Goal: Task Accomplishment & Management: Complete application form

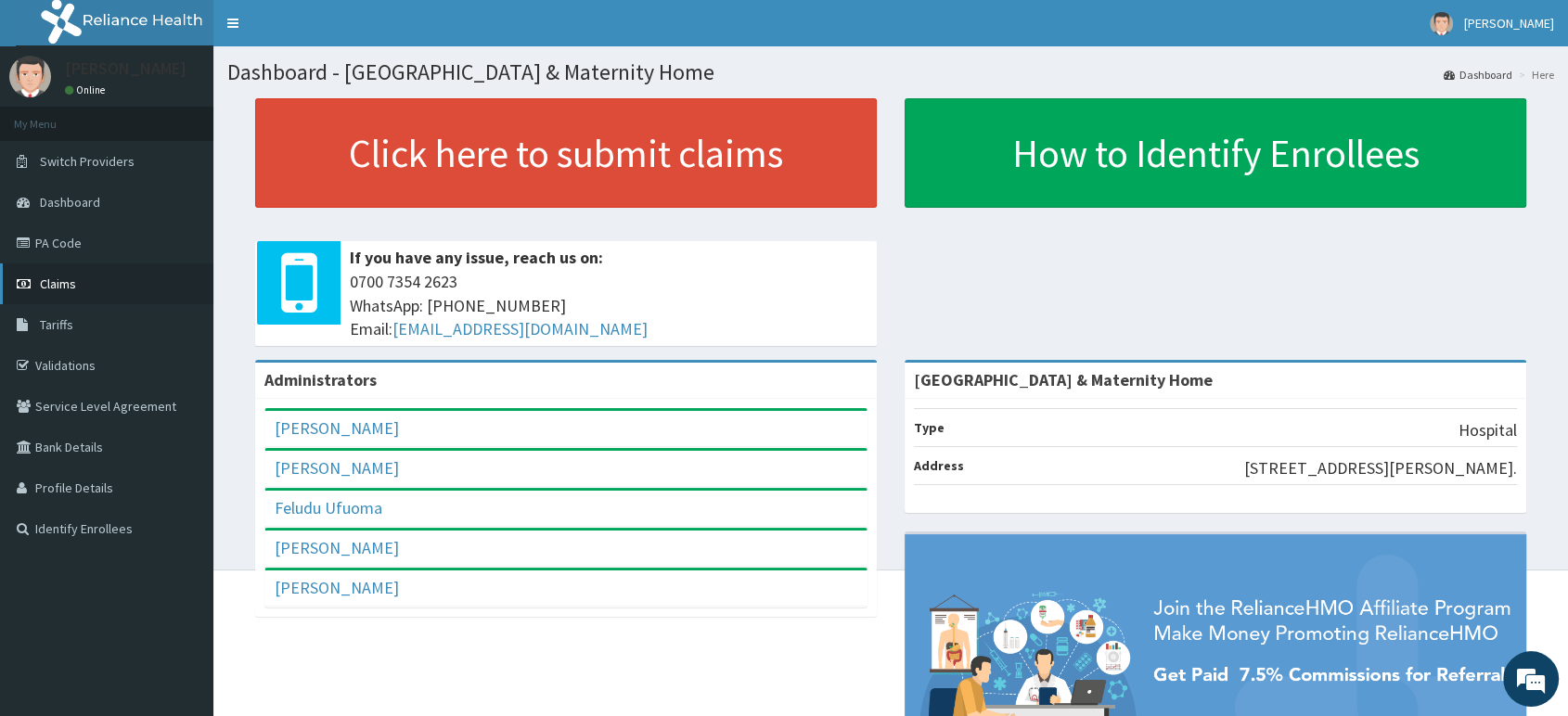
click at [91, 291] on link "Claims" at bounding box center [106, 284] width 214 height 41
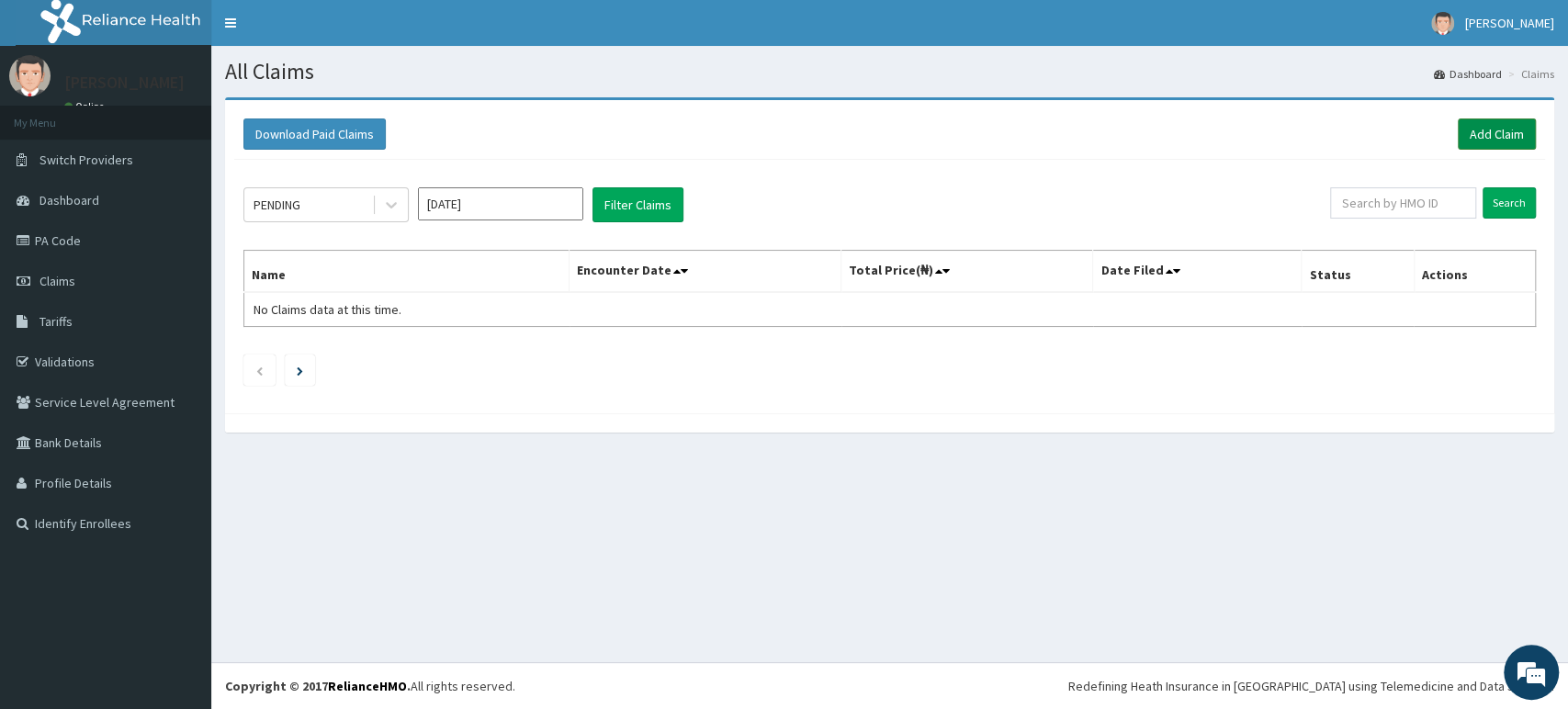
click at [1471, 123] on link "Add Claim" at bounding box center [1497, 134] width 78 height 31
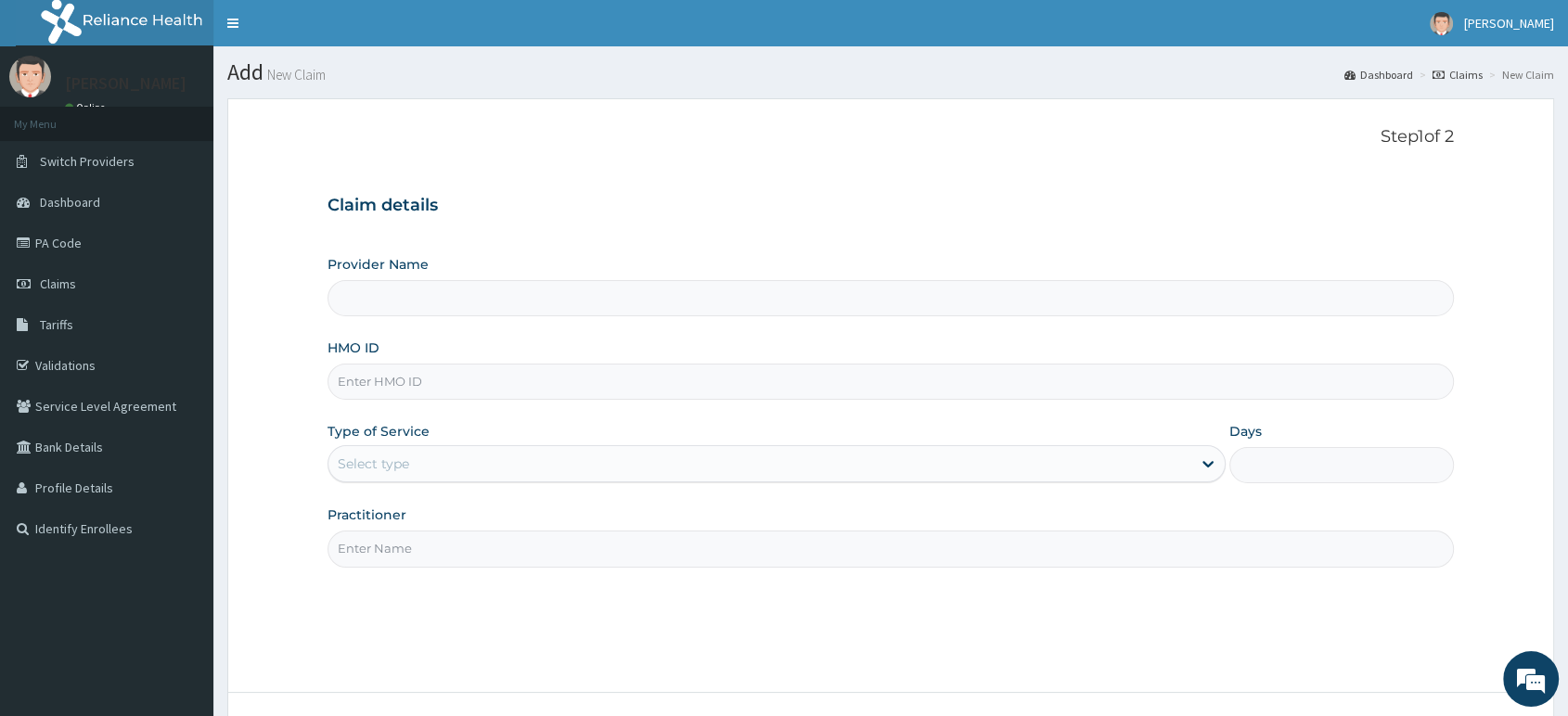
type input "[GEOGRAPHIC_DATA] & Maternity Home"
click at [773, 381] on input "HMO ID" at bounding box center [891, 381] width 1127 height 36
type input "FMC/11722/A"
click at [706, 466] on div "Select type" at bounding box center [760, 463] width 864 height 29
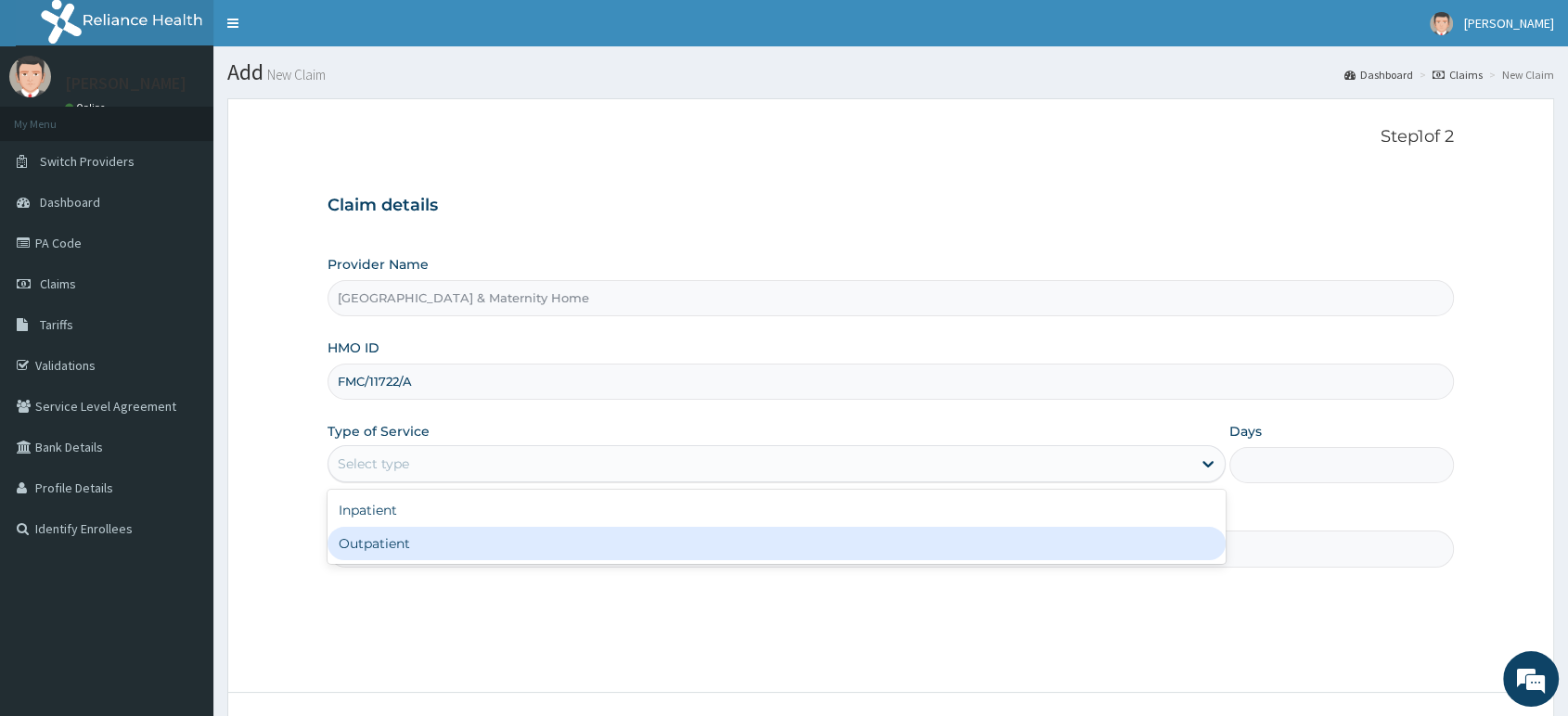
click at [600, 553] on div "Outpatient" at bounding box center [777, 543] width 899 height 33
type input "1"
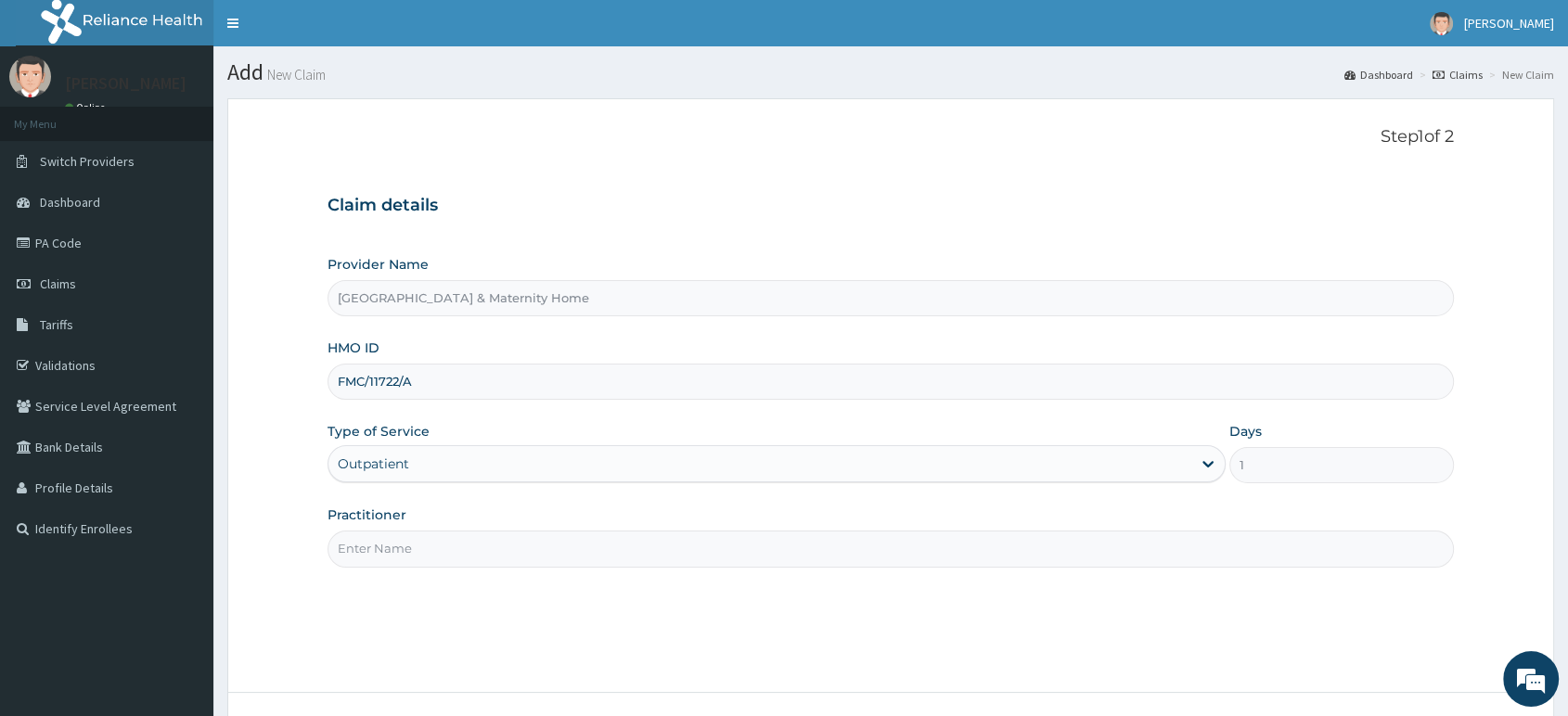
click at [600, 553] on input "Practitioner" at bounding box center [891, 548] width 1127 height 36
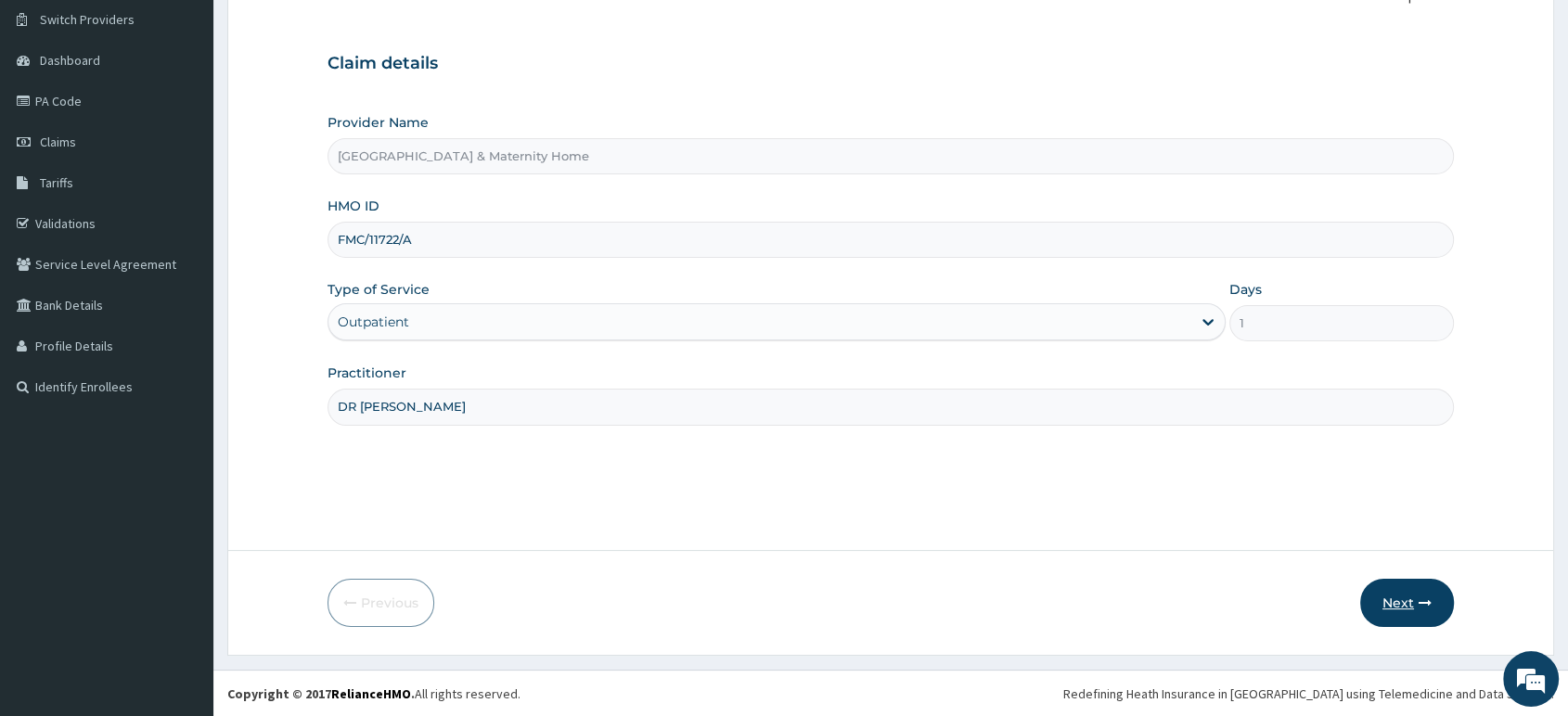
type input "DR MAMA"
click at [1393, 599] on button "Next" at bounding box center [1407, 602] width 94 height 48
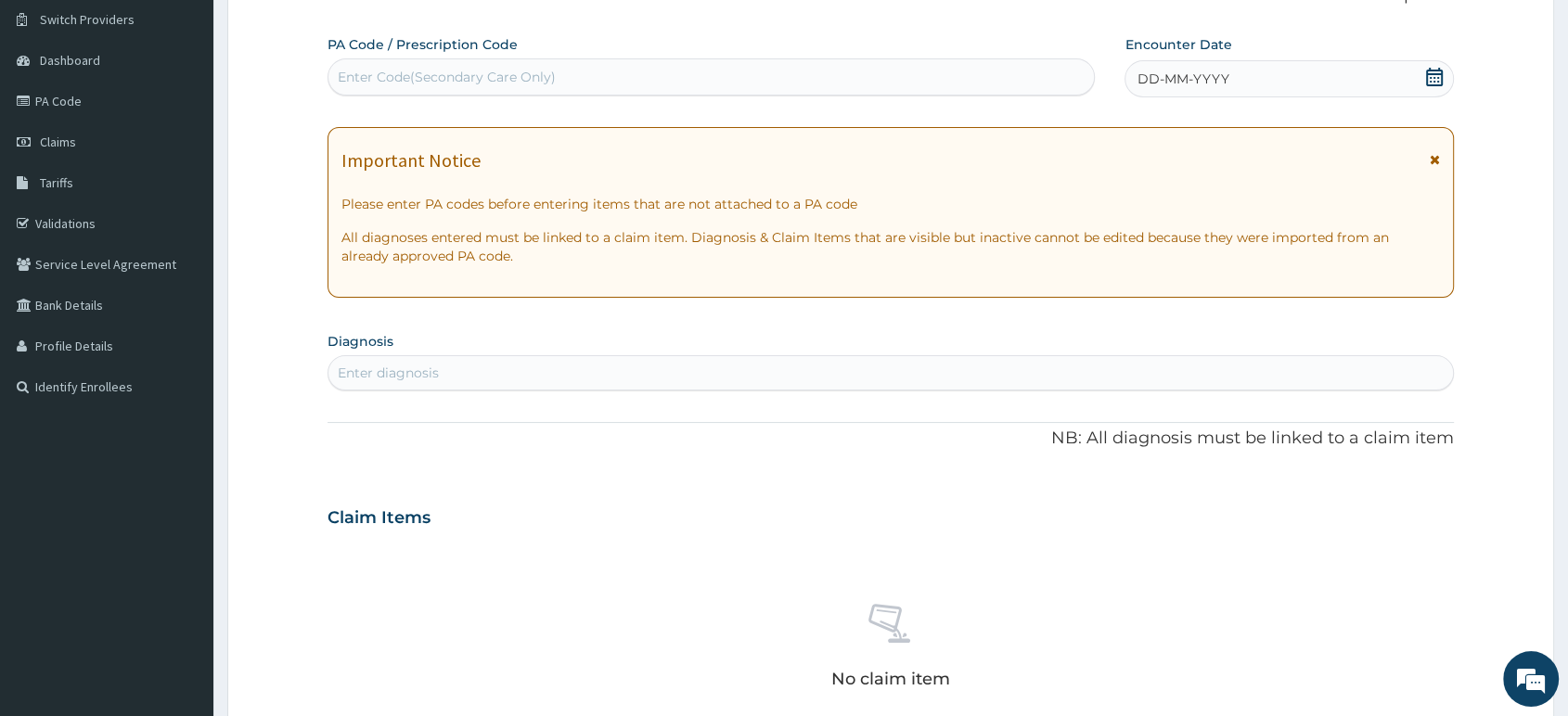
click at [1432, 161] on icon at bounding box center [1435, 159] width 10 height 13
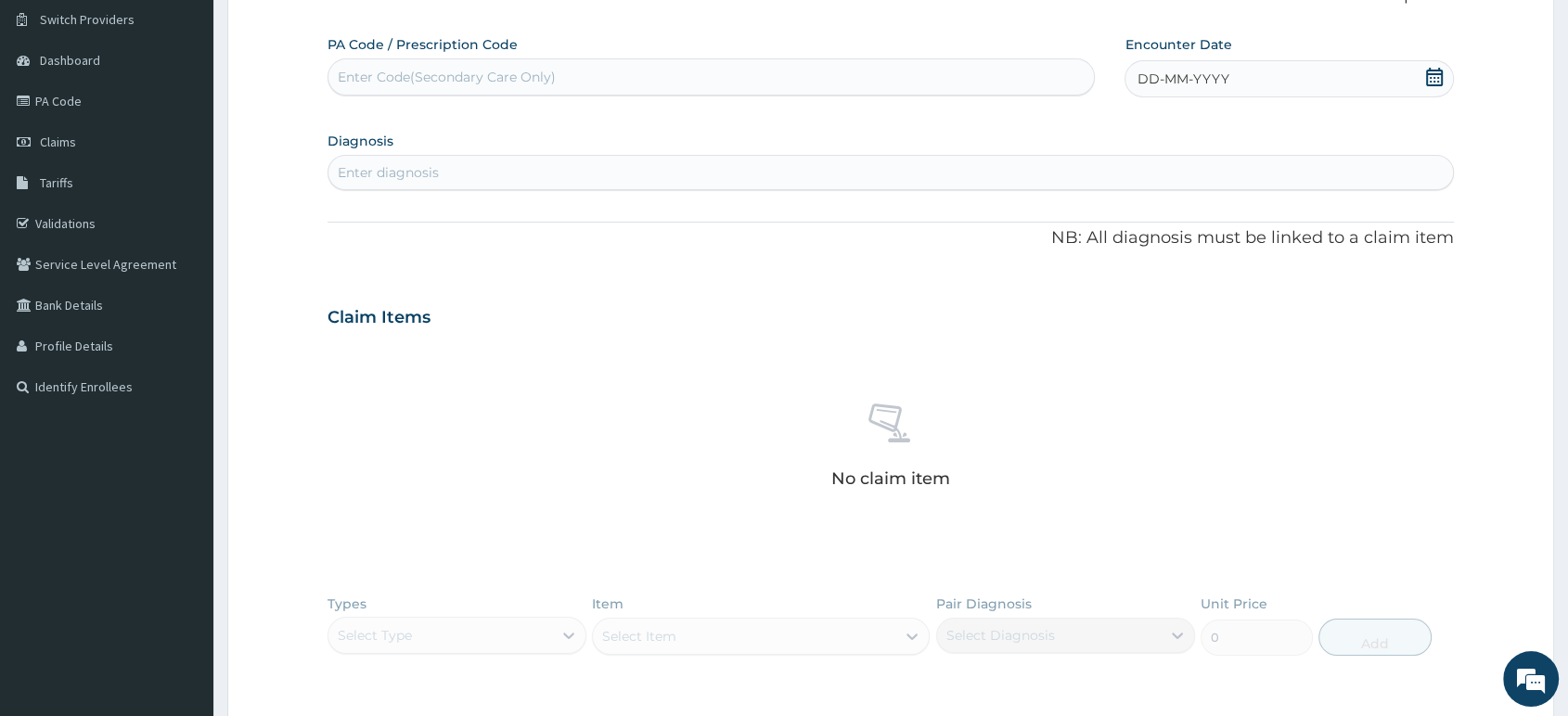
click at [1432, 72] on icon at bounding box center [1434, 76] width 17 height 19
click at [1240, 255] on div "14" at bounding box center [1229, 256] width 28 height 28
click at [1034, 175] on div "Enter diagnosis" at bounding box center [891, 173] width 1125 height 29
type input "MALARIA"
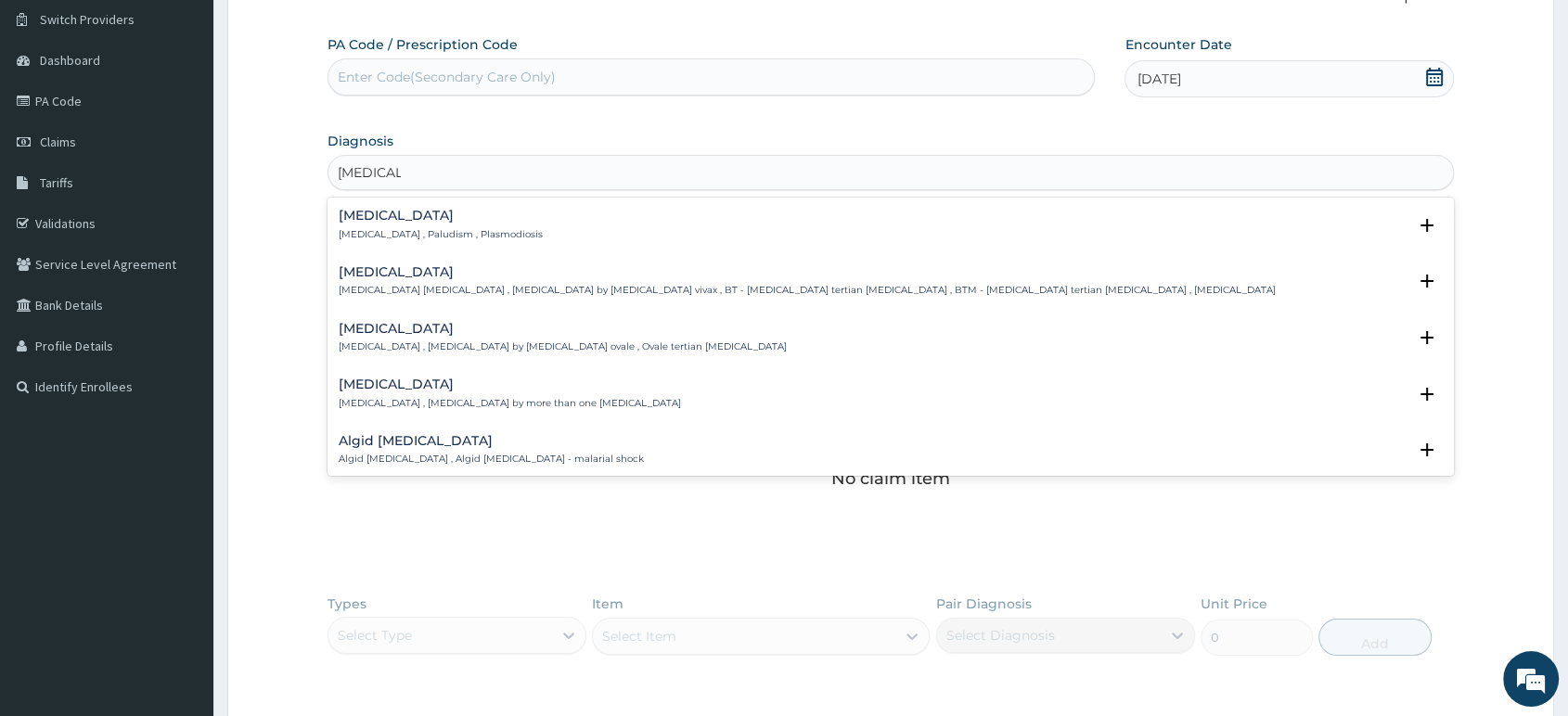
click at [538, 236] on div "Malaria Malaria , Paludism , Plasmodiosis" at bounding box center [891, 224] width 1105 height 32
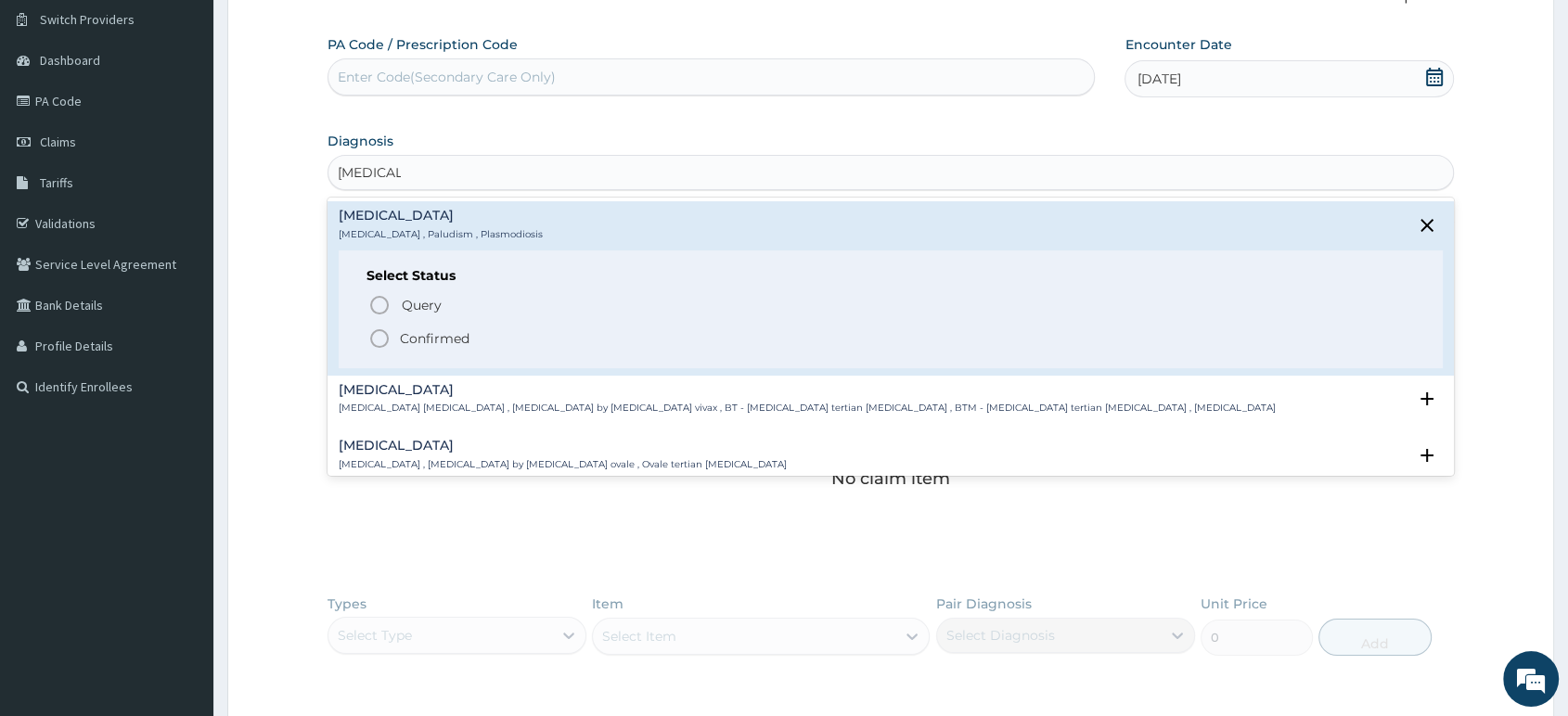
drag, startPoint x: 383, startPoint y: 333, endPoint x: 423, endPoint y: 300, distance: 51.9
click at [384, 332] on icon "status option filled" at bounding box center [380, 338] width 22 height 22
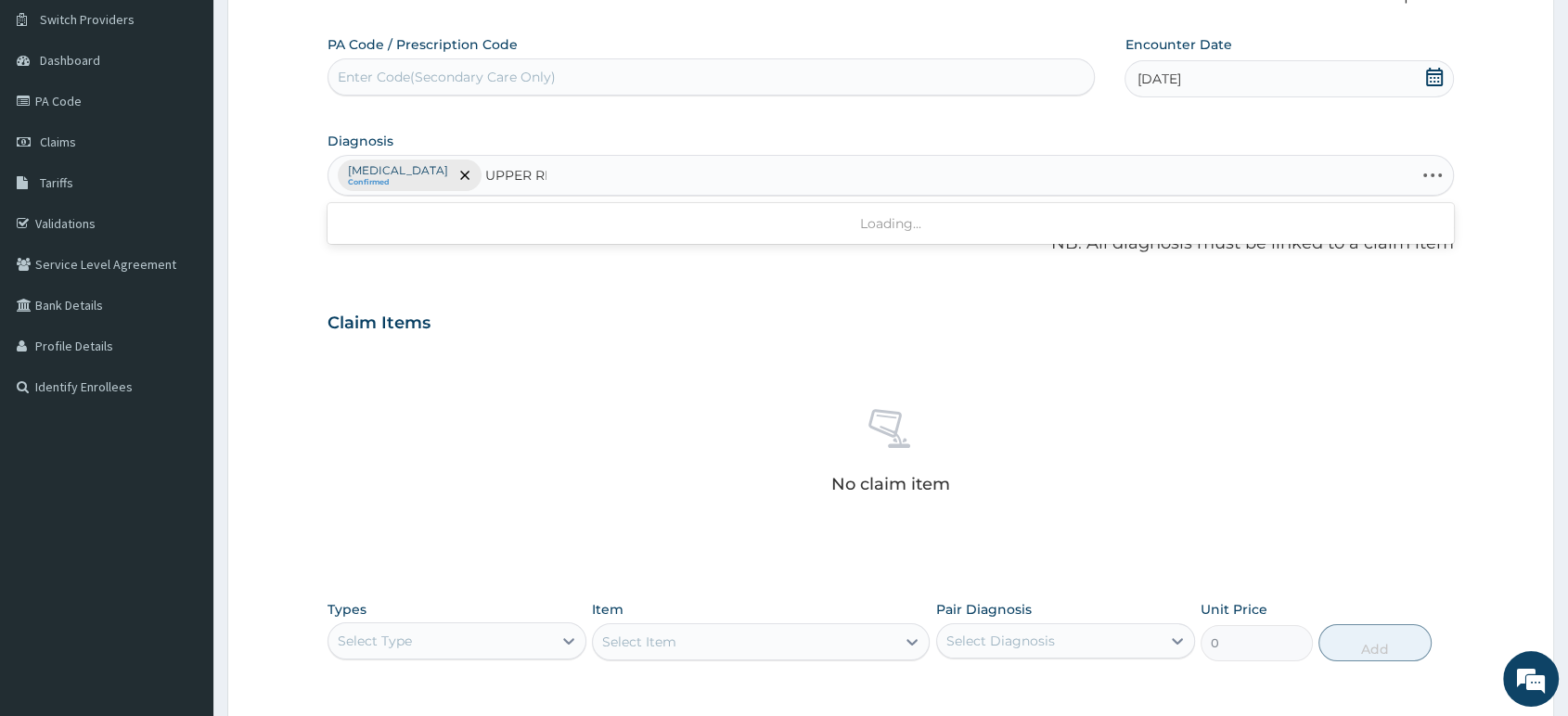
type input "UPPER RES"
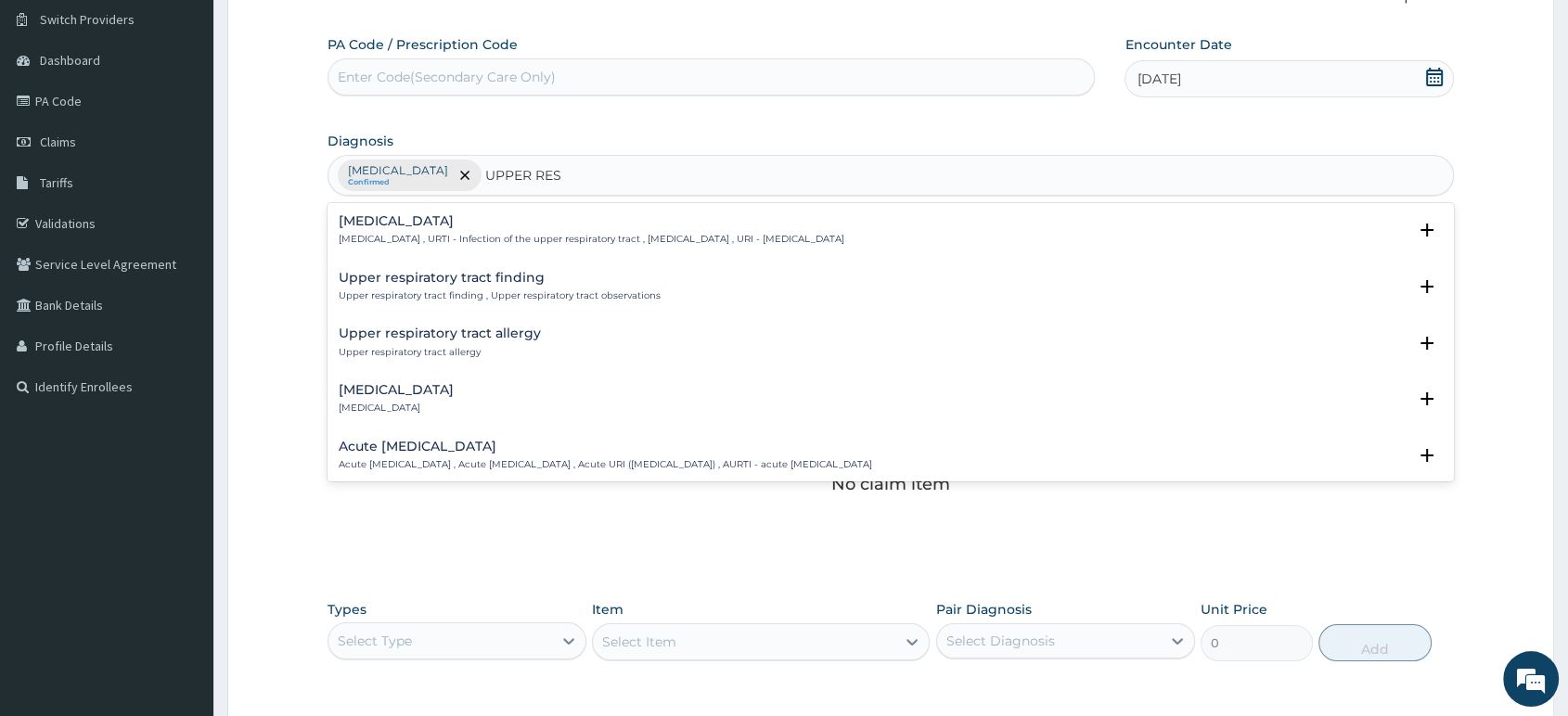
click at [481, 233] on p "Upper respiratory infection , URTI - Infection of the upper respiratory tract ,…" at bounding box center [591, 239] width 505 height 13
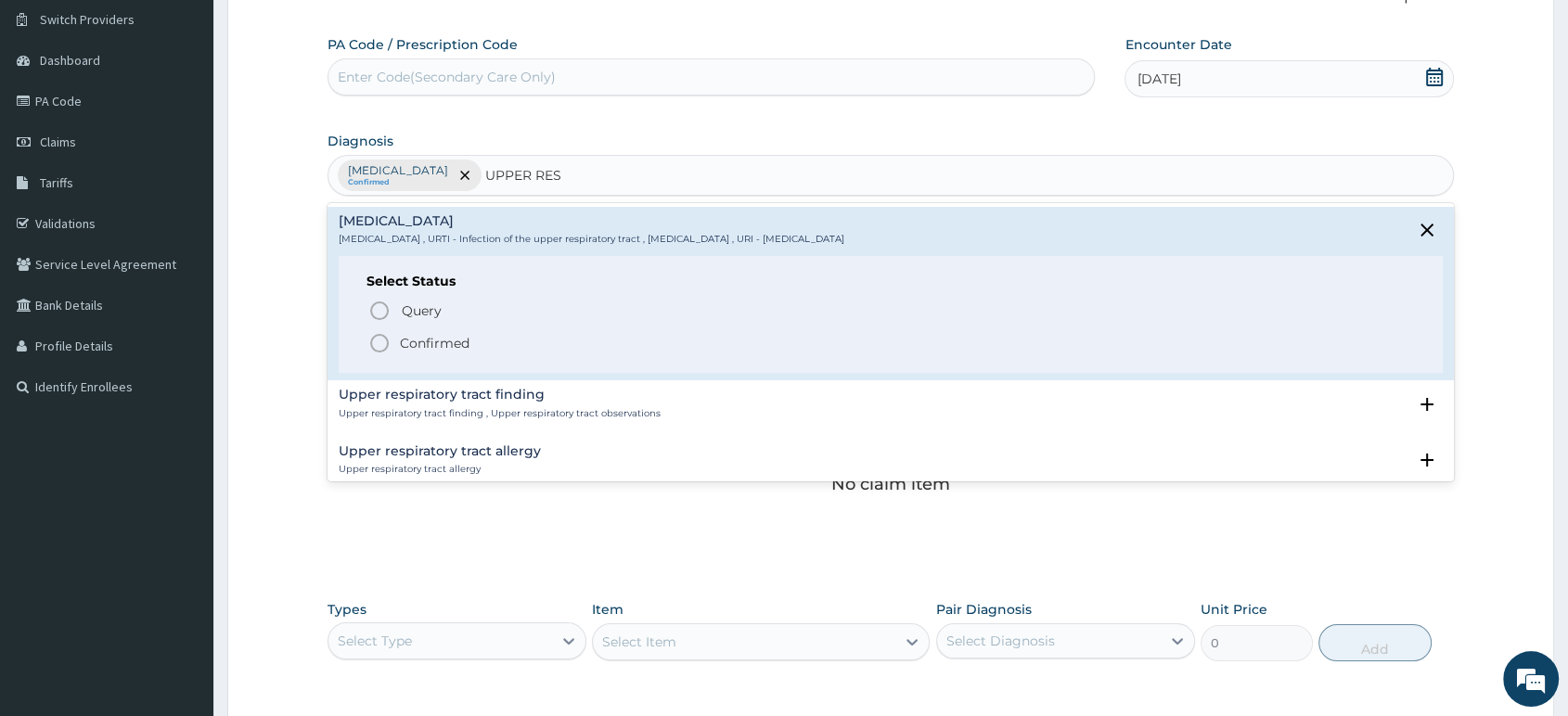
click at [435, 341] on p "Confirmed" at bounding box center [434, 342] width 69 height 19
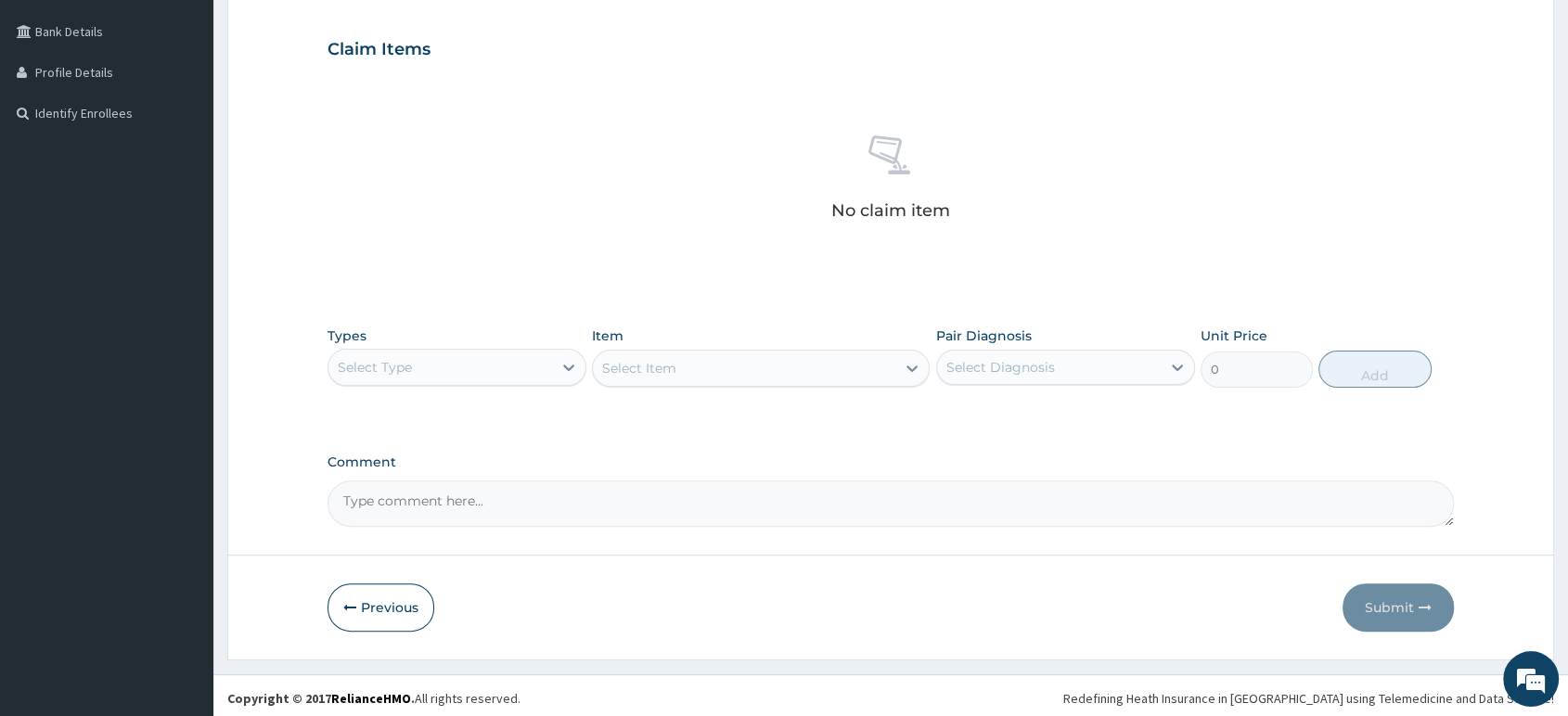
scroll to position [419, 0]
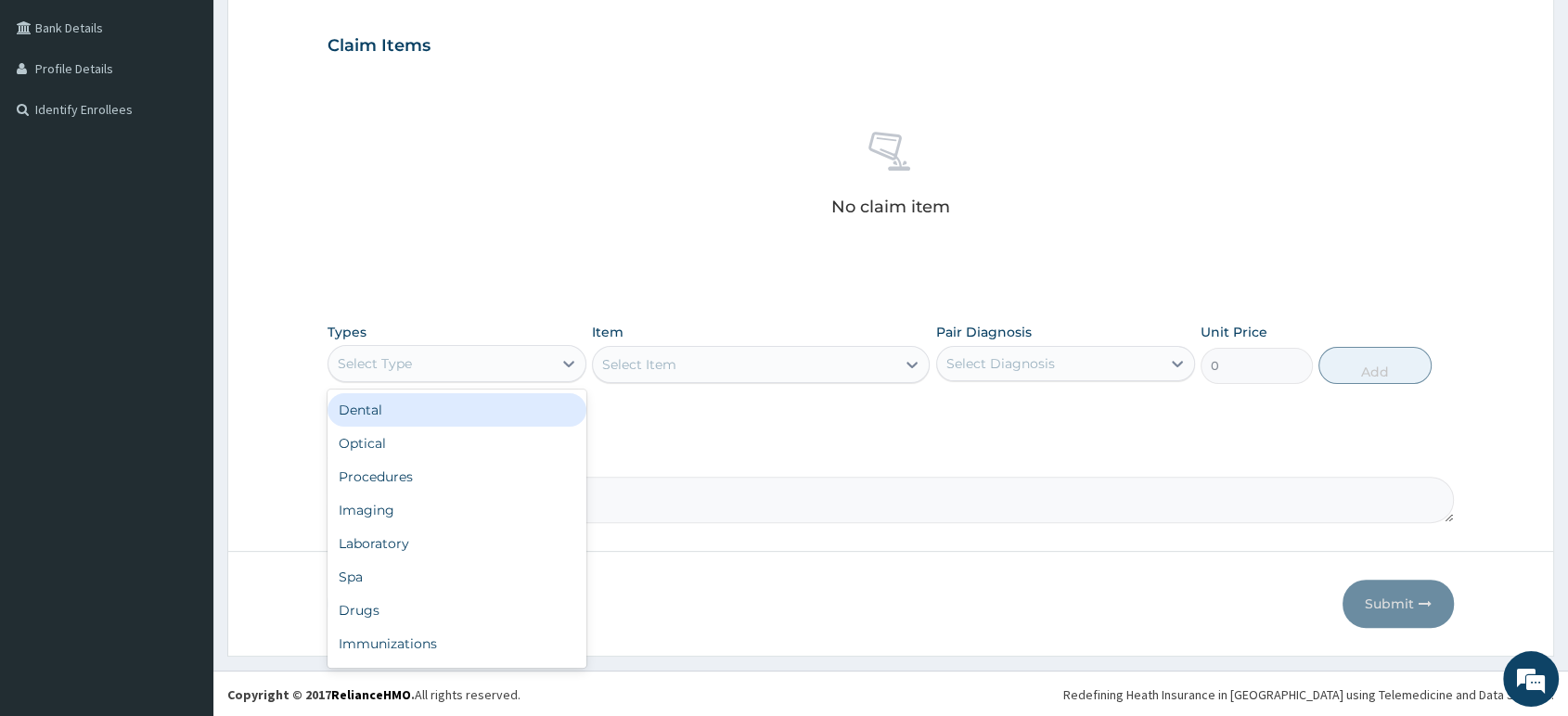
click at [487, 349] on div "Select Type" at bounding box center [440, 364] width 223 height 29
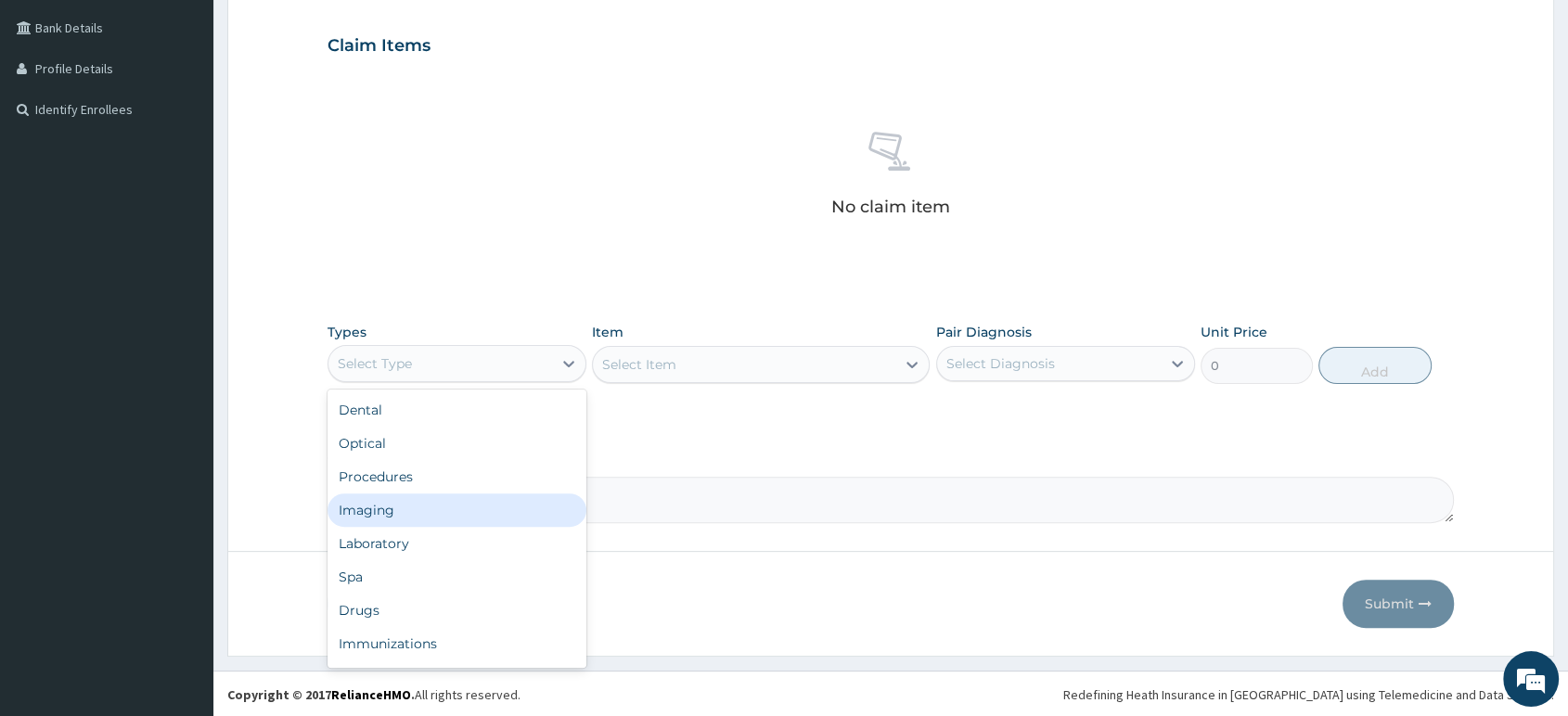
scroll to position [62, 0]
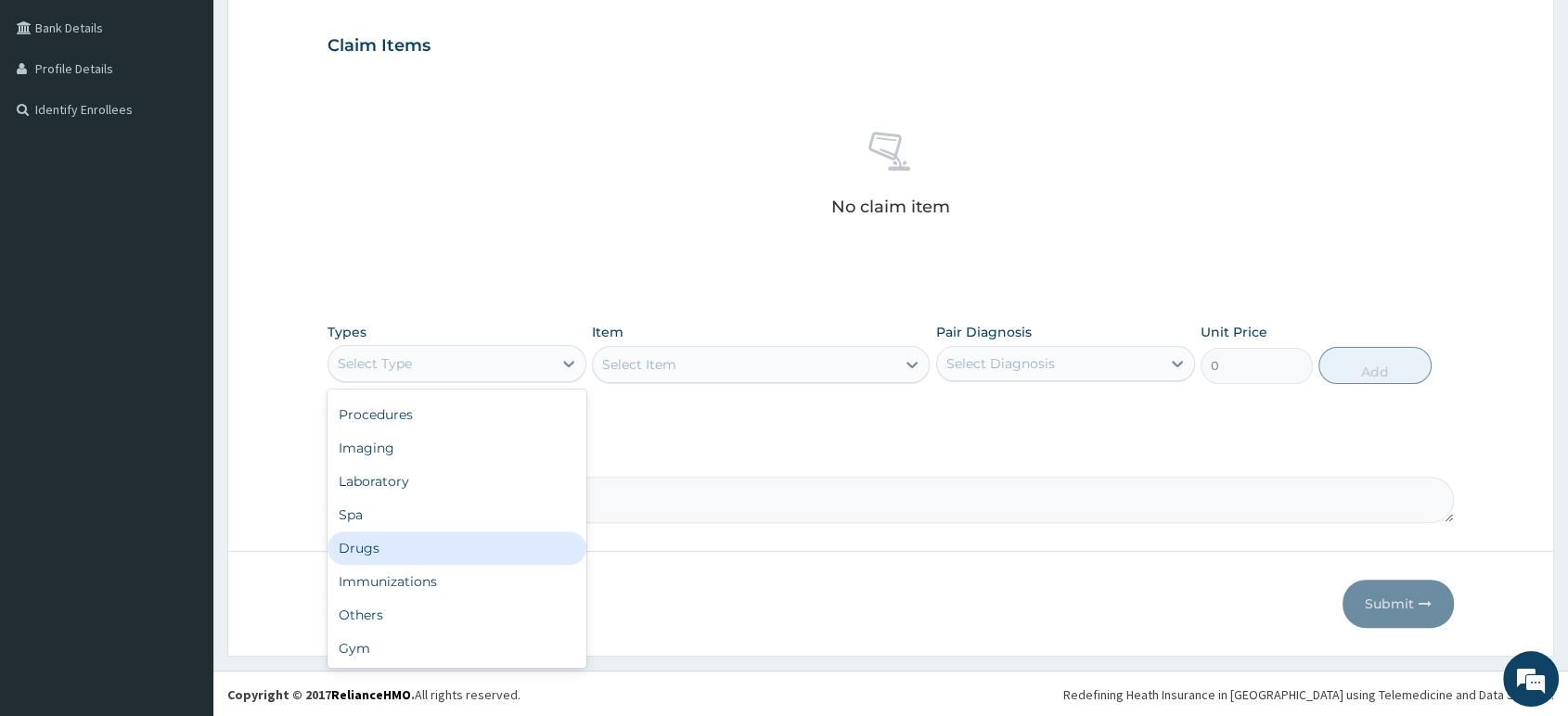
click at [451, 546] on div "Drugs" at bounding box center [457, 548] width 259 height 33
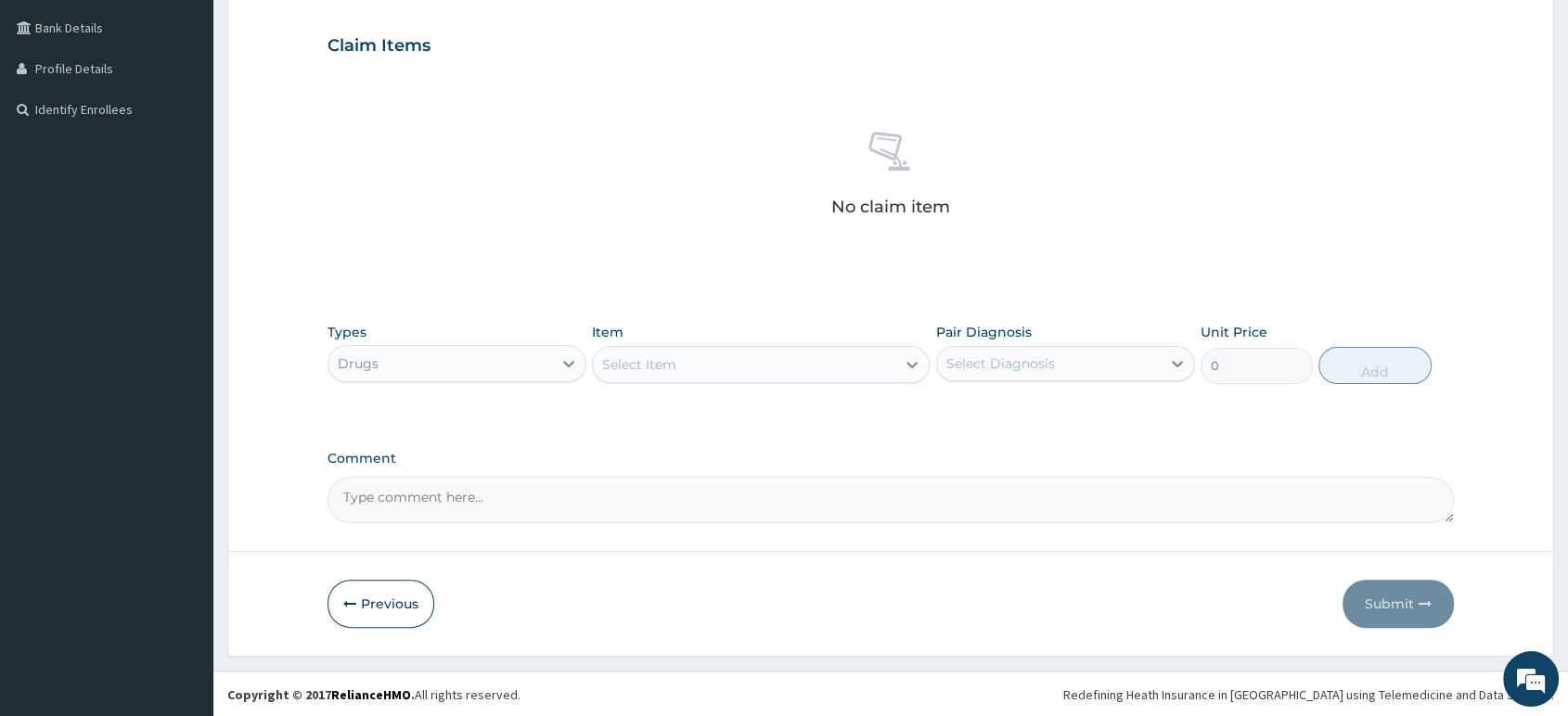
click at [718, 362] on div "Select Item" at bounding box center [744, 365] width 302 height 29
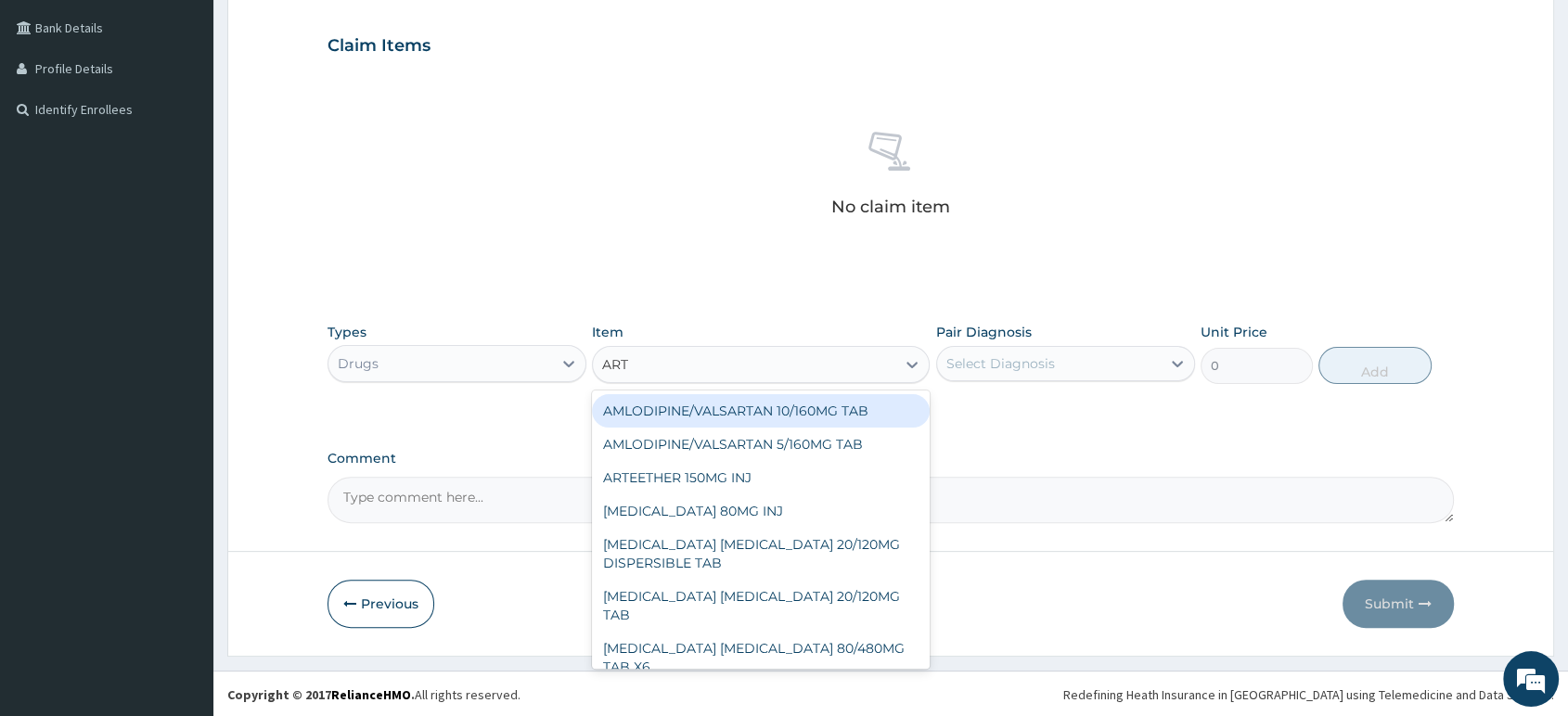
type input "ARTE"
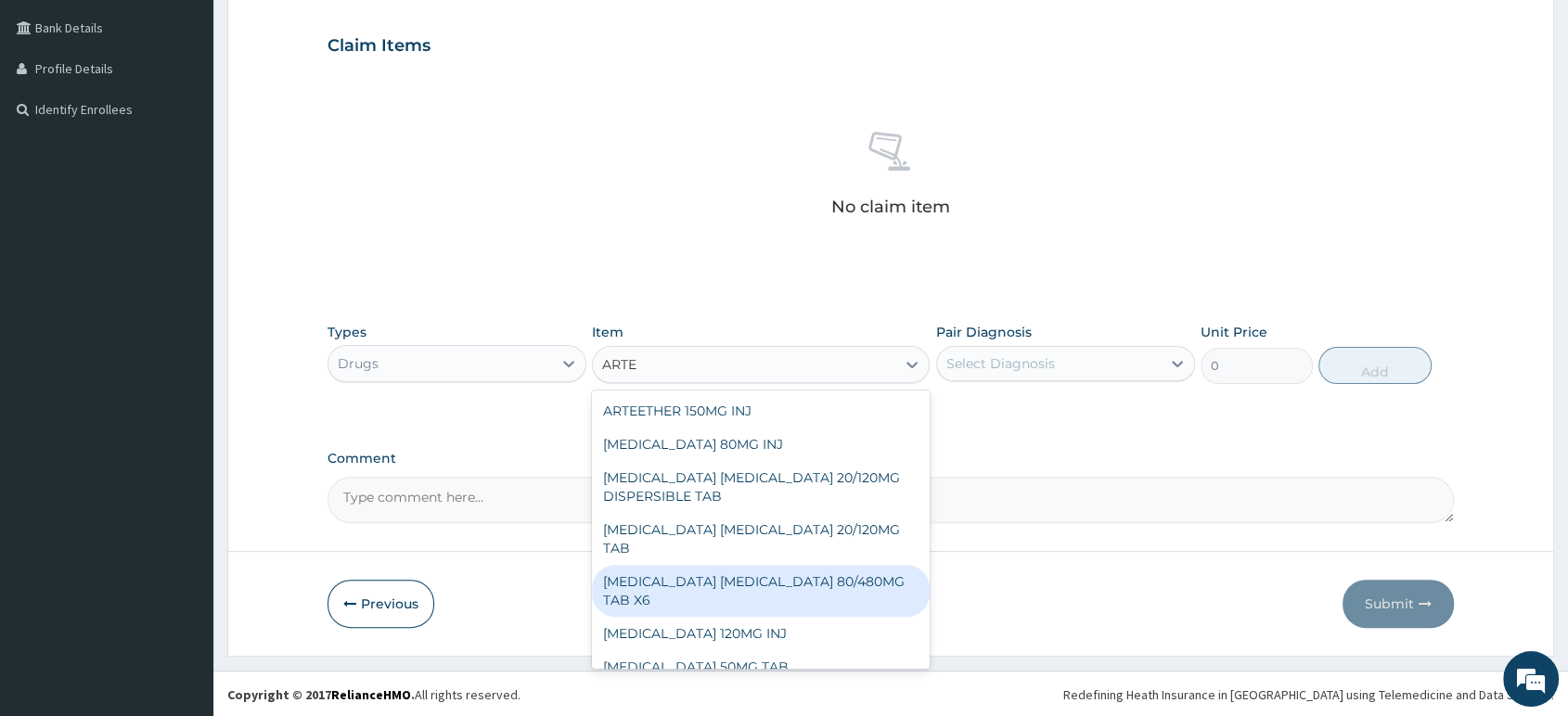
click at [787, 570] on div "ARTEMETHER LUMEFANTRINE 80/480MG TAB X6" at bounding box center [761, 590] width 338 height 52
type input "262.5"
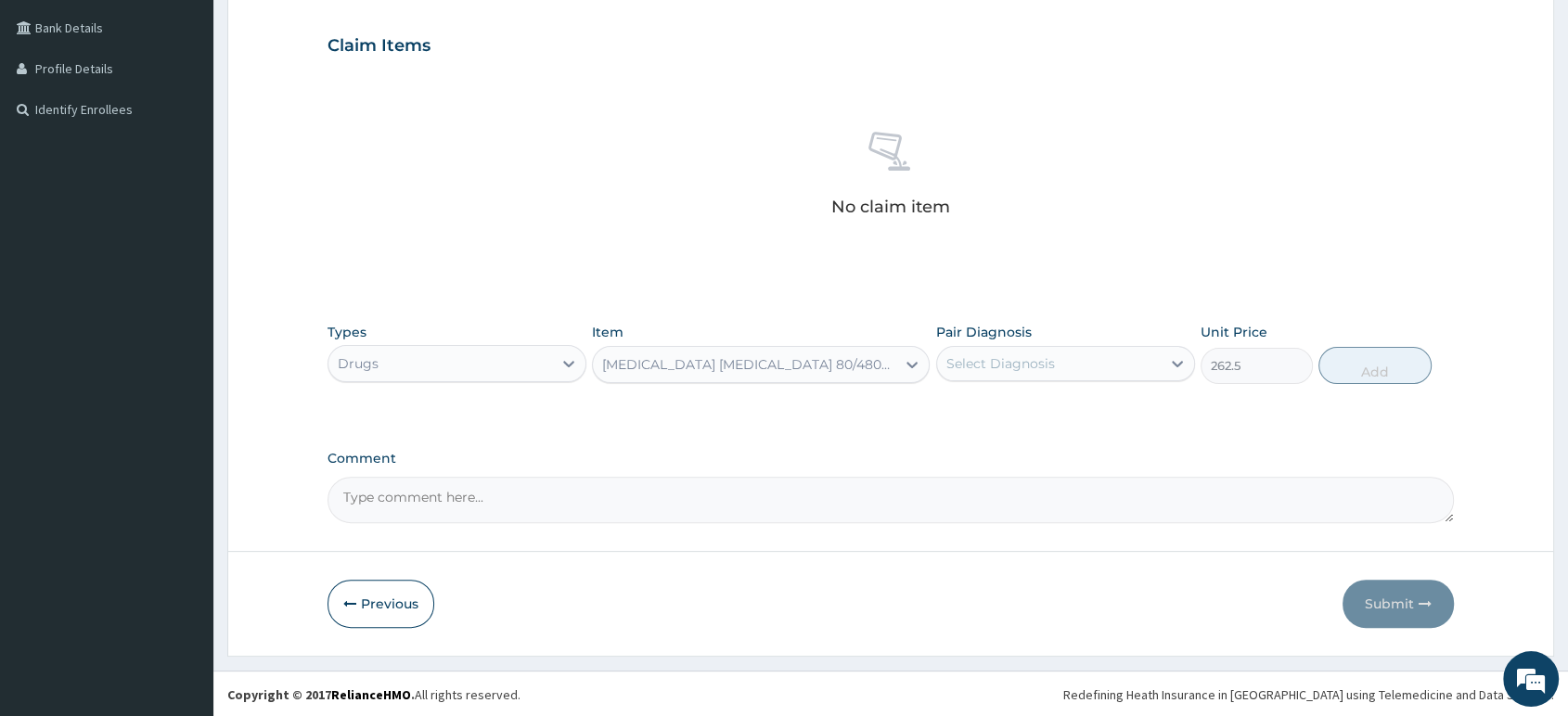
click at [1015, 374] on div "Select Diagnosis" at bounding box center [1049, 364] width 223 height 29
click at [1008, 412] on label "Malaria" at bounding box center [1025, 409] width 115 height 19
checkbox input "true"
click at [1379, 360] on button "Add" at bounding box center [1374, 366] width 112 height 37
type input "0"
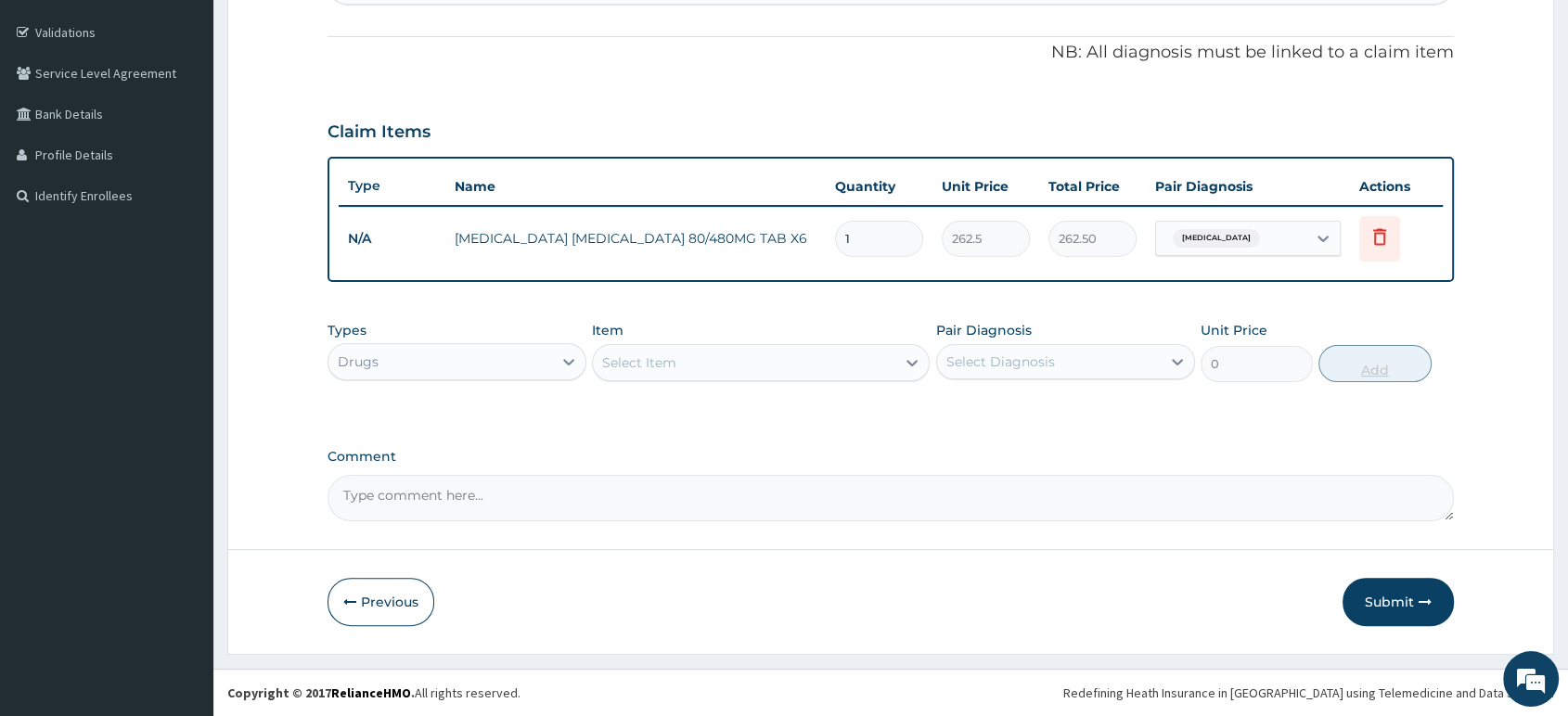
scroll to position [332, 0]
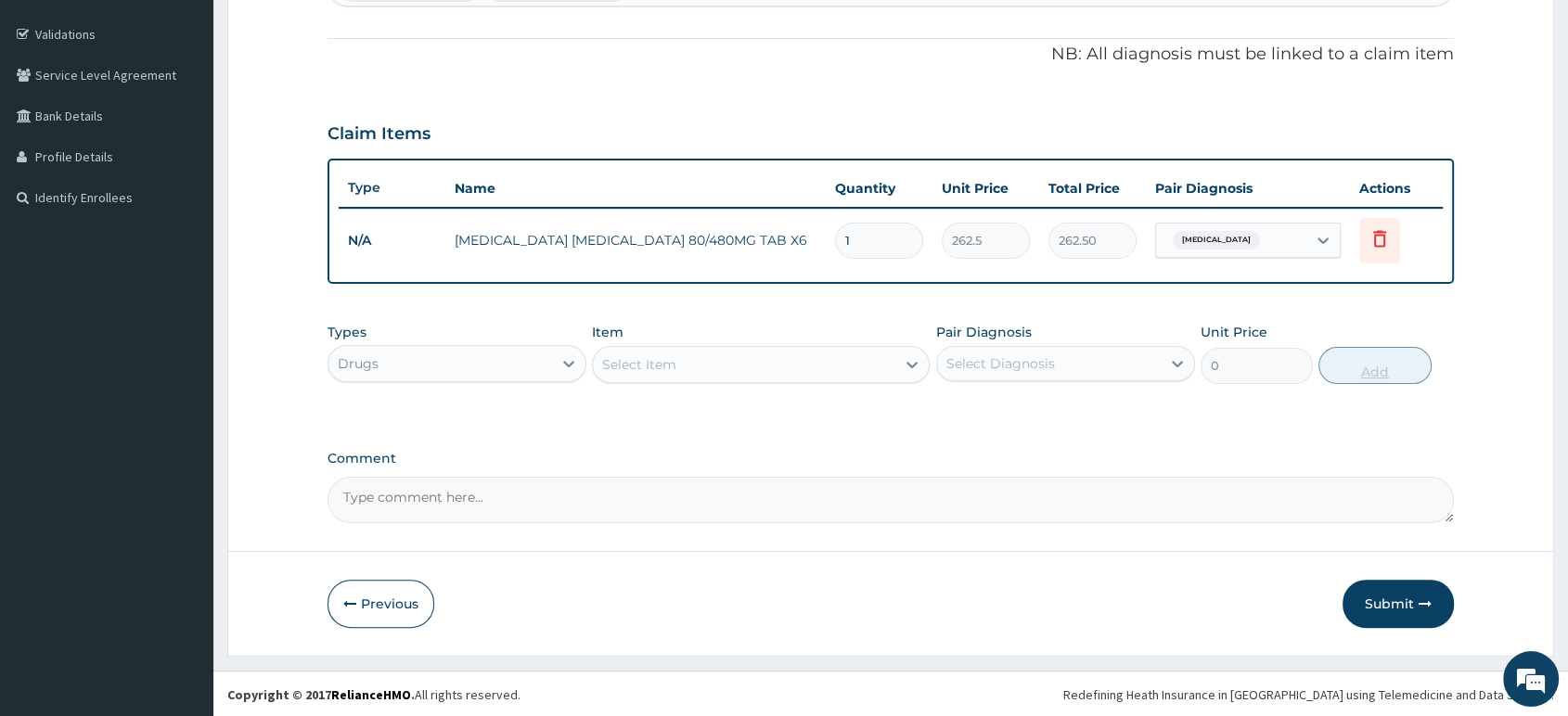
type input "0.00"
type input "6"
type input "1575.00"
type input "6"
click at [841, 372] on div "Select Item" at bounding box center [744, 365] width 302 height 29
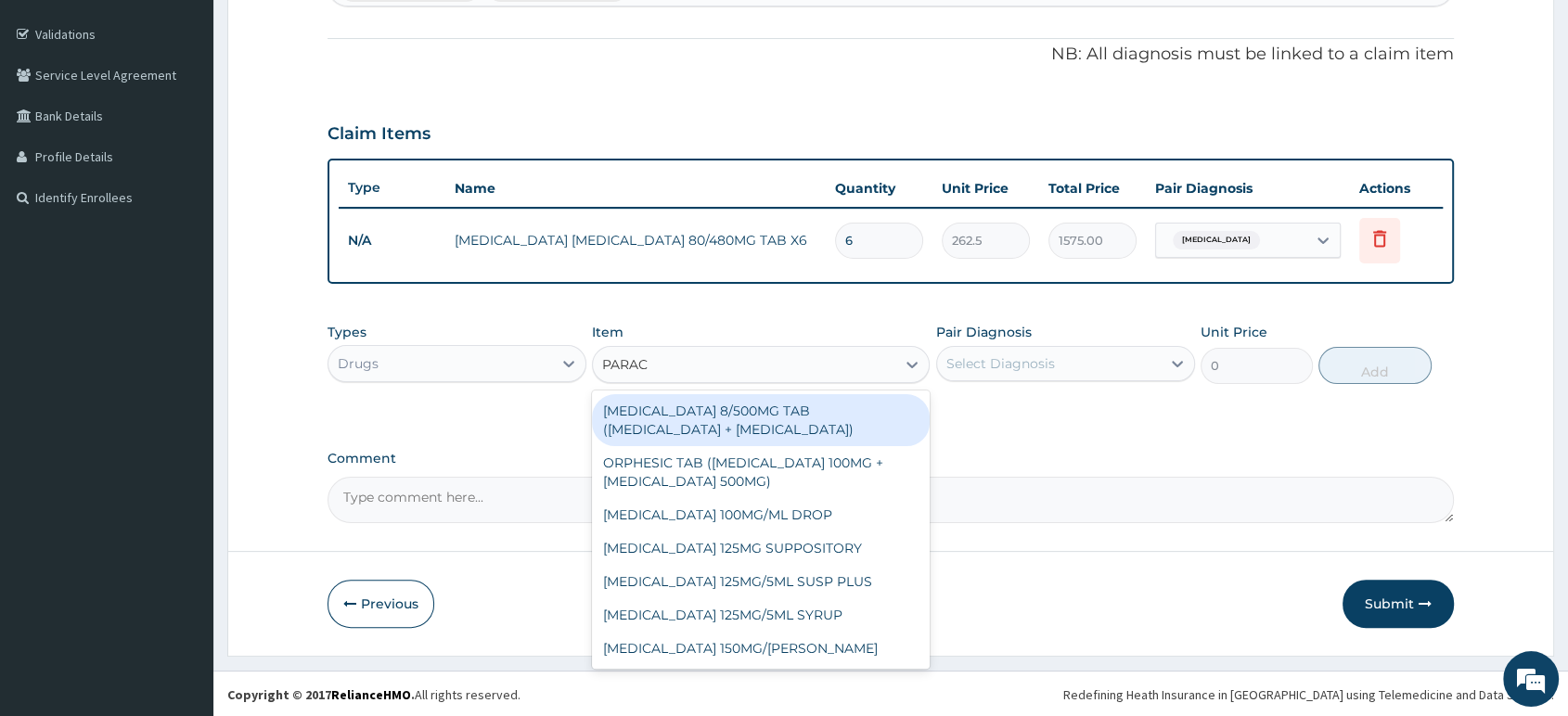
type input "PARACE"
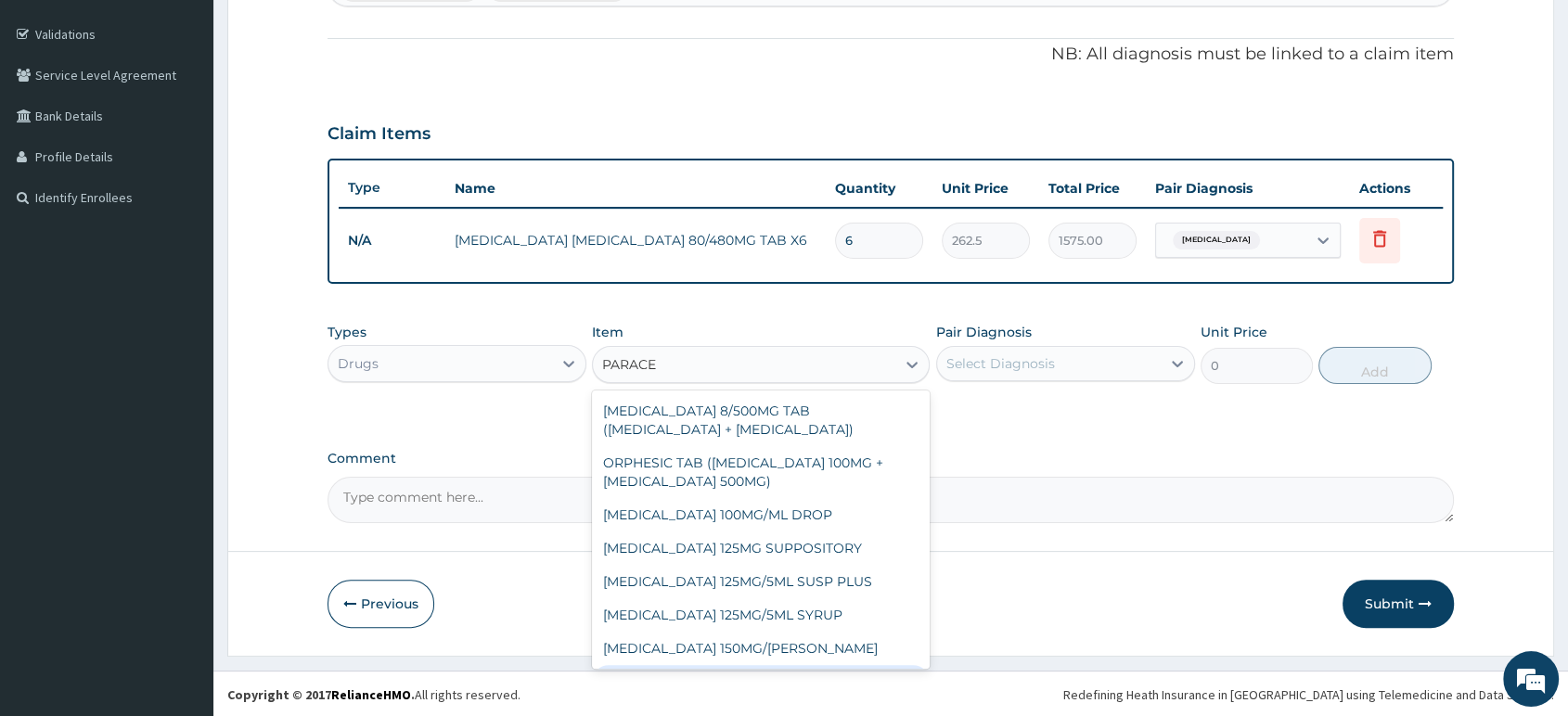
scroll to position [99, 0]
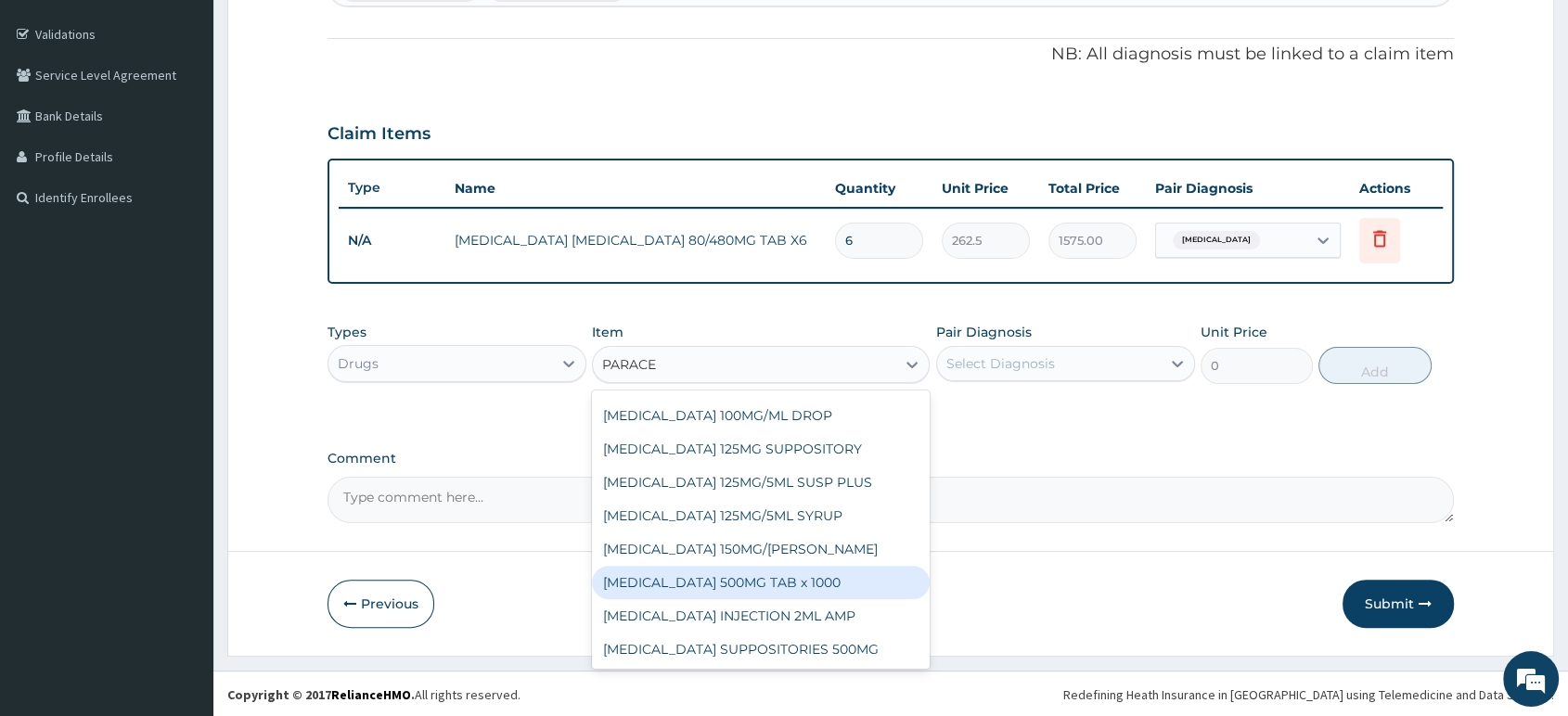
click at [824, 585] on div "PARACETAMOL 500MG TAB x 1000" at bounding box center [761, 582] width 338 height 33
type input "11.025"
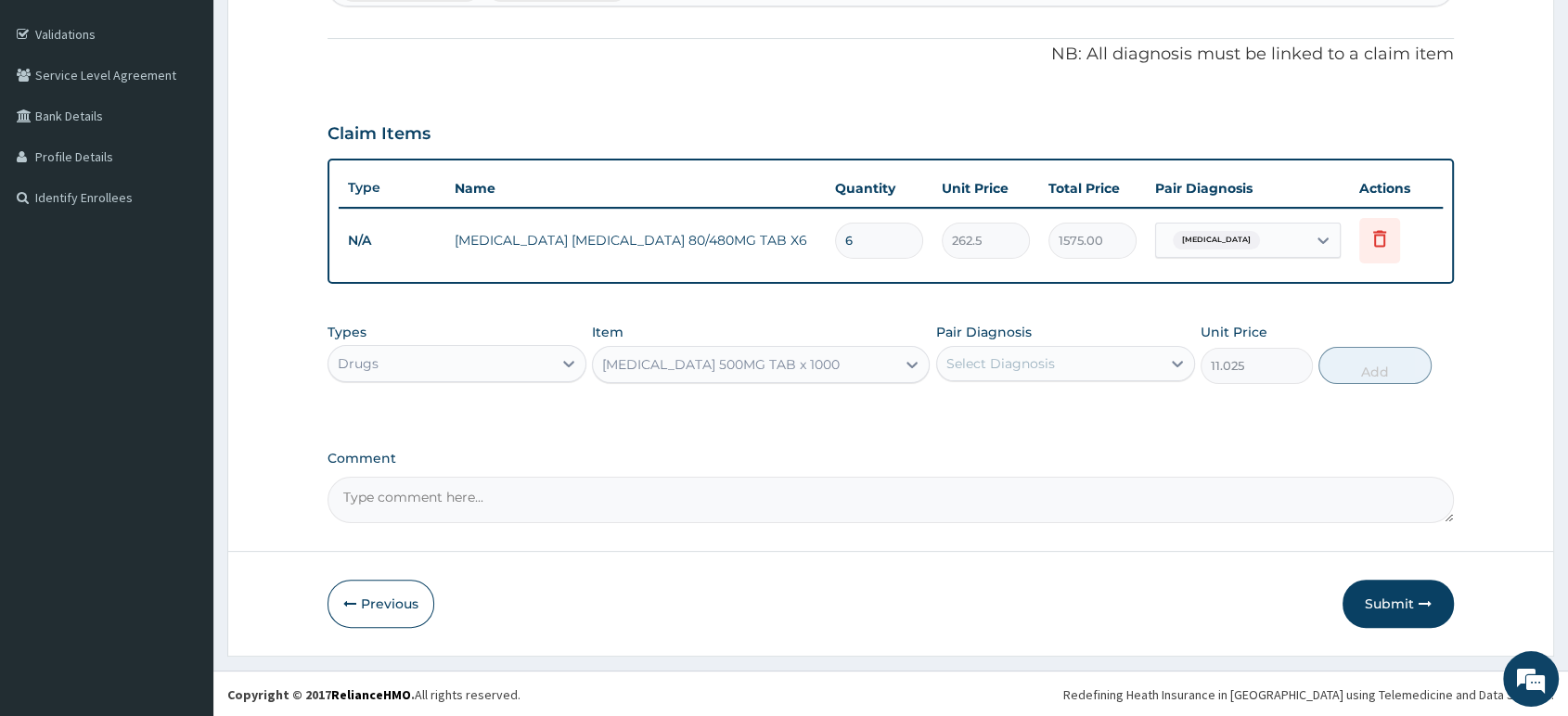
click at [1034, 354] on div "Select Diagnosis" at bounding box center [1000, 363] width 108 height 19
click at [1015, 392] on div "Malaria" at bounding box center [1065, 411] width 259 height 38
checkbox input "true"
click at [1346, 372] on button "Add" at bounding box center [1374, 366] width 112 height 37
type input "0"
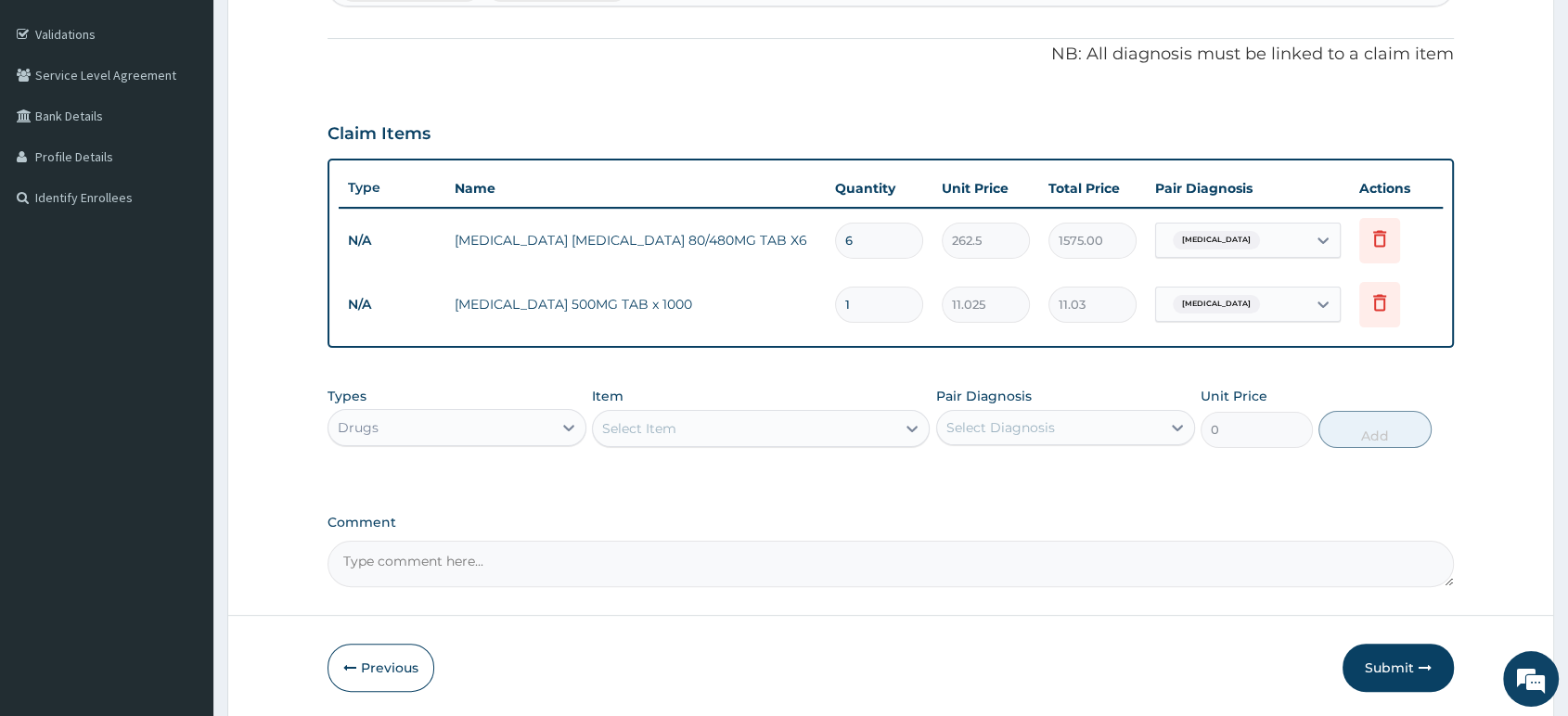
type input "18"
type input "198.45"
type input "18"
click at [879, 417] on div "Select Item" at bounding box center [744, 428] width 302 height 29
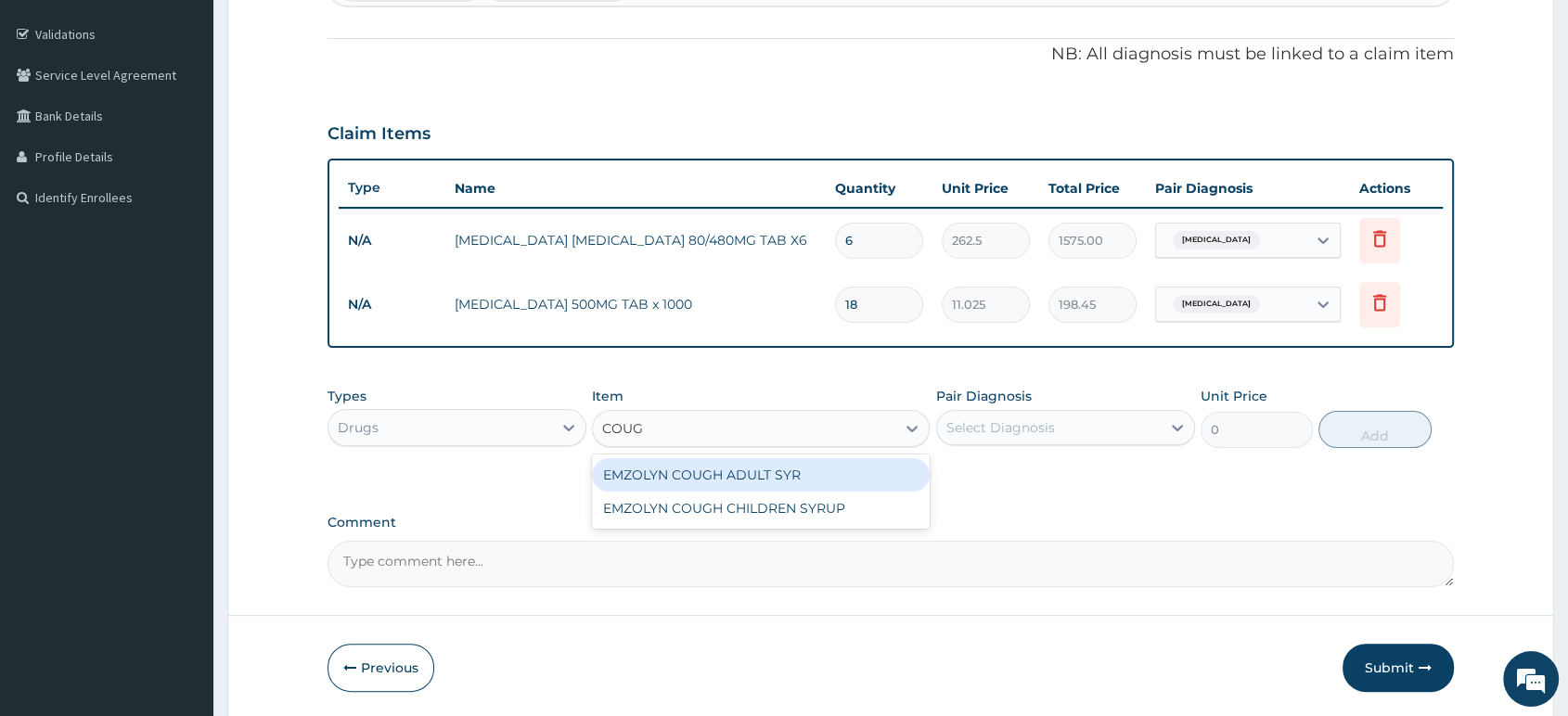
type input "COUGH"
click at [780, 476] on div "EMZOLYN COUGH ADULT SYR" at bounding box center [761, 475] width 338 height 33
type input "735"
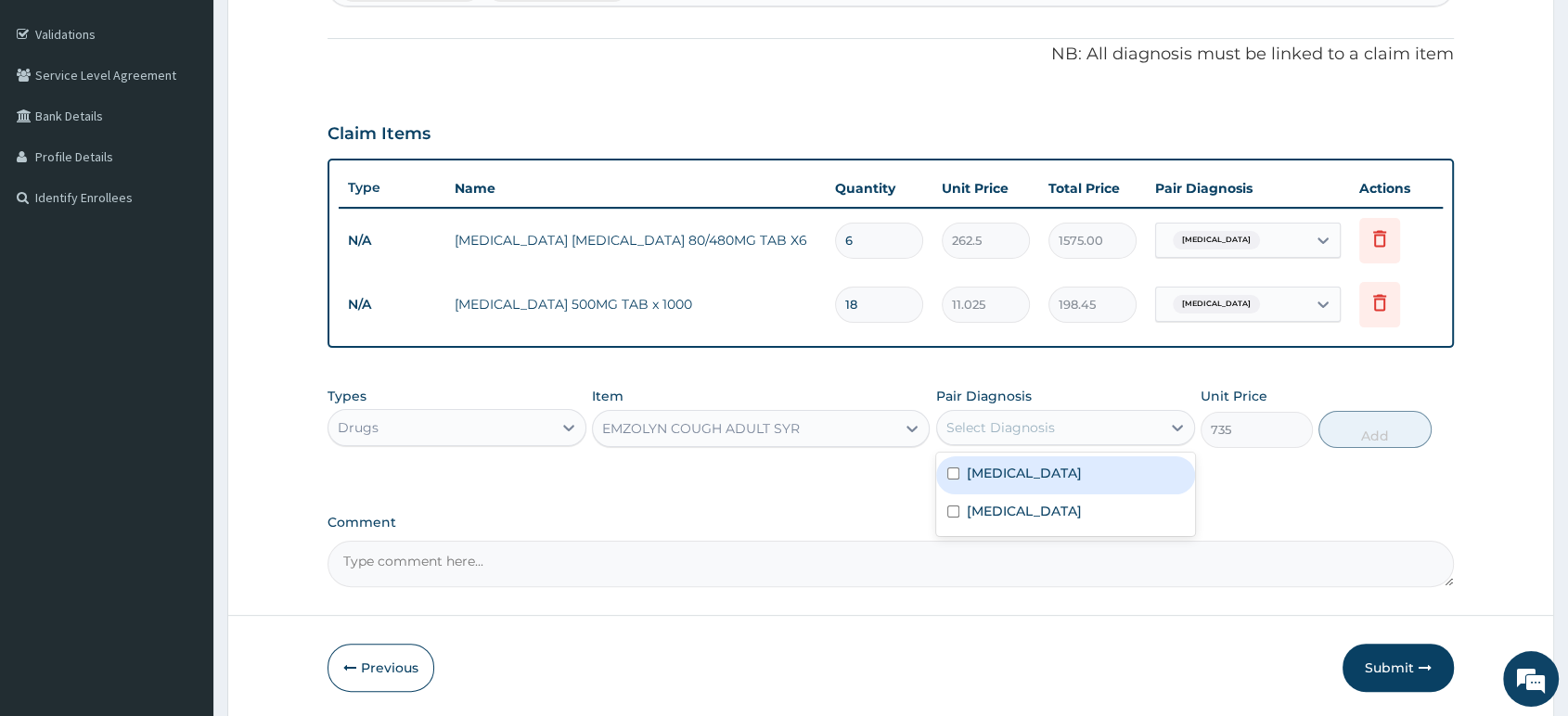
click at [1069, 418] on div "Select Diagnosis" at bounding box center [1049, 427] width 223 height 29
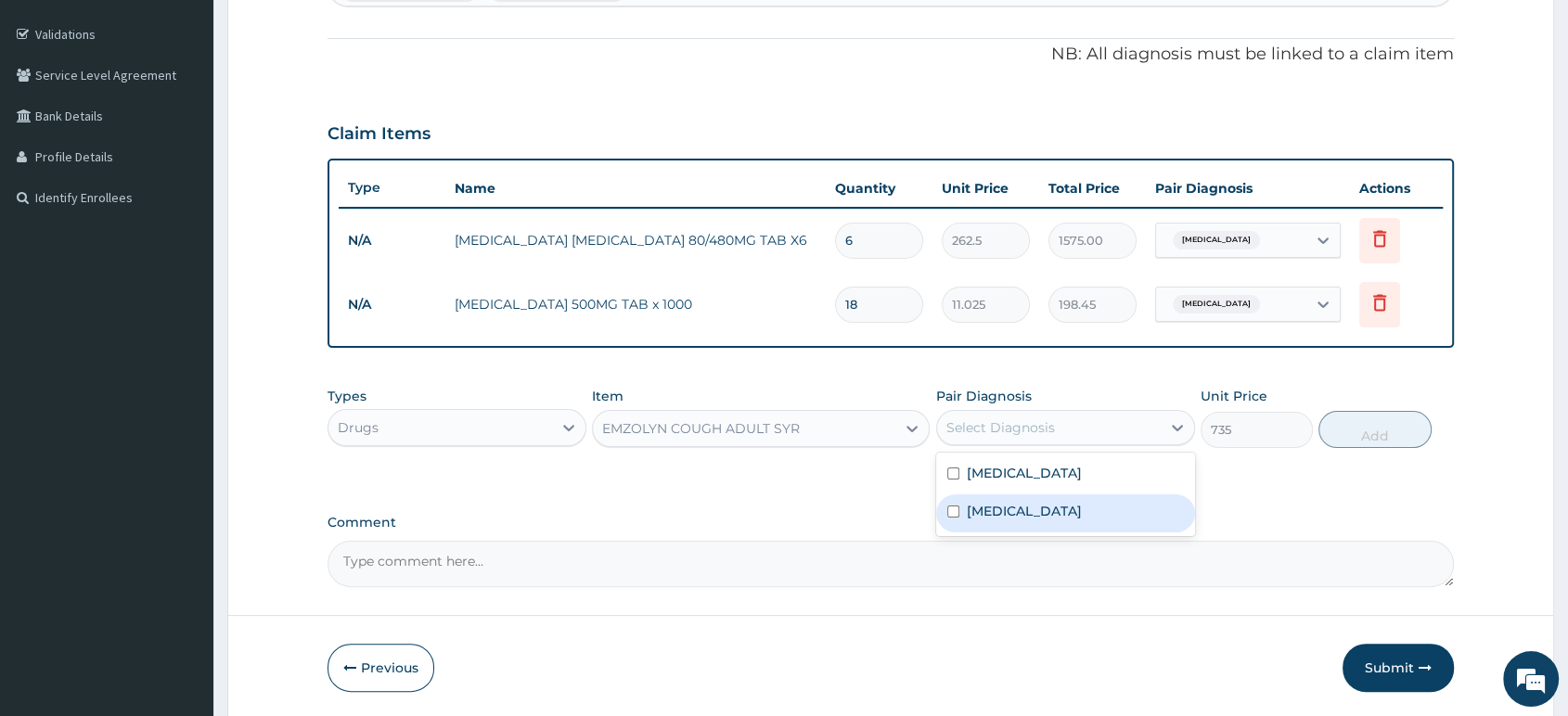
click at [1021, 520] on label "Upper respiratory infection" at bounding box center [1025, 511] width 115 height 19
checkbox input "true"
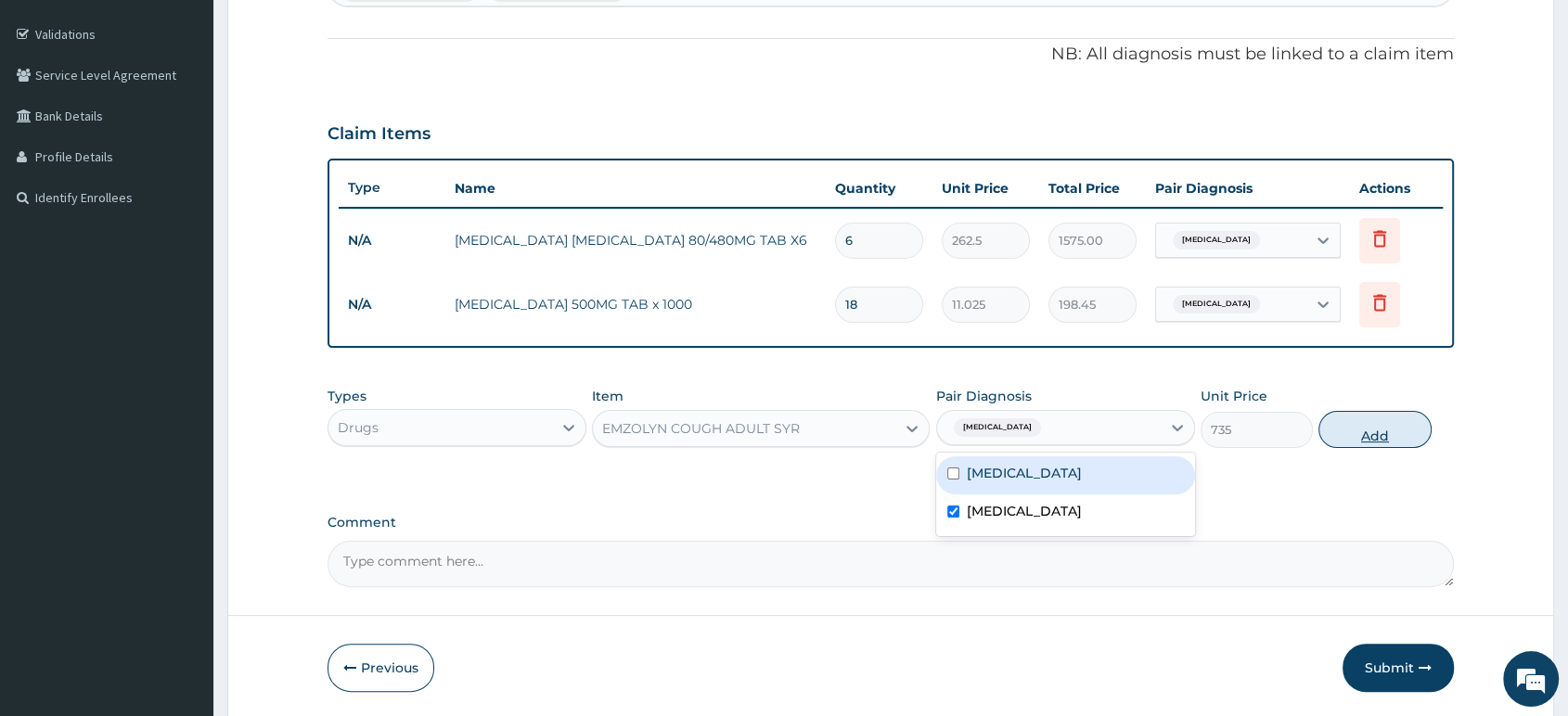
click at [1384, 434] on button "Add" at bounding box center [1374, 429] width 112 height 37
type input "0"
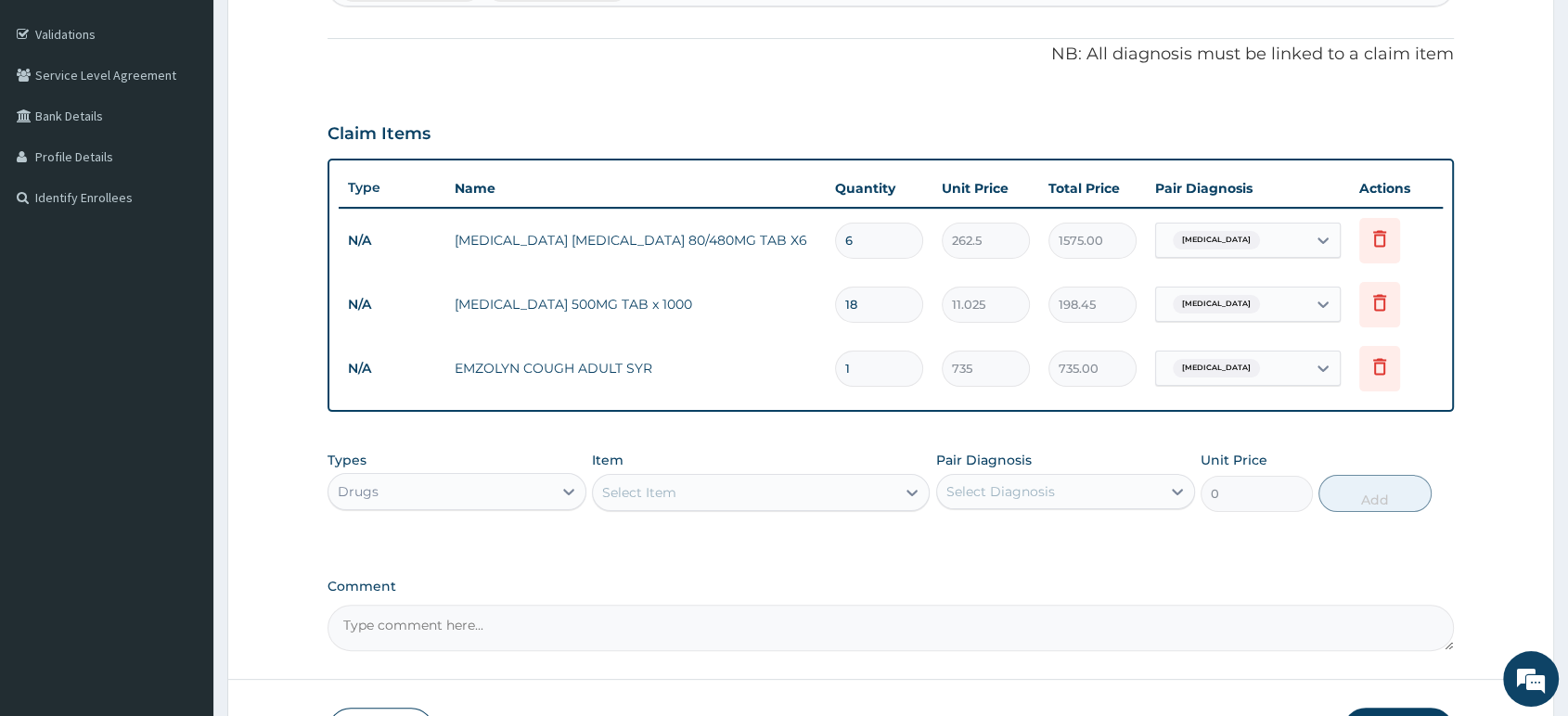
click at [835, 481] on div "Select Item" at bounding box center [744, 493] width 302 height 29
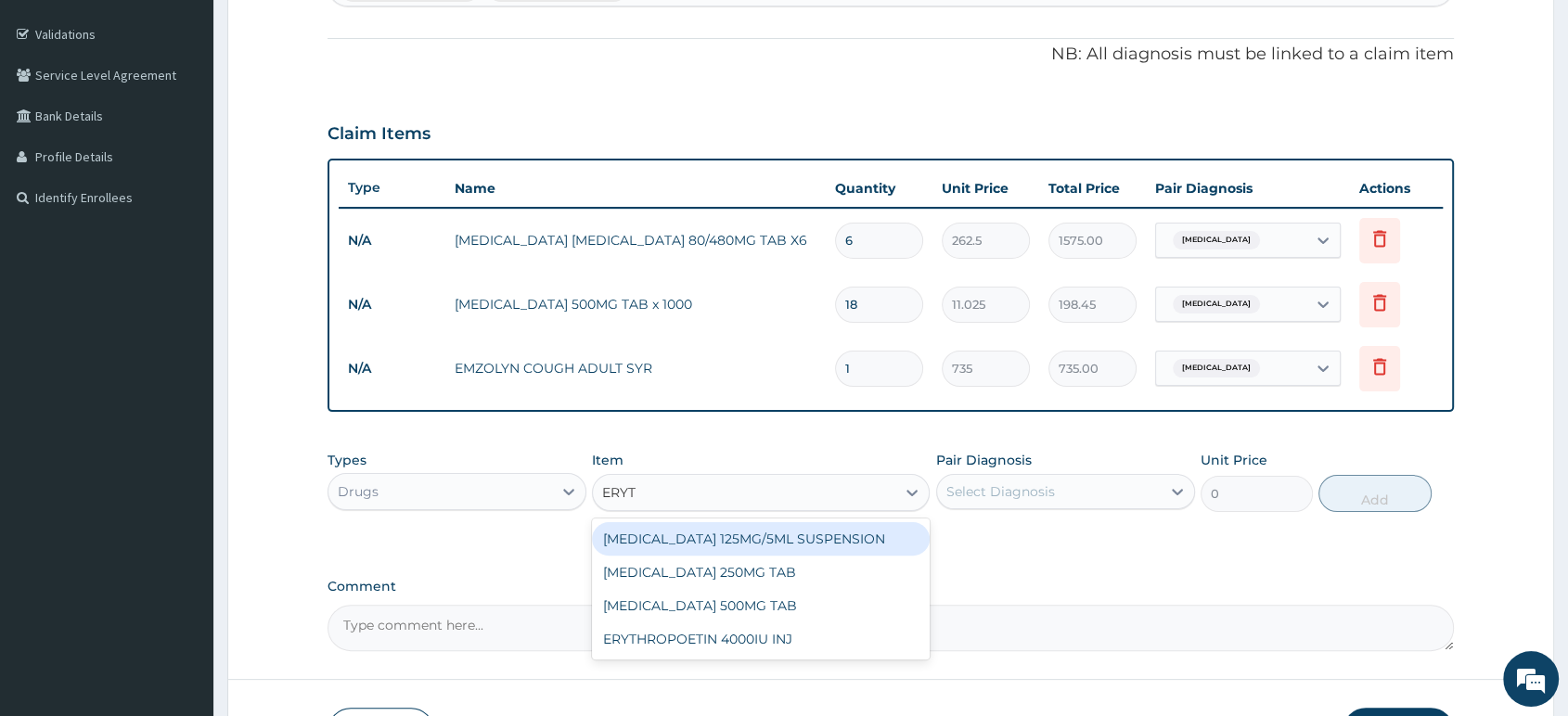
type input "ERYTH"
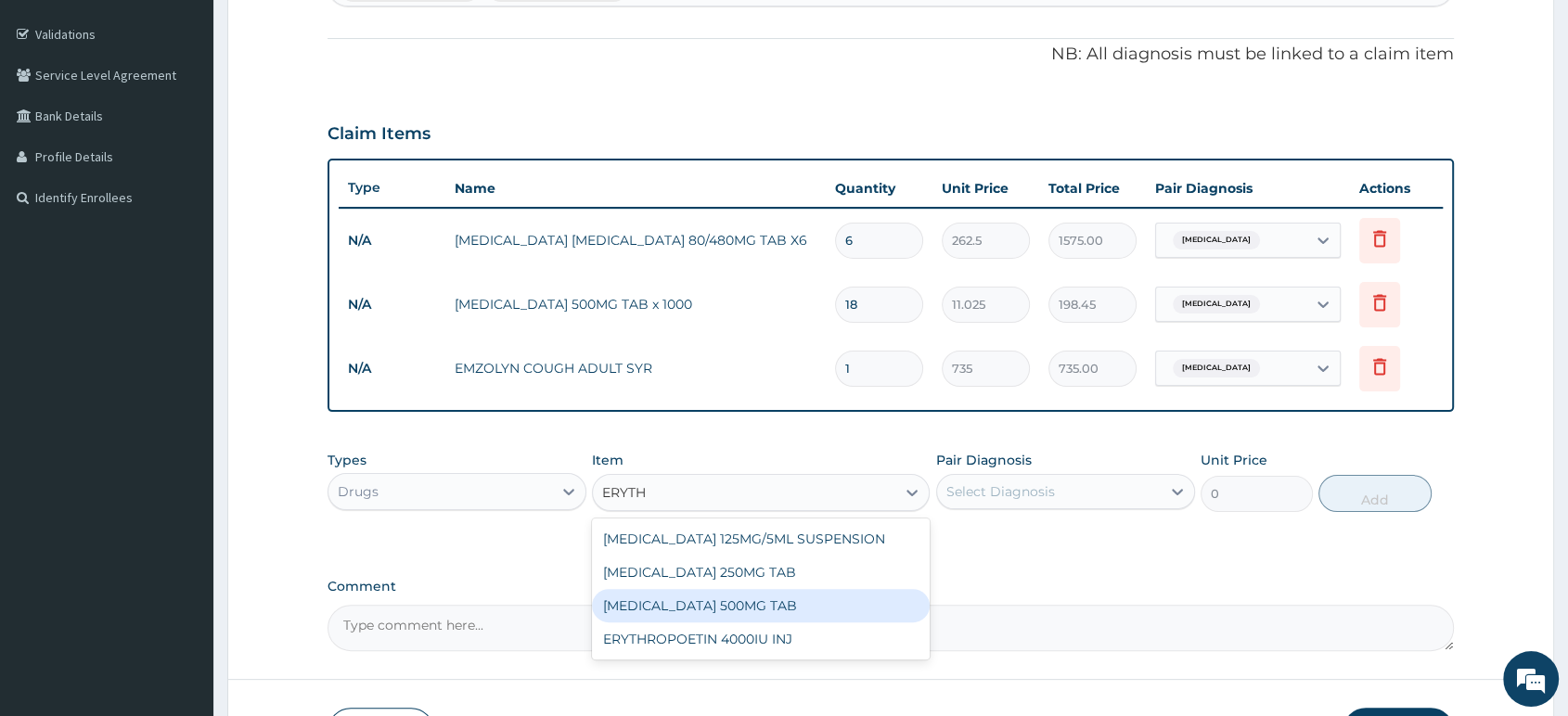
click at [817, 601] on div "ERYTHROMYCIN 500MG TAB" at bounding box center [761, 606] width 338 height 33
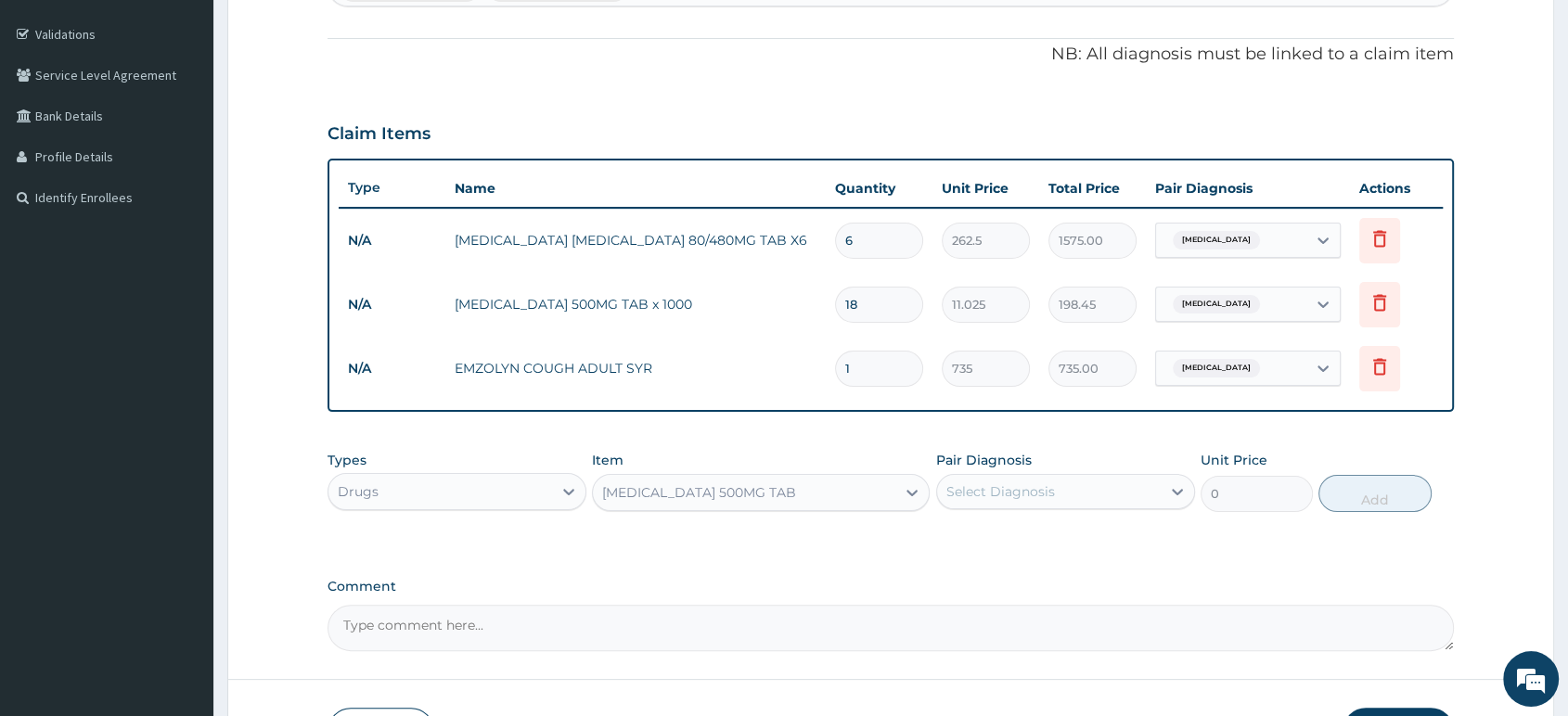
type input "99.225"
click at [987, 500] on div "Select Diagnosis" at bounding box center [1000, 492] width 108 height 19
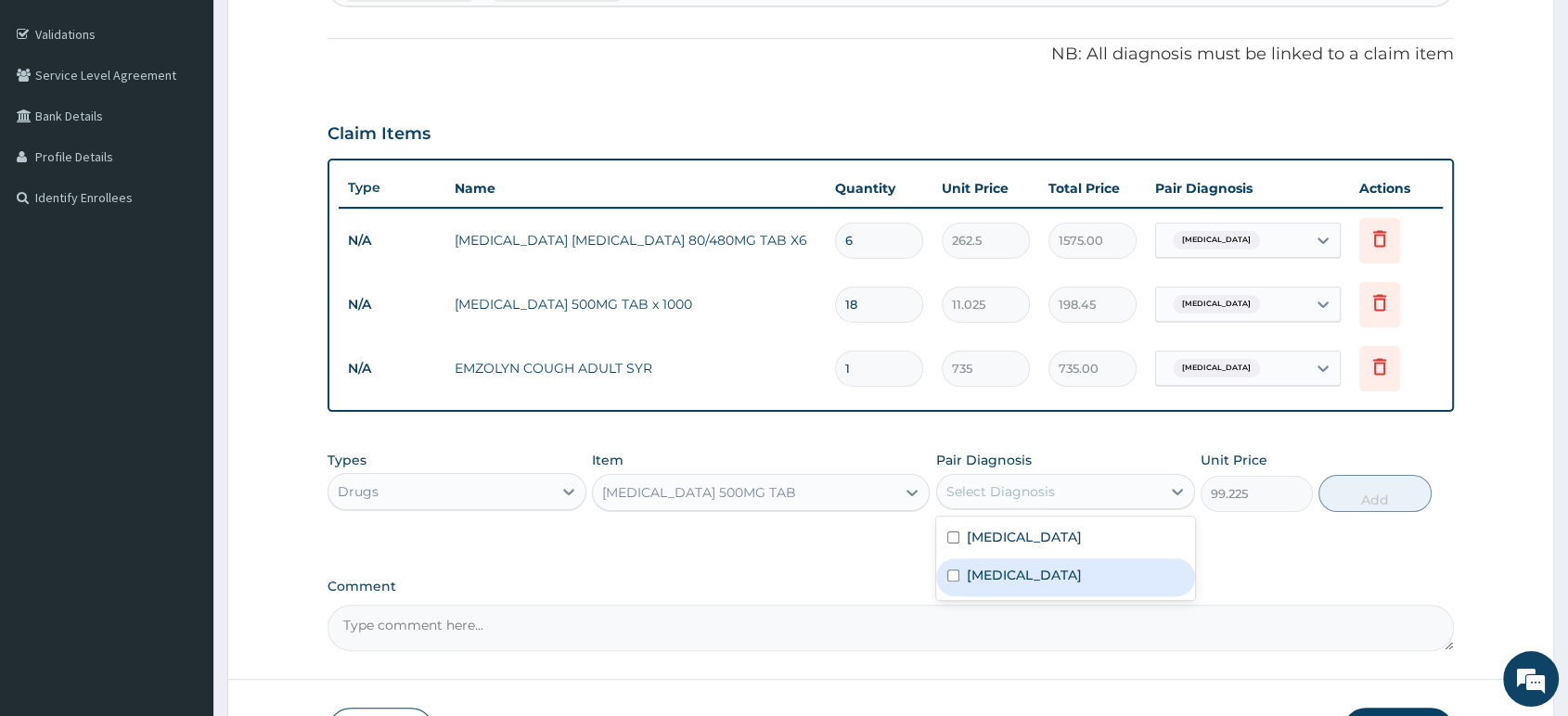
click at [995, 578] on label "Upper respiratory infection" at bounding box center [1025, 575] width 115 height 19
checkbox input "true"
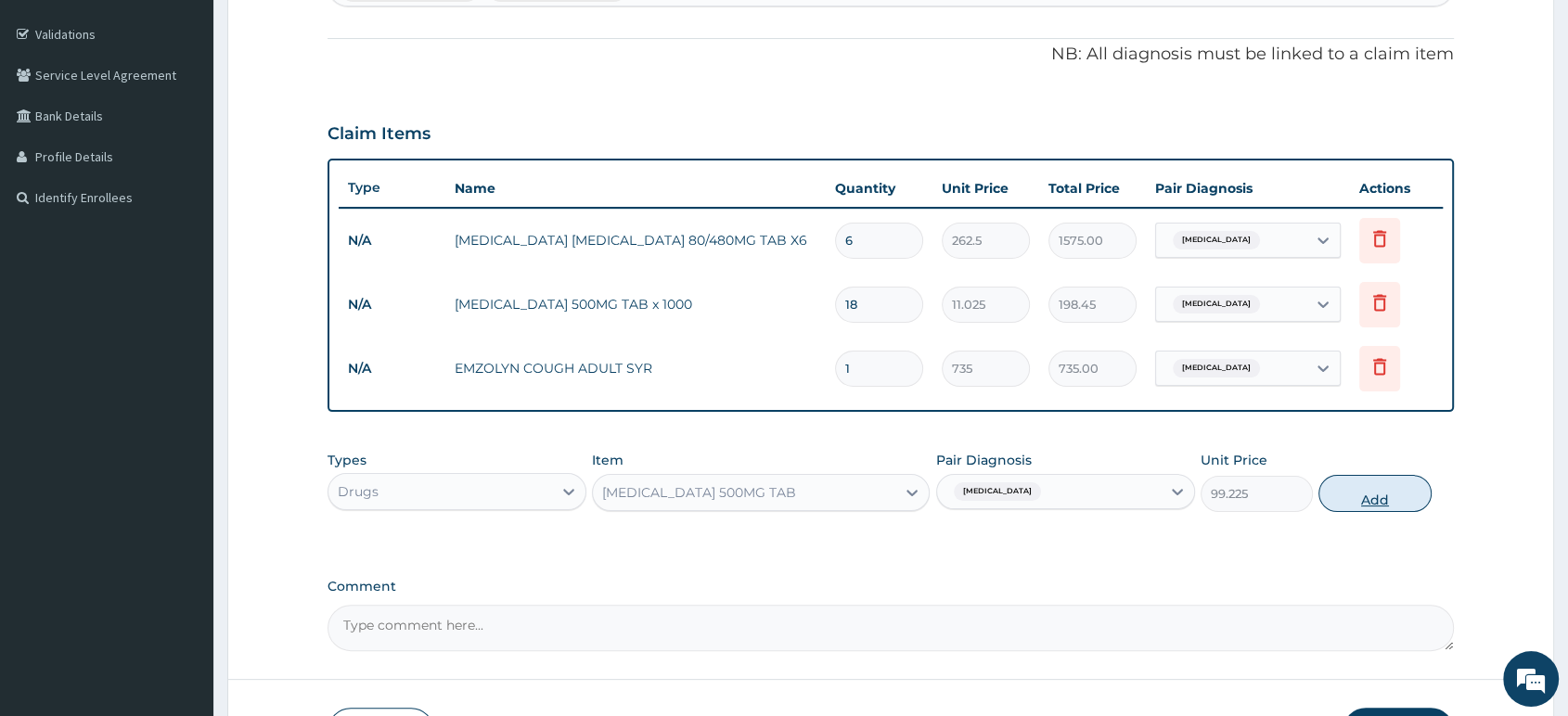
click at [1375, 504] on button "Add" at bounding box center [1374, 494] width 112 height 37
type input "0"
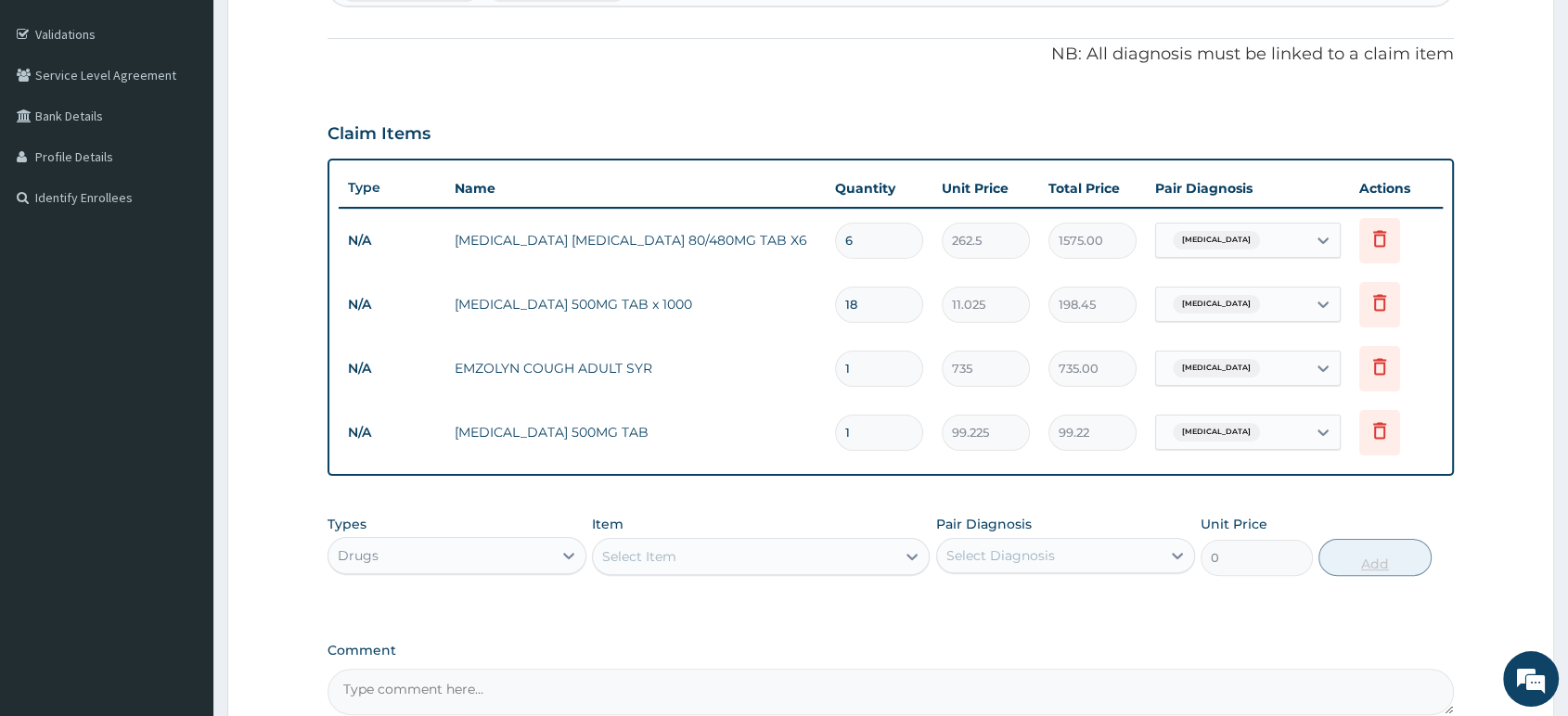
type input "10"
type input "992.25"
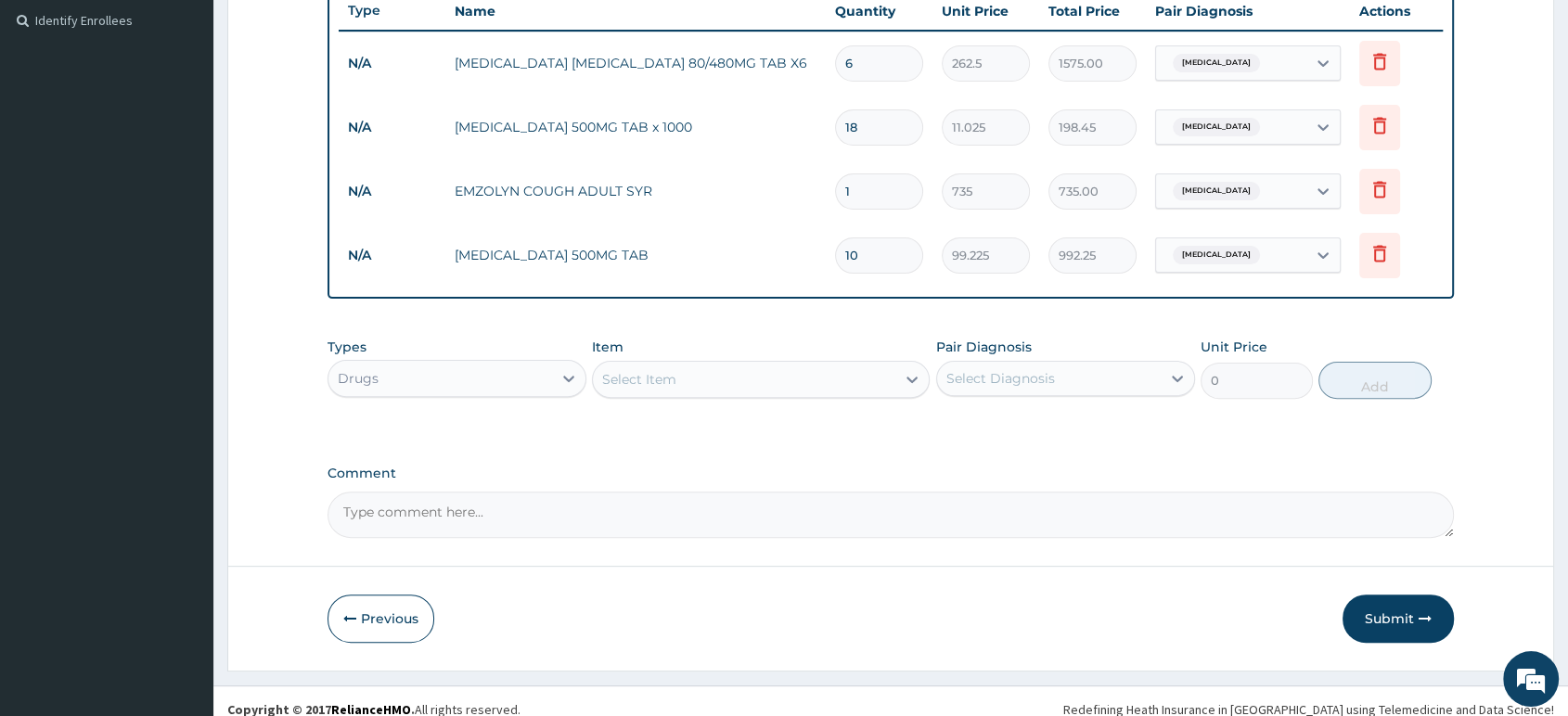
scroll to position [526, 0]
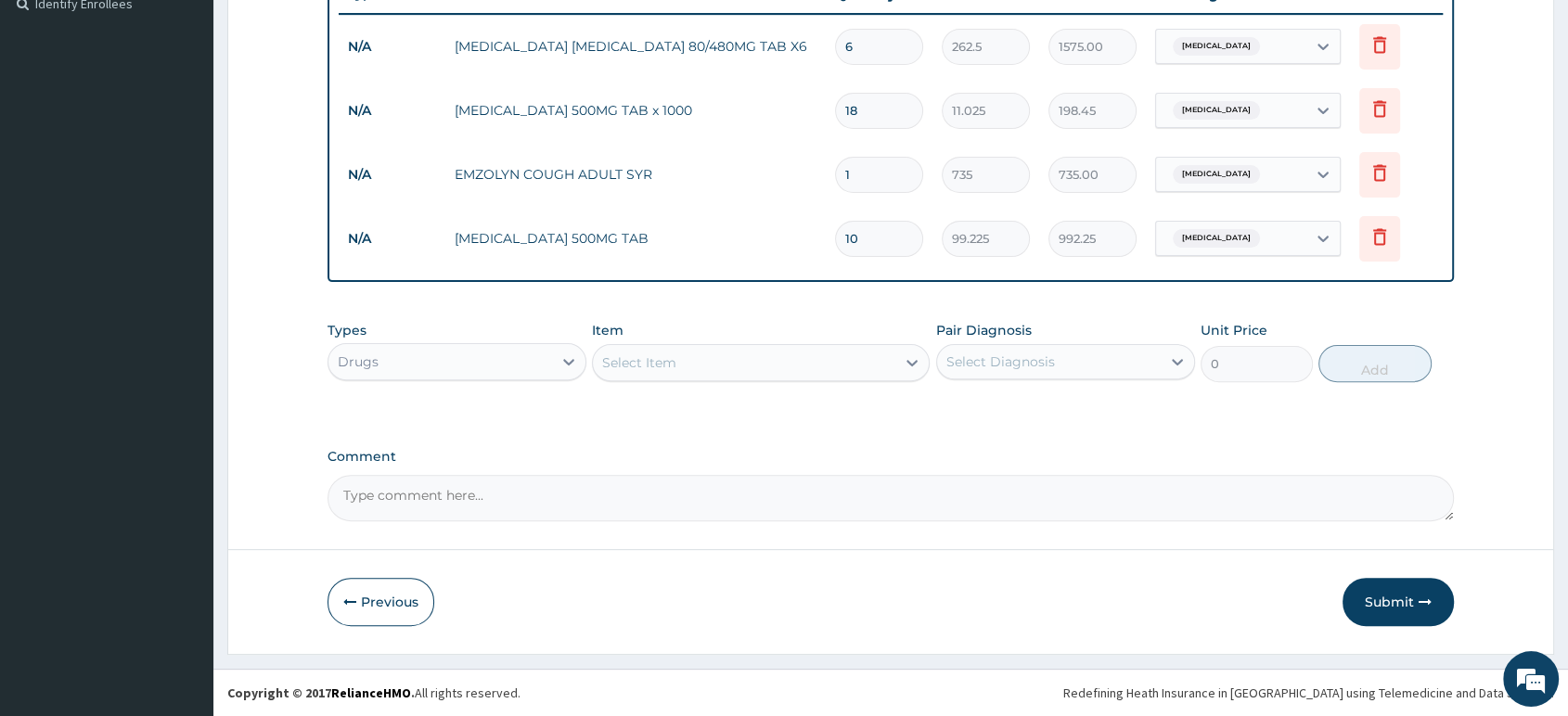
type input "10"
click at [891, 356] on div "Select Item" at bounding box center [744, 363] width 302 height 29
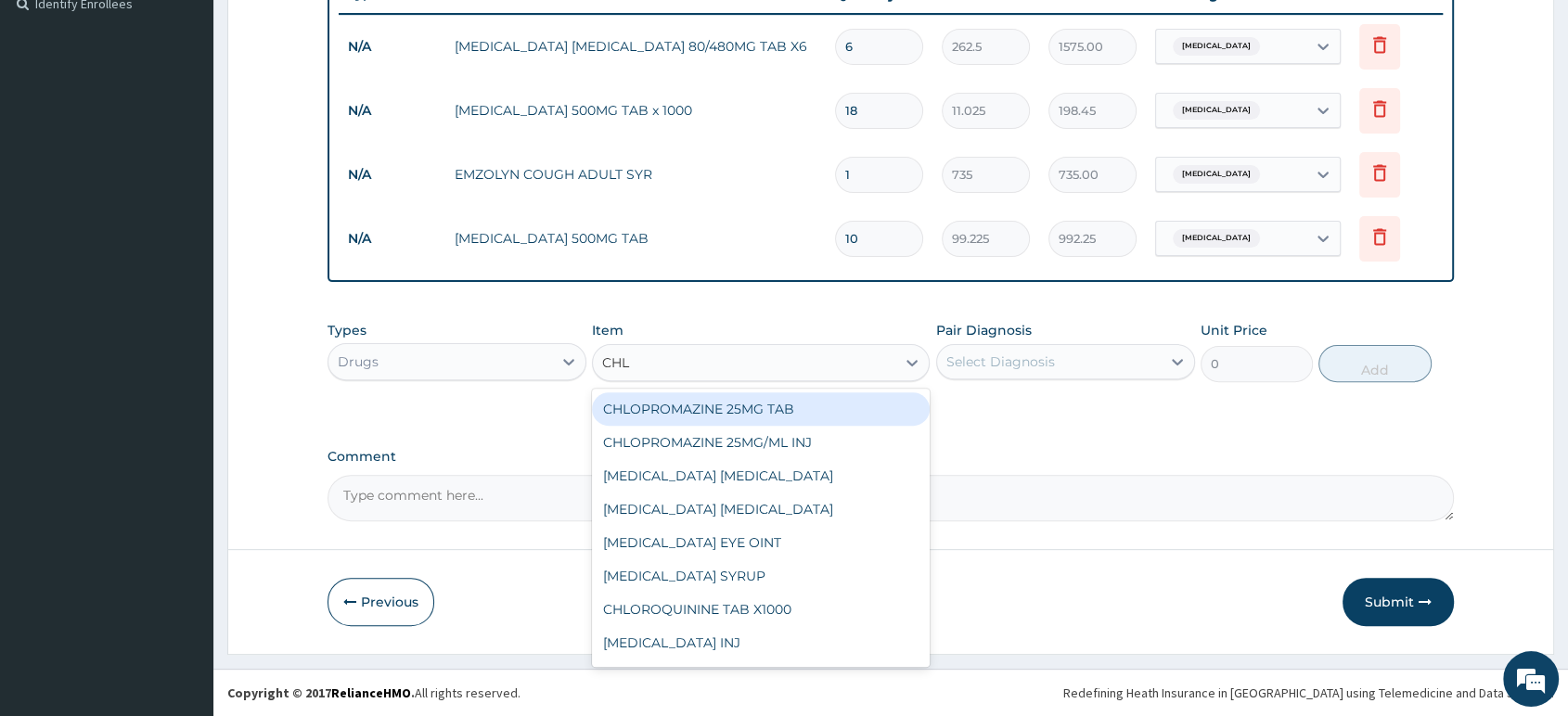
type input "CHLO"
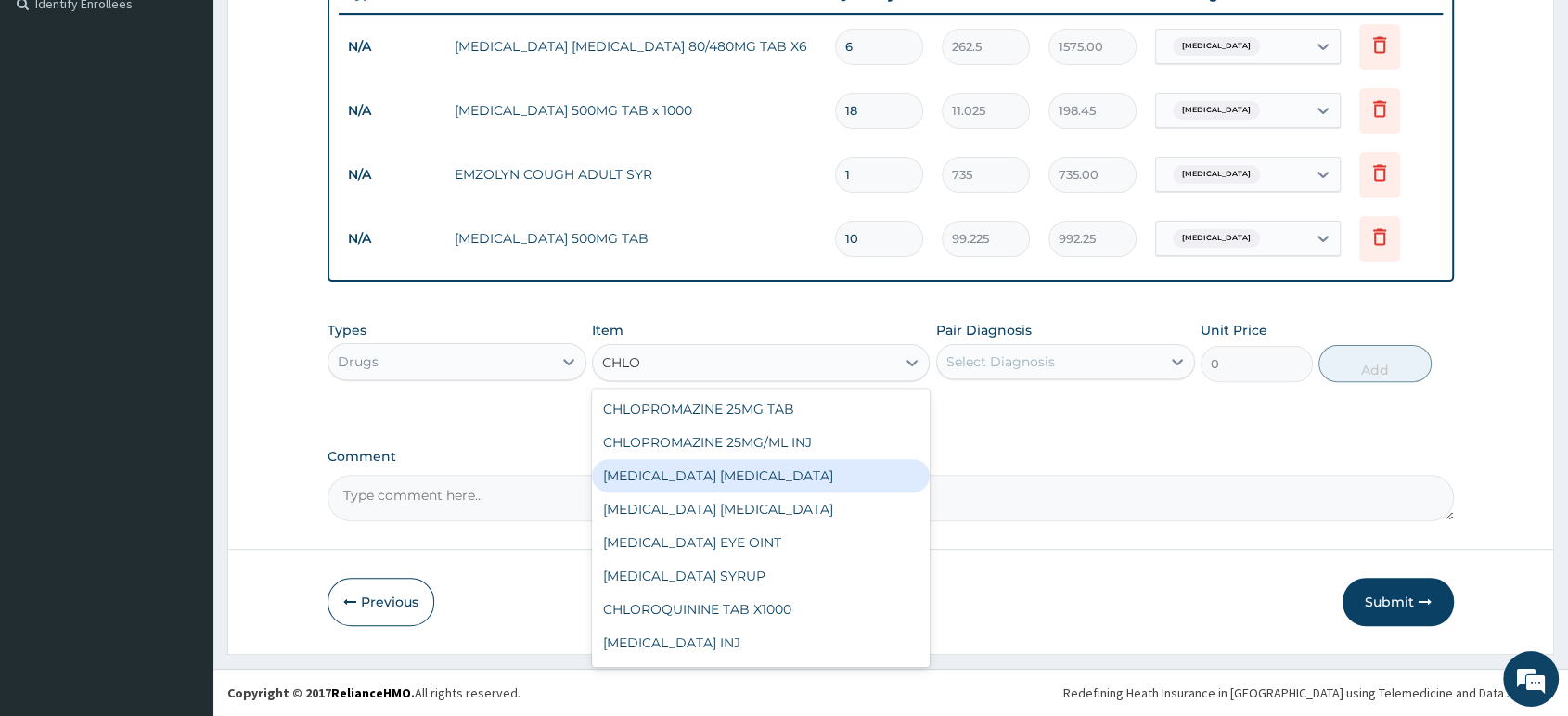
scroll to position [103, 0]
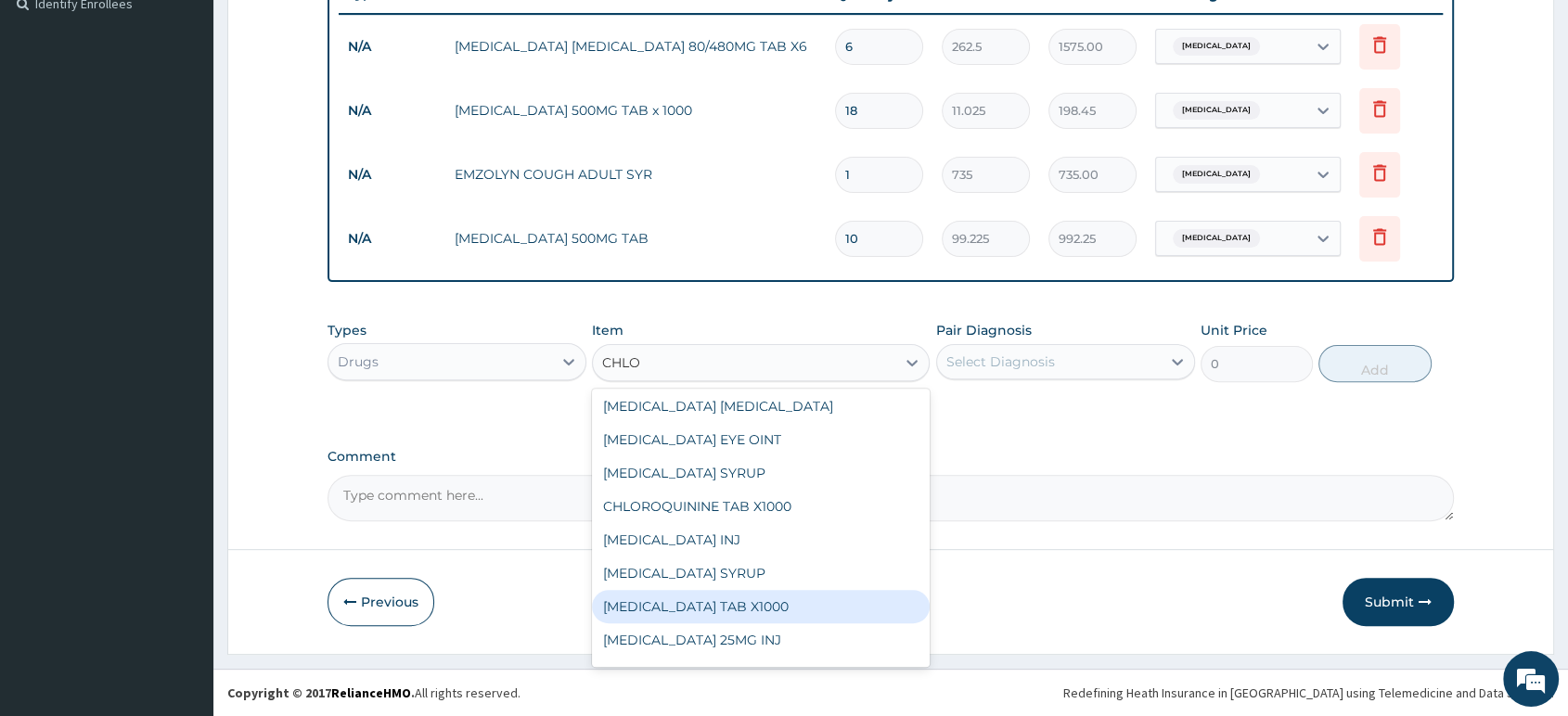
click at [831, 600] on div "CHLORPHENIRAMINE TAB X1000" at bounding box center [761, 607] width 338 height 33
type input "52.5"
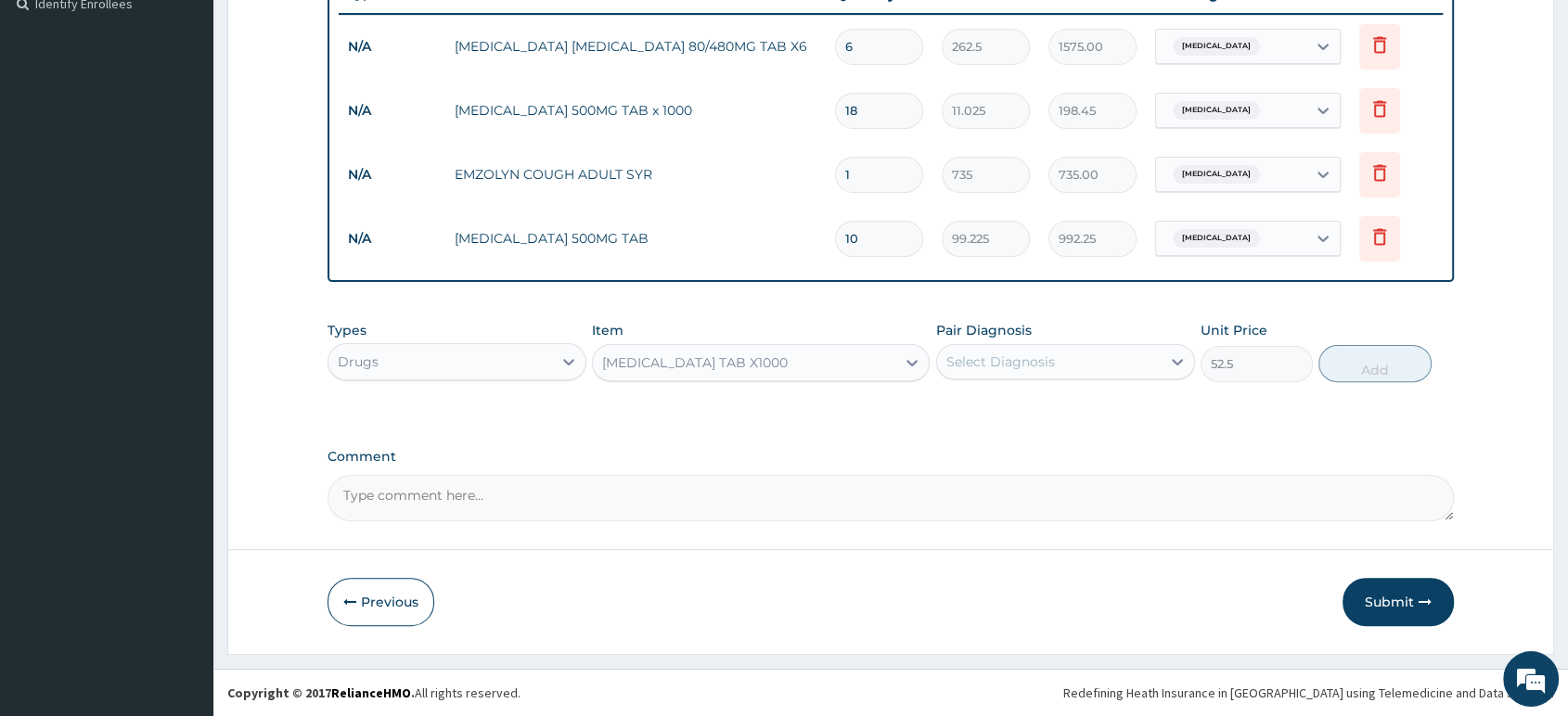
click at [1036, 354] on div "Select Diagnosis" at bounding box center [1000, 361] width 108 height 19
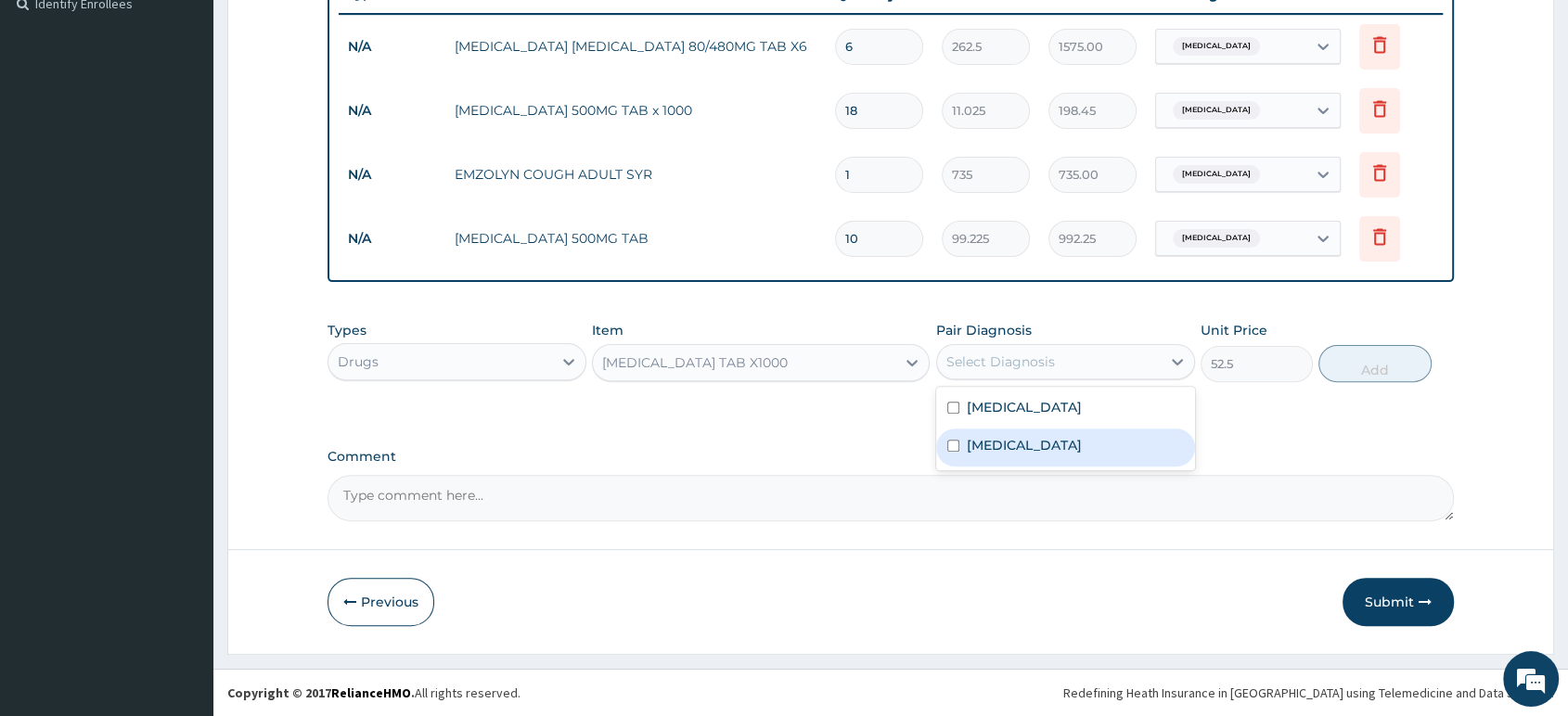
click at [1022, 437] on label "Upper respiratory infection" at bounding box center [1025, 445] width 115 height 19
checkbox input "true"
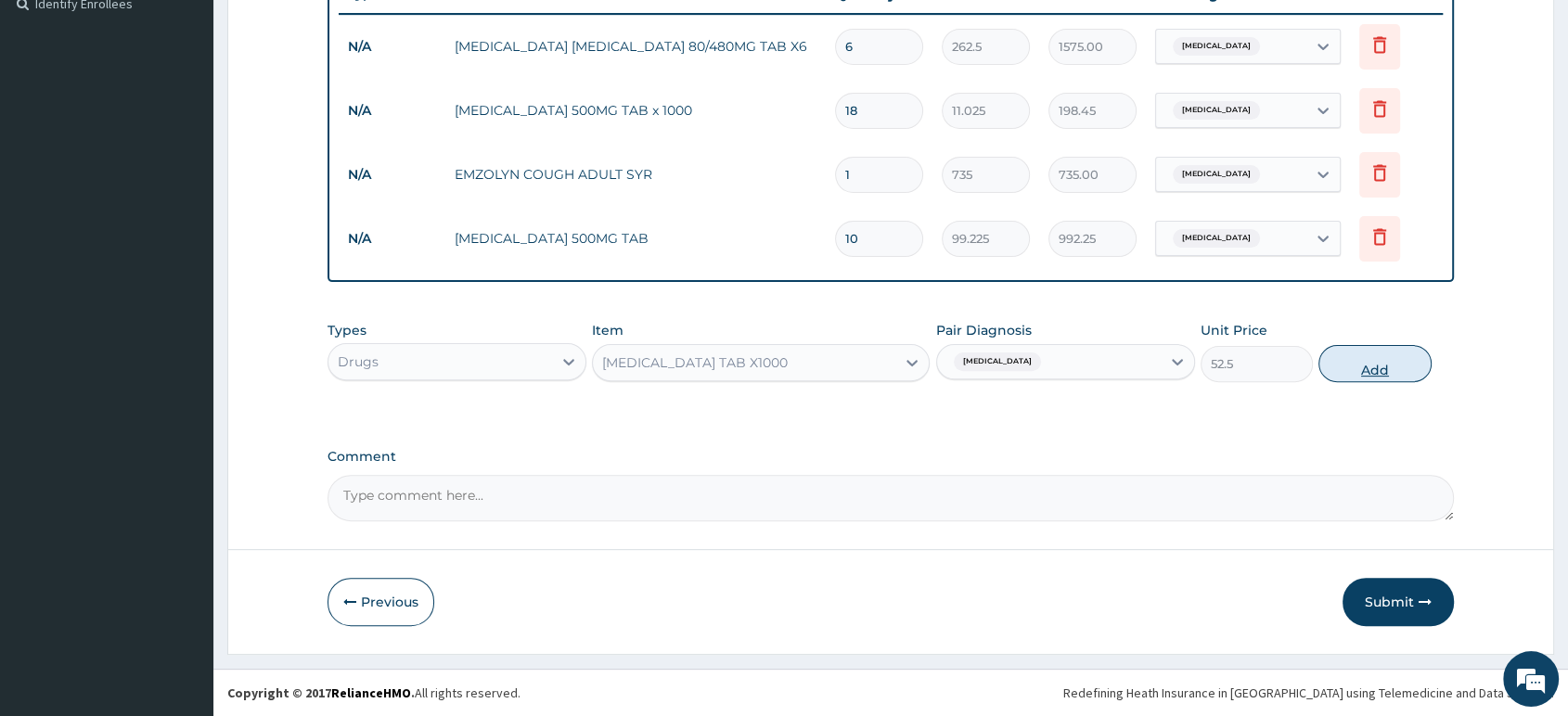
click at [1329, 362] on button "Add" at bounding box center [1374, 364] width 112 height 37
type input "0"
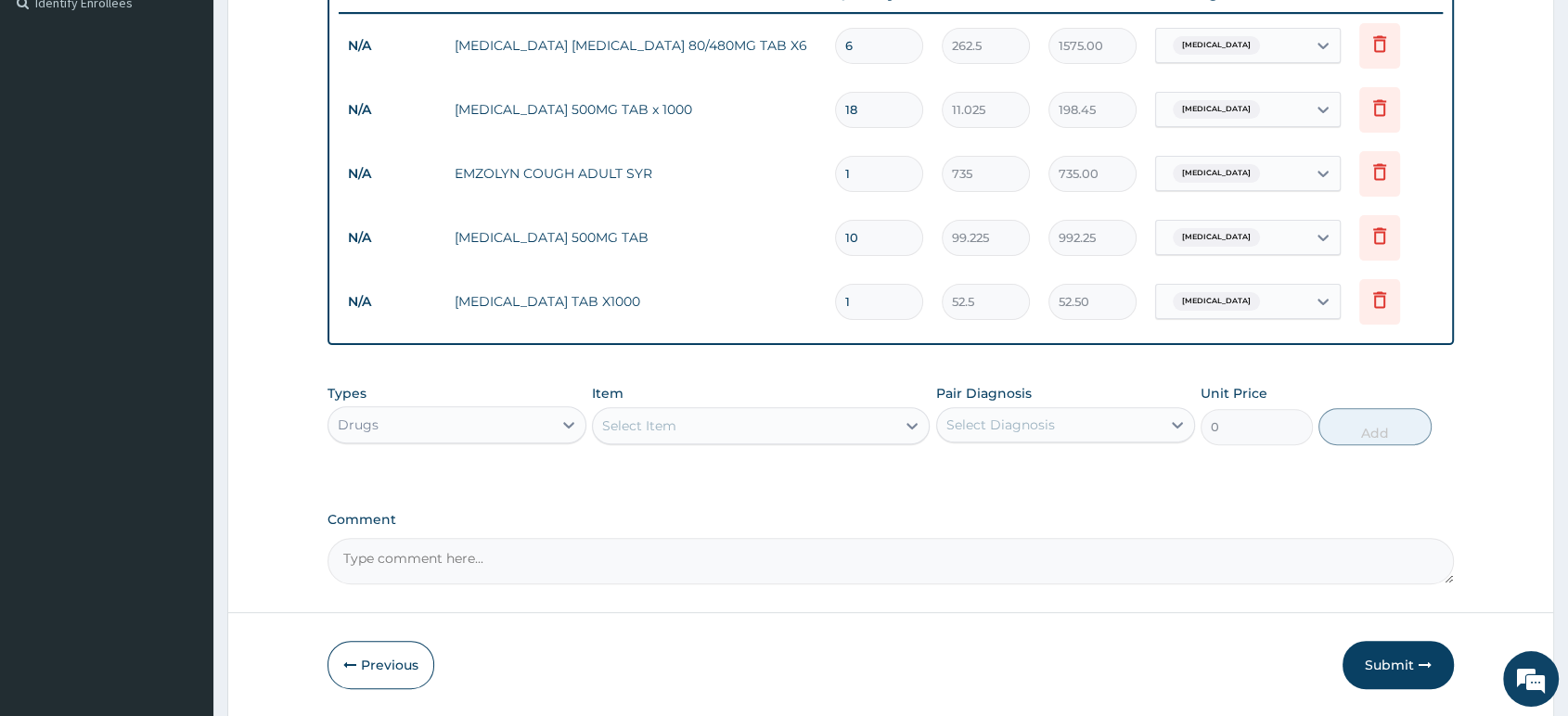
type input "0.00"
type input "5"
type input "262.50"
type input "5"
click at [515, 432] on div "Drugs" at bounding box center [440, 424] width 223 height 29
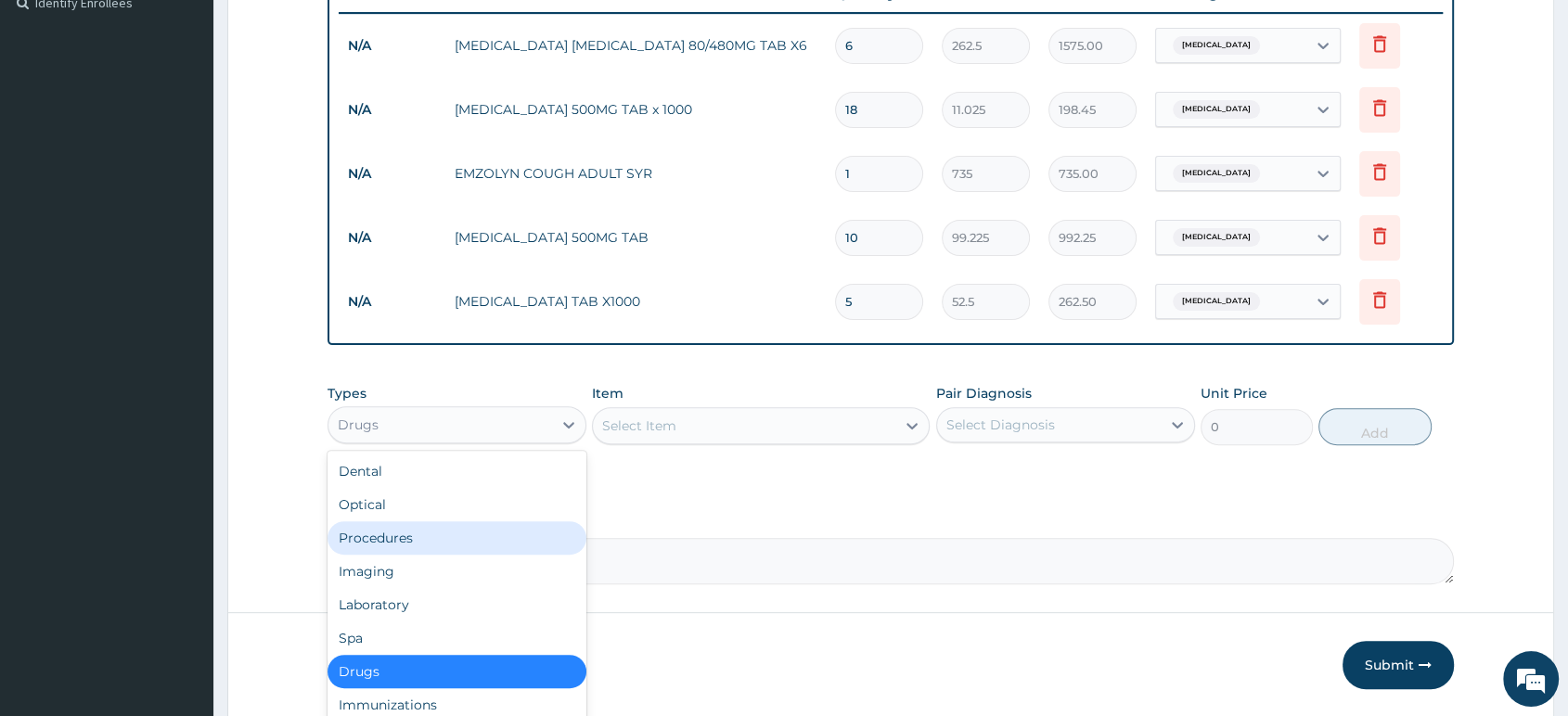
click at [490, 536] on div "Procedures" at bounding box center [457, 538] width 259 height 33
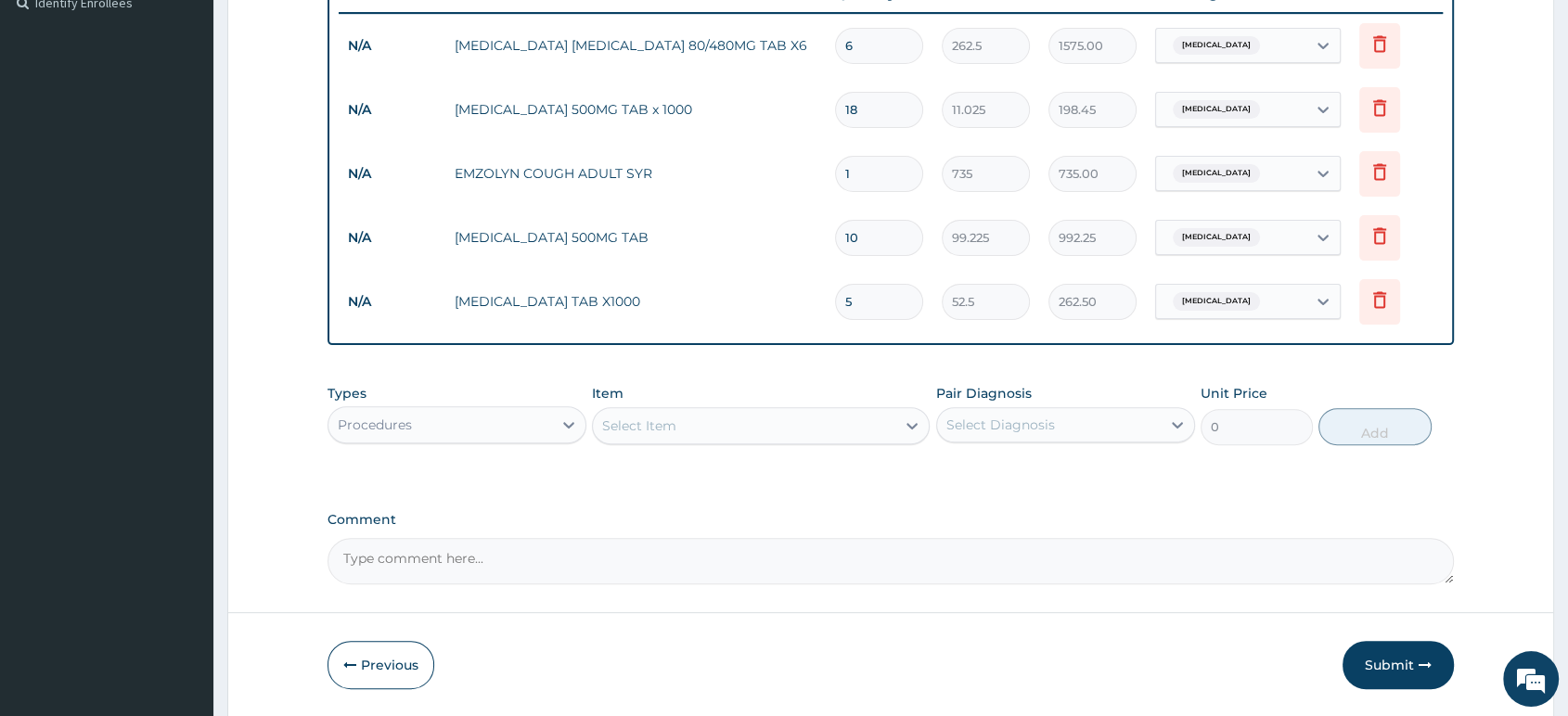
click at [801, 433] on div "Select Item" at bounding box center [744, 425] width 302 height 29
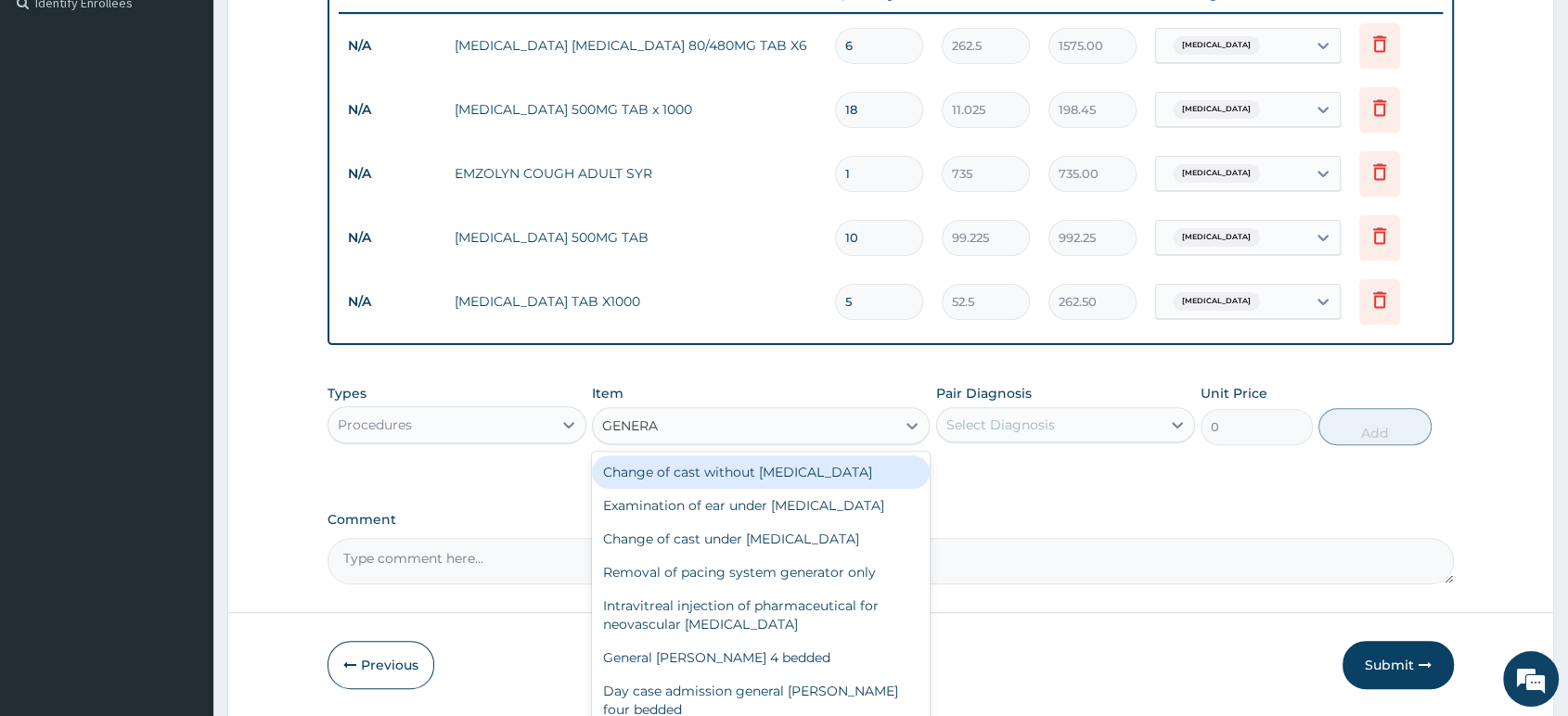
type input "GENERAL"
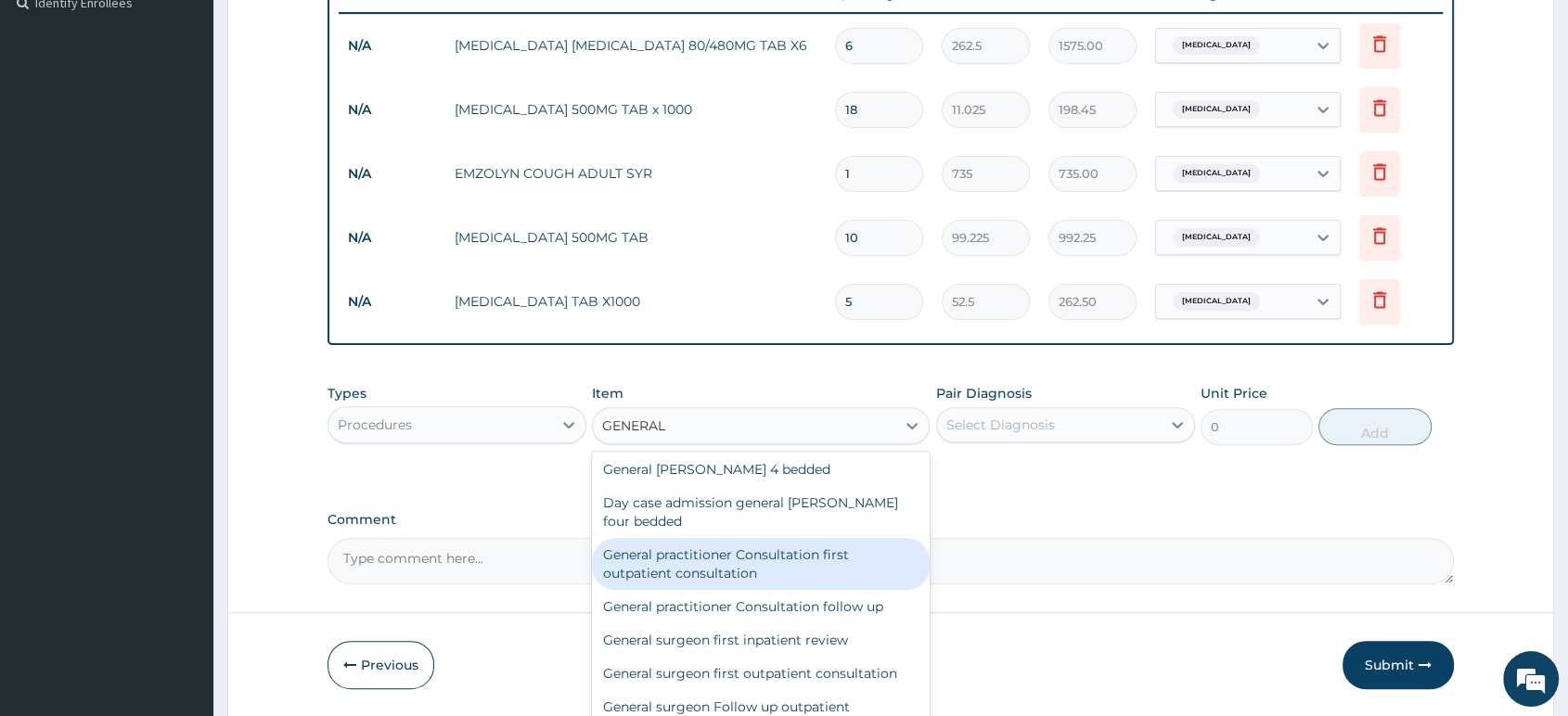
click at [839, 578] on div "General practitioner Consultation first outpatient consultation" at bounding box center [761, 564] width 338 height 52
type input "2500"
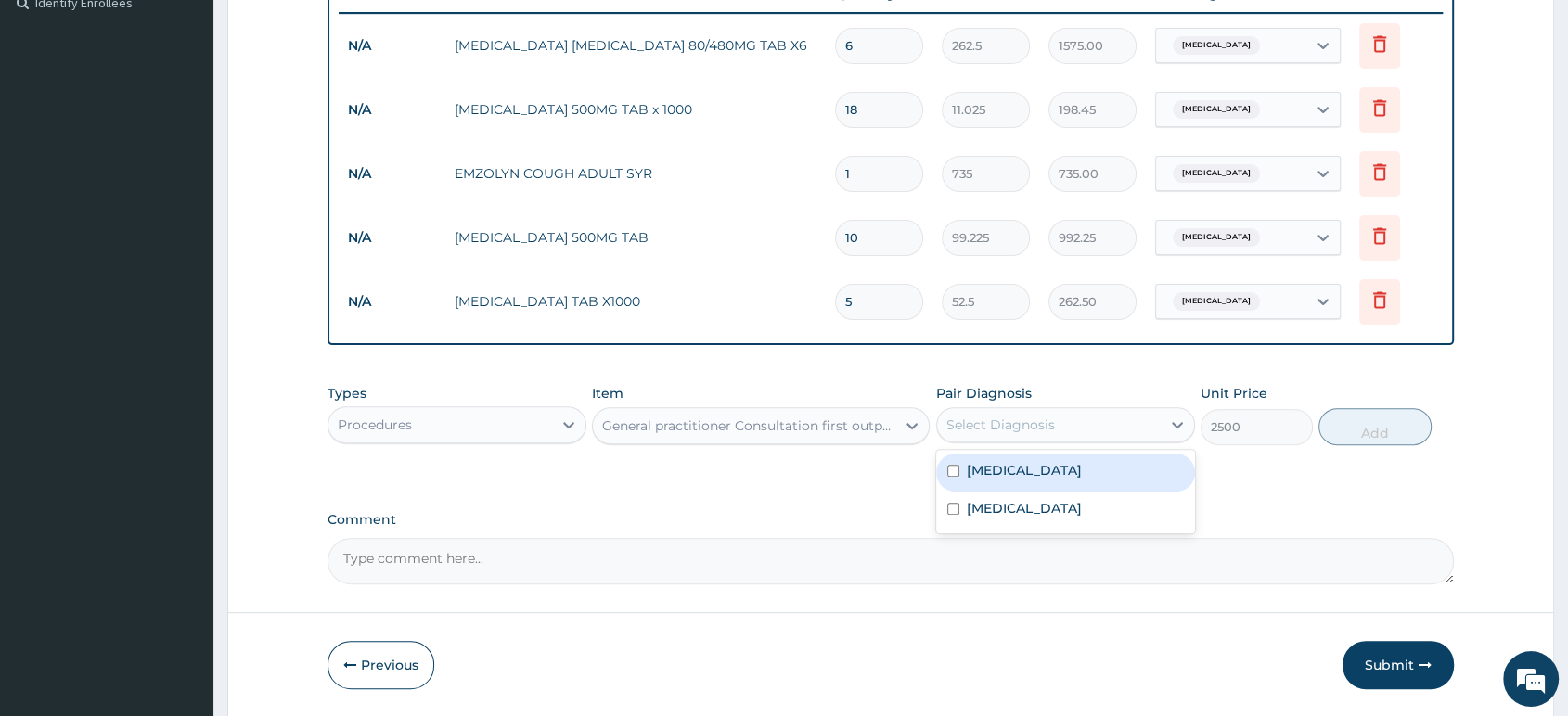
click at [1034, 434] on div "Select Diagnosis" at bounding box center [1000, 424] width 108 height 19
click at [1034, 466] on div "Malaria" at bounding box center [1065, 472] width 259 height 38
checkbox input "true"
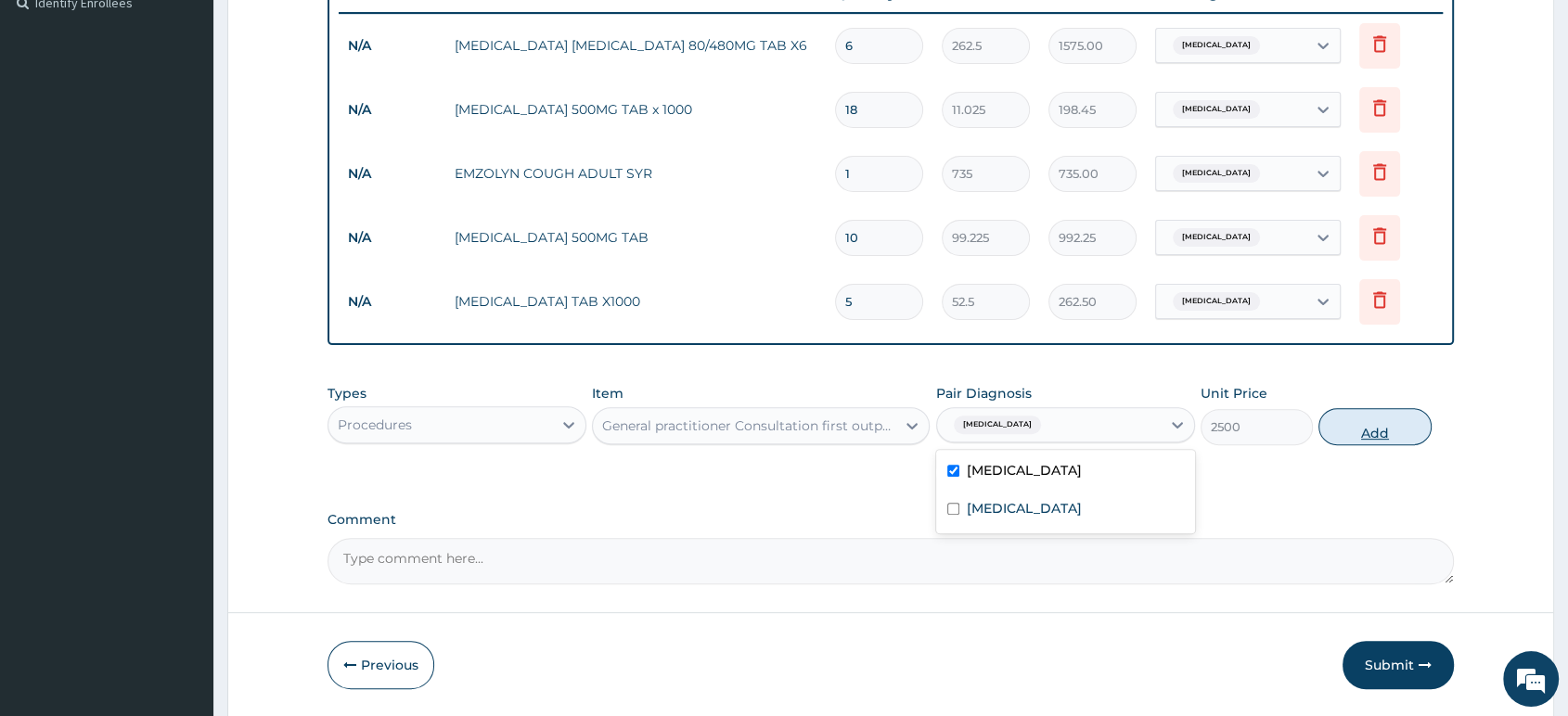
click at [1362, 432] on button "Add" at bounding box center [1374, 426] width 112 height 37
type input "0"
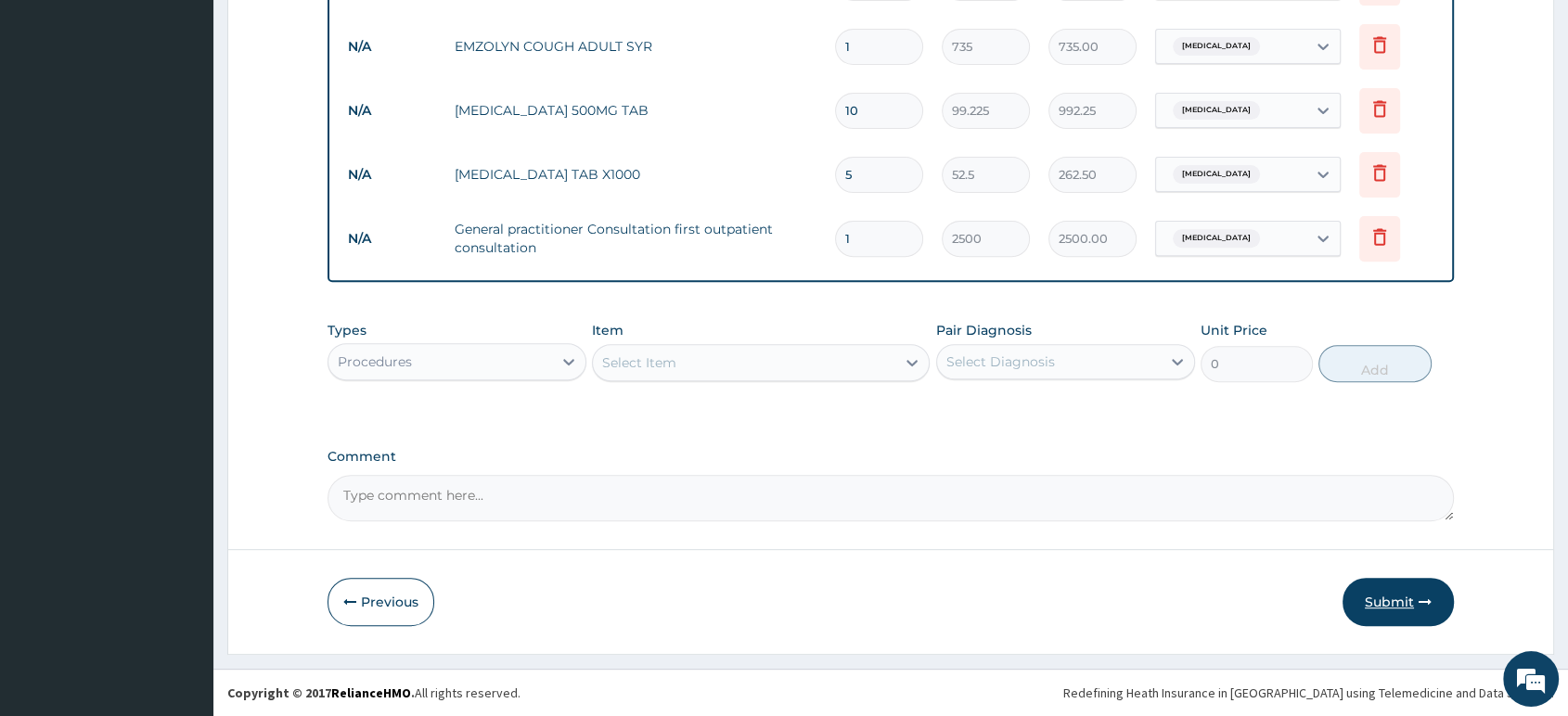
click at [1388, 601] on button "Submit" at bounding box center [1398, 602] width 111 height 48
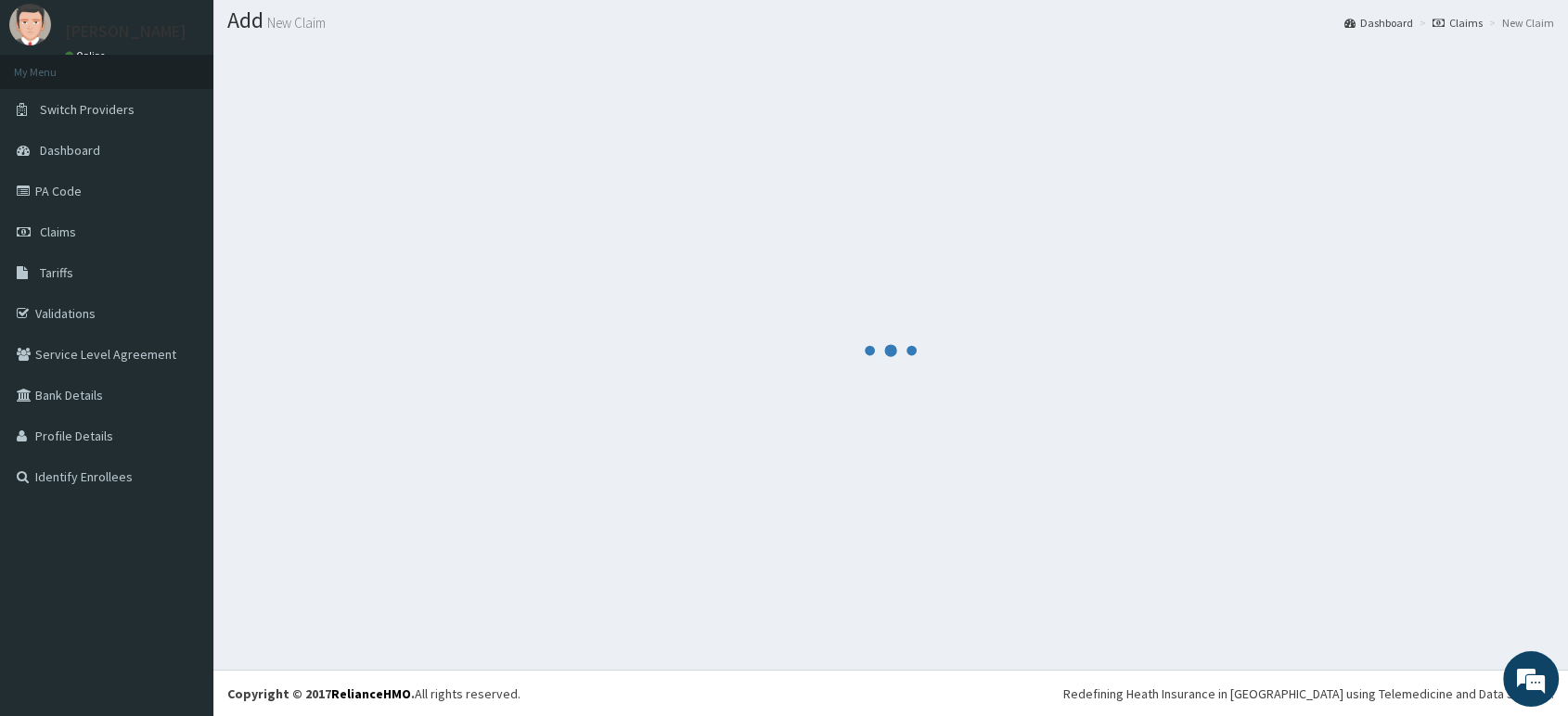
scroll to position [655, 0]
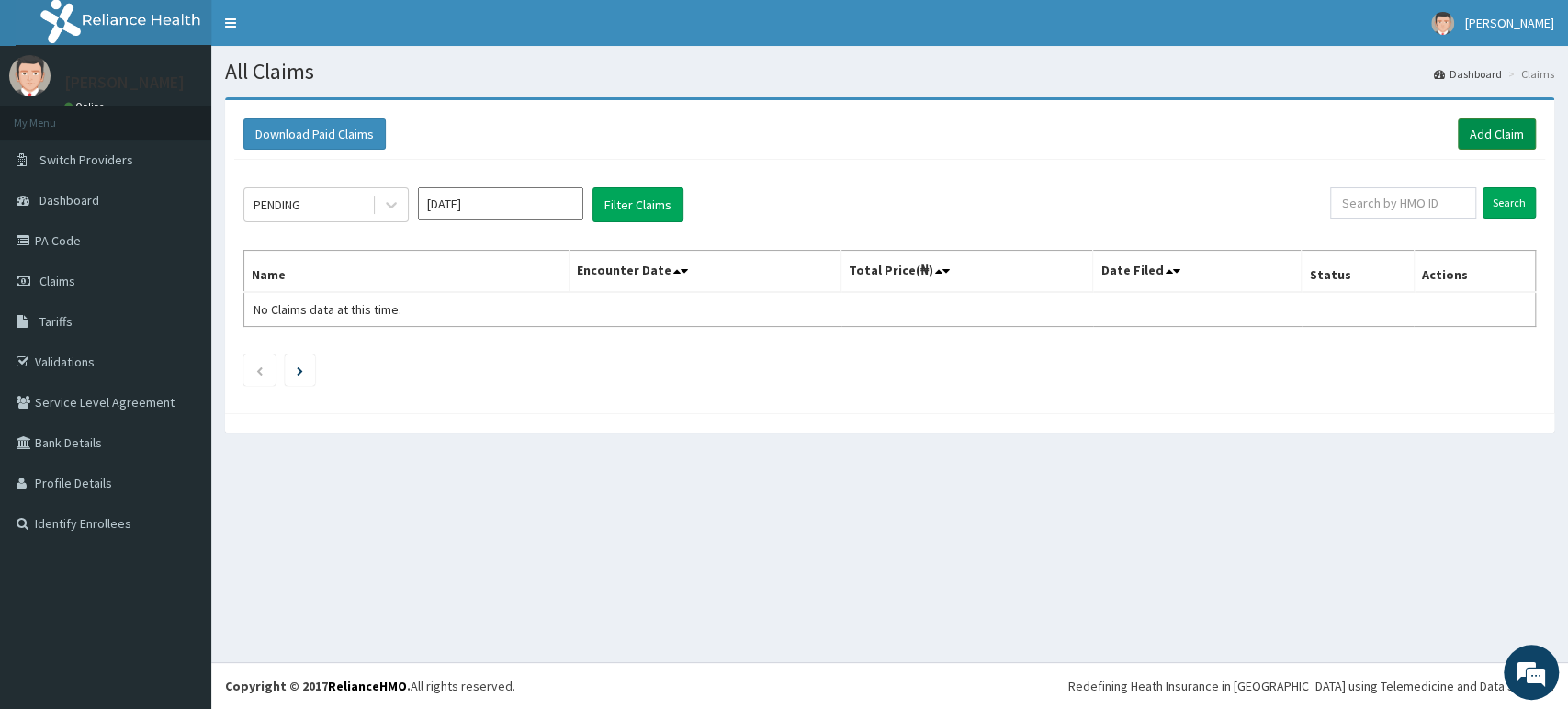
click at [1508, 130] on link "Add Claim" at bounding box center [1497, 134] width 78 height 31
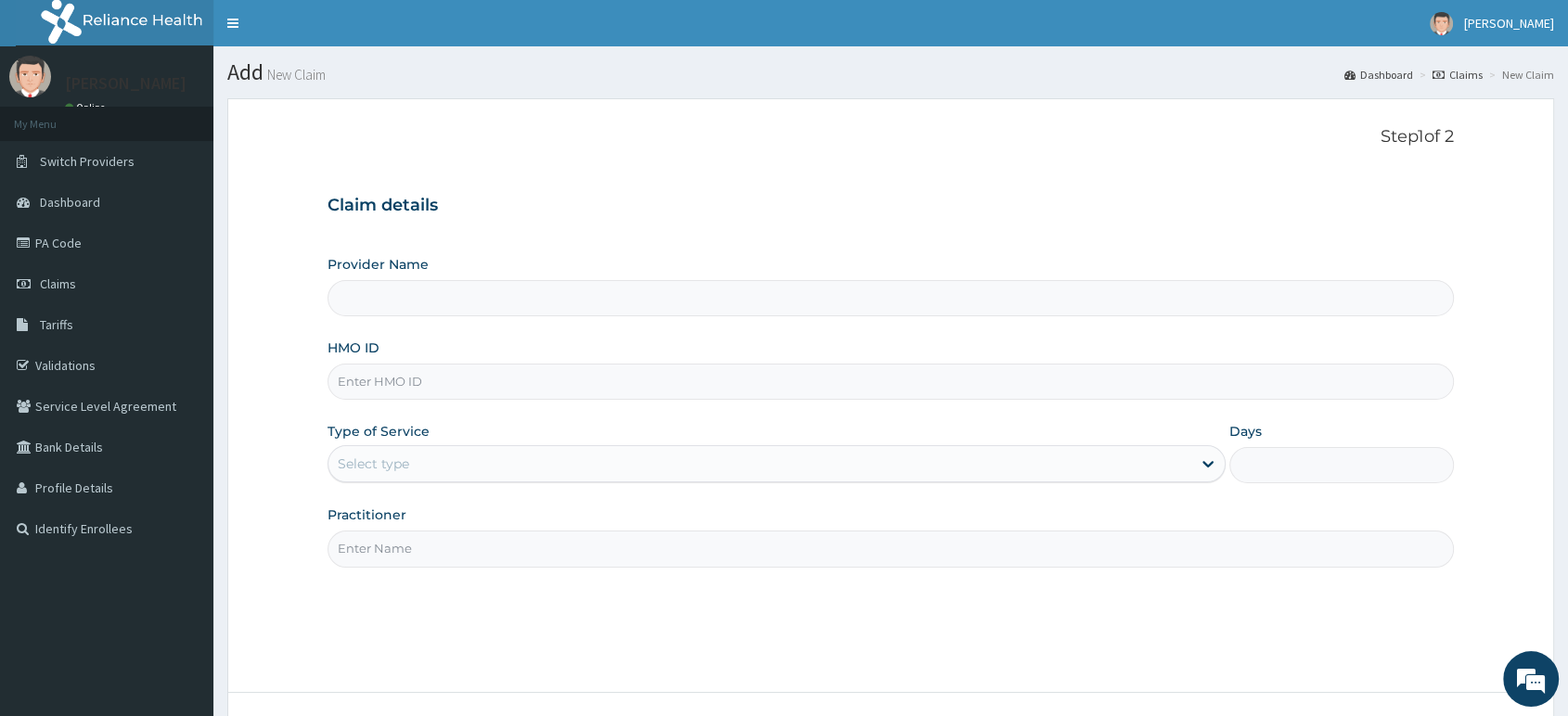
click at [693, 378] on input "HMO ID" at bounding box center [891, 381] width 1127 height 36
type input "Delta Crown Hospital & Maternity Home"
type input "CYU/10287/B"
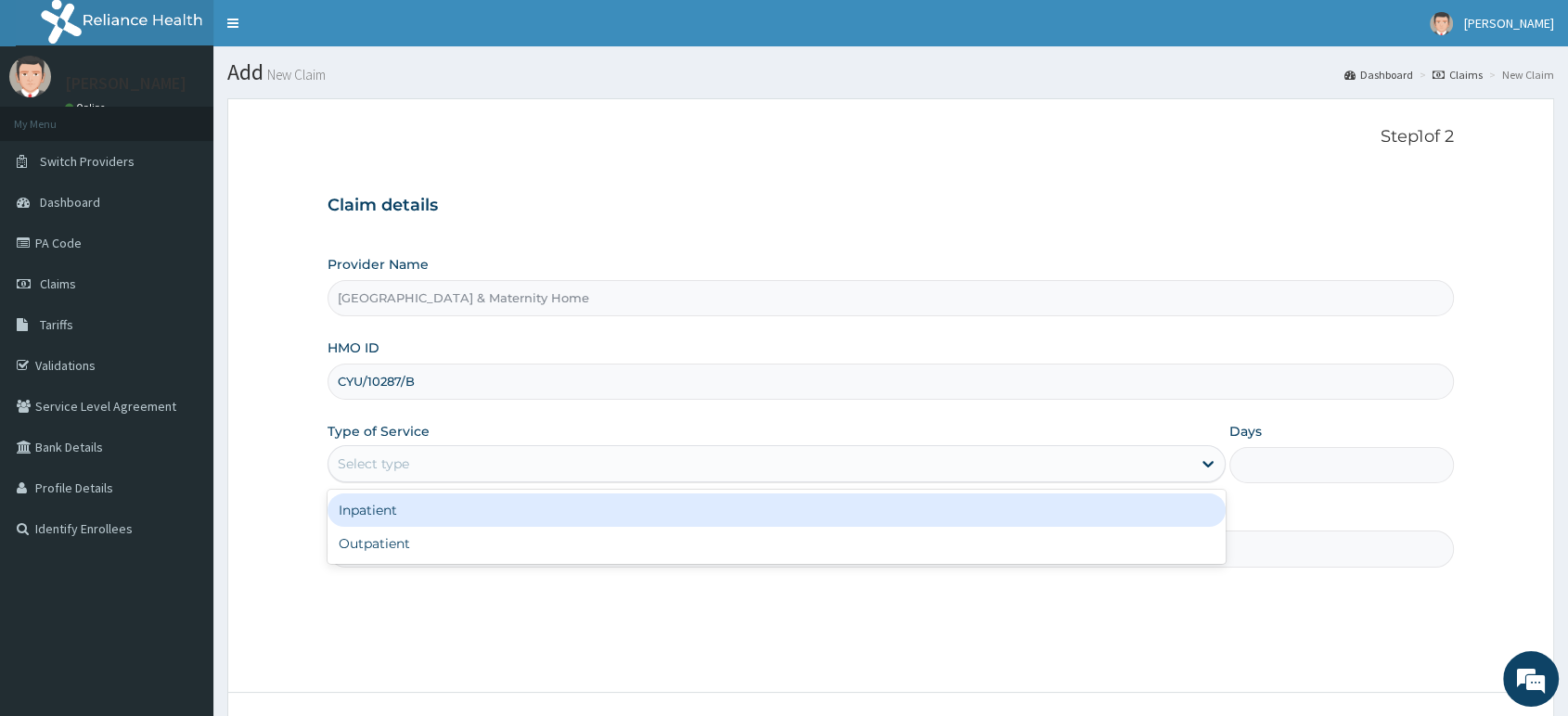
click at [752, 455] on div "Select type" at bounding box center [760, 463] width 864 height 29
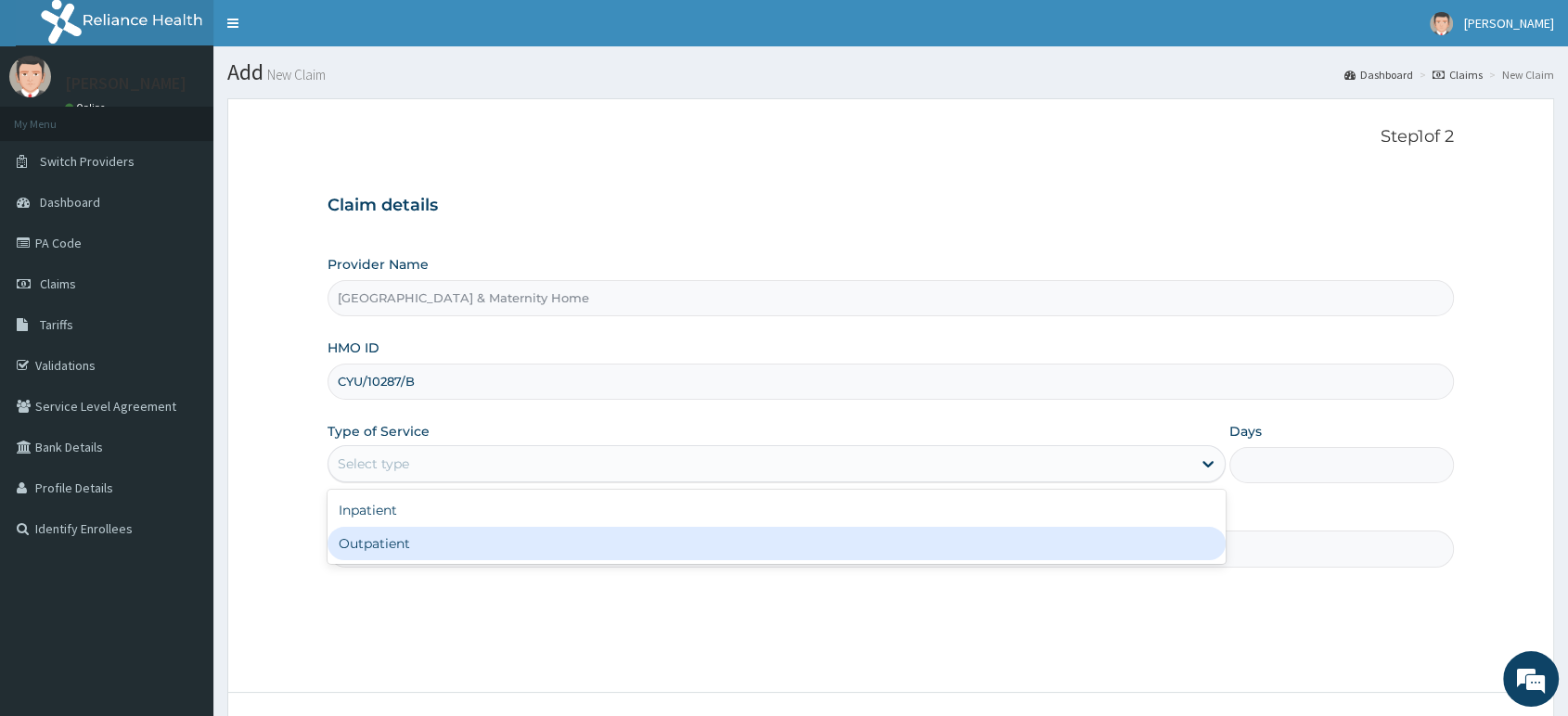
click at [626, 542] on div "Outpatient" at bounding box center [777, 543] width 899 height 33
type input "1"
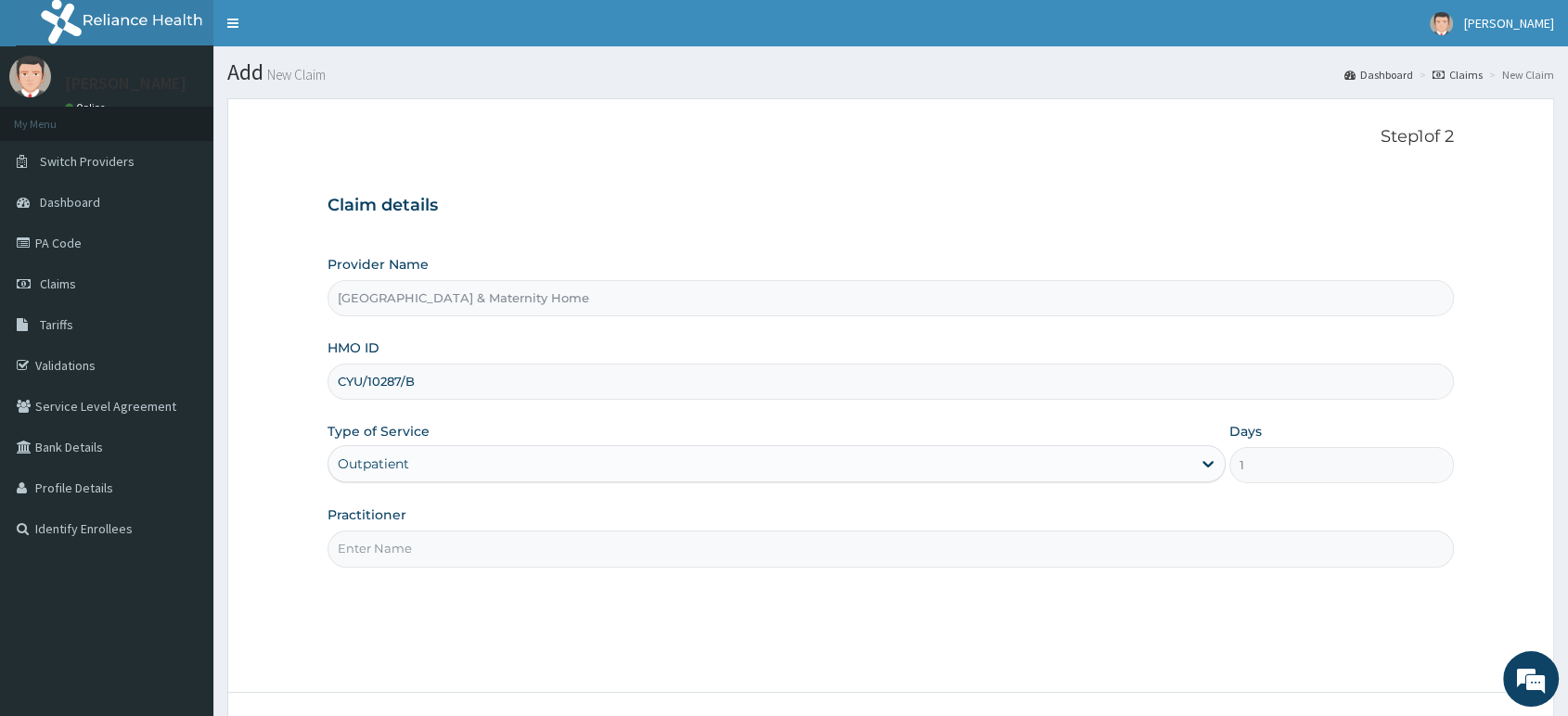
click at [626, 545] on input "Practitioner" at bounding box center [891, 548] width 1127 height 36
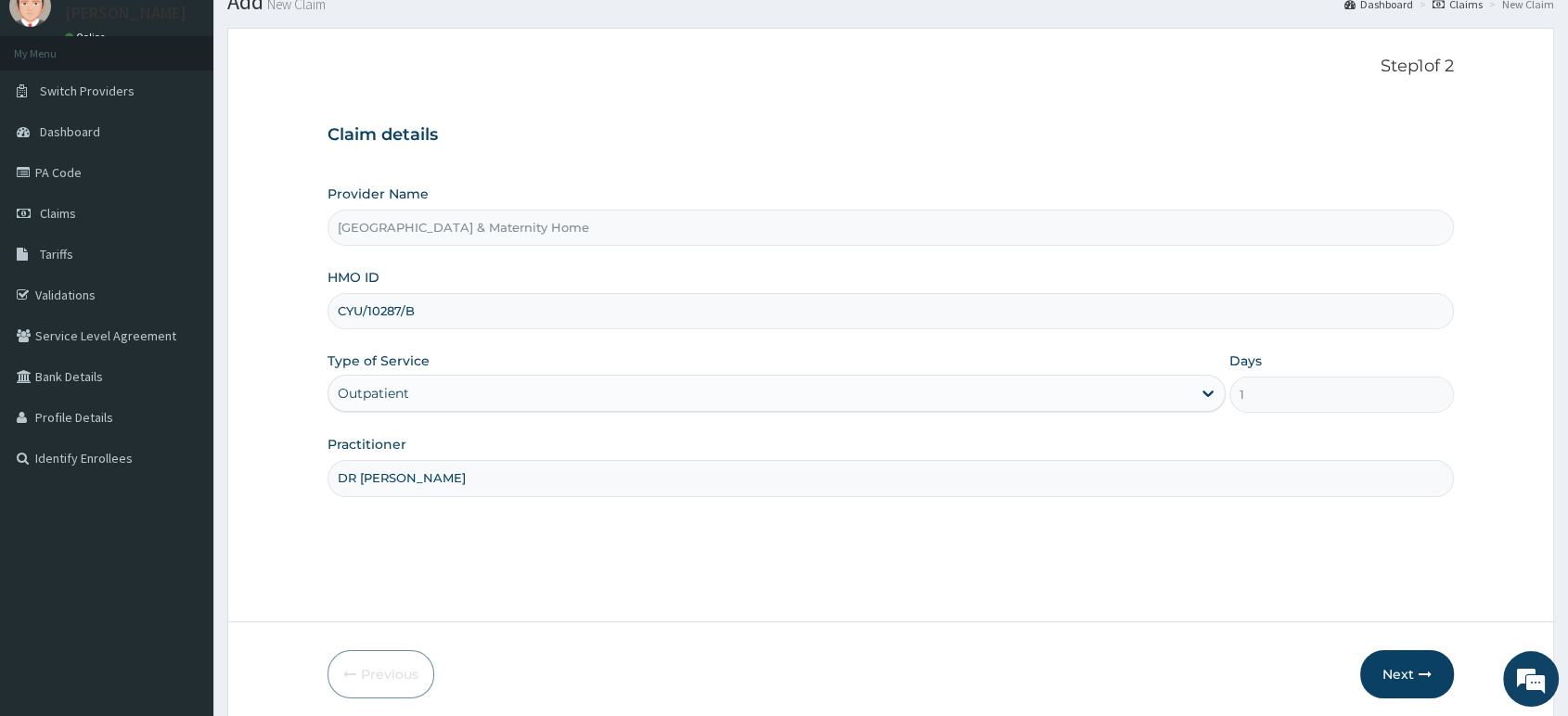
scroll to position [142, 0]
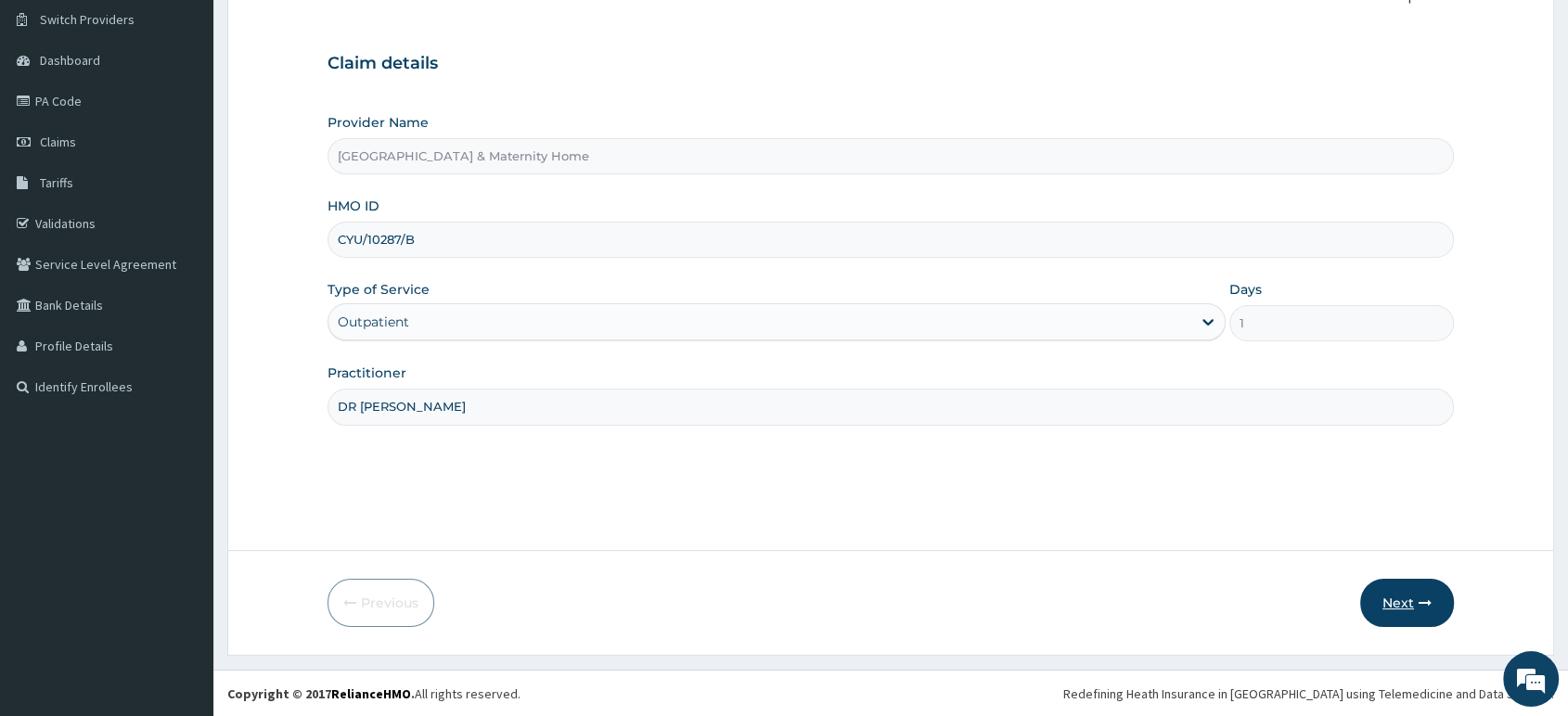
type input "DR MAMA"
click at [1398, 598] on button "Next" at bounding box center [1407, 602] width 94 height 48
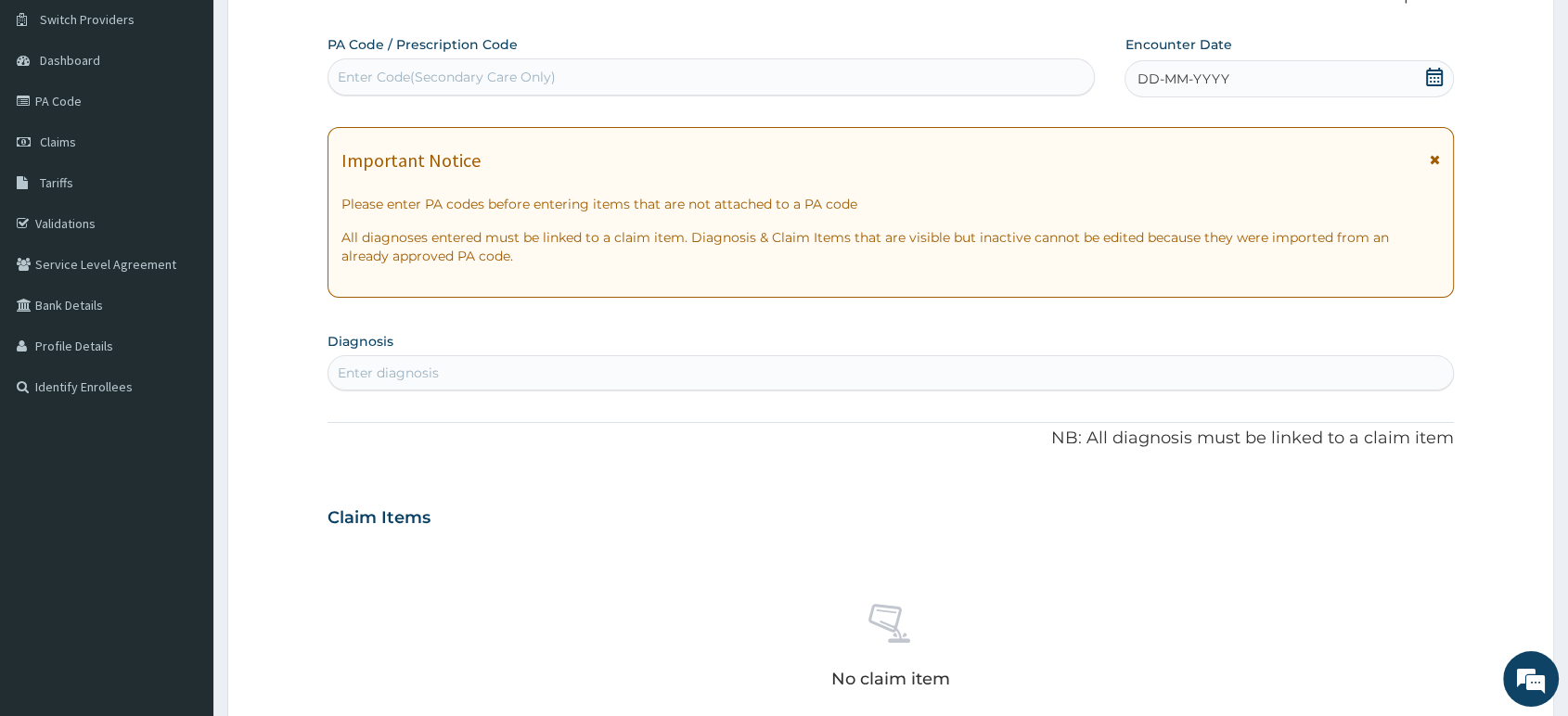
click at [1436, 162] on icon at bounding box center [1435, 159] width 10 height 13
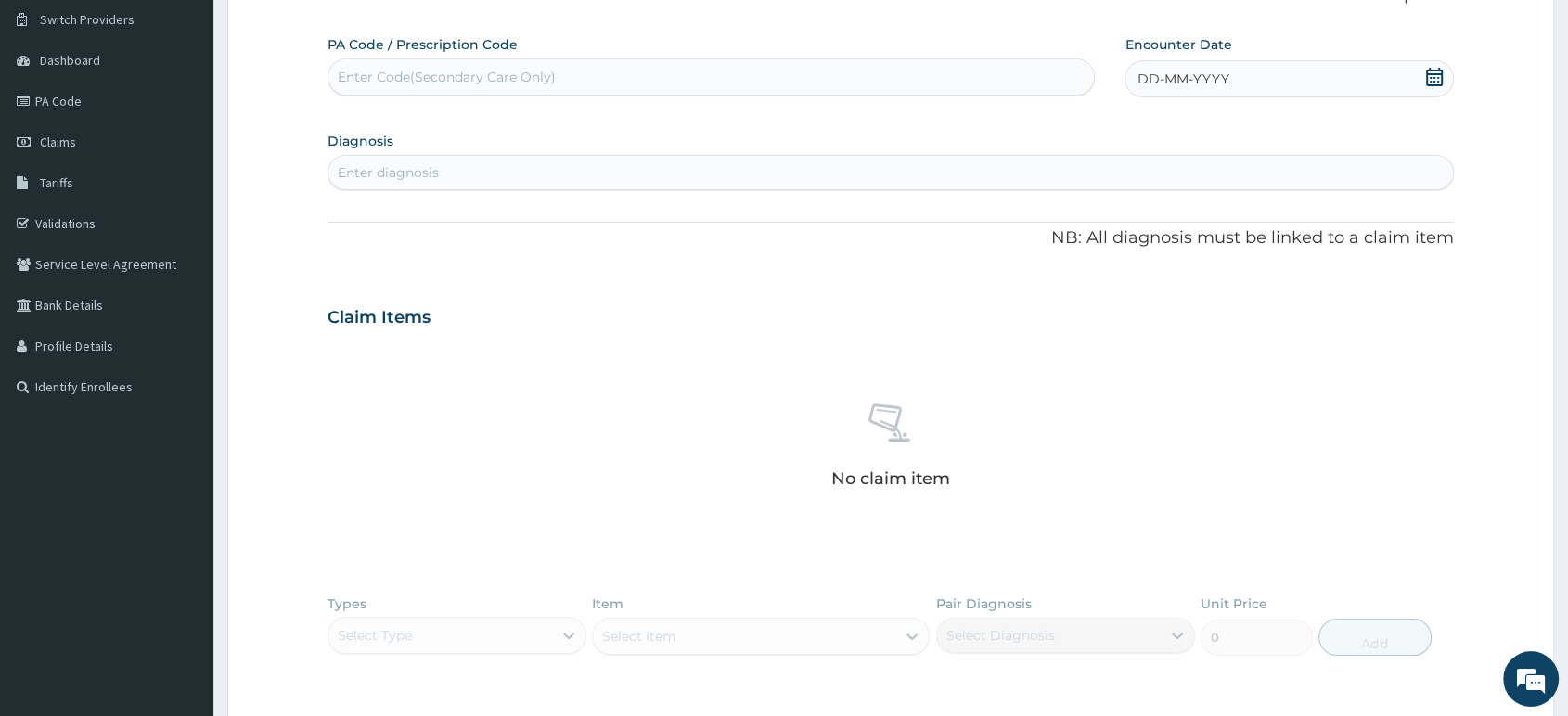
click at [1432, 79] on icon at bounding box center [1434, 76] width 19 height 19
click at [1232, 255] on div "14" at bounding box center [1229, 256] width 28 height 28
click at [882, 172] on div "Enter diagnosis" at bounding box center [891, 173] width 1125 height 29
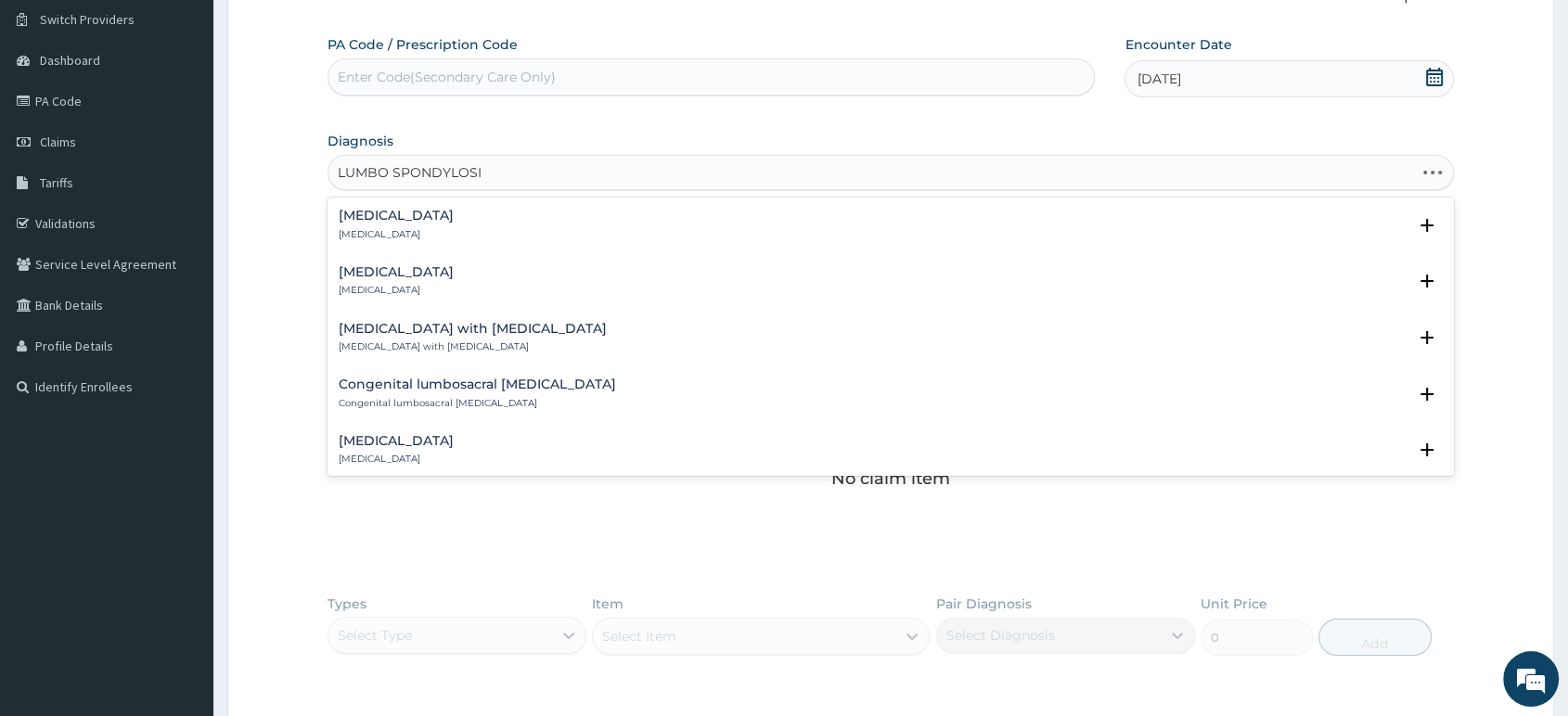
type input "LUMBO SPONDYLOSIS"
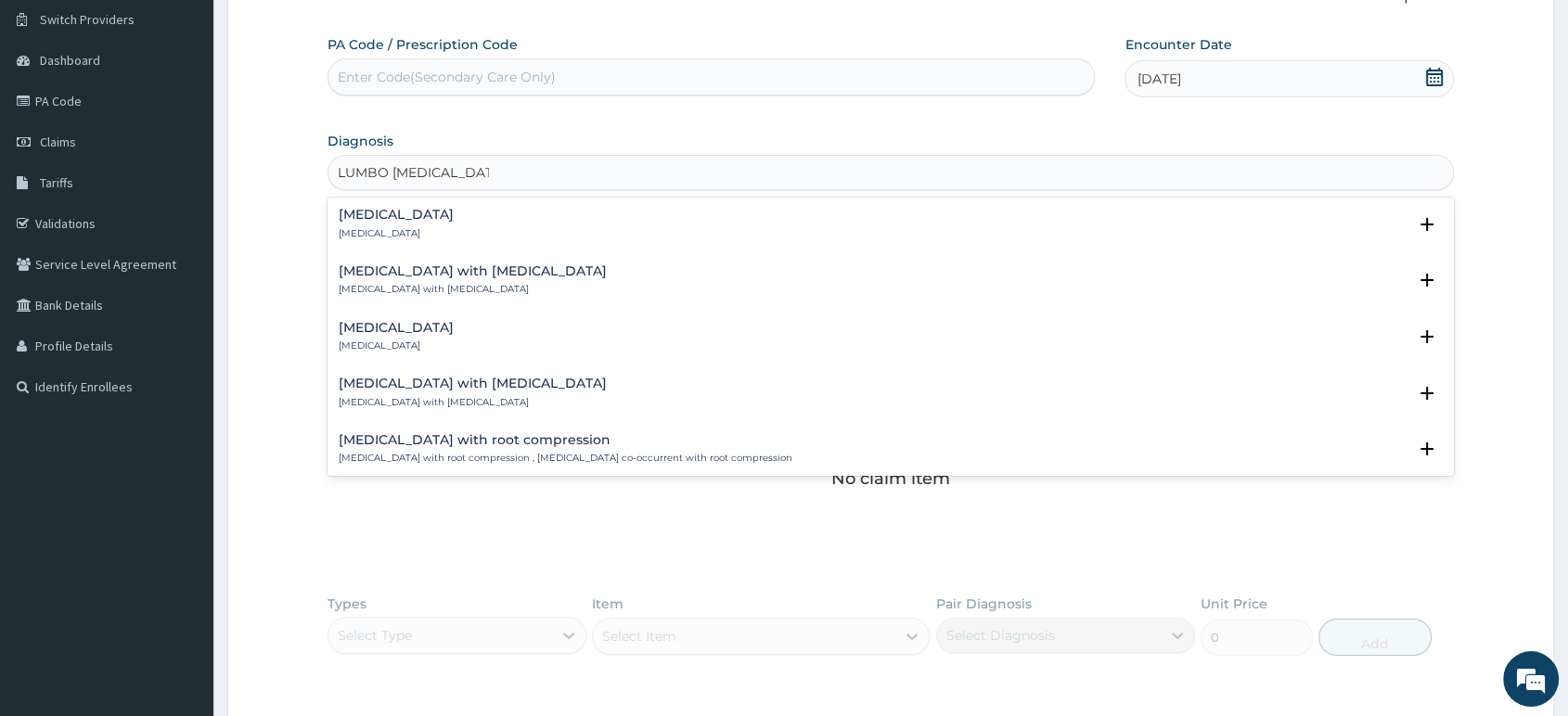
scroll to position [0, 0]
click at [454, 222] on div "Lumbosacral spondylosis Lumbosacral spondylosis" at bounding box center [396, 224] width 115 height 32
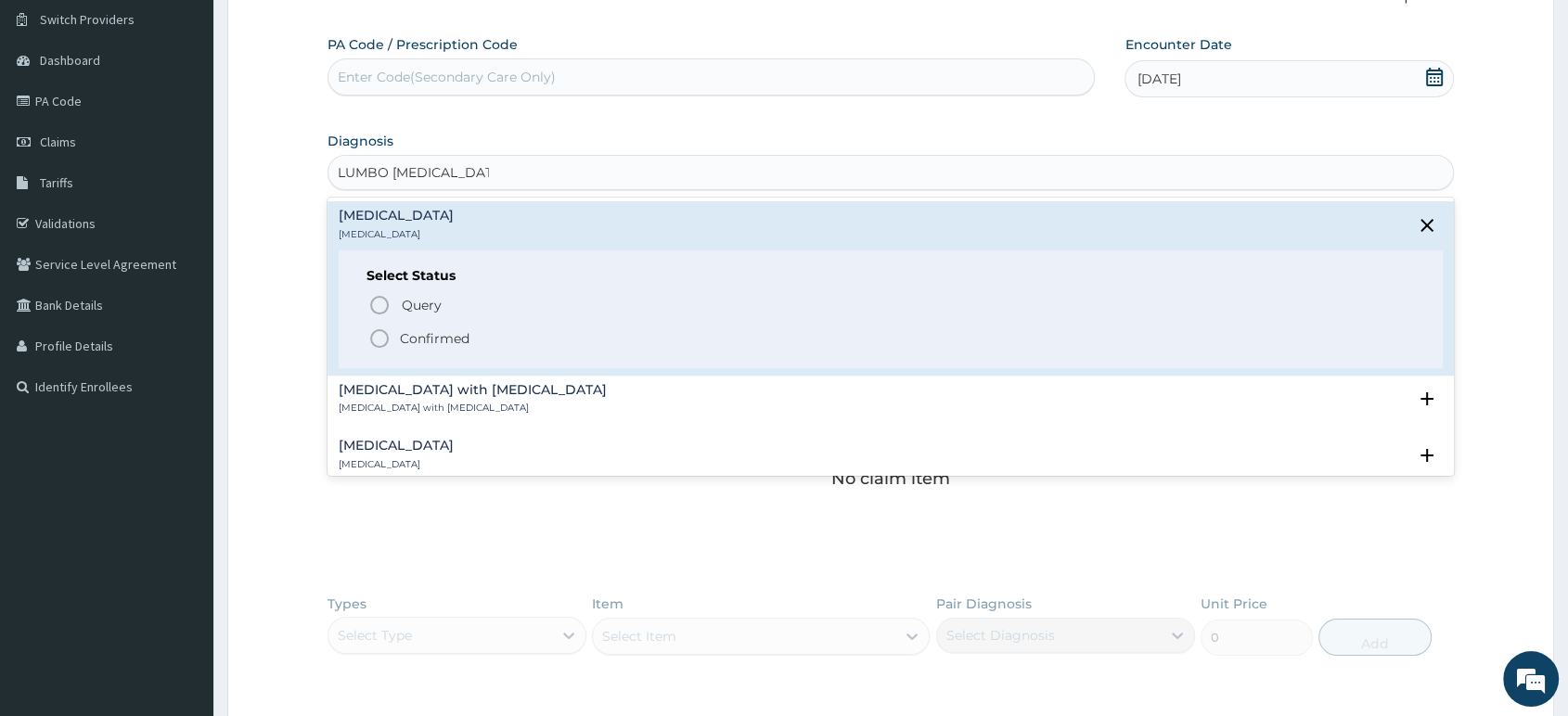
click at [446, 332] on p "Confirmed" at bounding box center [434, 338] width 69 height 19
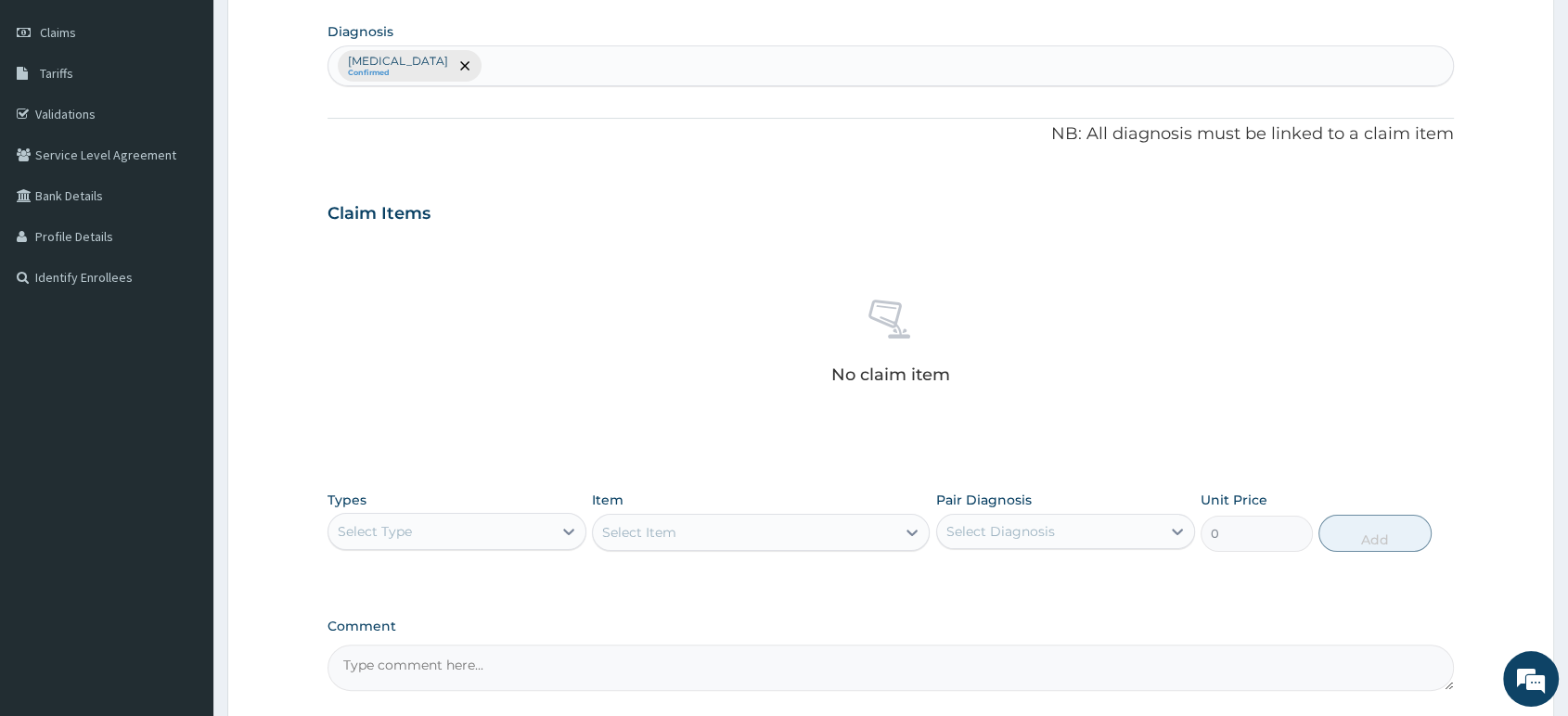
scroll to position [110, 0]
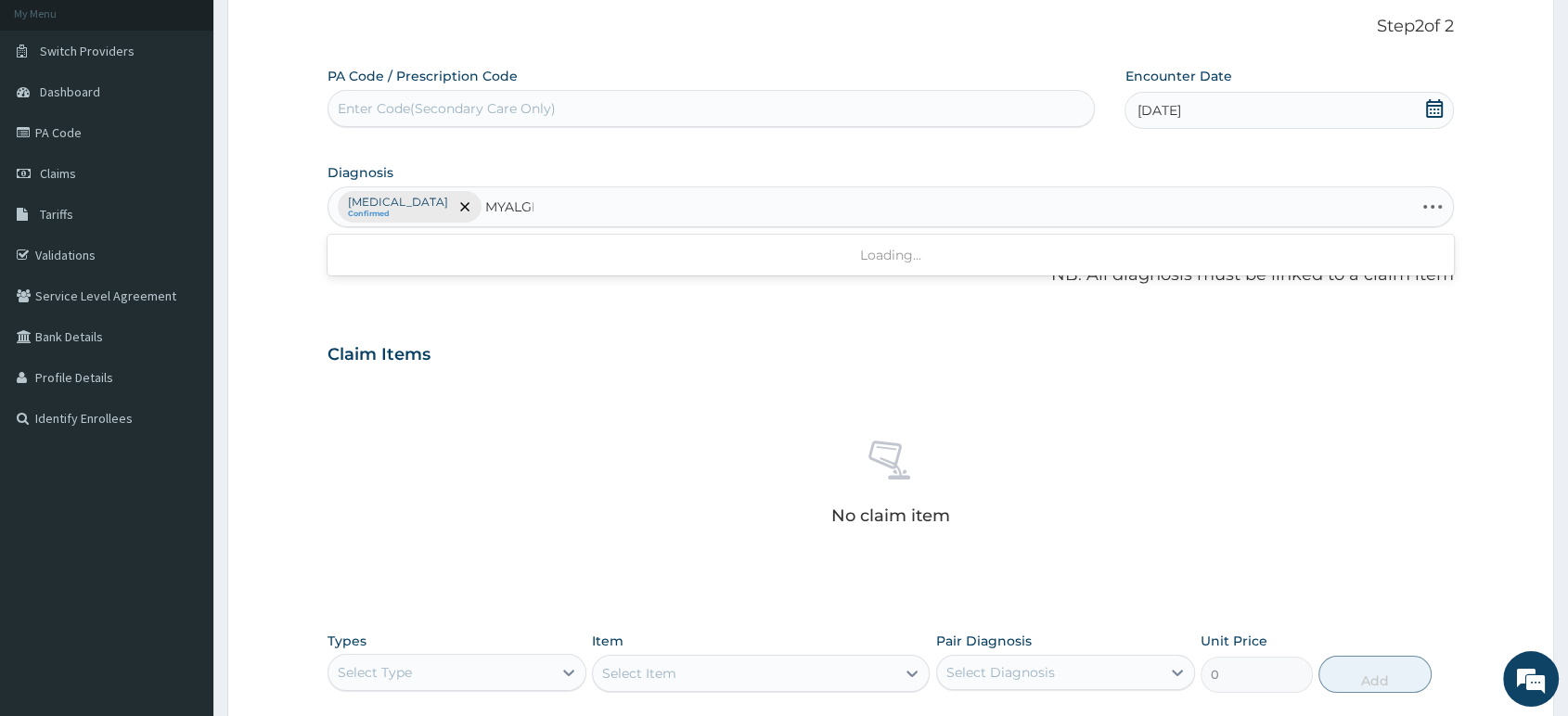
type input "MYALGIA"
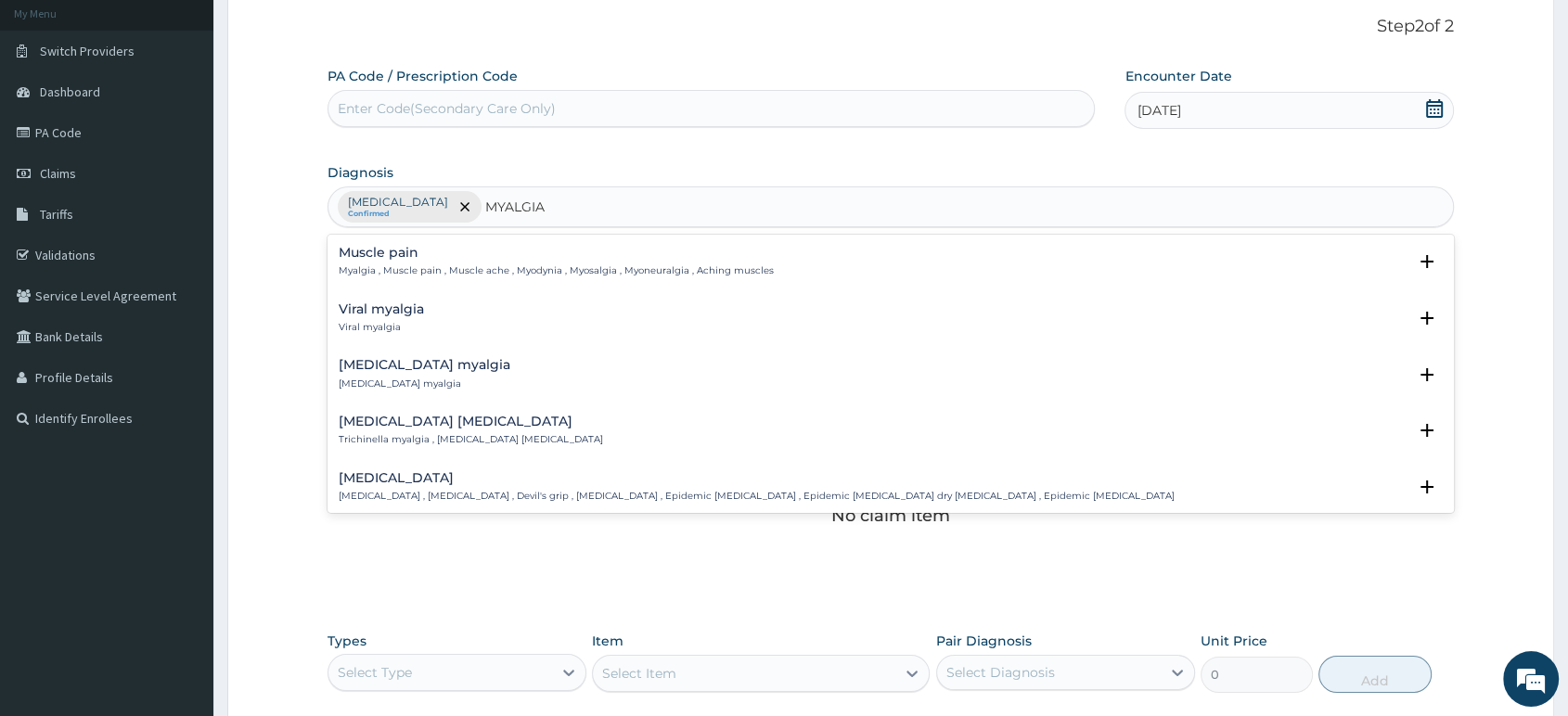
click at [365, 271] on p "Myalgia , Muscle pain , Muscle ache , Myodynia , Myosalgia , Myoneuralgia , Ach…" at bounding box center [556, 270] width 435 height 13
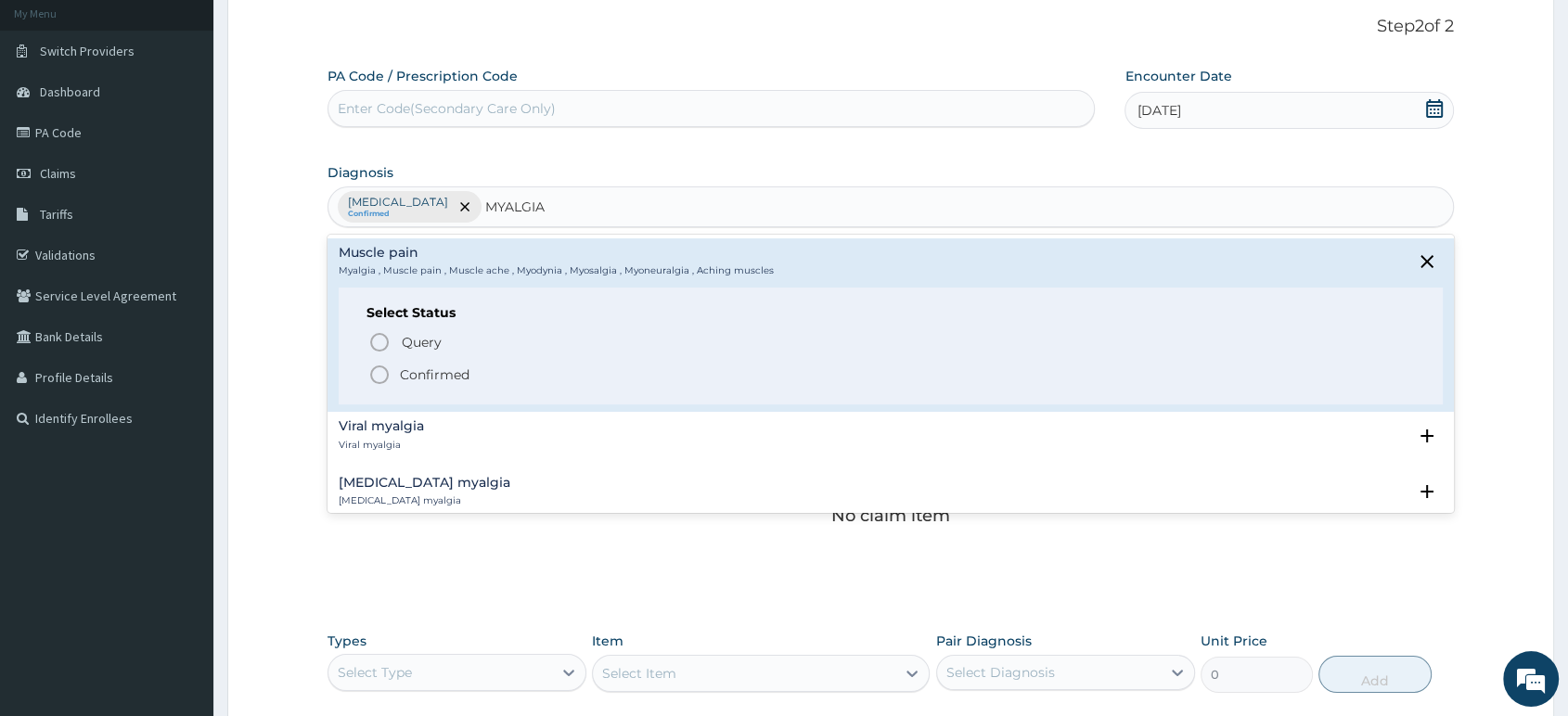
click at [378, 376] on icon "status option filled" at bounding box center [380, 375] width 22 height 22
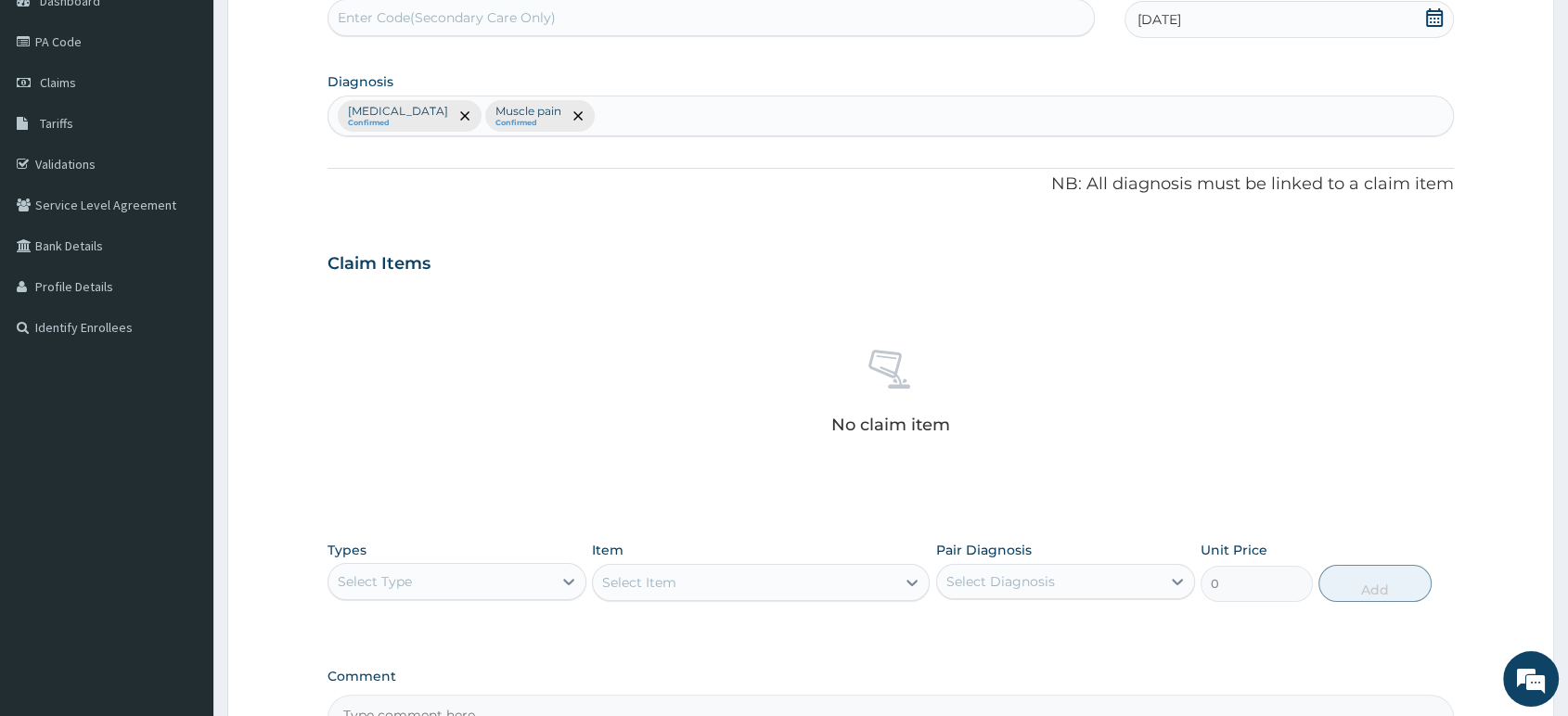
scroll to position [419, 0]
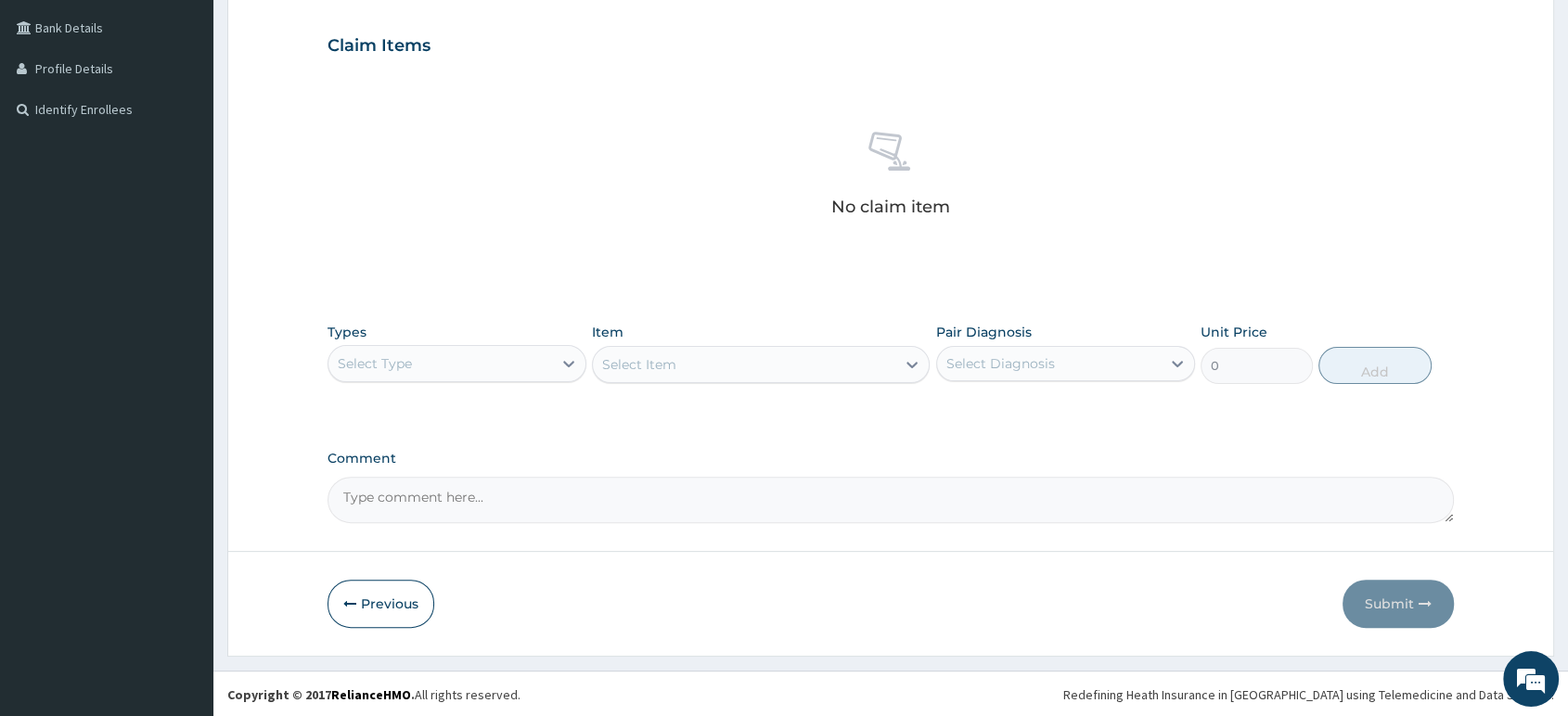
click at [467, 357] on div "Select Type" at bounding box center [440, 364] width 223 height 29
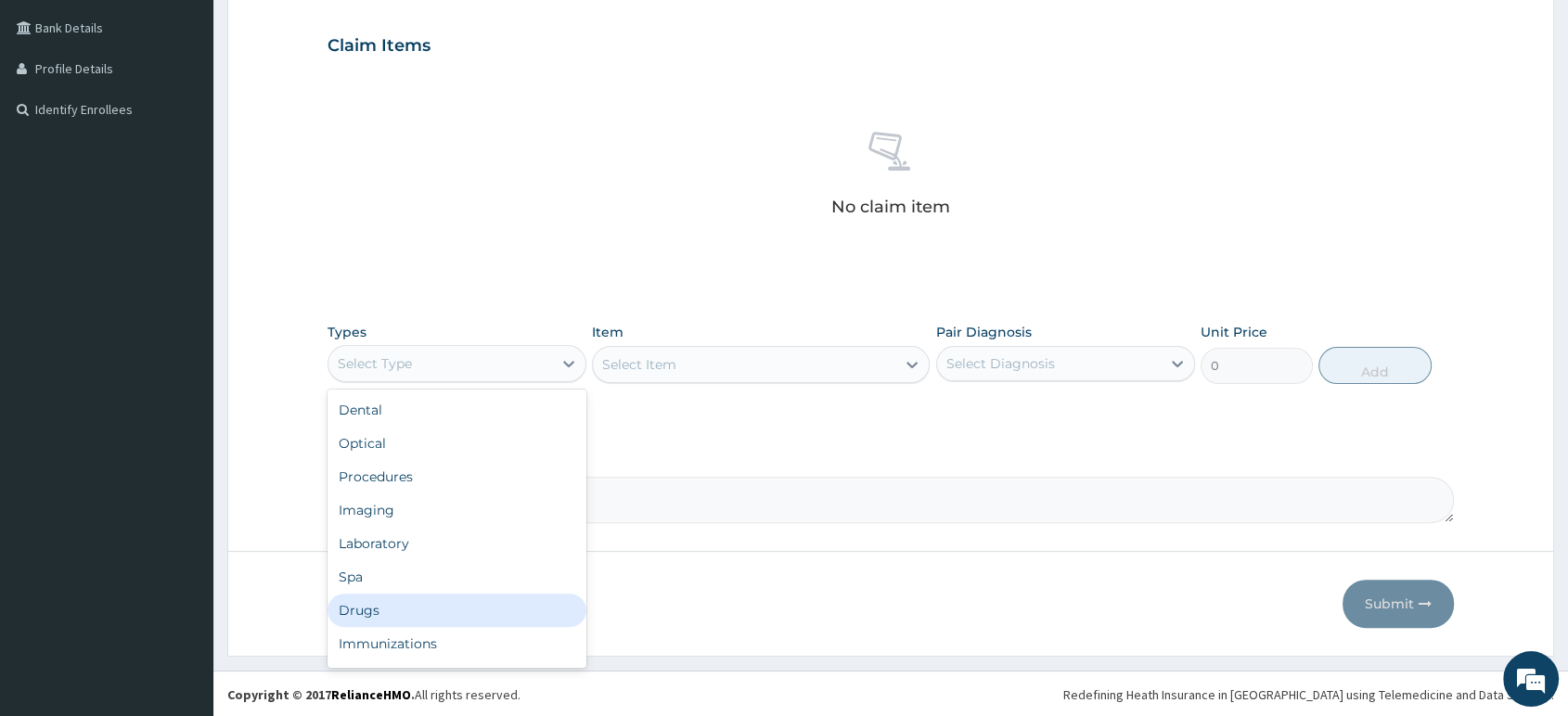
scroll to position [62, 0]
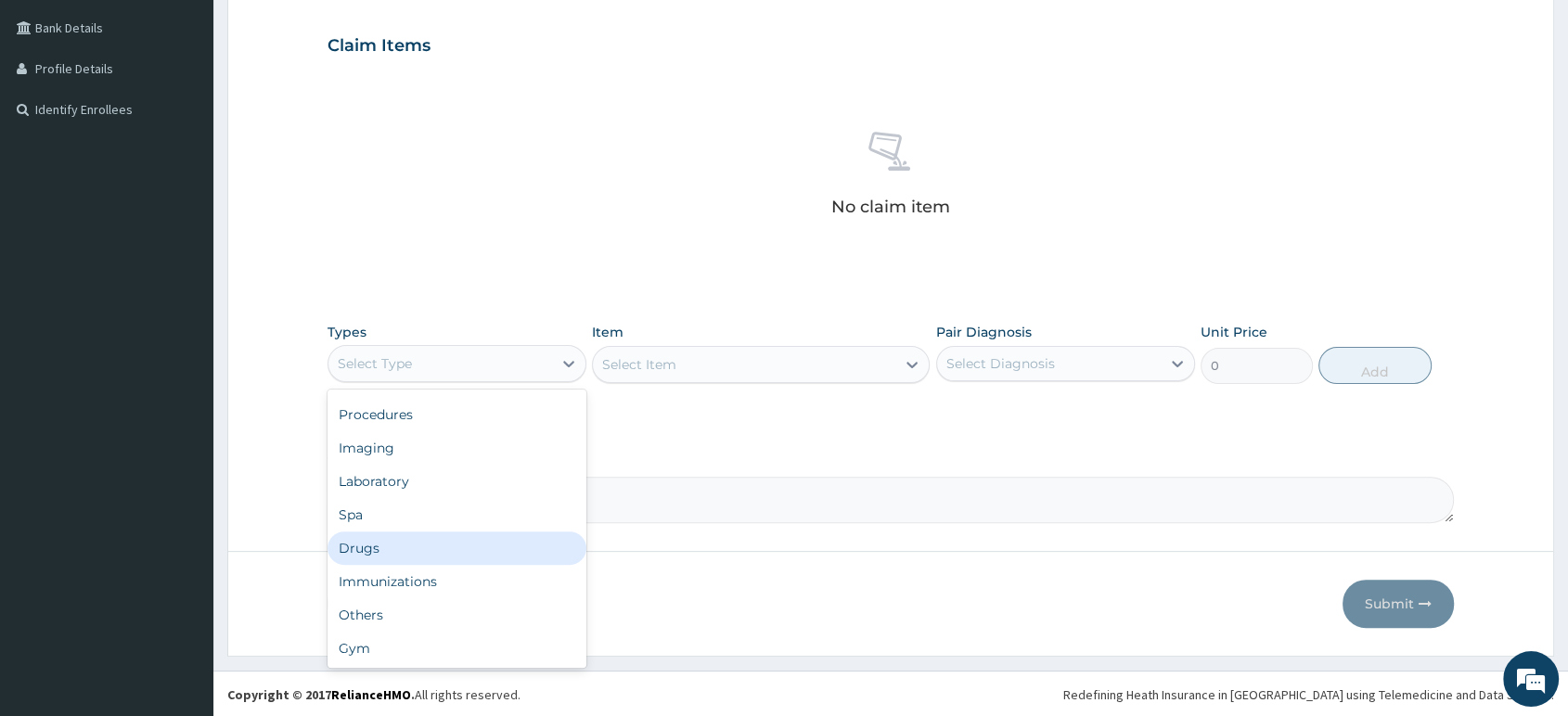
click at [448, 548] on div "Drugs" at bounding box center [457, 548] width 259 height 33
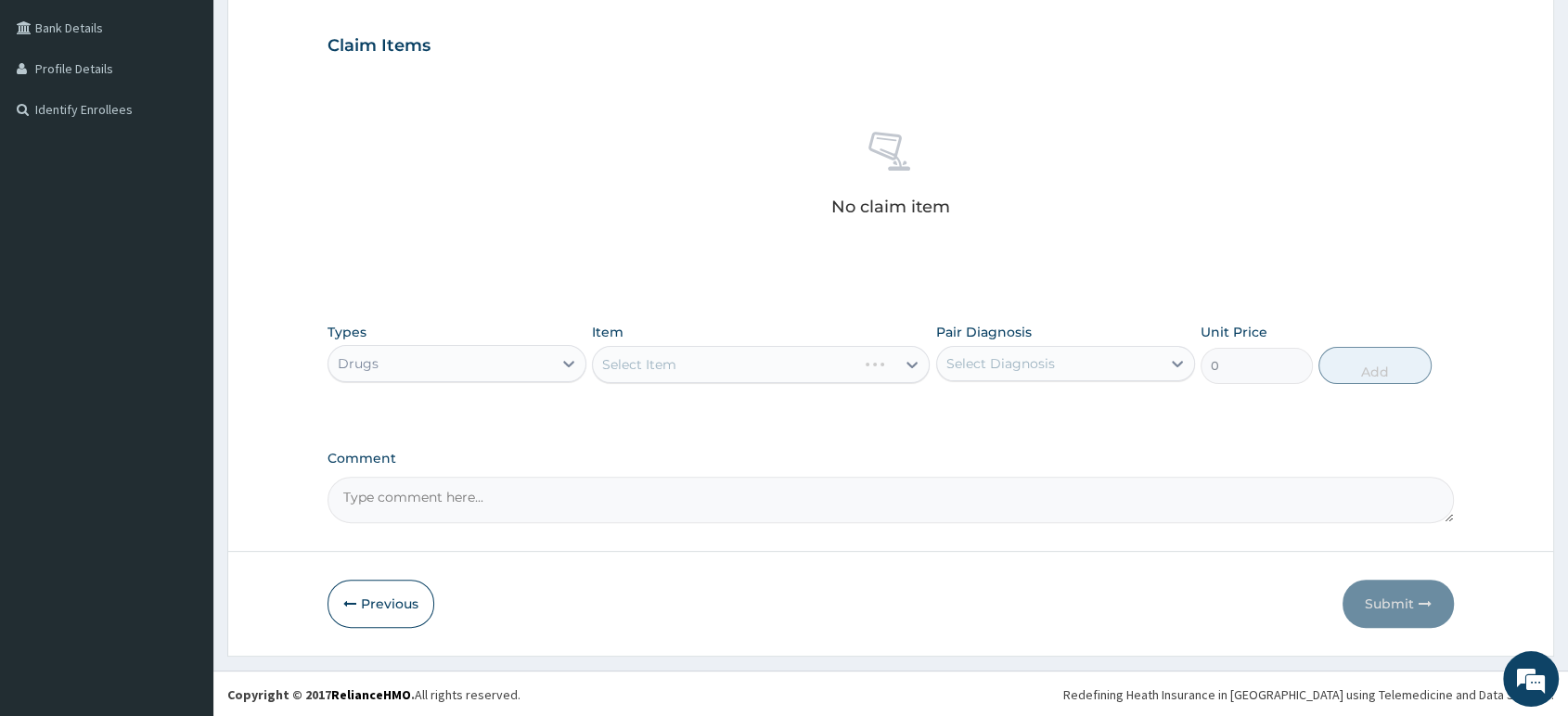
click at [713, 360] on div "Select Item" at bounding box center [761, 365] width 338 height 37
click at [713, 360] on div "Select Item" at bounding box center [744, 365] width 302 height 29
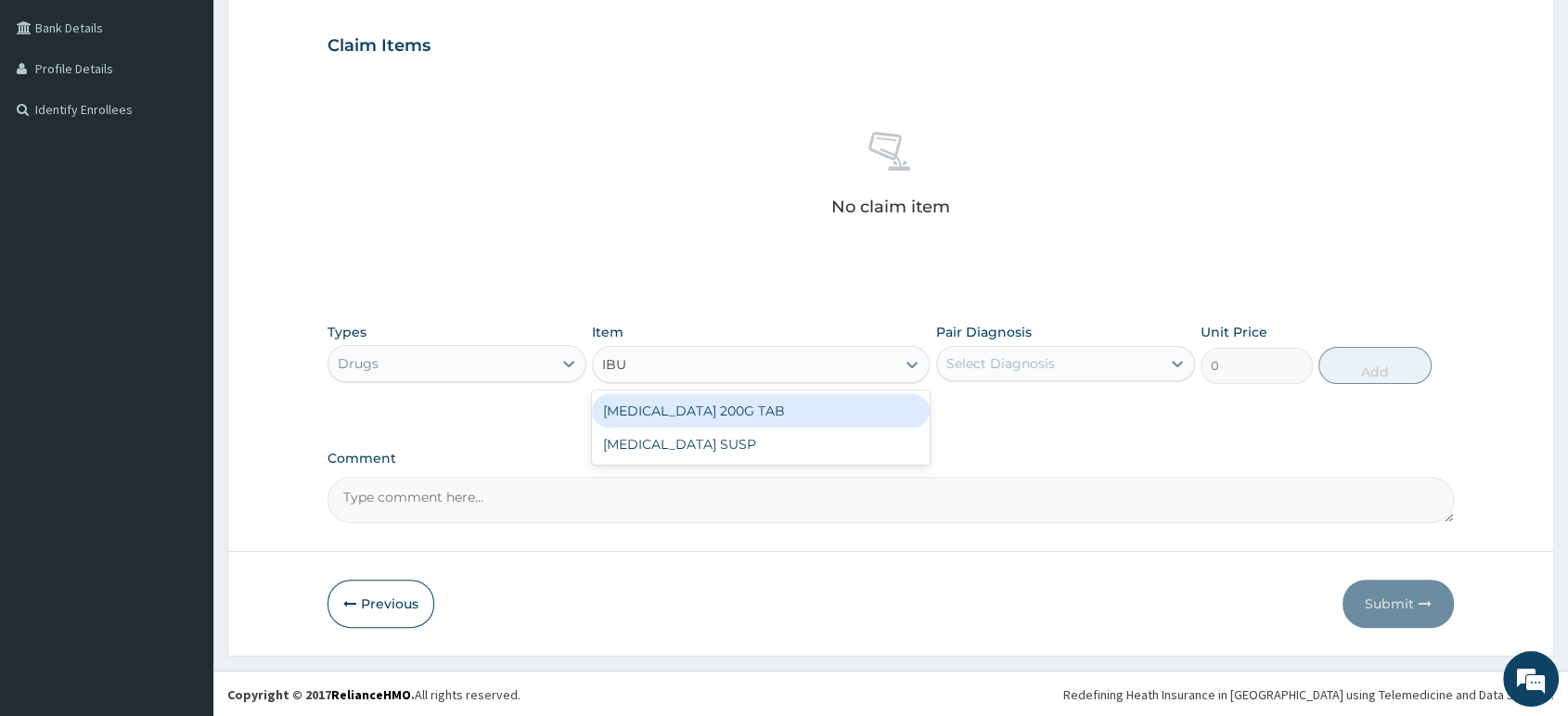
type input "IBUP"
click at [726, 420] on div "IBUPROFEN 200G TAB" at bounding box center [761, 411] width 338 height 33
type input "52.5"
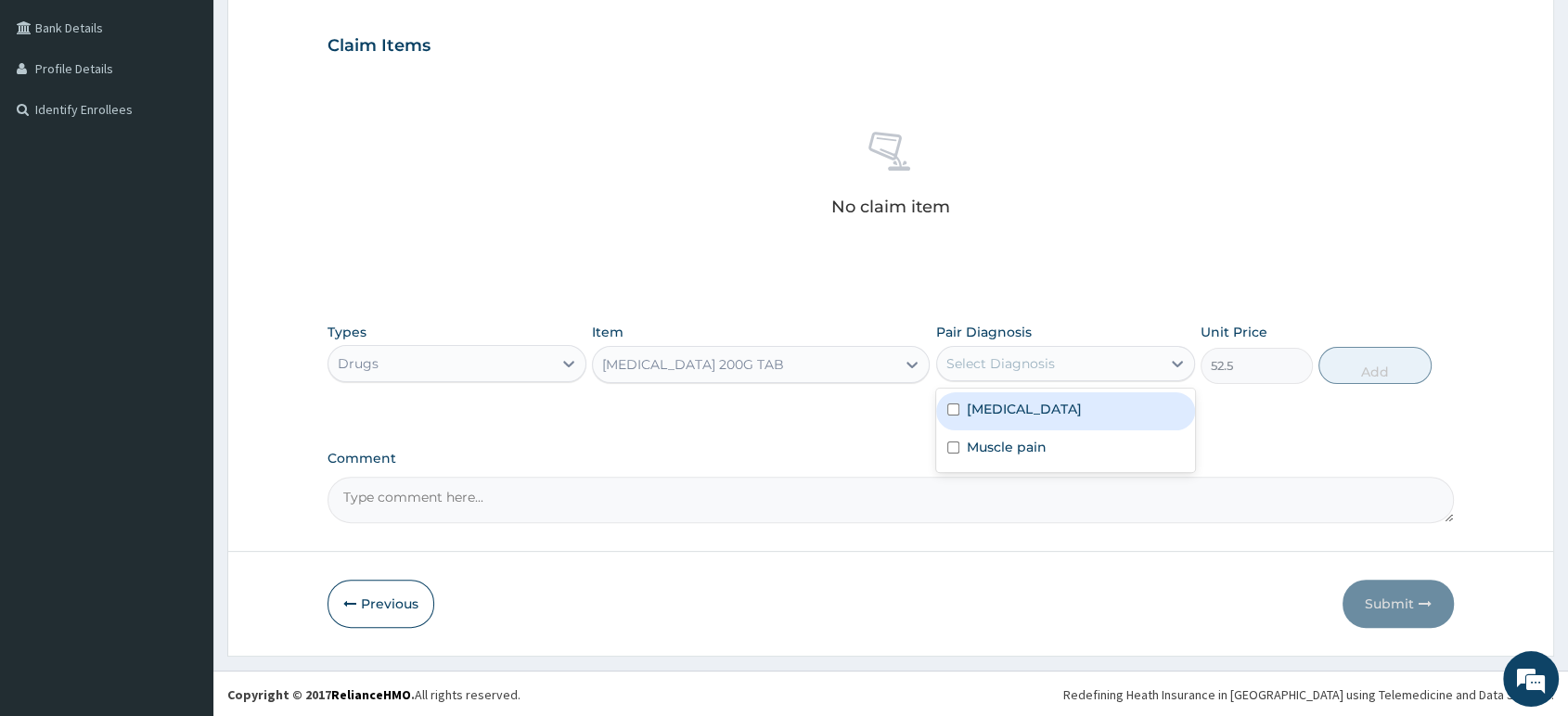
click at [1061, 360] on div "Select Diagnosis" at bounding box center [1049, 364] width 223 height 29
click at [1044, 418] on div "Lumbosacral spondylosis" at bounding box center [1065, 411] width 259 height 38
checkbox input "true"
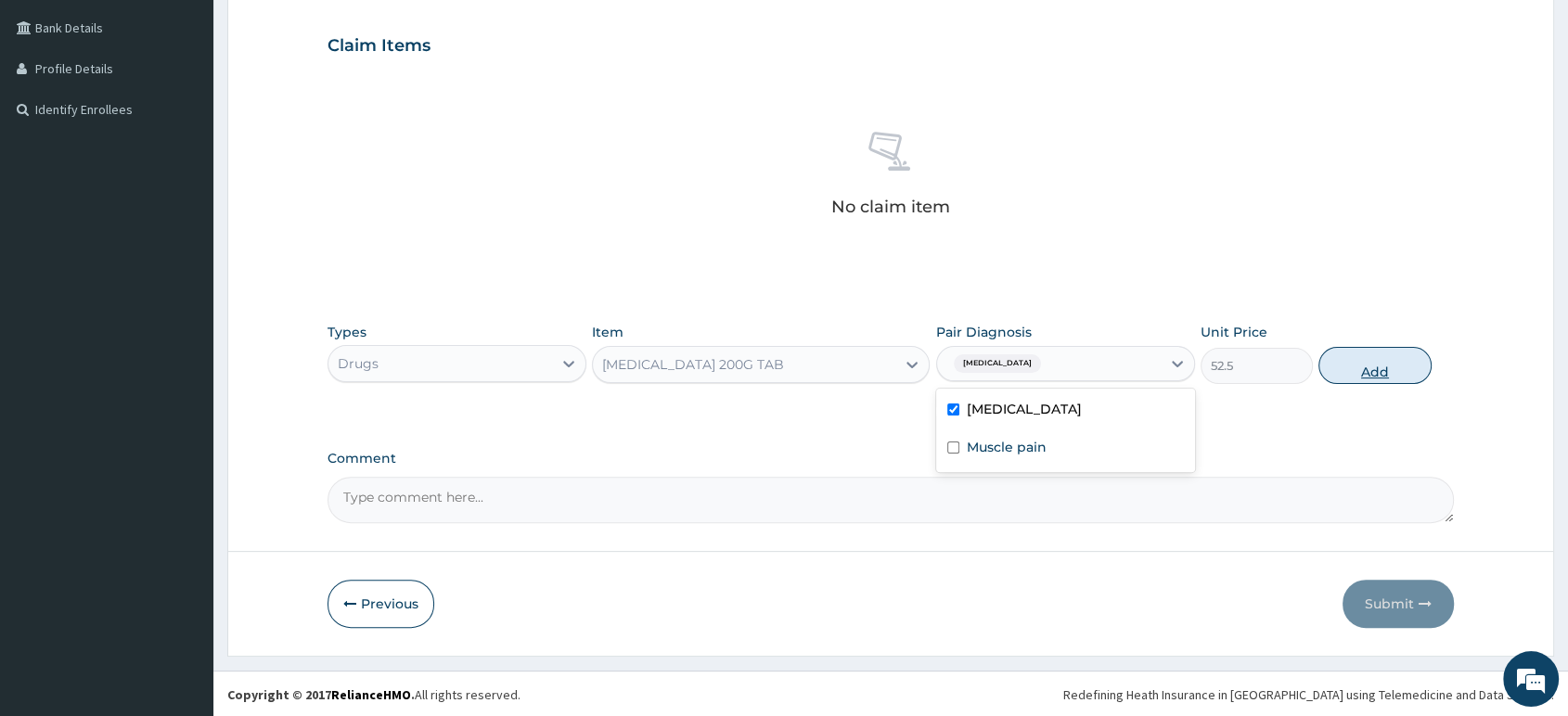
click at [1398, 373] on button "Add" at bounding box center [1374, 366] width 112 height 37
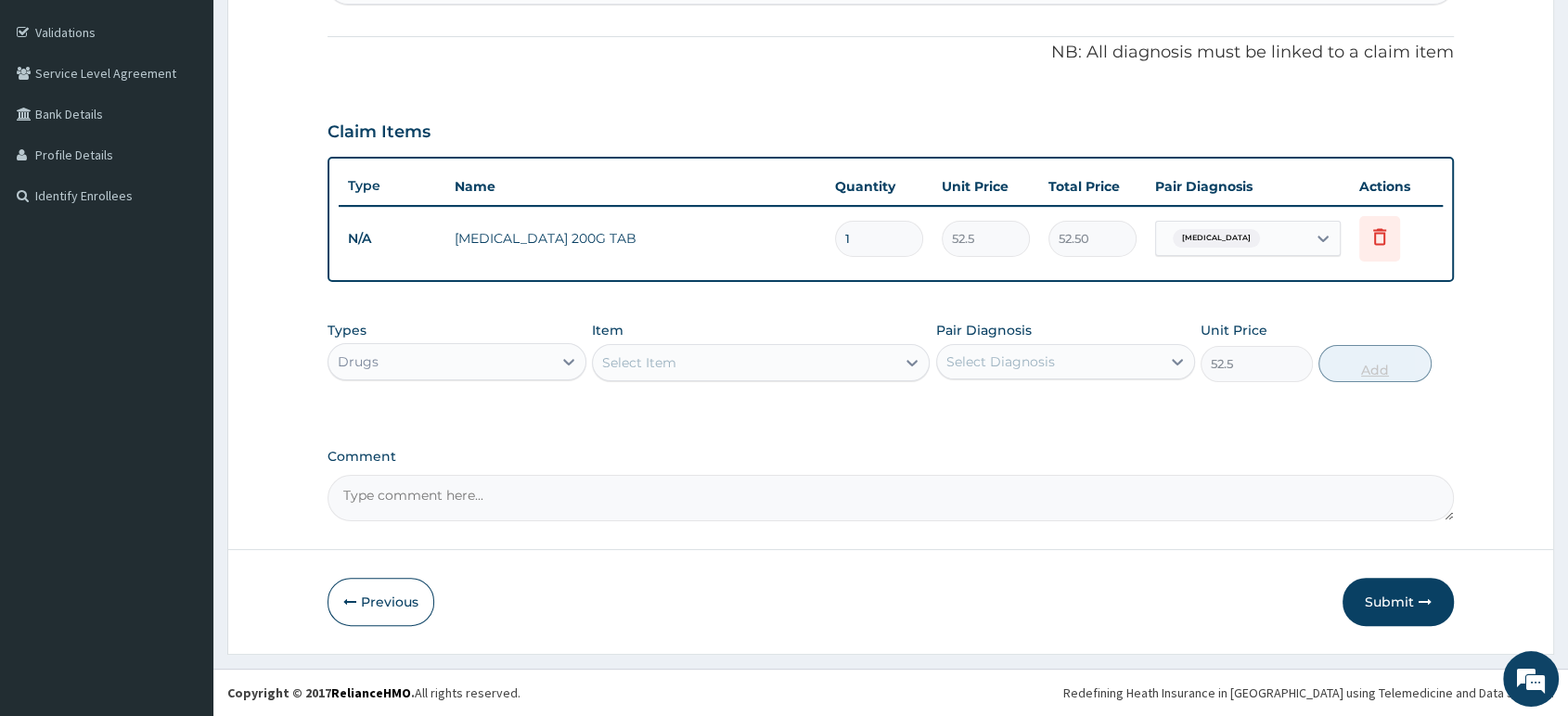
type input "0"
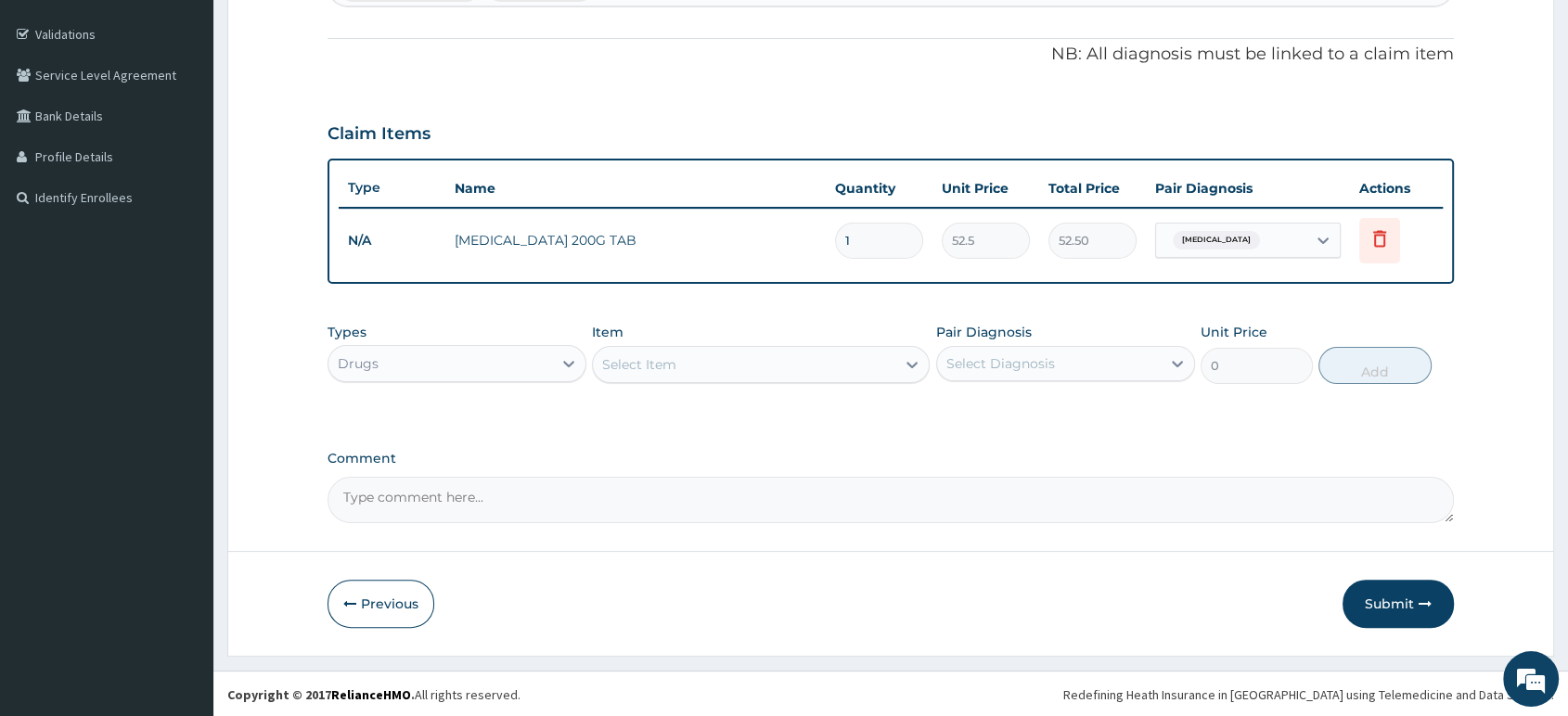
type input "10"
type input "525.00"
type input "10"
click at [901, 377] on div at bounding box center [912, 365] width 33 height 33
click at [1144, 370] on div "Pair Diagnosis Select Diagnosis" at bounding box center [1065, 353] width 259 height 61
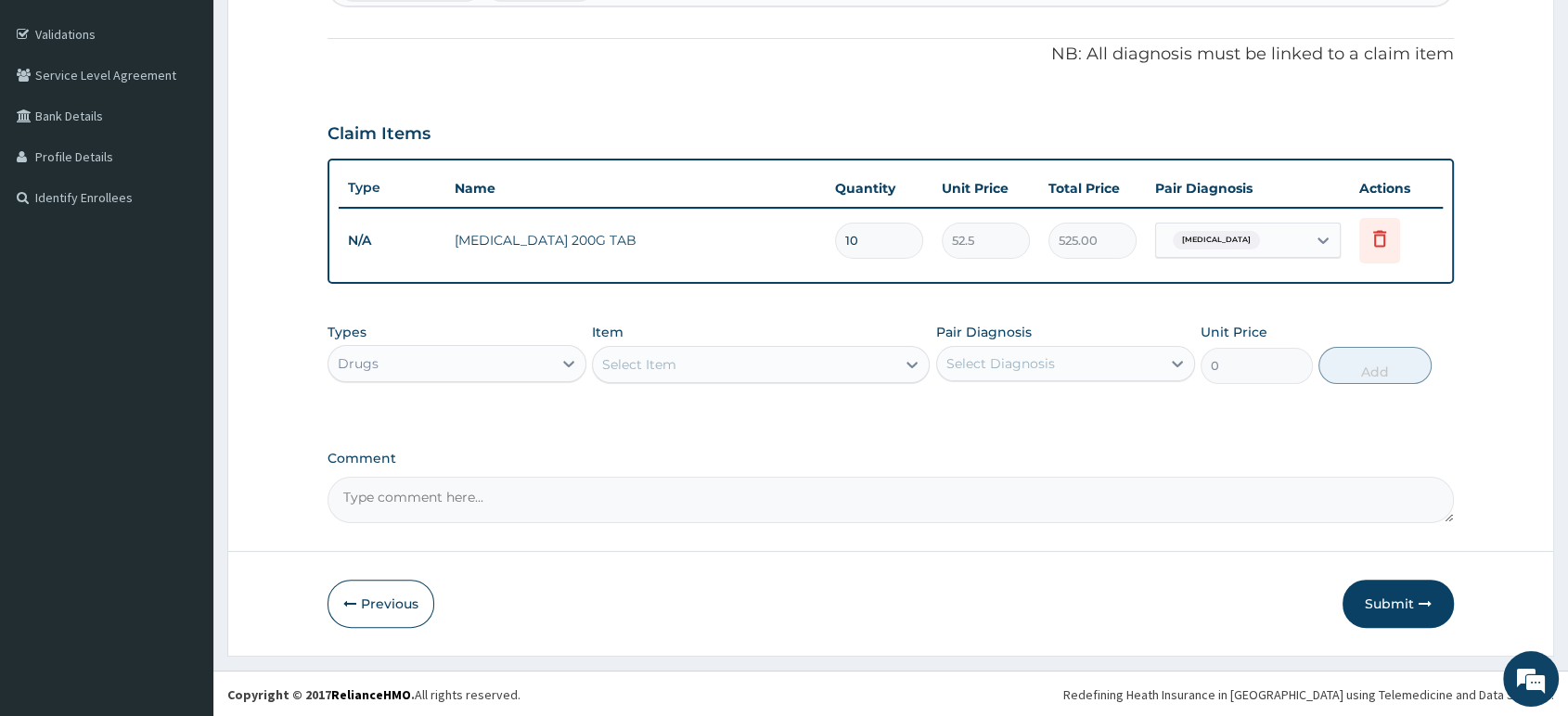
click at [871, 376] on div "Select Item" at bounding box center [744, 365] width 302 height 29
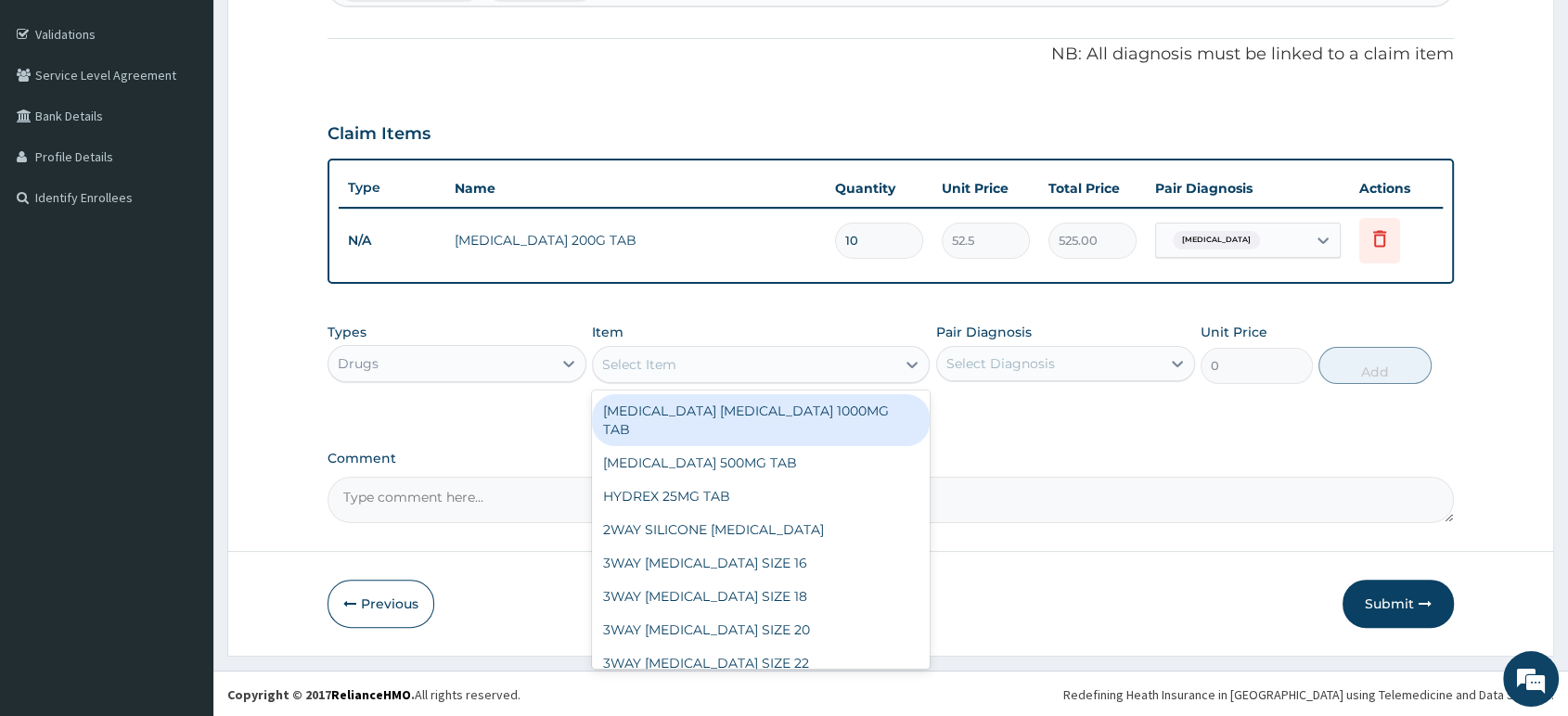
click at [871, 376] on div "Select Item" at bounding box center [744, 365] width 302 height 29
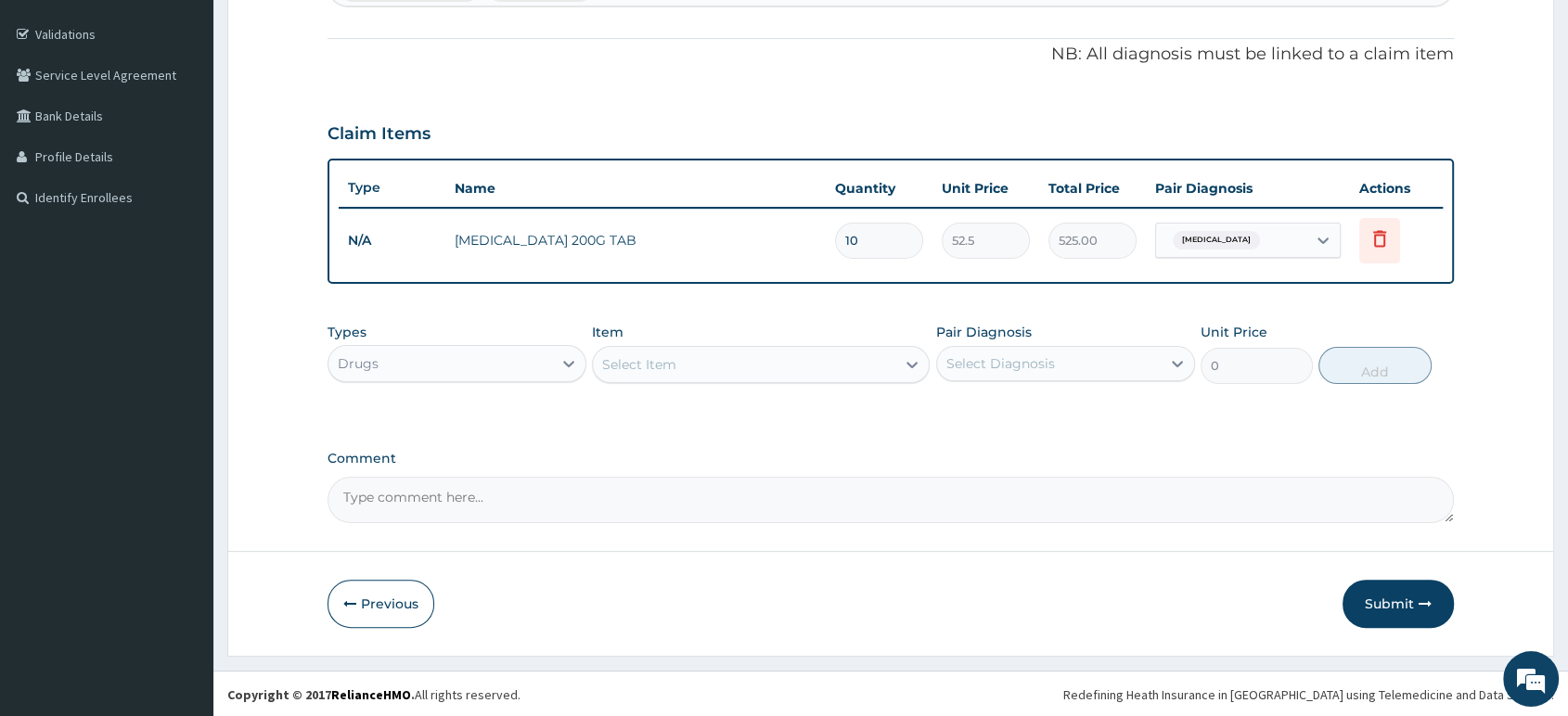
click at [871, 376] on div "Select Item" at bounding box center [744, 365] width 302 height 29
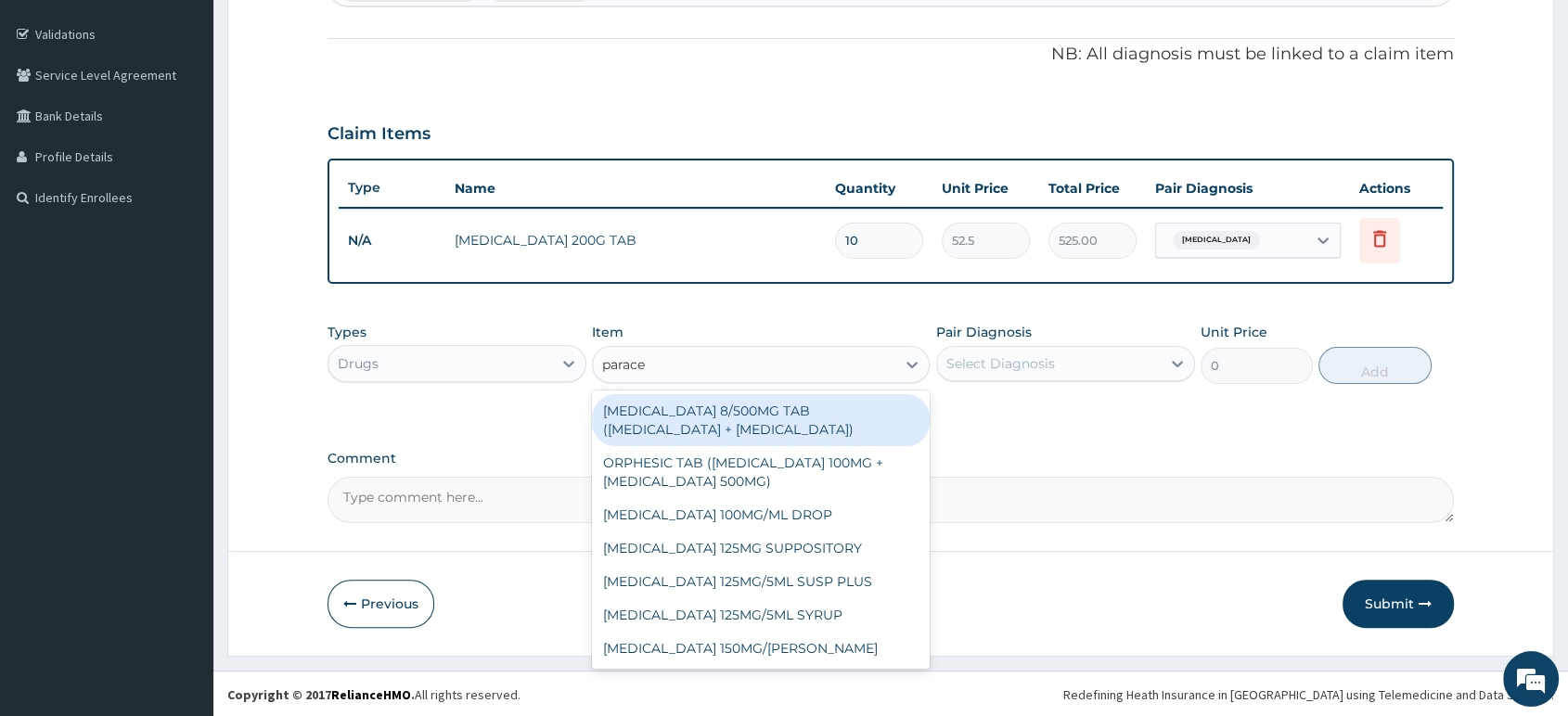
type input "parace"
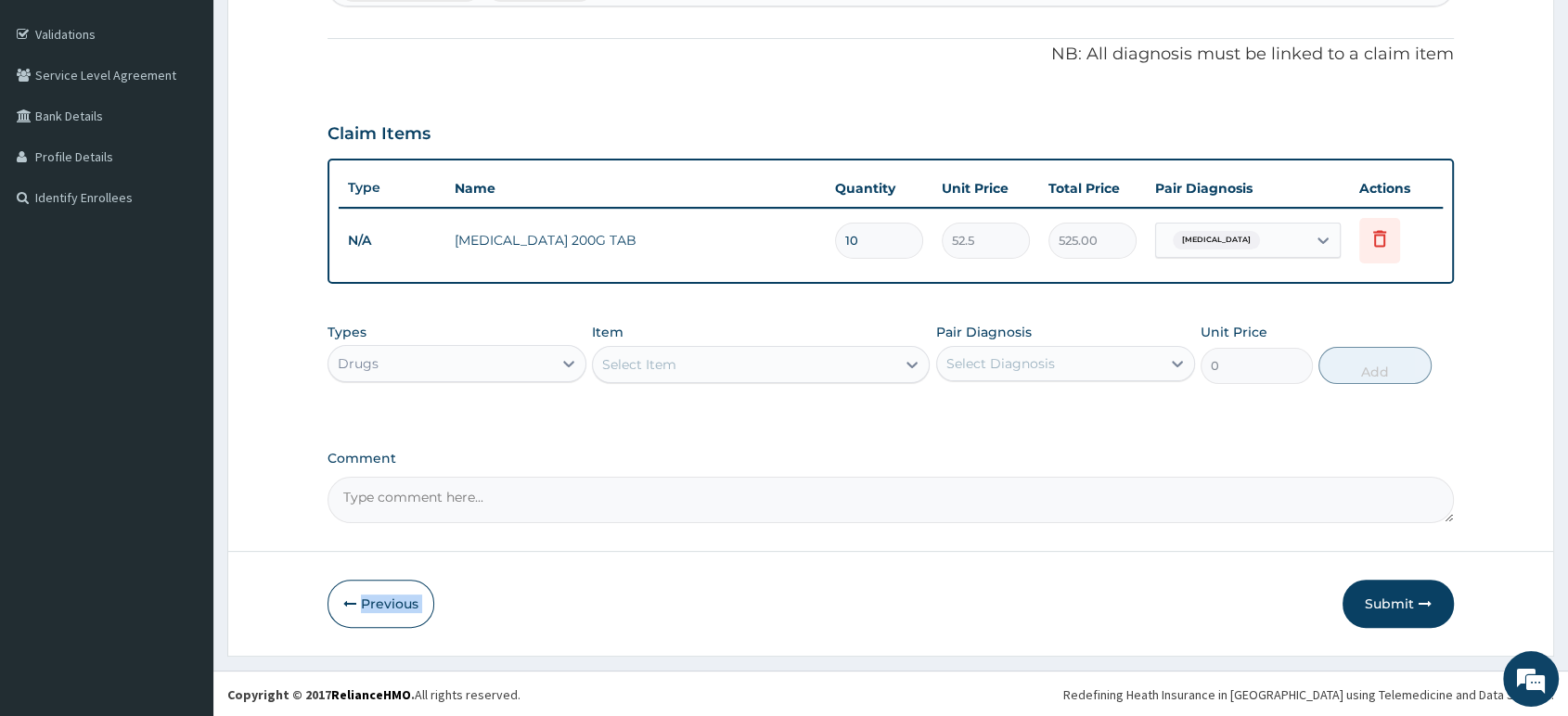
drag, startPoint x: 1139, startPoint y: 528, endPoint x: 1083, endPoint y: 563, distance: 66.0
click at [1091, 563] on form "Step 2 of 2 PA Code / Prescription Code Enter Code(Secondary Care Only) Encount…" at bounding box center [891, 211] width 1327 height 889
click at [870, 359] on div "Select Item" at bounding box center [744, 365] width 302 height 29
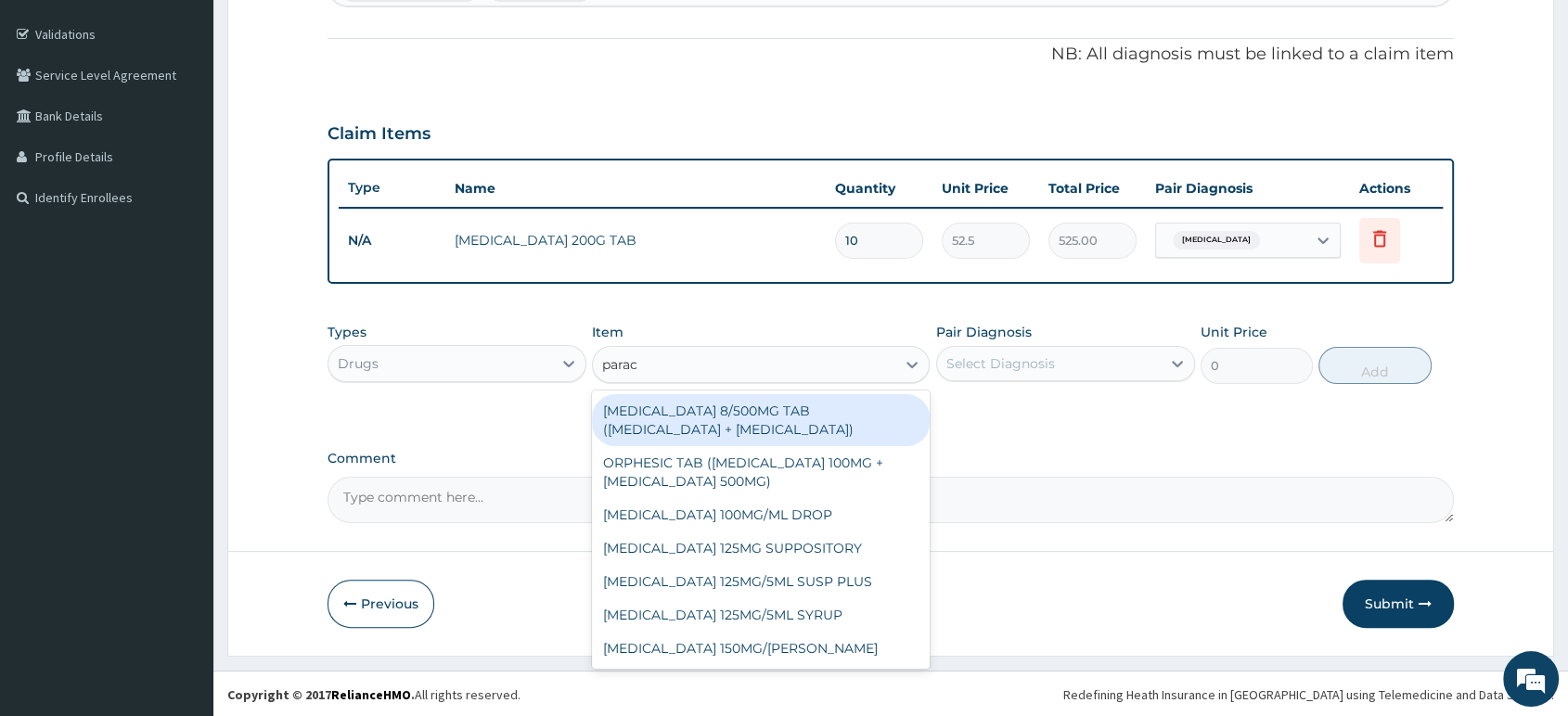
type input "parace"
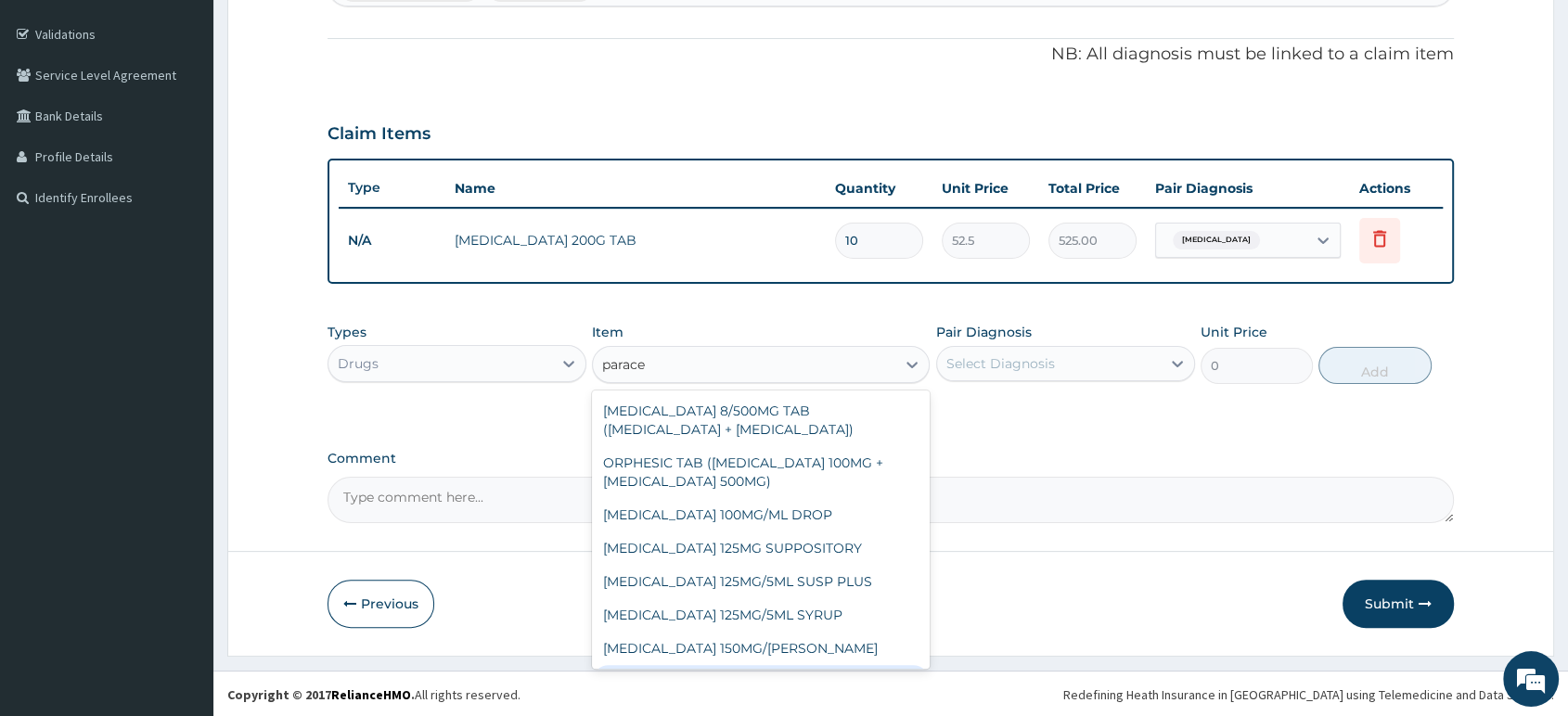
scroll to position [99, 0]
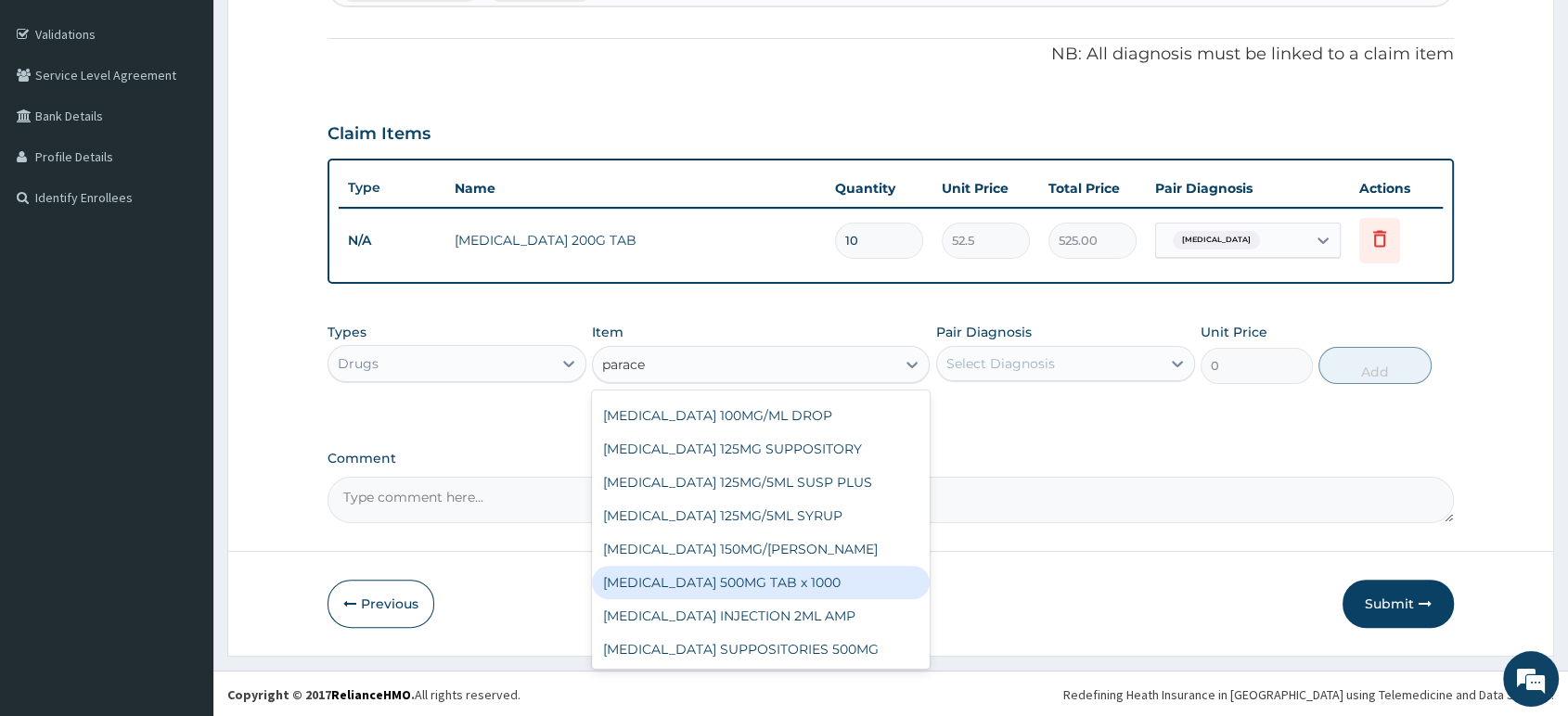
click at [882, 577] on div "PARACETAMOL 500MG TAB x 1000" at bounding box center [761, 582] width 338 height 33
type input "11.025"
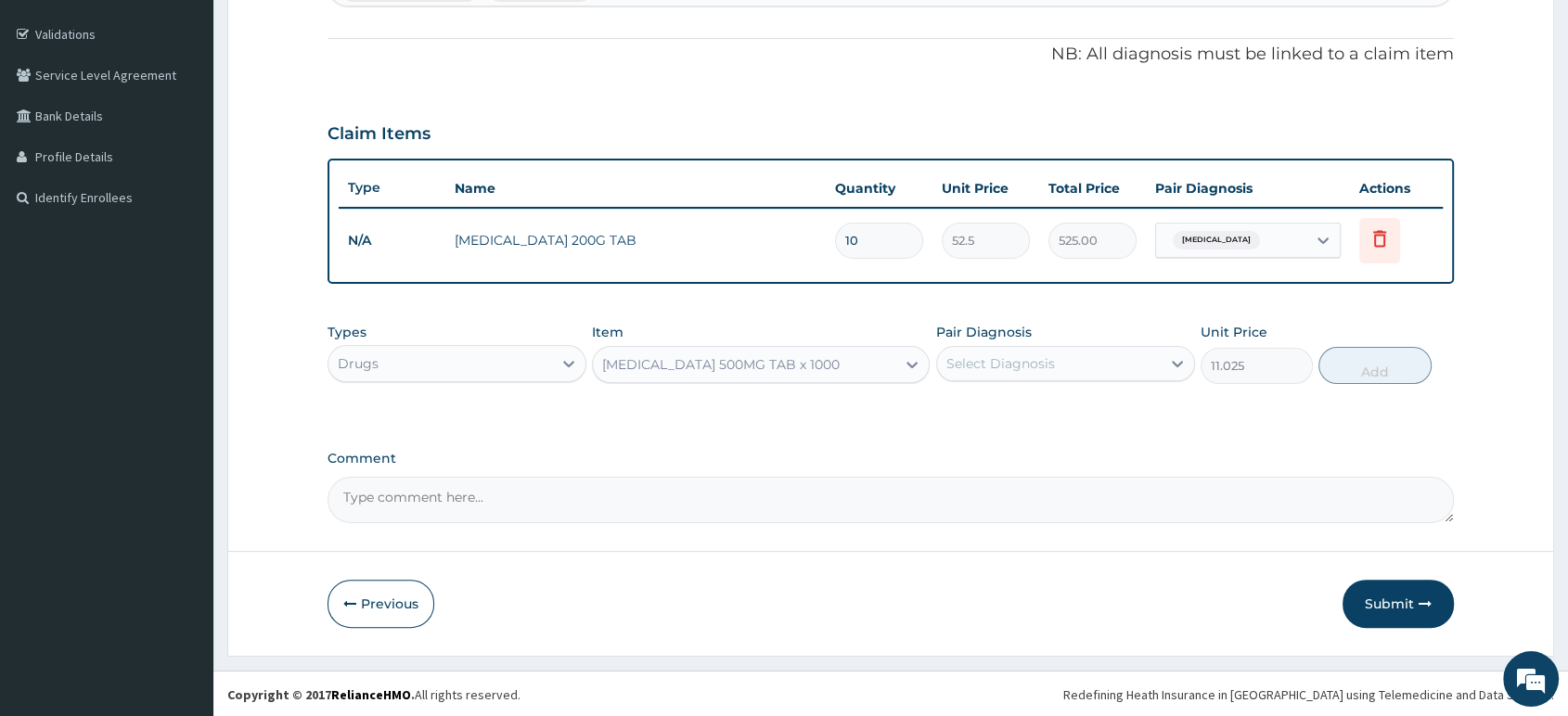
click at [988, 355] on div "Select Diagnosis" at bounding box center [1000, 363] width 108 height 19
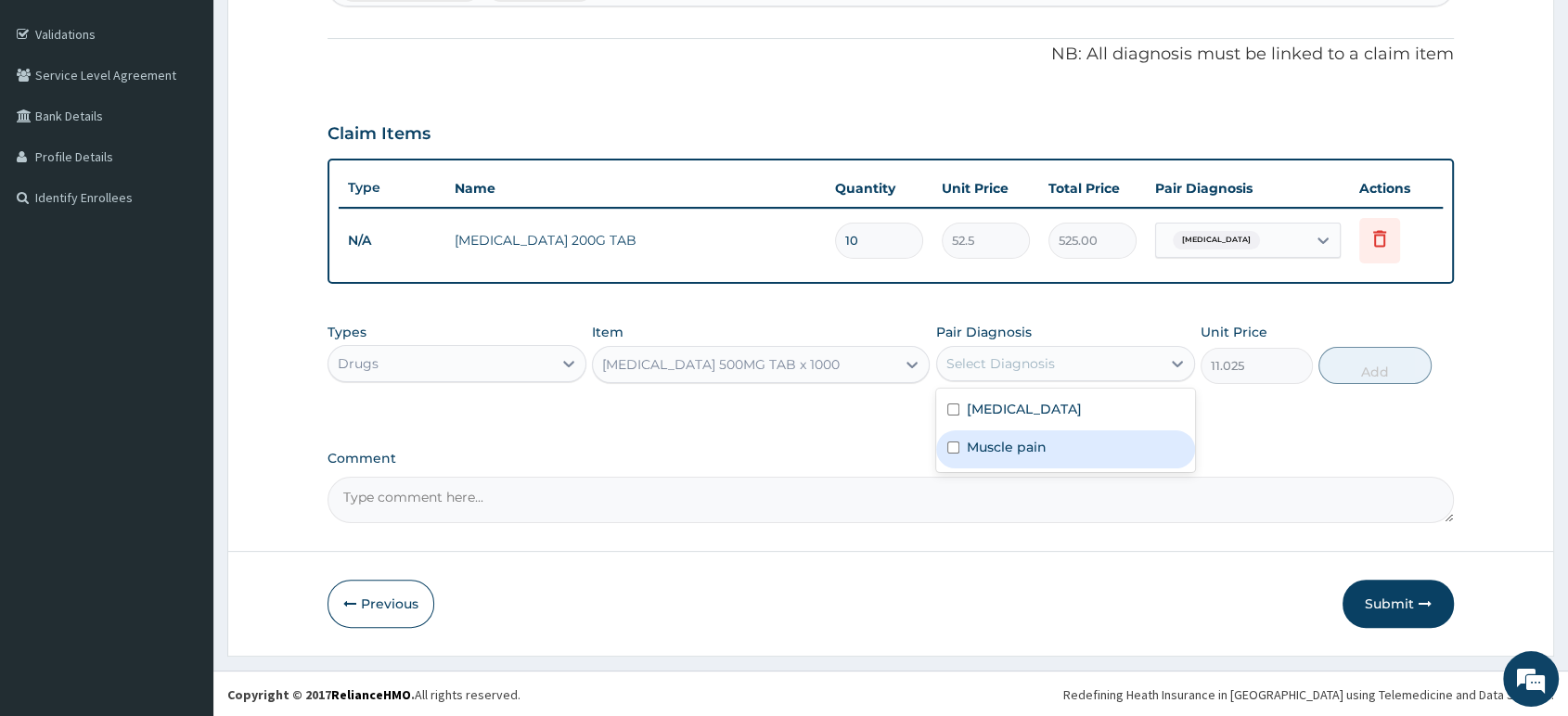
drag, startPoint x: 1106, startPoint y: 437, endPoint x: 1162, endPoint y: 437, distance: 56.0
click at [1162, 437] on div "Muscle pain" at bounding box center [1065, 449] width 259 height 38
checkbox input "true"
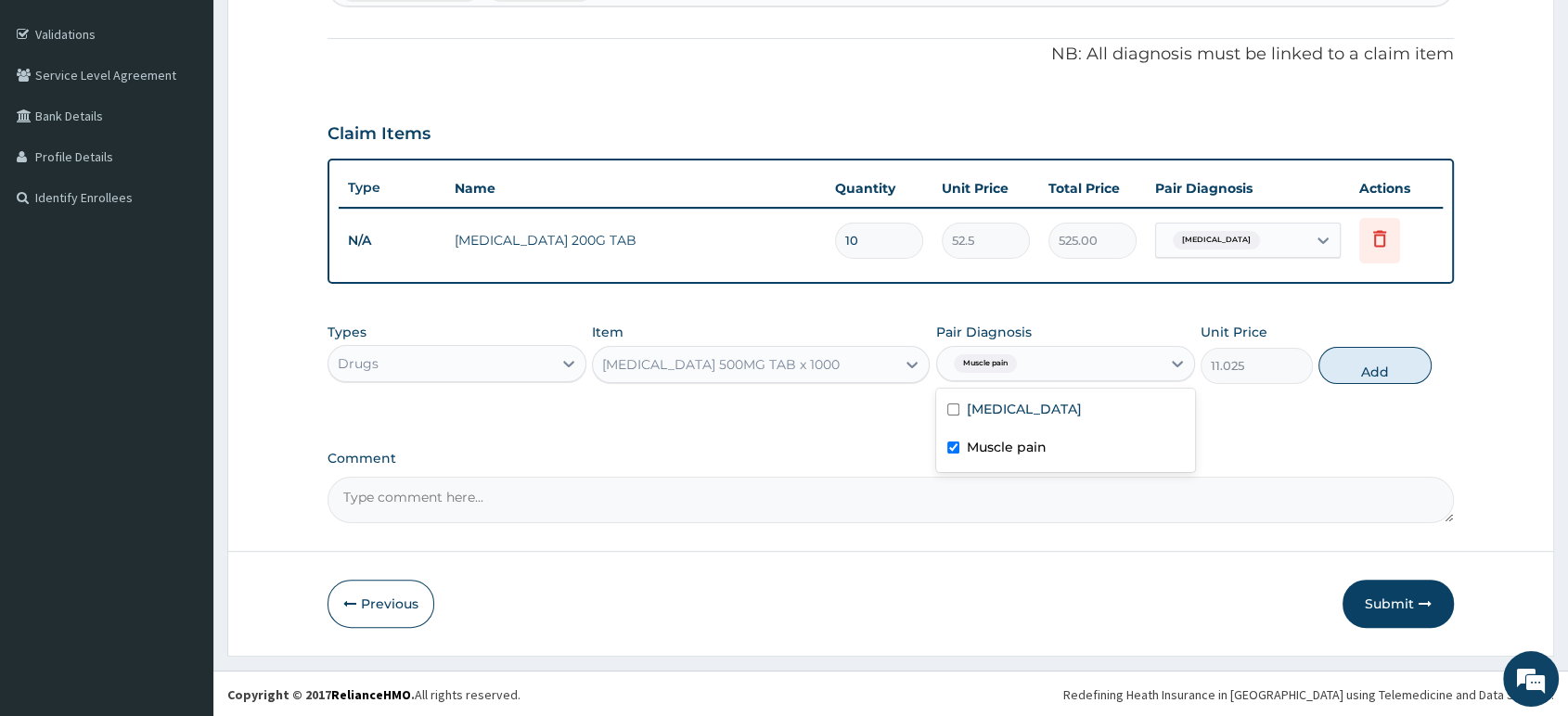
drag, startPoint x: 1369, startPoint y: 376, endPoint x: 1398, endPoint y: 376, distance: 29.0
click at [1398, 376] on button "Add" at bounding box center [1374, 366] width 112 height 37
type input "0"
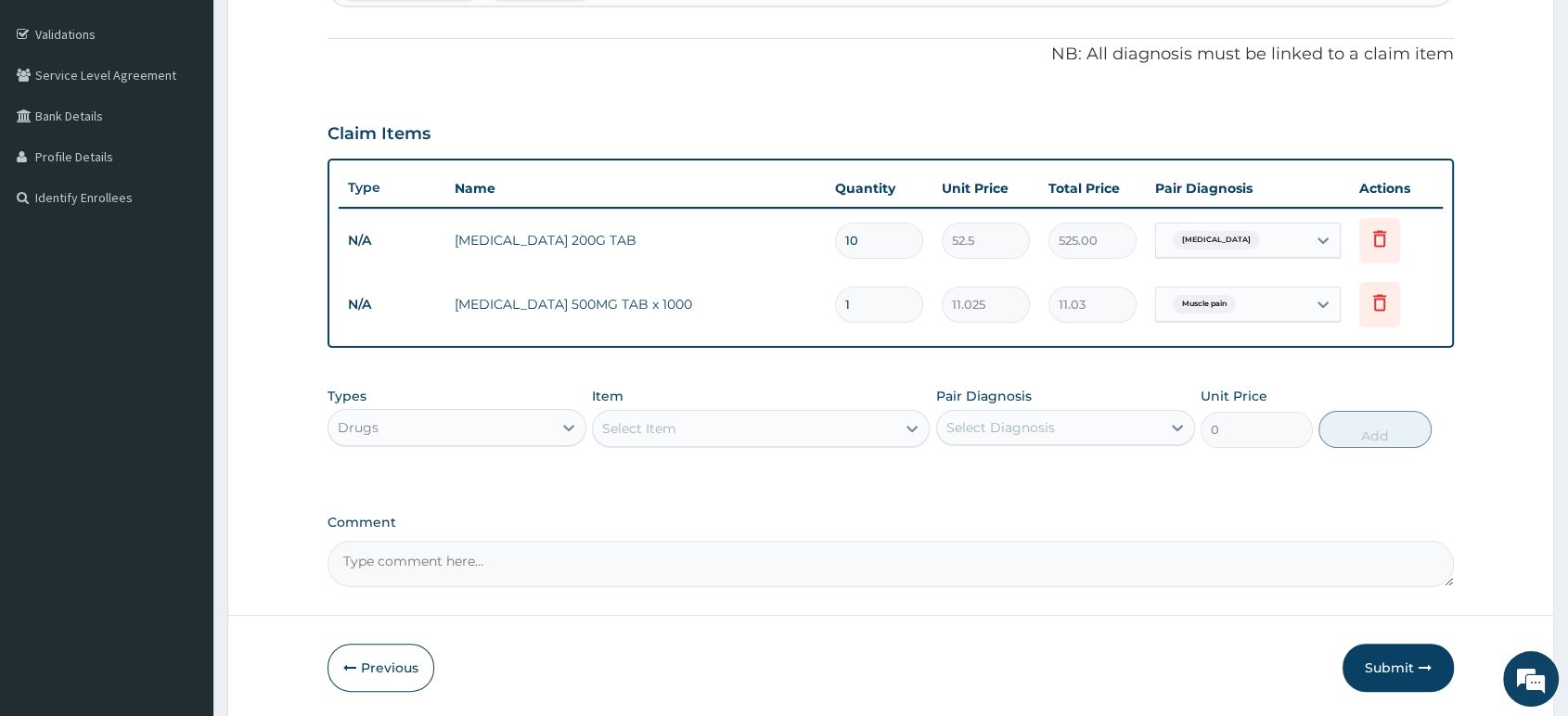
click at [1406, 376] on div "PA Code / Prescription Code Enter Code(Secondary Care Only) Encounter Date 14-0…" at bounding box center [891, 217] width 1127 height 741
click at [1404, 377] on div "PA Code / Prescription Code Enter Code(Secondary Care Only) Encounter Date 14-0…" at bounding box center [891, 217] width 1127 height 741
drag, startPoint x: 879, startPoint y: 309, endPoint x: 461, endPoint y: 428, distance: 434.6
click at [461, 428] on div "PA Code / Prescription Code Enter Code(Secondary Care Only) Encounter Date 14-0…" at bounding box center [891, 217] width 1127 height 741
click at [0, 531] on aside "Tachere Urhroro Online My Menu Switch Providers Dashboard PA Code Claims Tariff…" at bounding box center [106, 224] width 214 height 1113
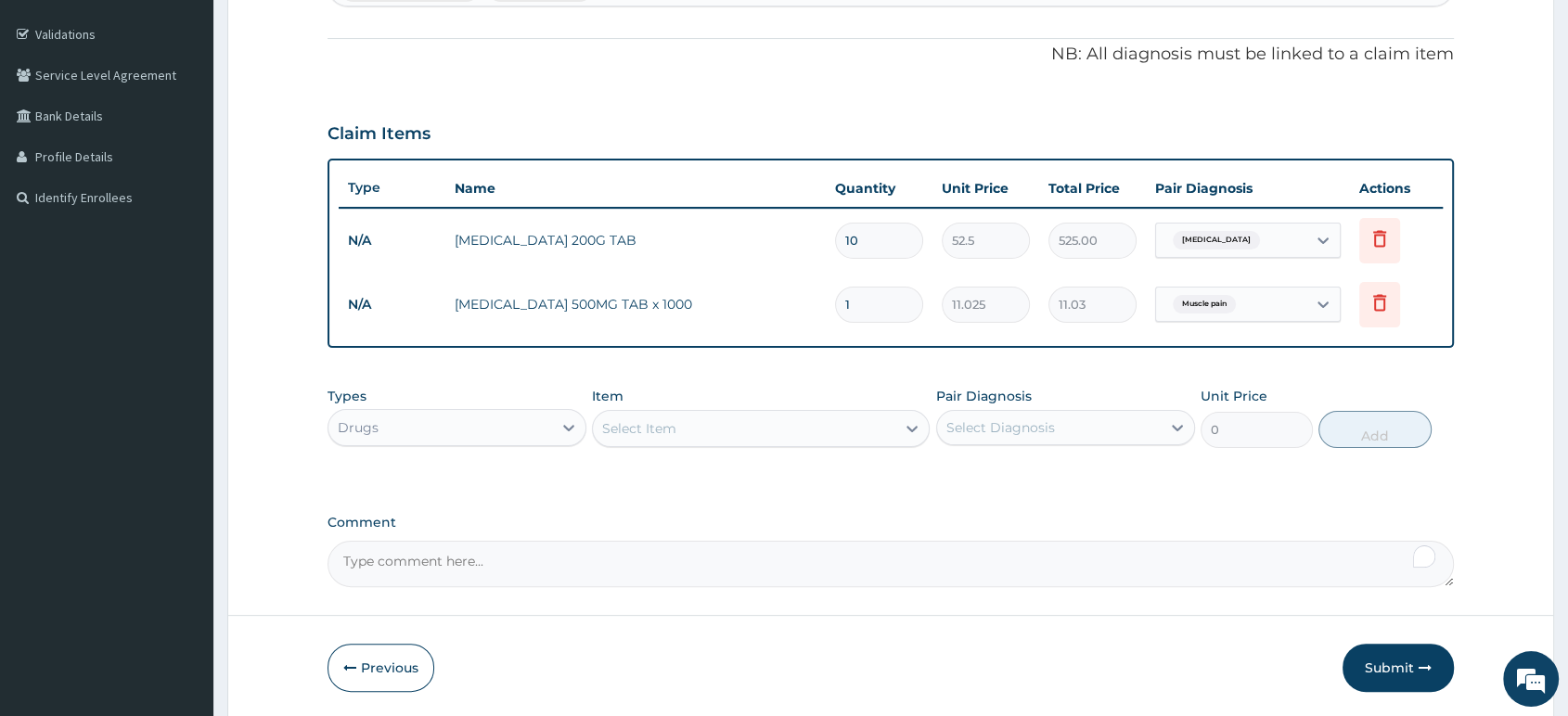
drag, startPoint x: 1293, startPoint y: 570, endPoint x: 1432, endPoint y: 570, distance: 139.0
click at [1432, 570] on textarea "Comment" at bounding box center [891, 564] width 1127 height 47
click at [1140, 570] on textarea "Comment" at bounding box center [891, 564] width 1127 height 47
click at [1144, 614] on form "Step 2 of 2 PA Code / Prescription Code Enter Code(Secondary Care Only) Encount…" at bounding box center [891, 243] width 1327 height 953
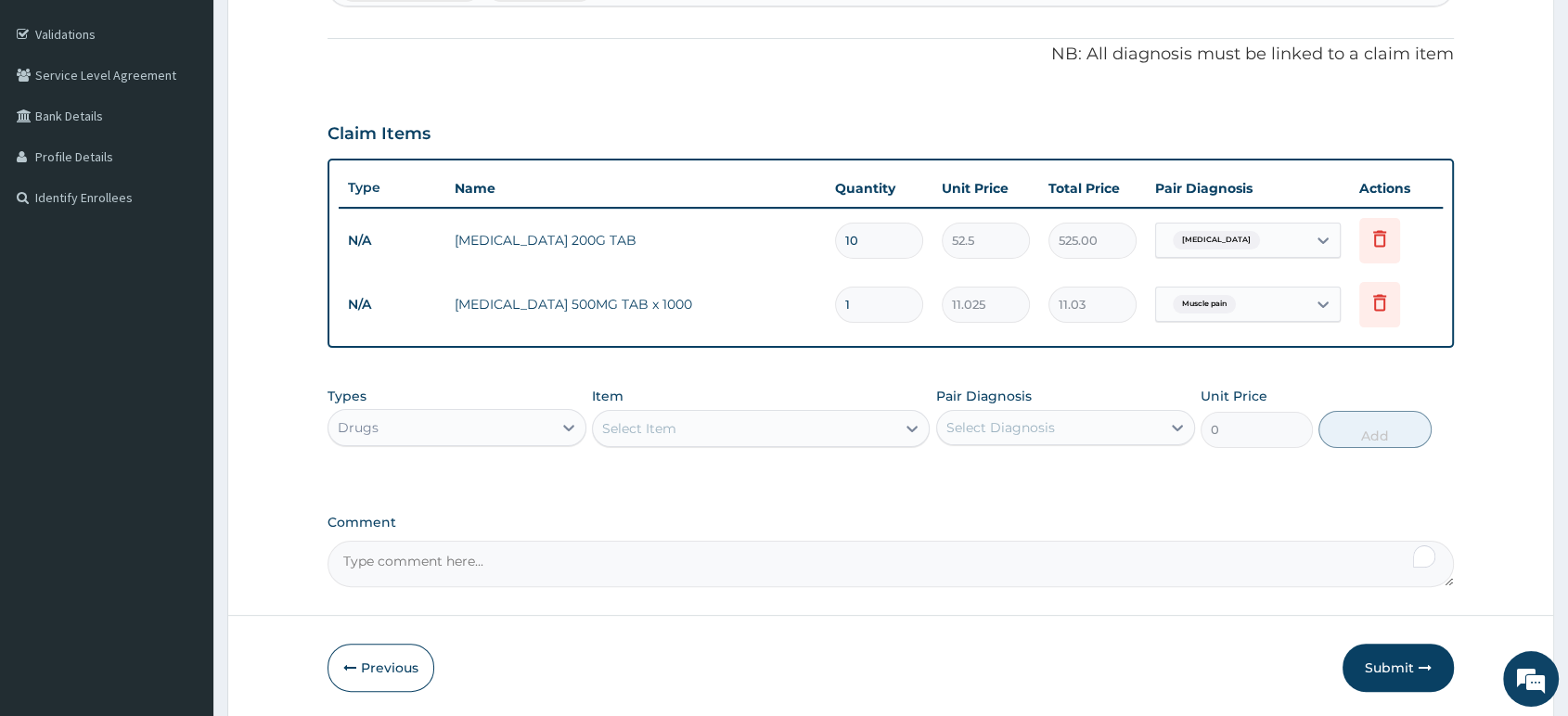
drag, startPoint x: 0, startPoint y: 236, endPoint x: 1403, endPoint y: 765, distance: 1499.4
click at [1403, 715] on html "R EL Toggle navigation Tachere Urhroro Tachere Urhroro - deltacrownhospital2013…" at bounding box center [784, 224] width 1568 height 1113
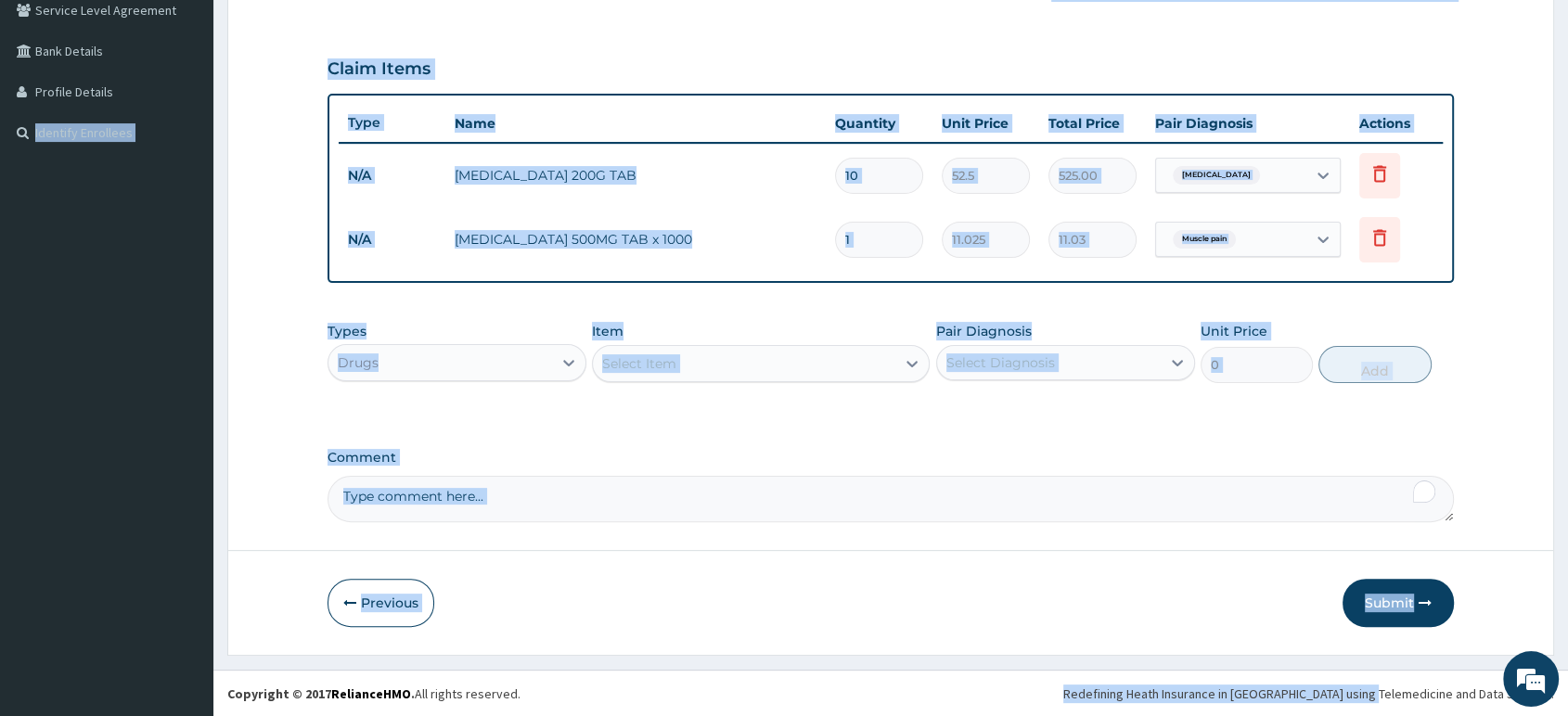
scroll to position [332, 0]
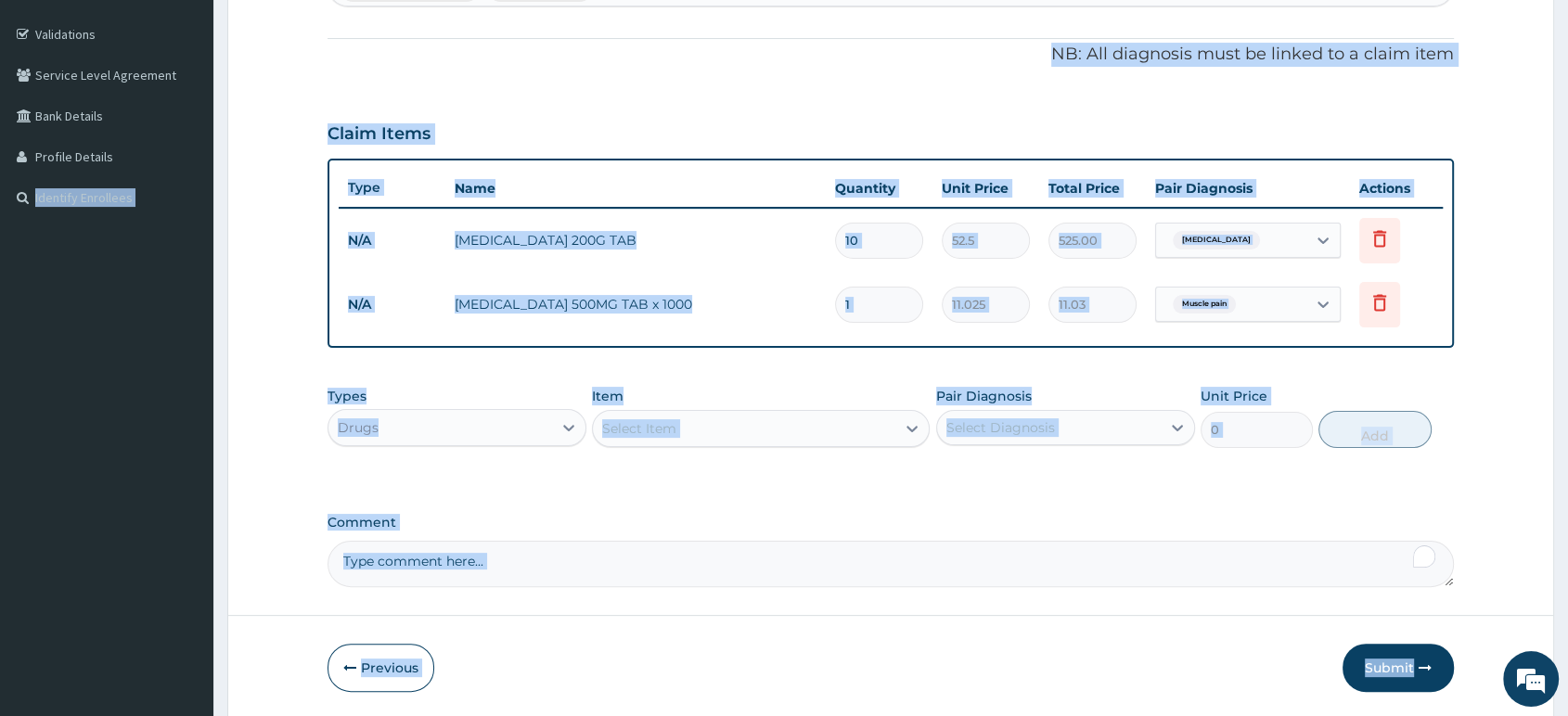
click at [1247, 639] on form "Step 2 of 2 PA Code / Prescription Code Enter Code(Secondary Care Only) Encount…" at bounding box center [891, 243] width 1327 height 953
click at [1207, 495] on div "PA Code / Prescription Code Enter Code(Secondary Care Only) Encounter Date 14-0…" at bounding box center [891, 217] width 1127 height 741
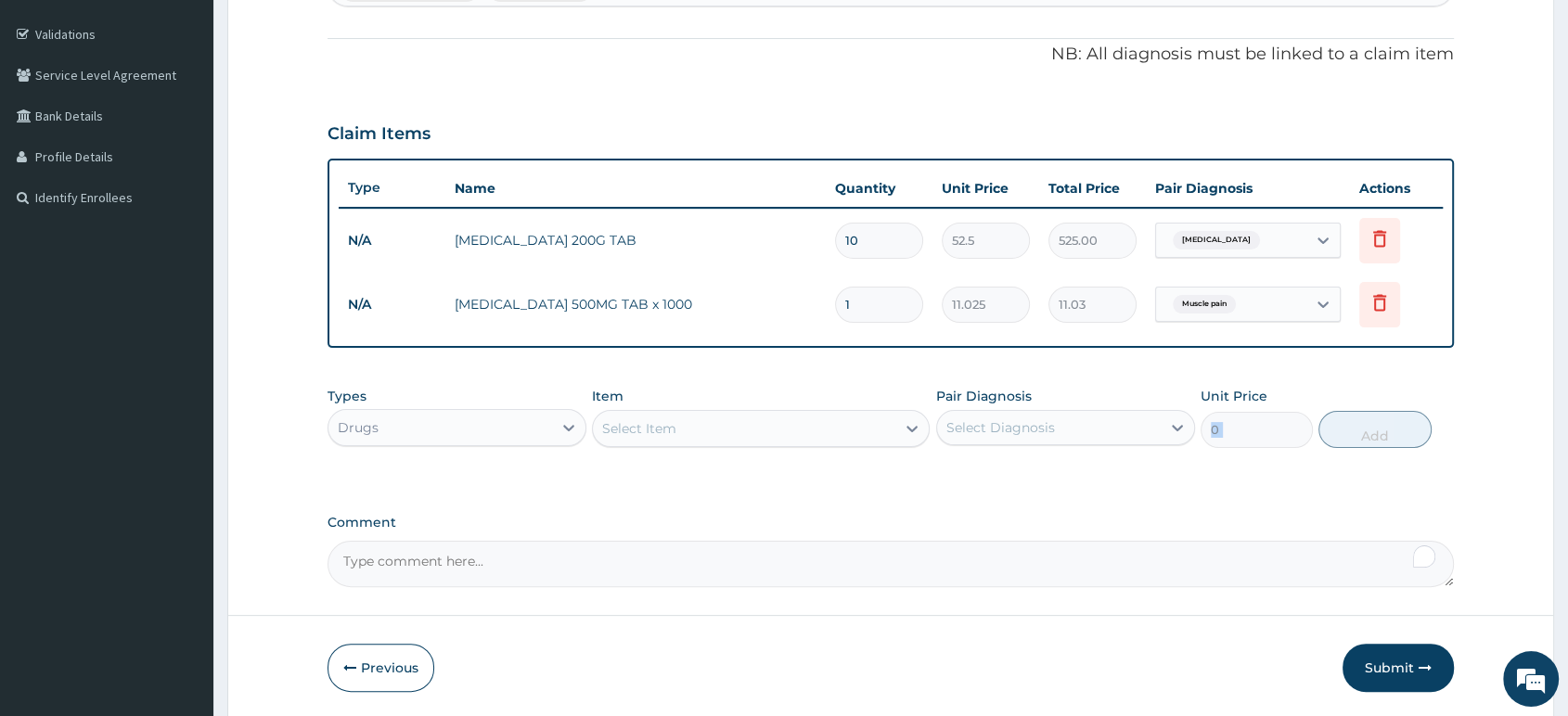
click at [1207, 495] on div "PA Code / Prescription Code Enter Code(Secondary Care Only) Encounter Date 14-0…" at bounding box center [891, 217] width 1127 height 741
click at [1052, 441] on div "Select Diagnosis" at bounding box center [1049, 427] width 223 height 29
click at [821, 443] on div "Select Item" at bounding box center [744, 428] width 302 height 29
click at [776, 440] on div "Select Item" at bounding box center [744, 428] width 302 height 29
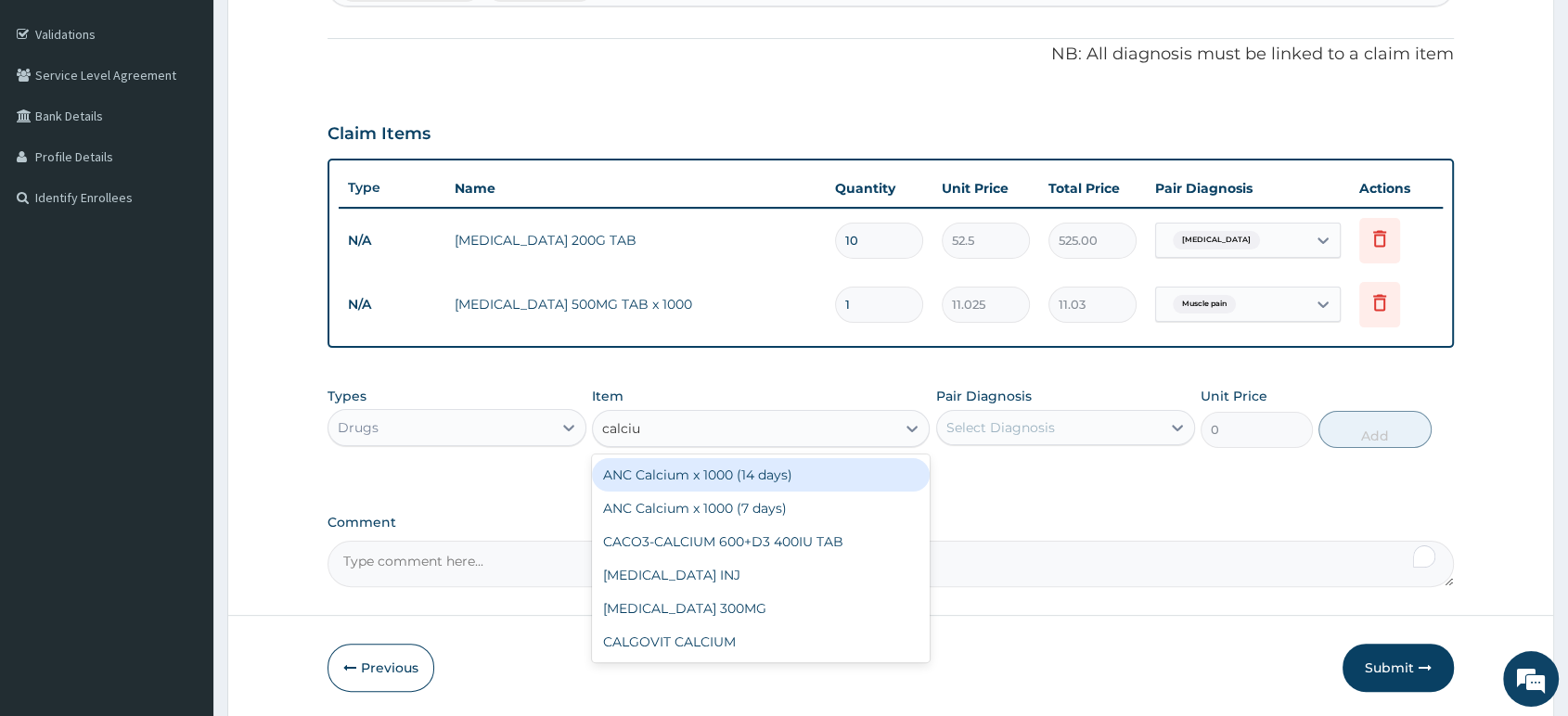
type input "calcium"
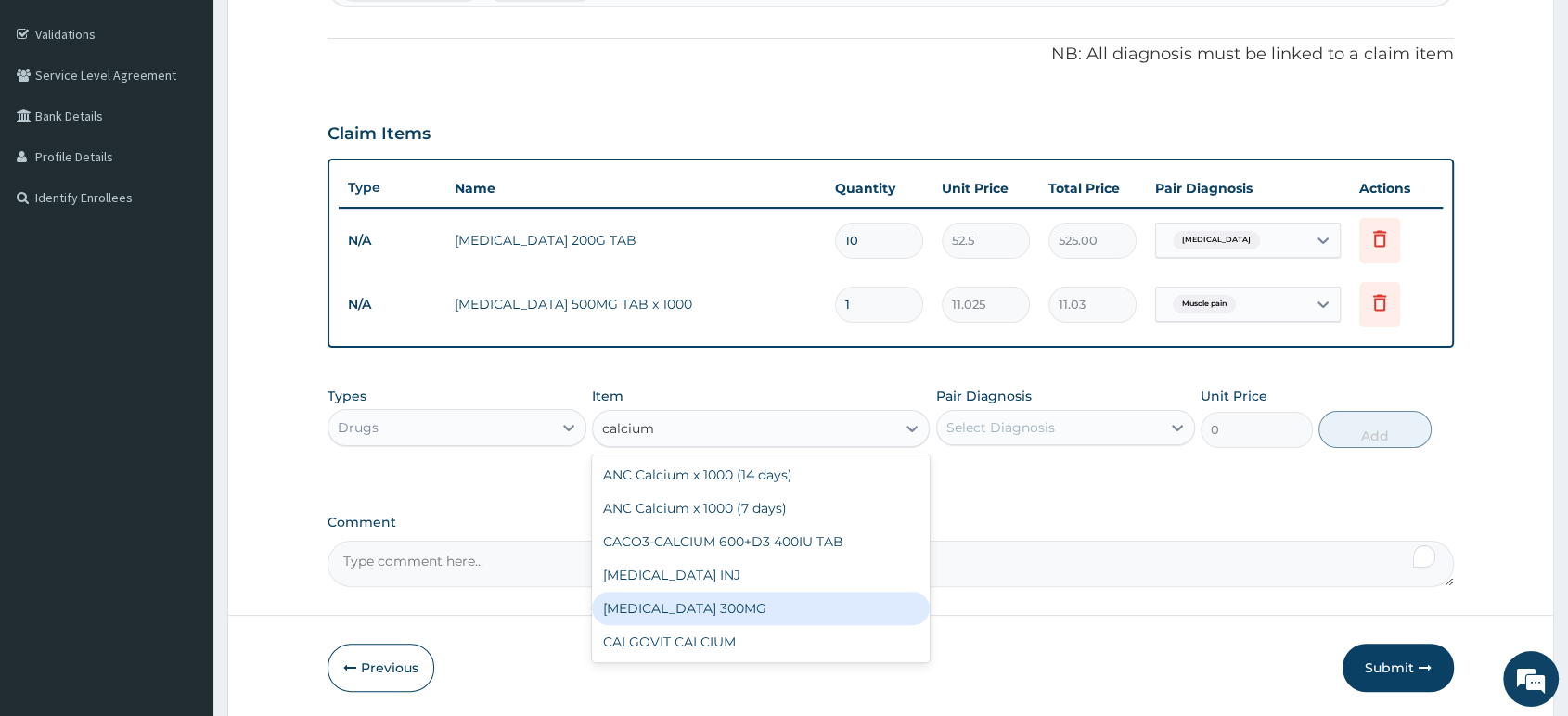
click at [787, 617] on div "CALCIUM LACTATE 300MG" at bounding box center [761, 609] width 338 height 33
type input "21"
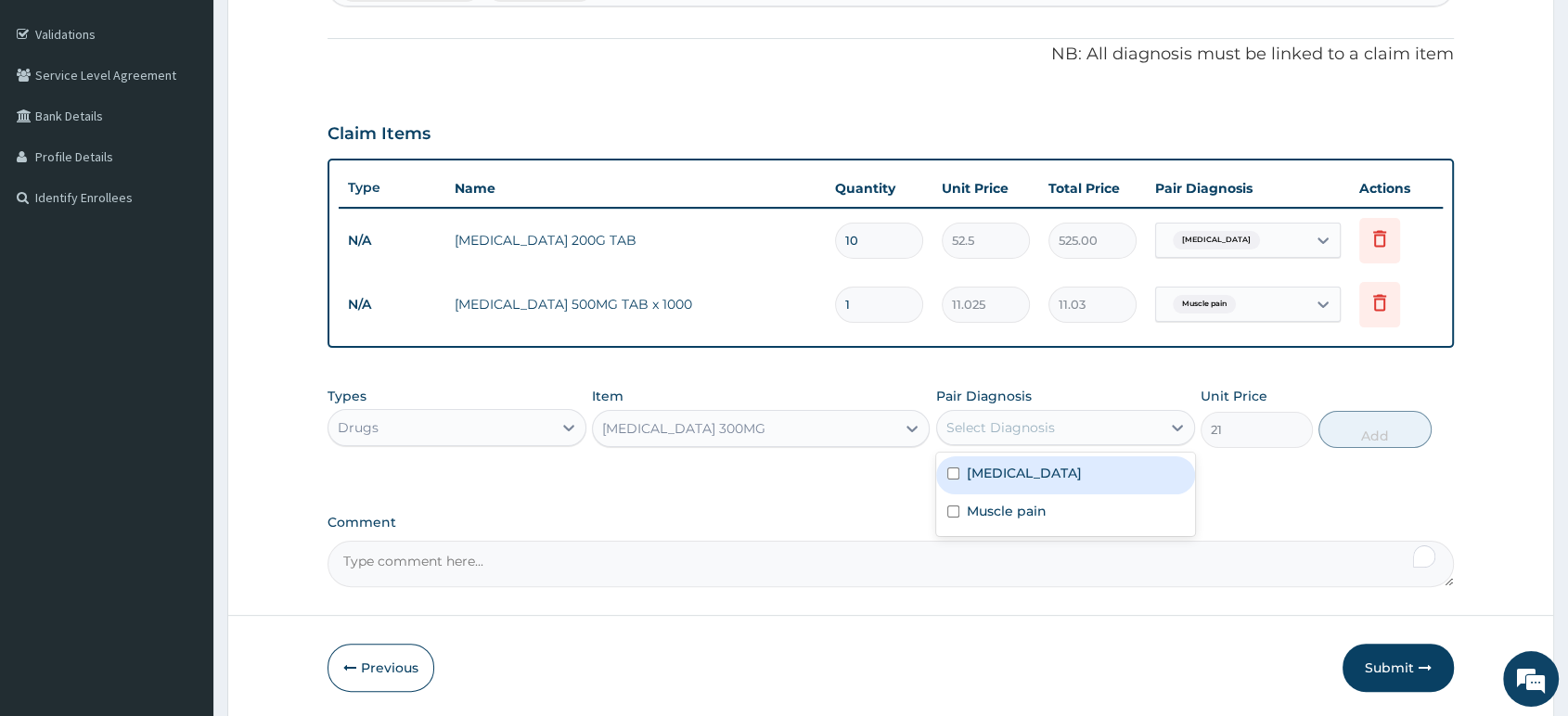
click at [1053, 425] on div "Select Diagnosis" at bounding box center [1049, 427] width 223 height 29
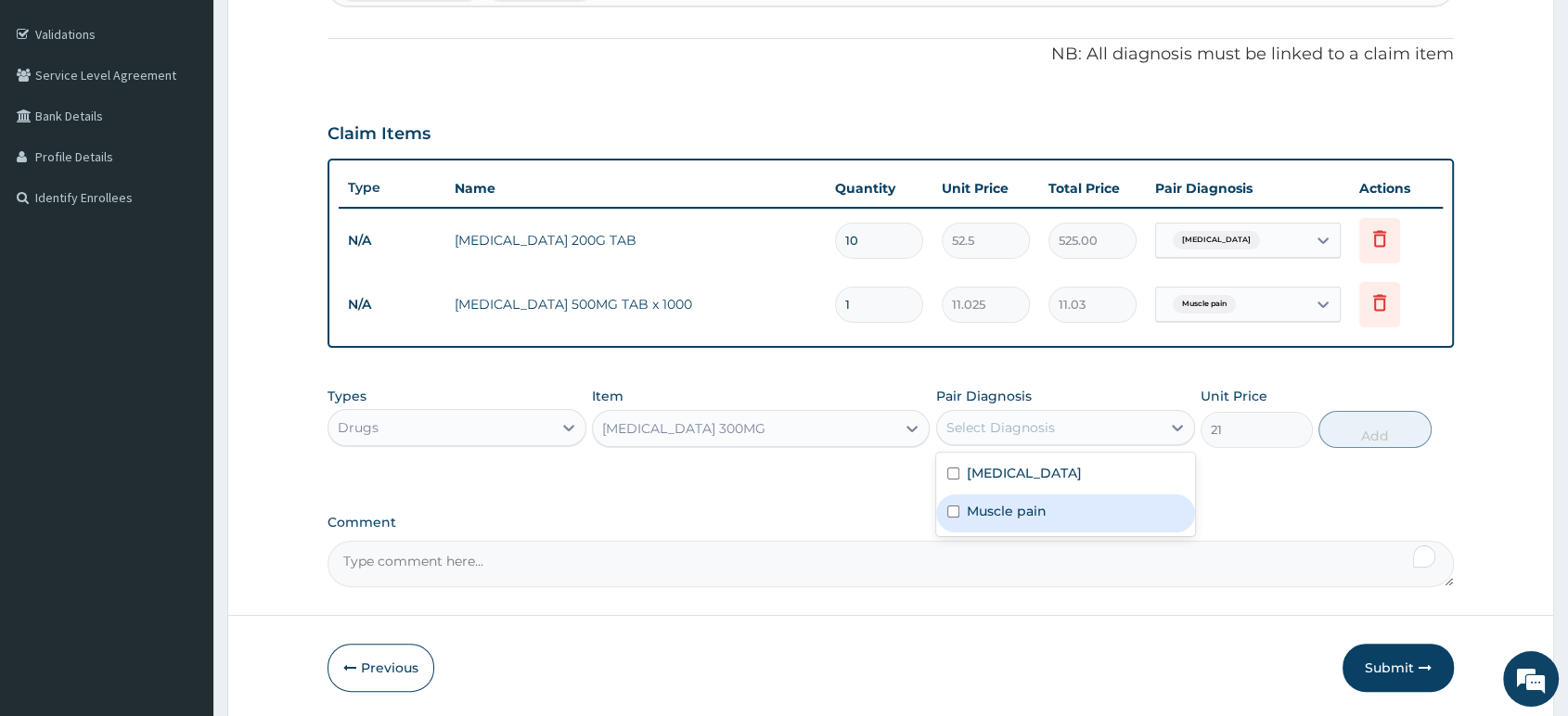
click at [1027, 517] on label "Muscle pain" at bounding box center [1007, 511] width 80 height 19
checkbox input "true"
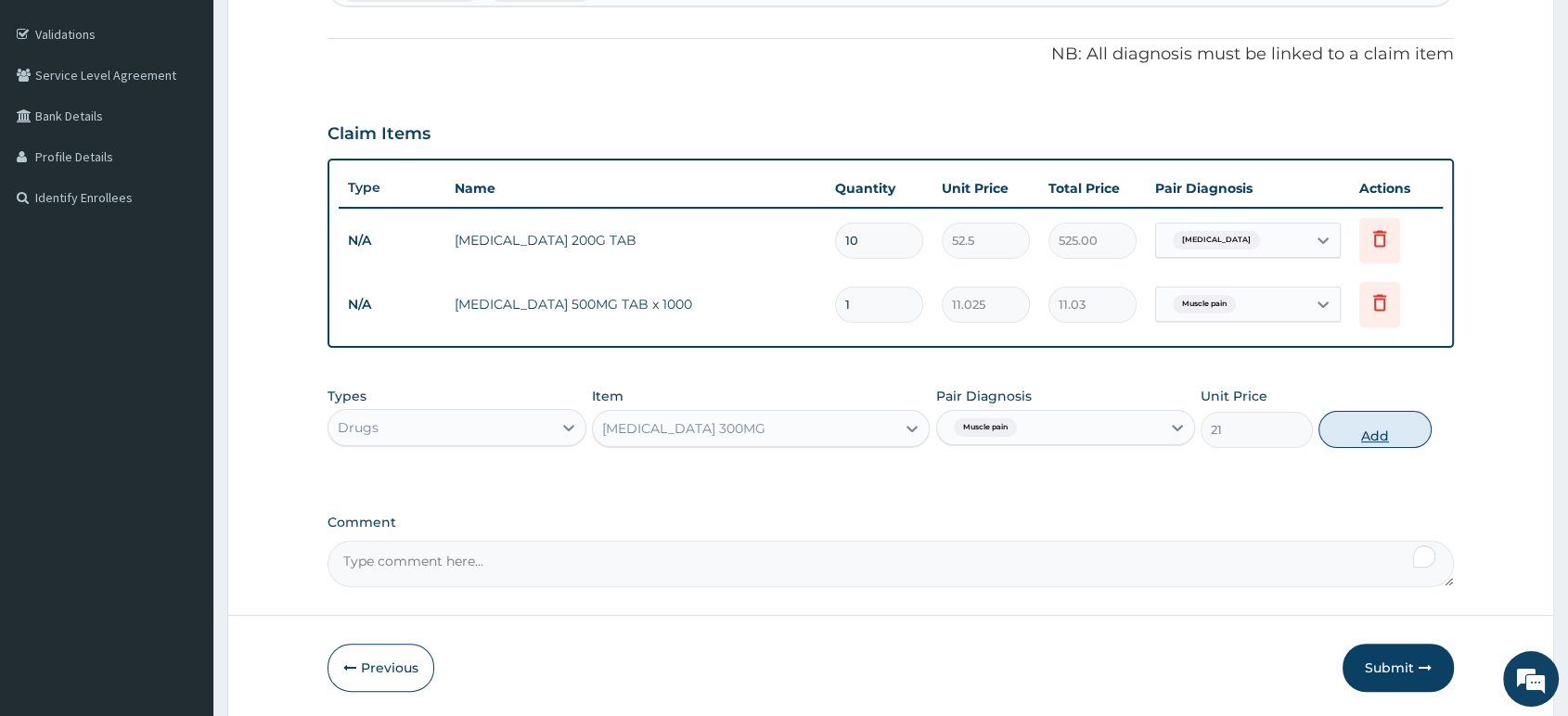
click at [1350, 428] on button "Add" at bounding box center [1374, 429] width 112 height 37
type input "0"
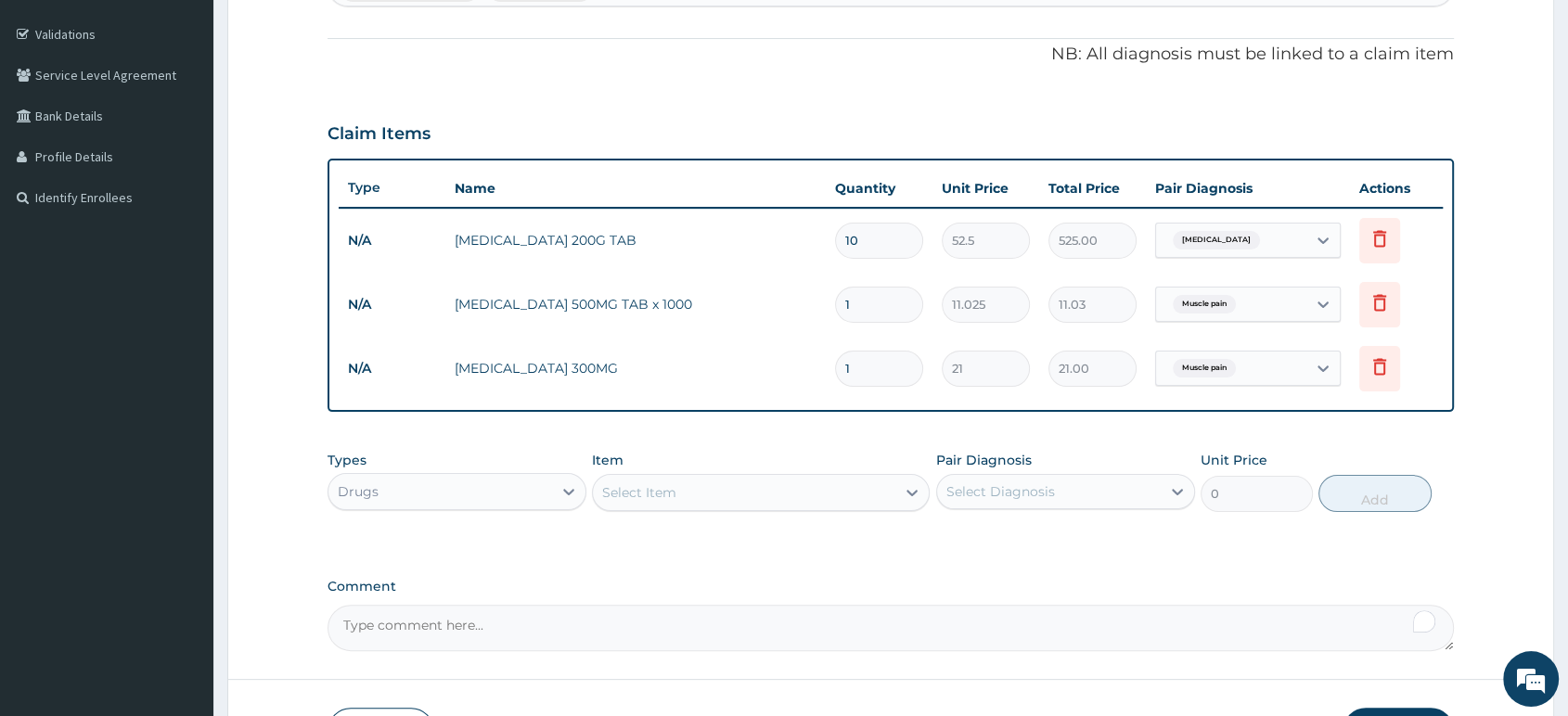
type input "0.00"
type input "5"
type input "105.00"
type input "5"
click at [876, 493] on div "Select Item" at bounding box center [744, 493] width 302 height 29
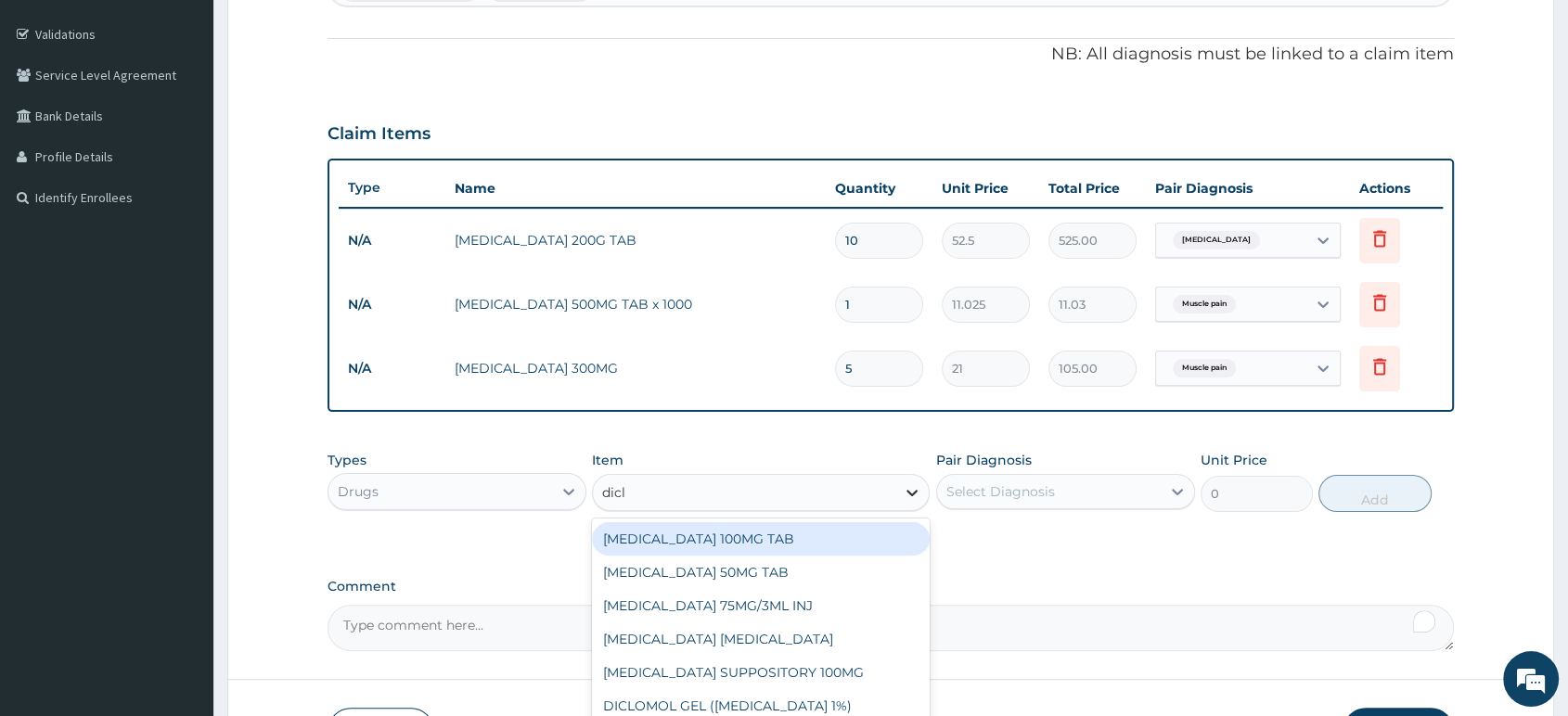
type input "diclo"
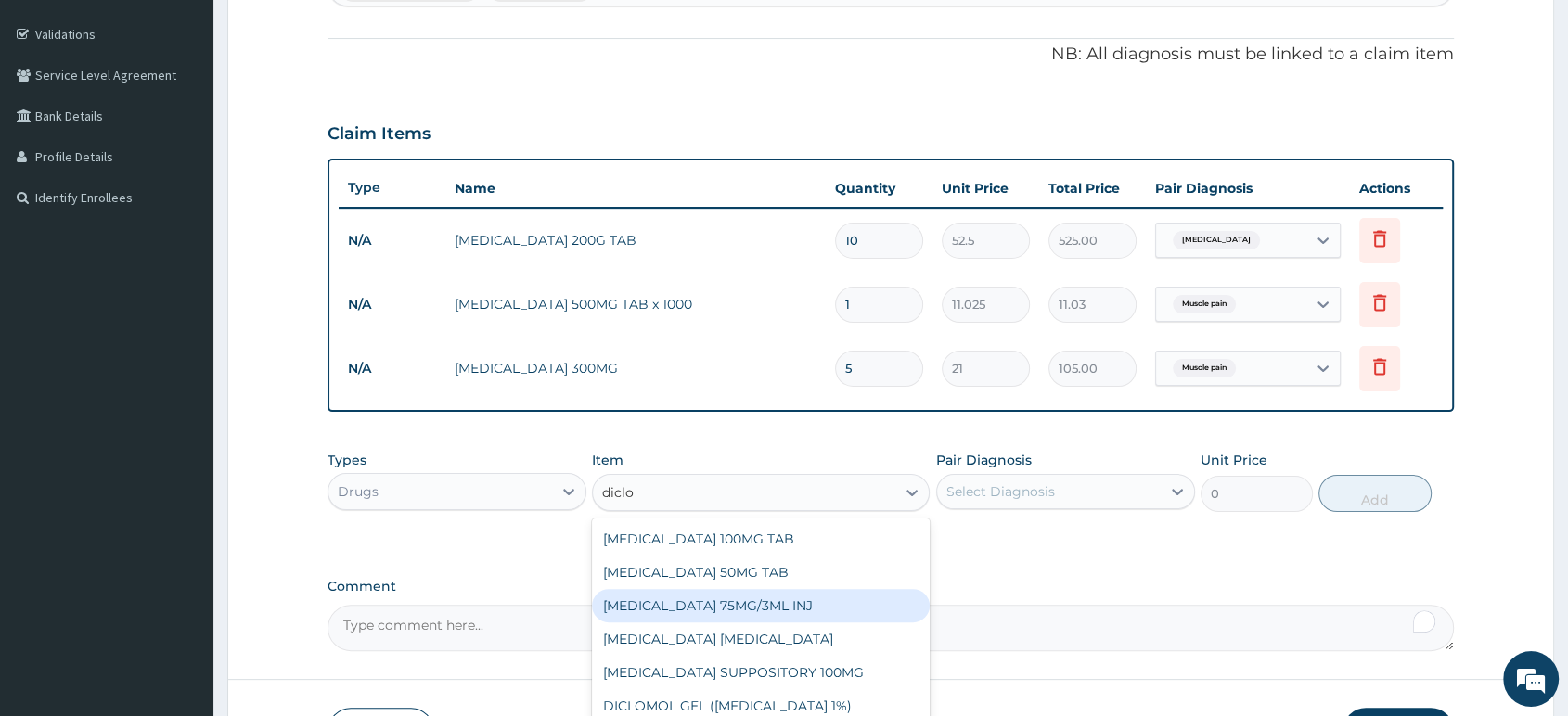
click at [831, 601] on div "DICLOFENAC 75MG/3ML INJ" at bounding box center [761, 606] width 338 height 33
type input "700"
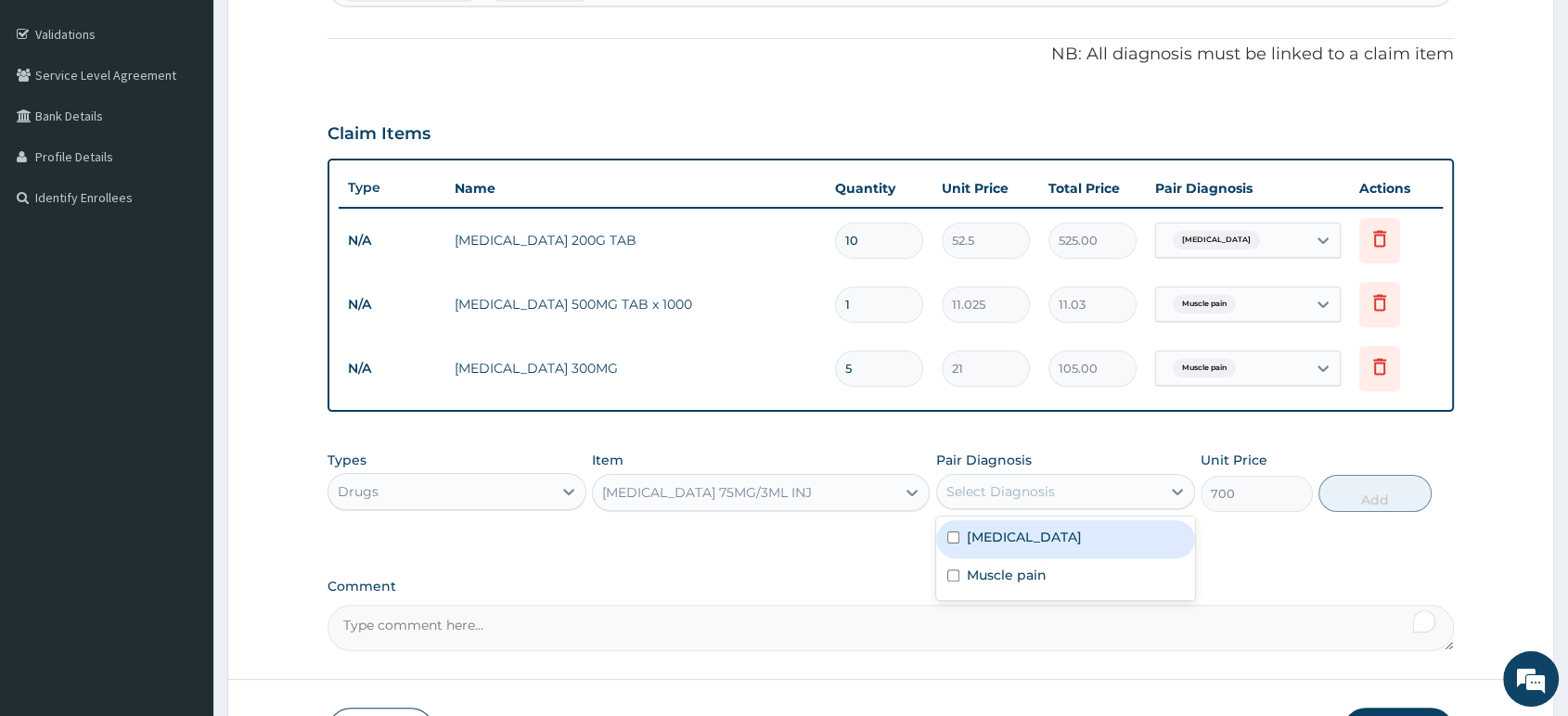
click at [977, 494] on div "Select Diagnosis" at bounding box center [1000, 492] width 108 height 19
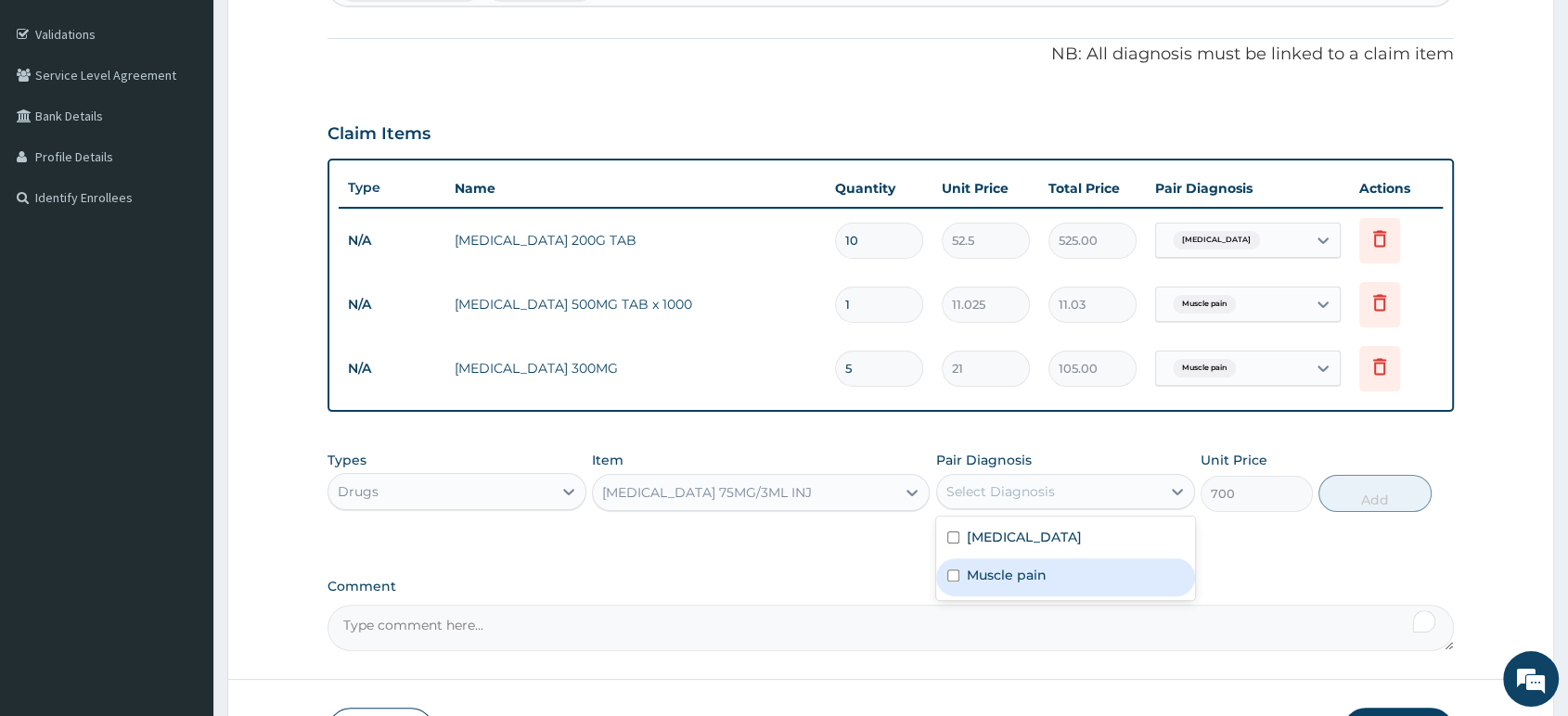
click at [977, 565] on div "Muscle pain" at bounding box center [1065, 577] width 259 height 38
checkbox input "true"
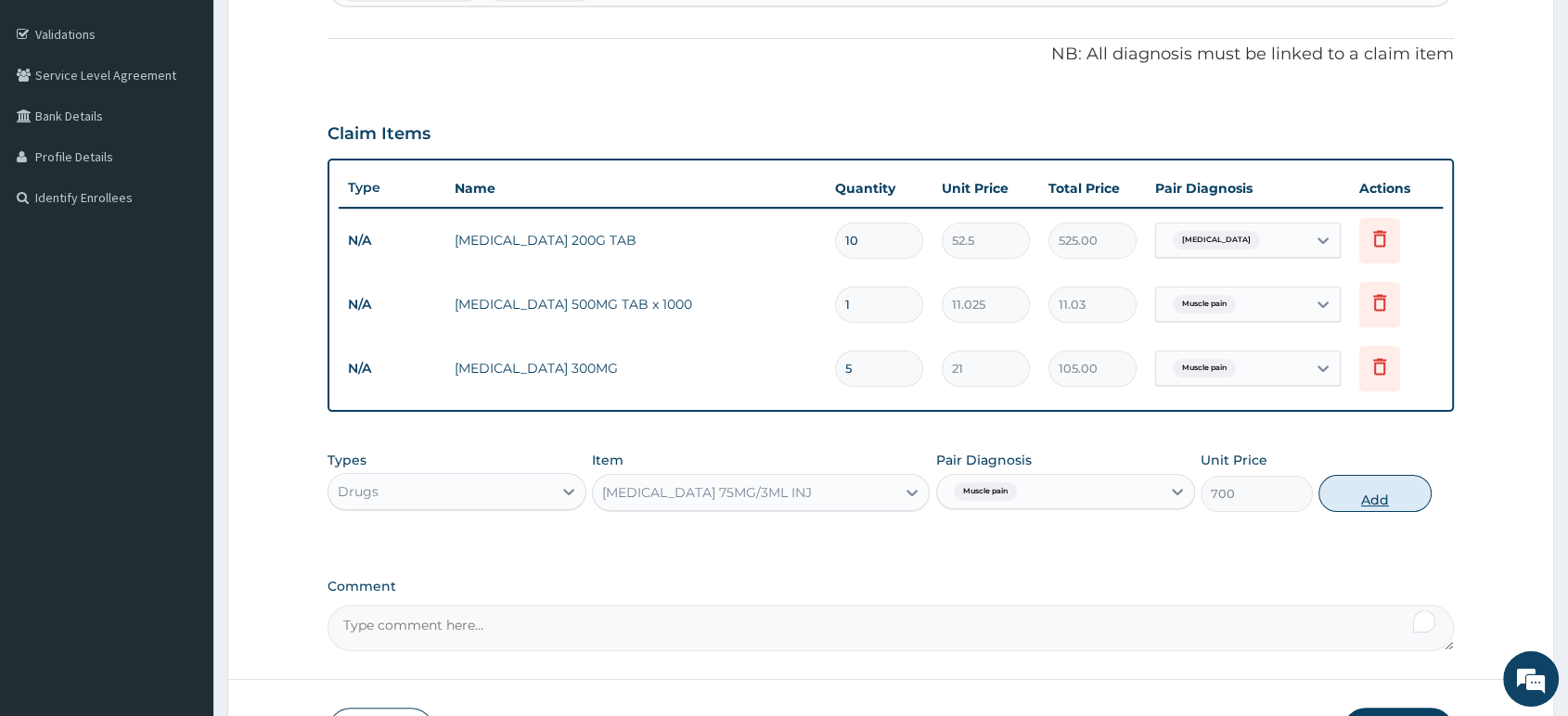
click at [1374, 496] on button "Add" at bounding box center [1374, 494] width 112 height 37
type input "0"
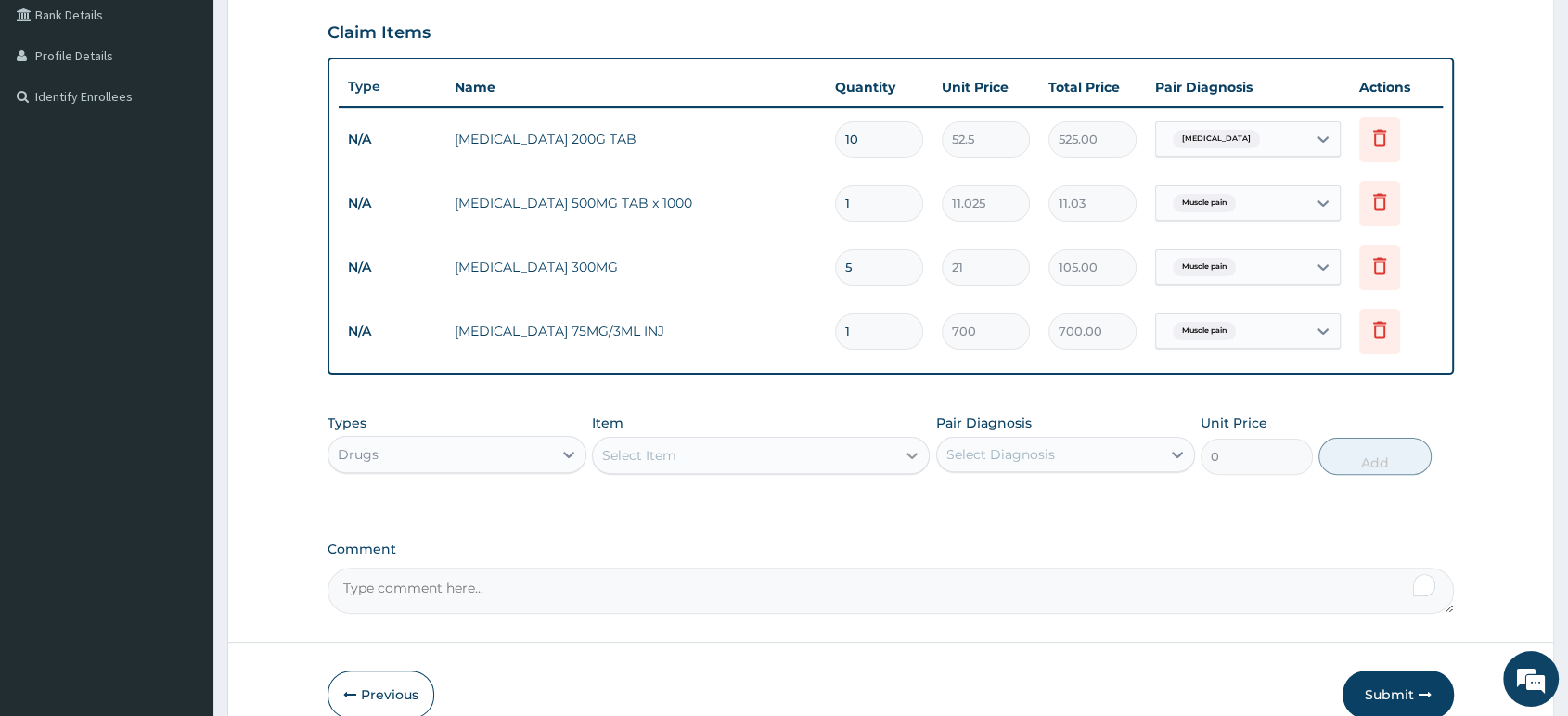
scroll to position [526, 0]
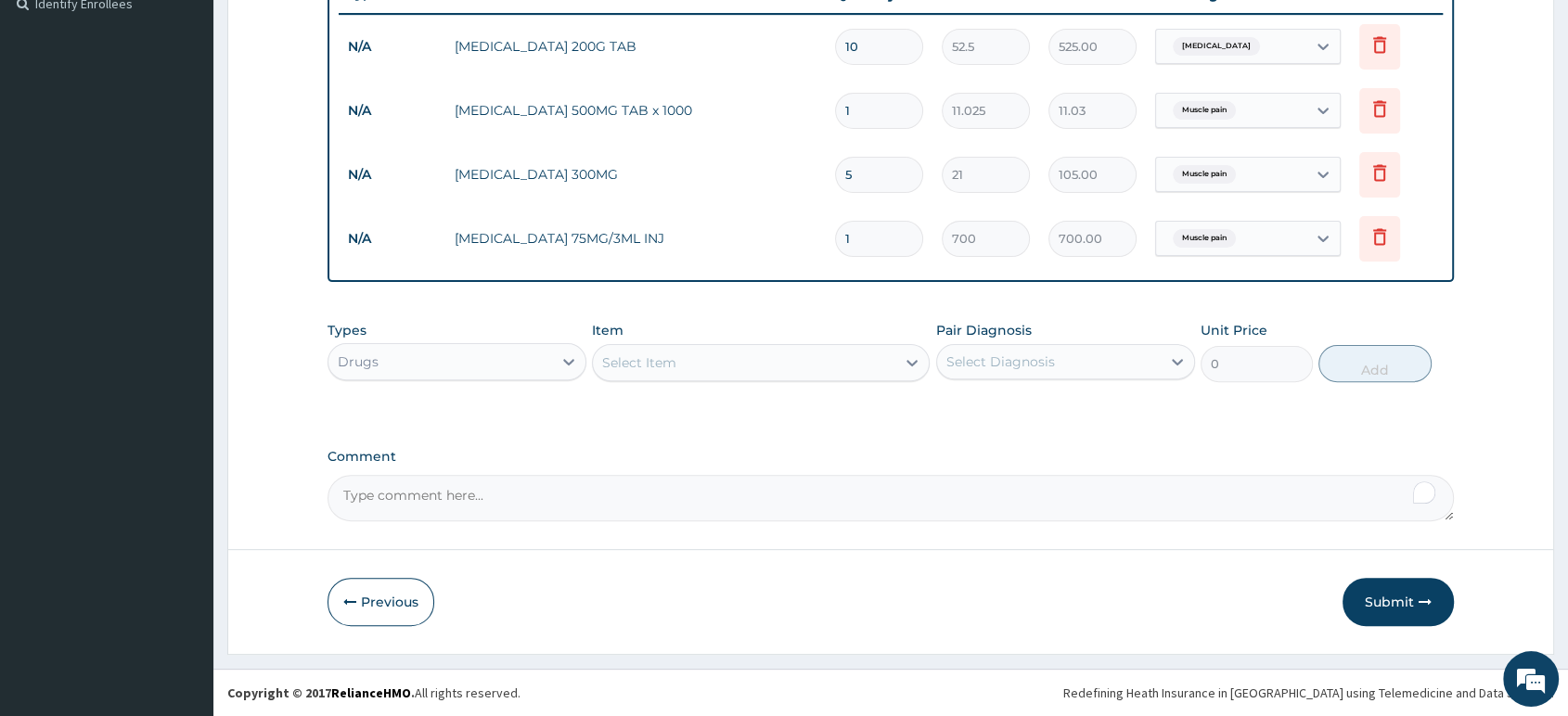
click at [882, 358] on div "Select Item" at bounding box center [744, 363] width 302 height 29
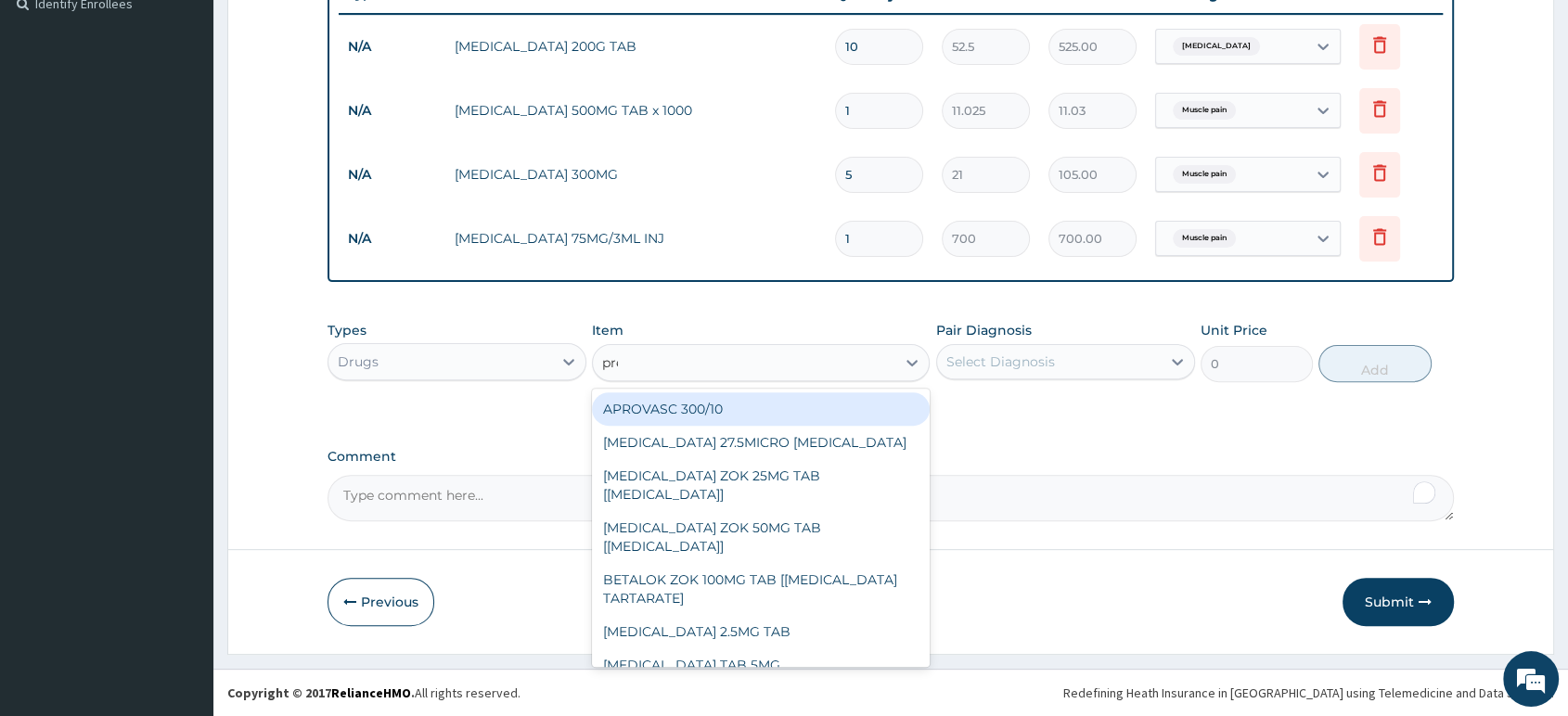
type input "pred"
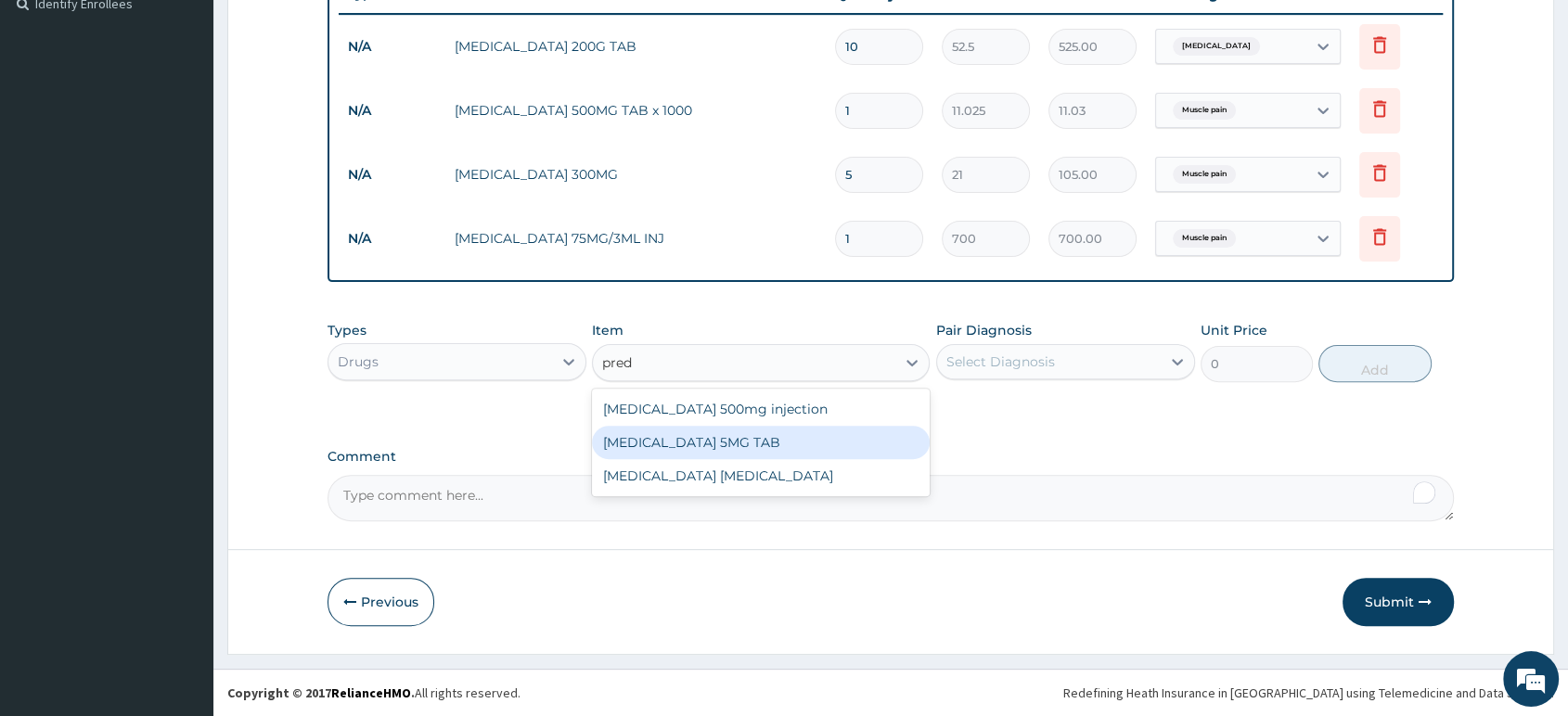
click at [886, 441] on div "PREDNISOLONE 5MG TAB" at bounding box center [761, 443] width 338 height 33
type input "52.5"
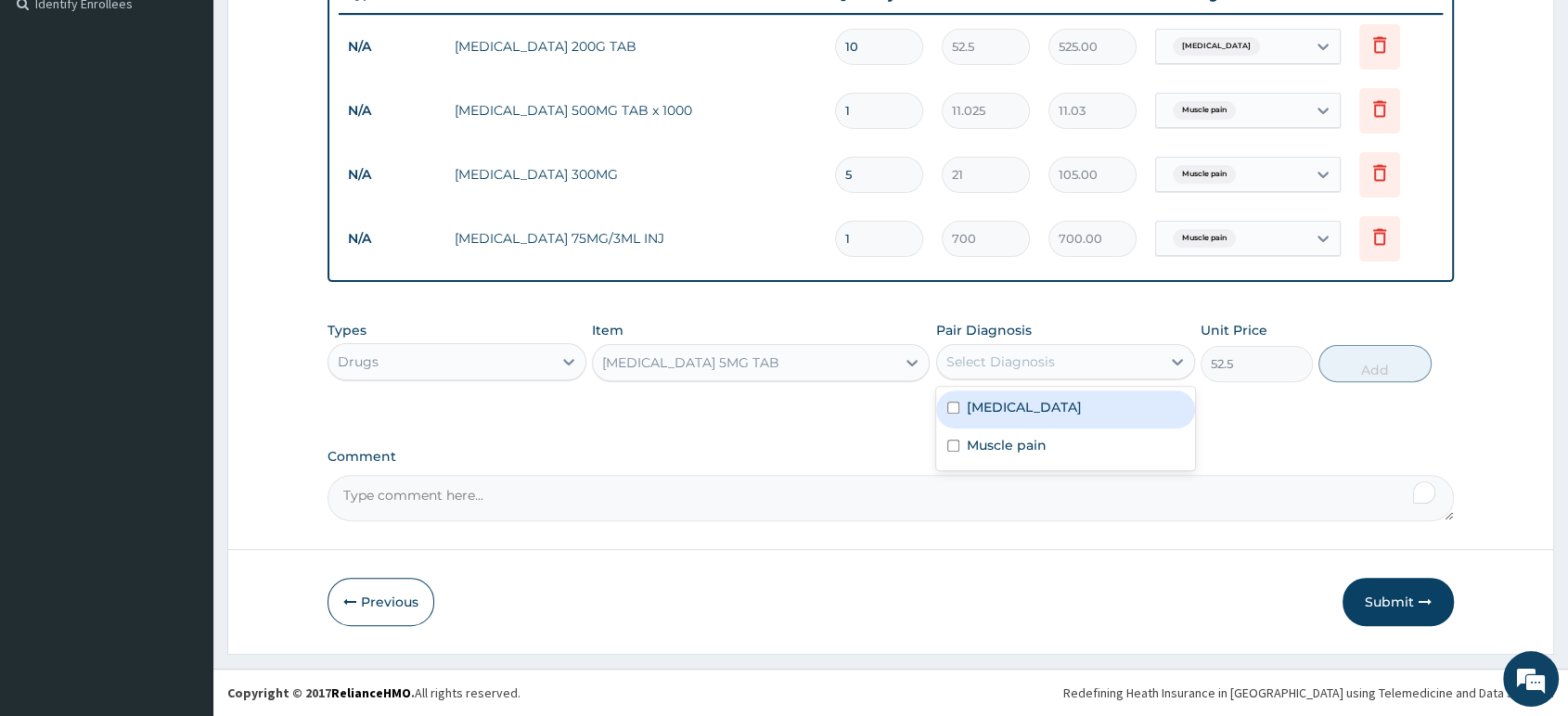
click at [1007, 361] on div "Select Diagnosis" at bounding box center [1000, 361] width 108 height 19
click at [1012, 407] on label "Lumbosacral spondylosis" at bounding box center [1025, 407] width 115 height 19
checkbox input "true"
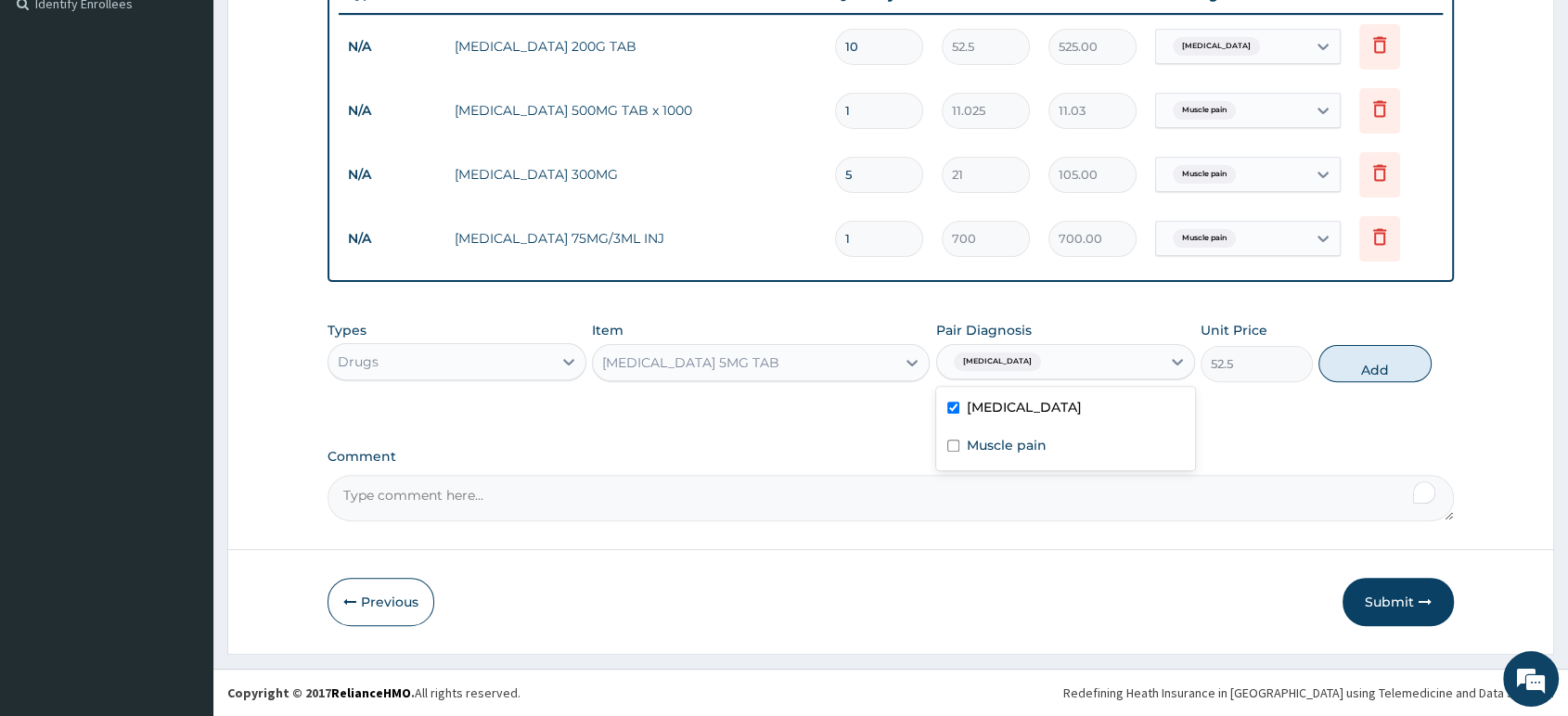
click at [1282, 449] on div "Types Drugs Item PREDNISOLONE 5MG TAB Pair Diagnosis option Lumbosacral spondyl…" at bounding box center [891, 485] width 1127 height 72
click at [1375, 367] on button "Add" at bounding box center [1374, 364] width 112 height 37
type input "0"
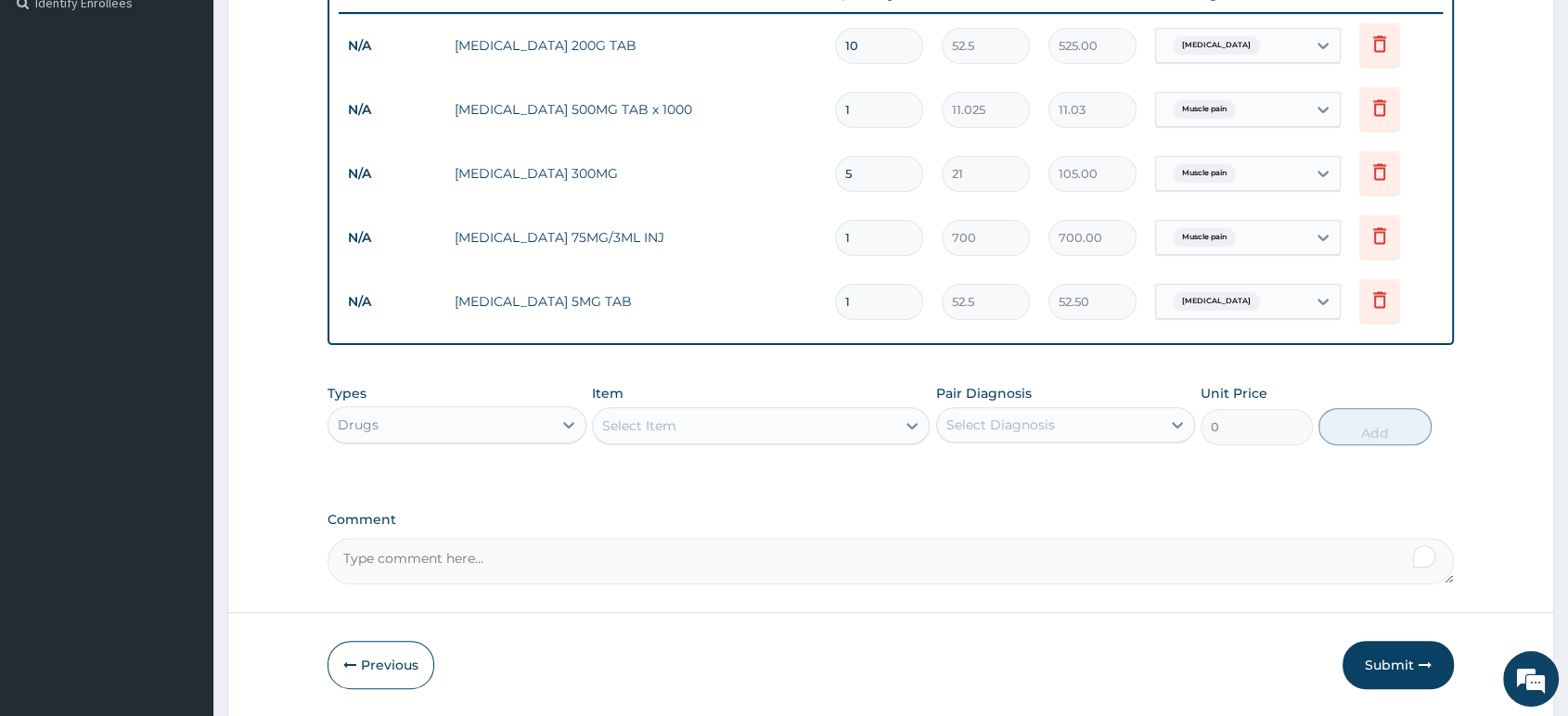
type input "10"
type input "525.00"
type input "10"
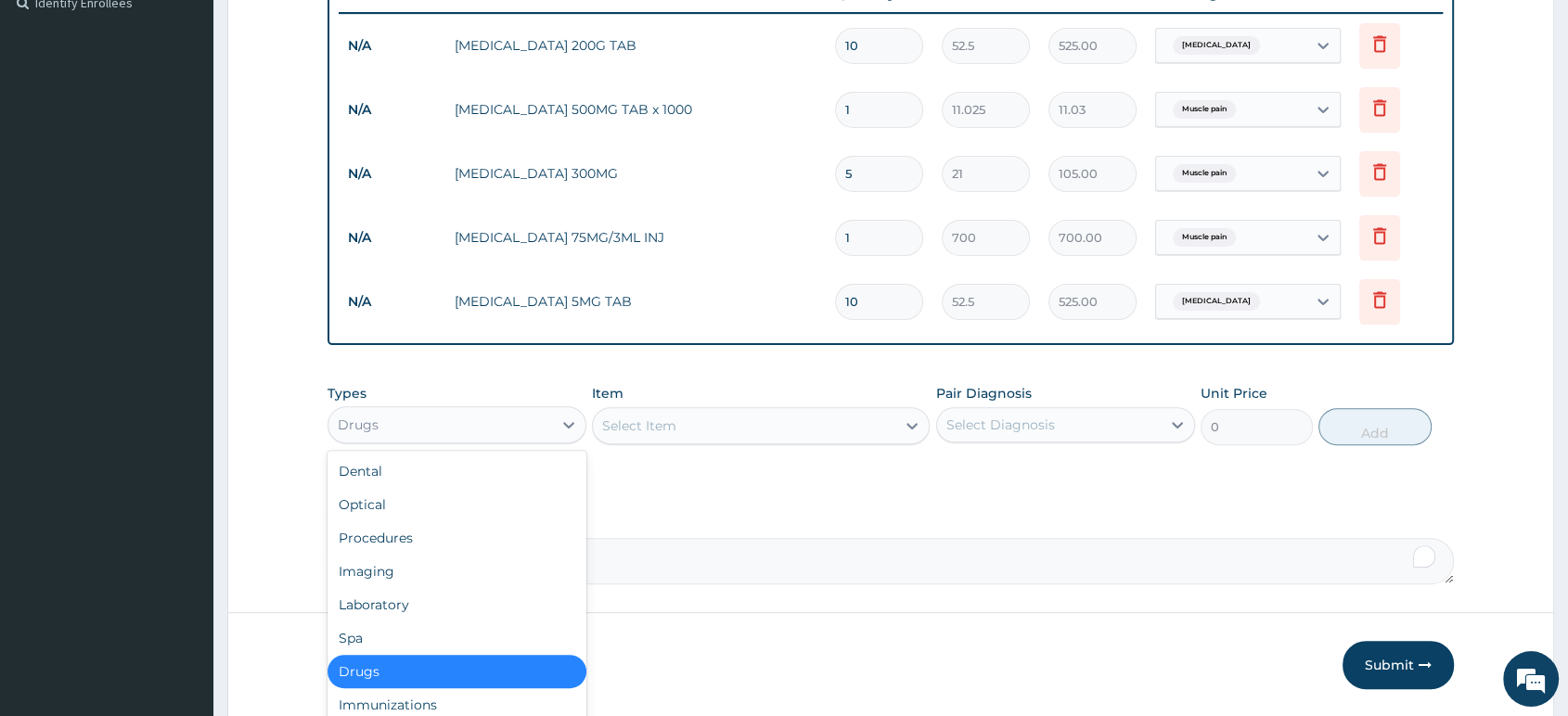
click at [484, 428] on div "Drugs" at bounding box center [440, 424] width 223 height 29
click at [485, 540] on div "Procedures" at bounding box center [457, 538] width 259 height 33
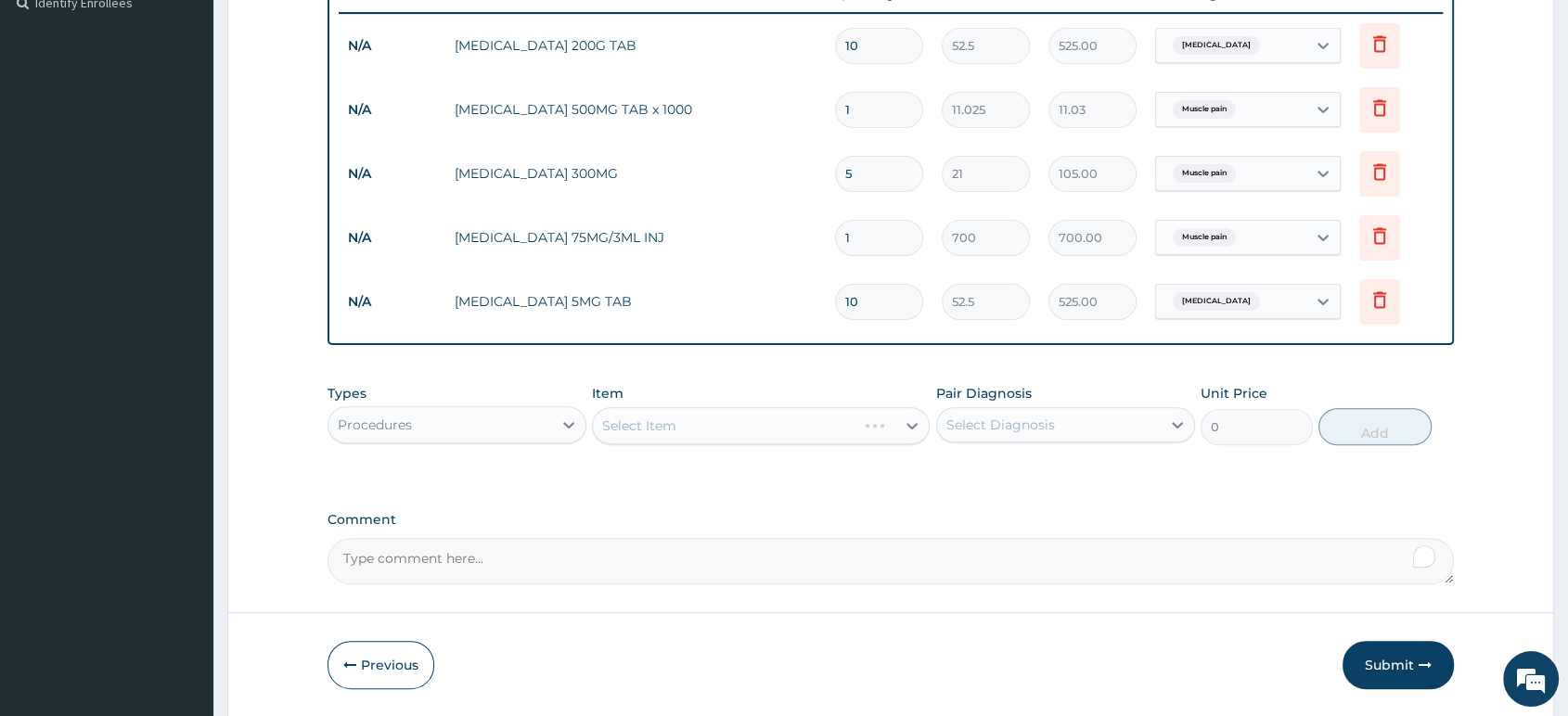
click at [720, 423] on div "Select Item" at bounding box center [761, 426] width 338 height 37
click at [720, 423] on div "Select Item" at bounding box center [744, 425] width 302 height 29
click at [775, 441] on div "Select Item" at bounding box center [744, 425] width 302 height 29
drag, startPoint x: 775, startPoint y: 443, endPoint x: 883, endPoint y: 441, distance: 108.0
click at [798, 441] on div "Select Item" at bounding box center [744, 425] width 302 height 29
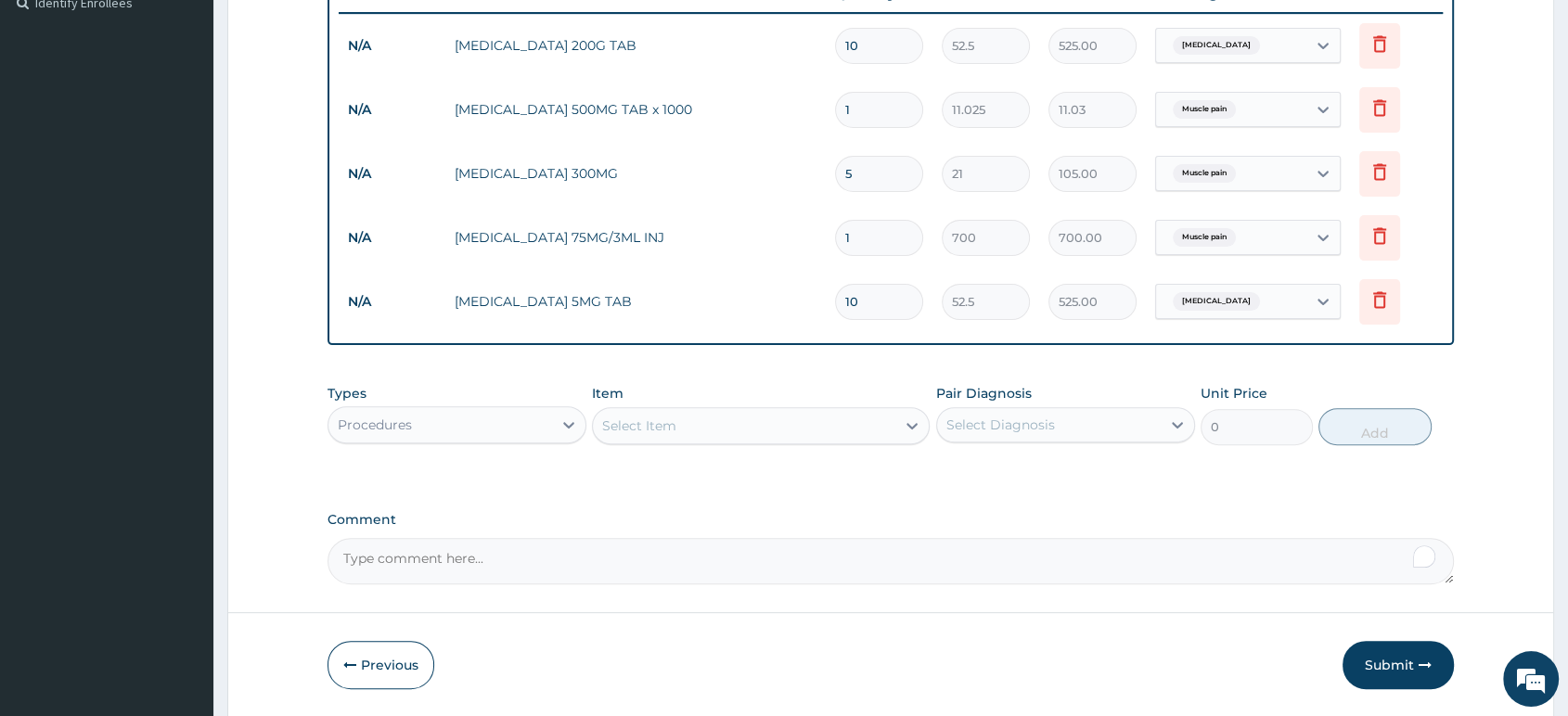
click at [796, 441] on div "Select Item" at bounding box center [744, 425] width 302 height 29
click at [794, 441] on div "Select Item" at bounding box center [744, 425] width 302 height 29
click at [868, 441] on div "Select Item" at bounding box center [744, 425] width 302 height 29
click at [883, 441] on div "Select Item" at bounding box center [744, 425] width 302 height 29
click at [928, 512] on div "Types Procedures Item Select Item Pair Diagnosis Select Diagnosis Unit Price 0 …" at bounding box center [891, 548] width 1127 height 72
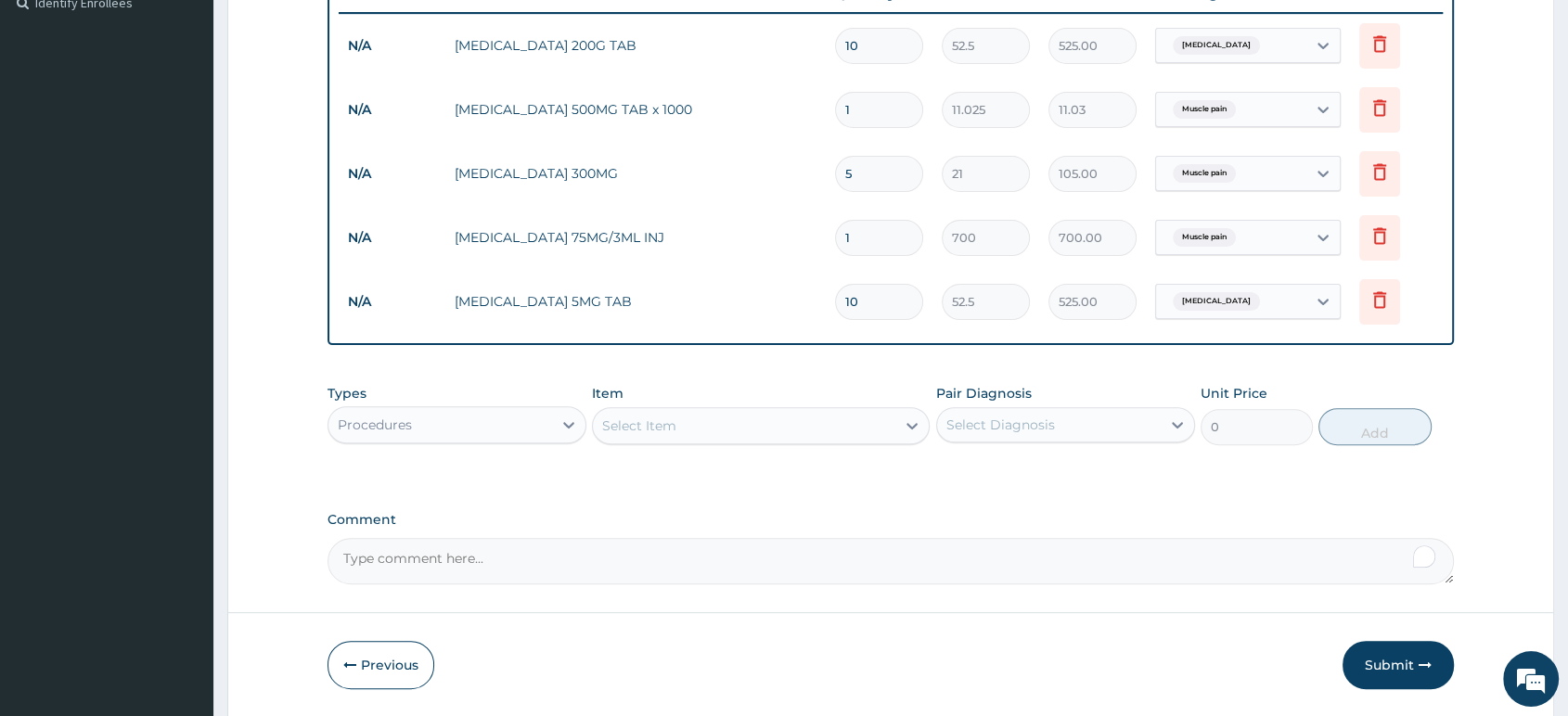
click at [928, 512] on div "Types Procedures Item Select Item Pair Diagnosis Select Diagnosis Unit Price 0 …" at bounding box center [891, 548] width 1127 height 72
click at [798, 435] on div "Select Item" at bounding box center [744, 425] width 302 height 29
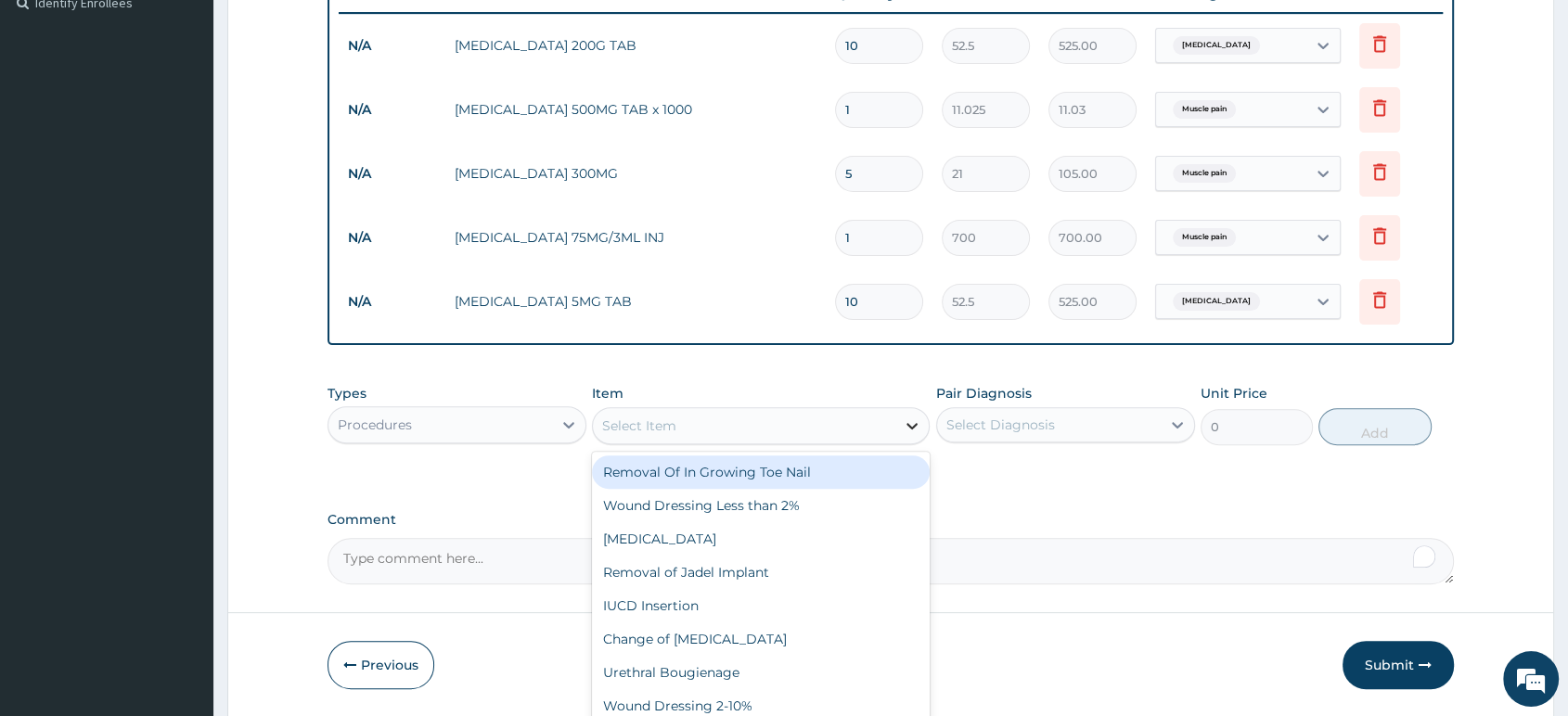
click at [920, 431] on icon at bounding box center [911, 425] width 19 height 19
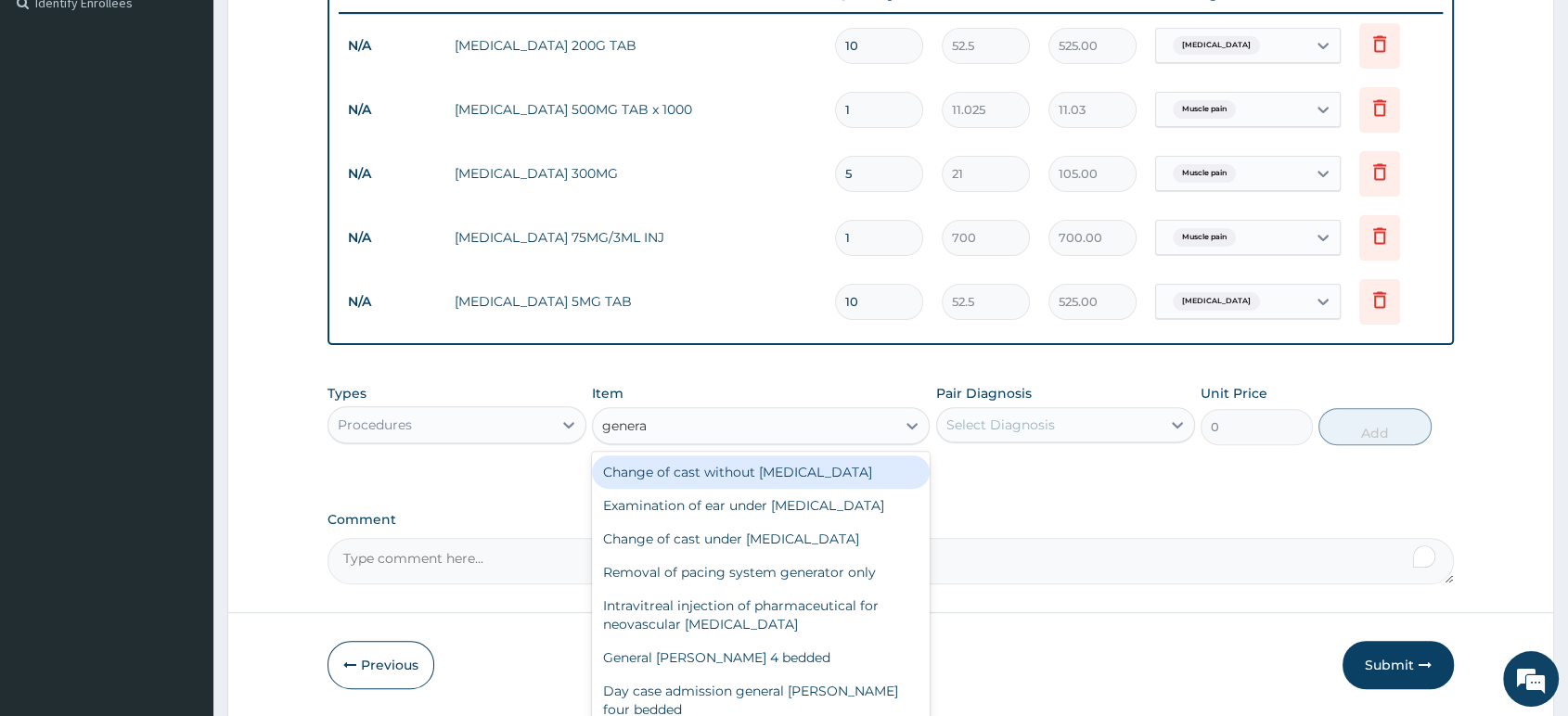
type input "general"
click at [813, 460] on div "Change of cast without general anaesthetic" at bounding box center [761, 472] width 338 height 33
type input "25000"
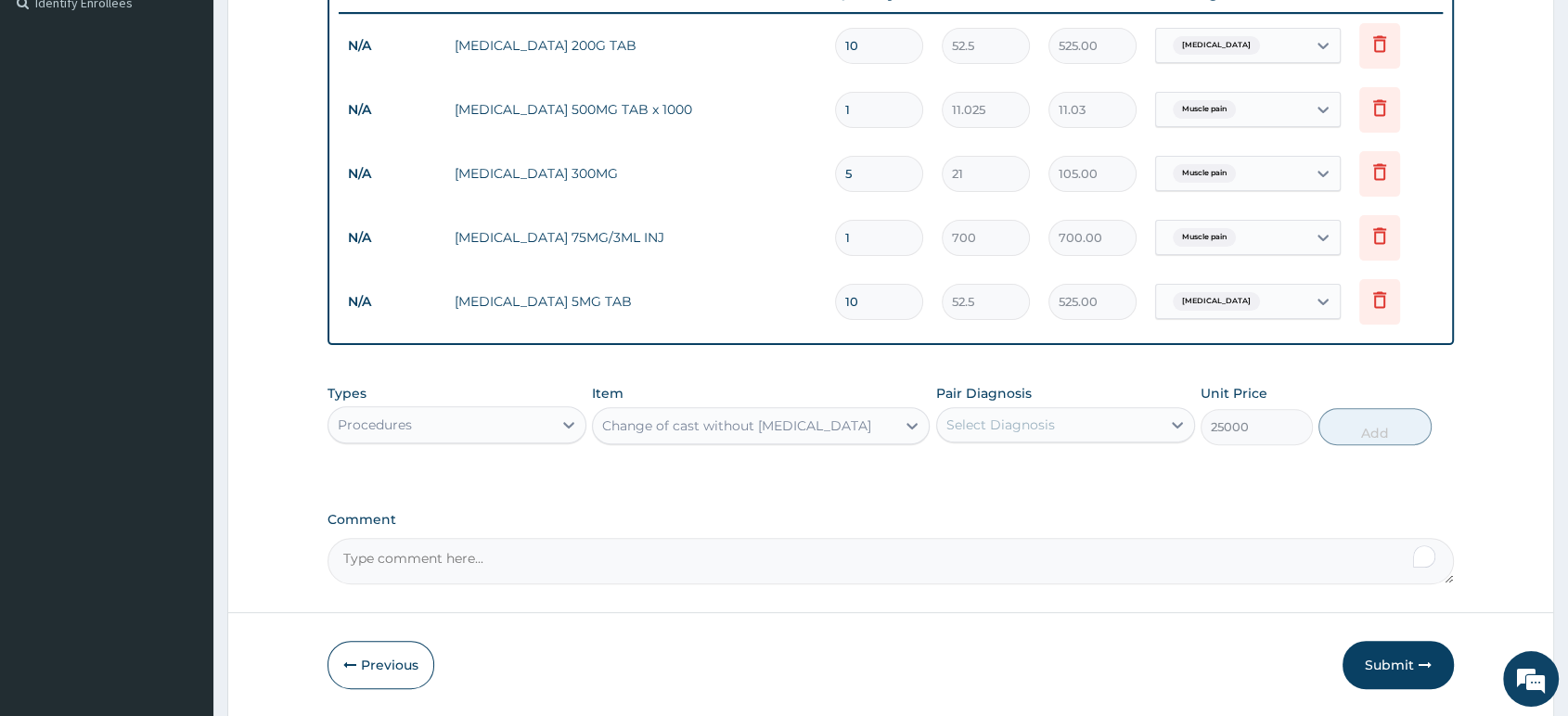
click at [831, 439] on div "Change of cast without general anaesthetic" at bounding box center [744, 425] width 302 height 29
click at [829, 435] on div "Change of cast without general anaesthetic" at bounding box center [737, 425] width 269 height 19
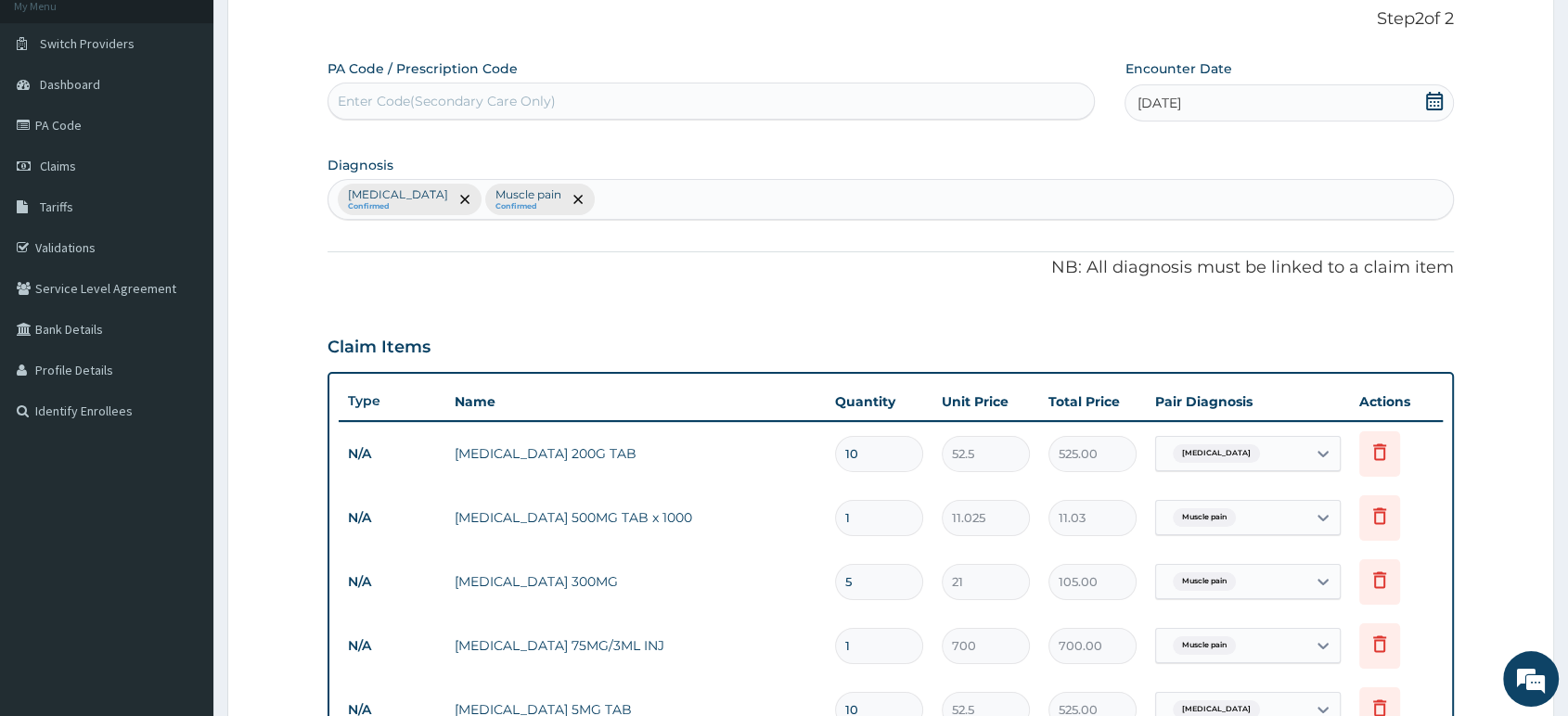
drag, startPoint x: 829, startPoint y: 436, endPoint x: 1006, endPoint y: 438, distance: 177.0
click at [1006, 438] on tr "N/A IBUPROFEN 200G TAB 10 52.5 525.00 Lumbosacral spondylosis Delete" at bounding box center [891, 455] width 1105 height 64
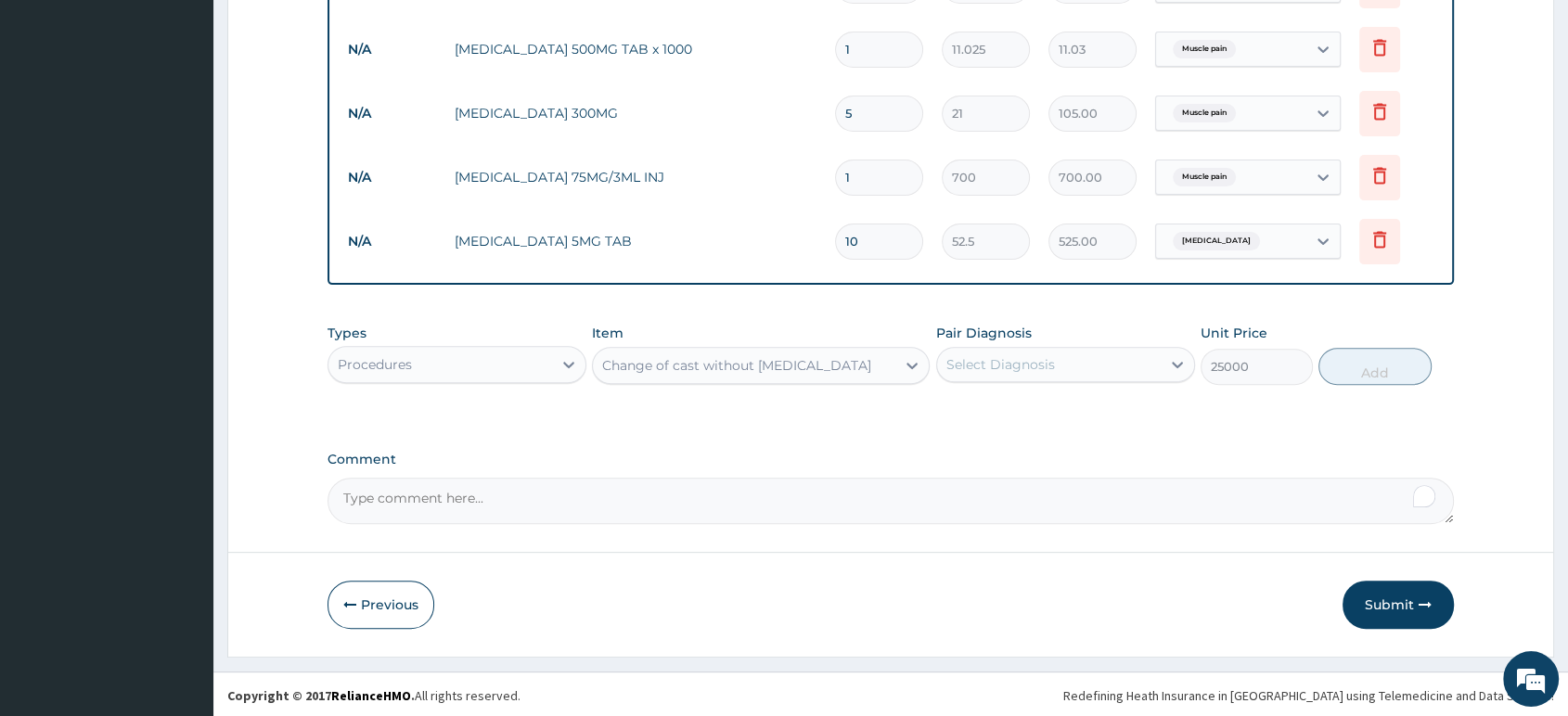
scroll to position [590, 0]
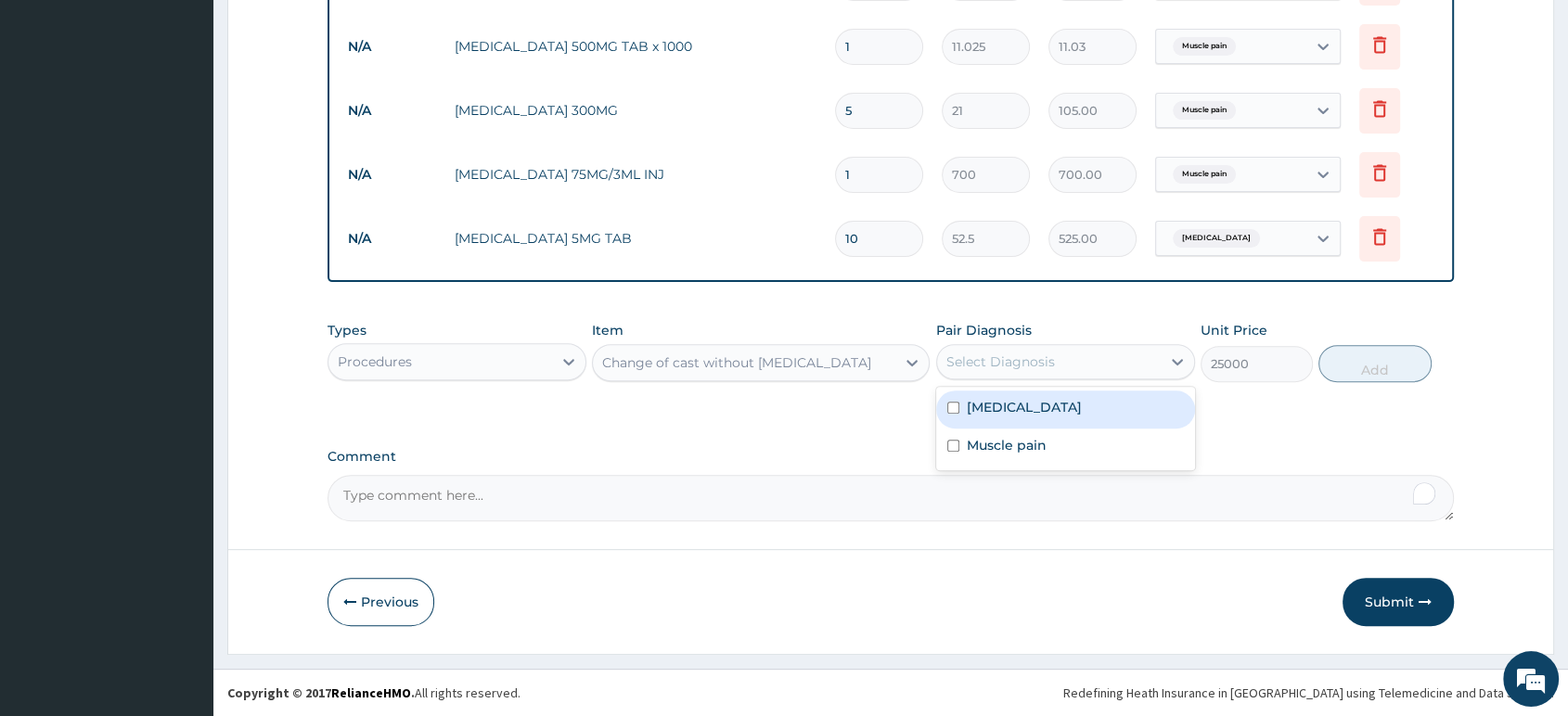
click at [1137, 365] on div "Select Diagnosis" at bounding box center [1049, 362] width 223 height 29
drag, startPoint x: 992, startPoint y: 393, endPoint x: 1002, endPoint y: 376, distance: 19.7
click at [992, 387] on div "Lumbosacral spondylosis Muscle pain" at bounding box center [1065, 429] width 259 height 84
click at [766, 375] on div "Change of cast without general anaesthetic" at bounding box center [744, 363] width 302 height 29
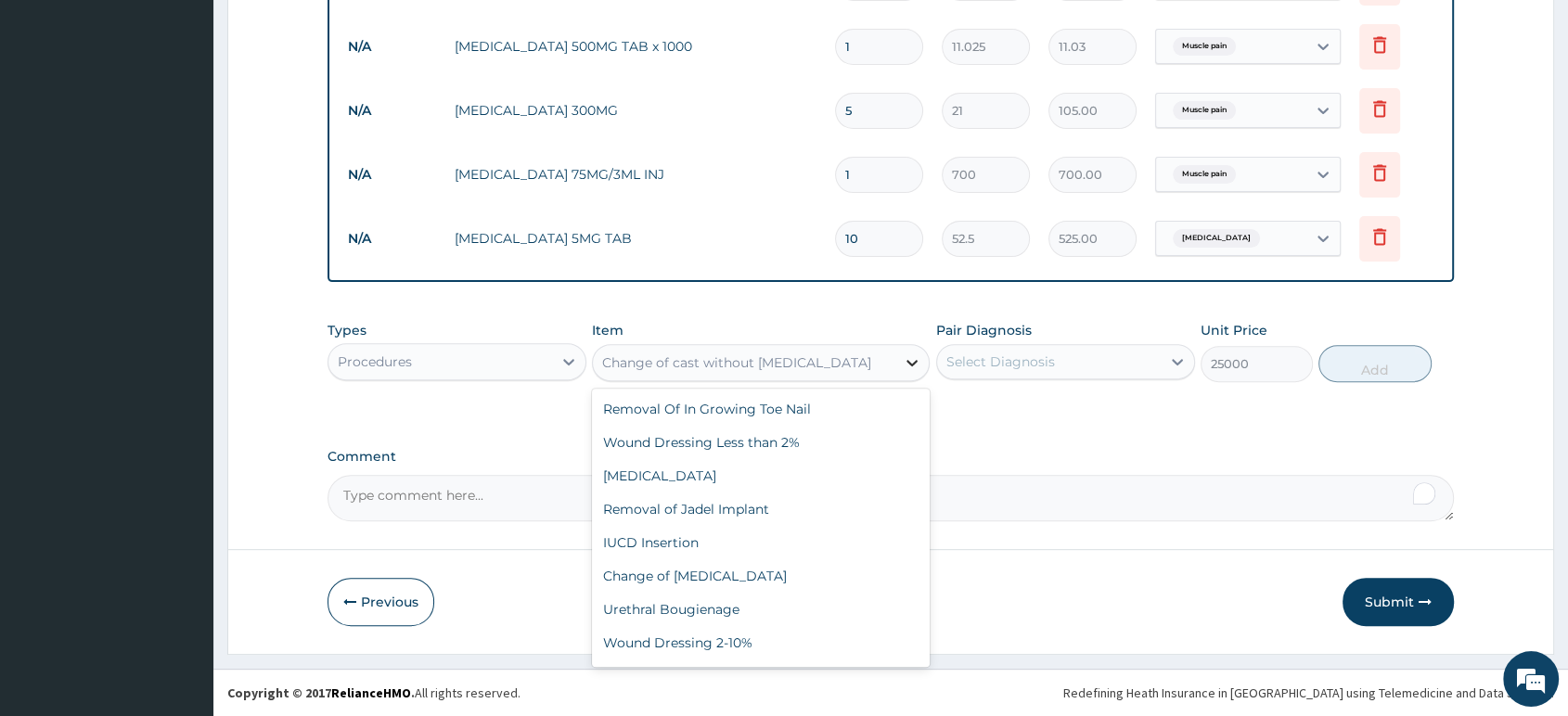
scroll to position [809, 0]
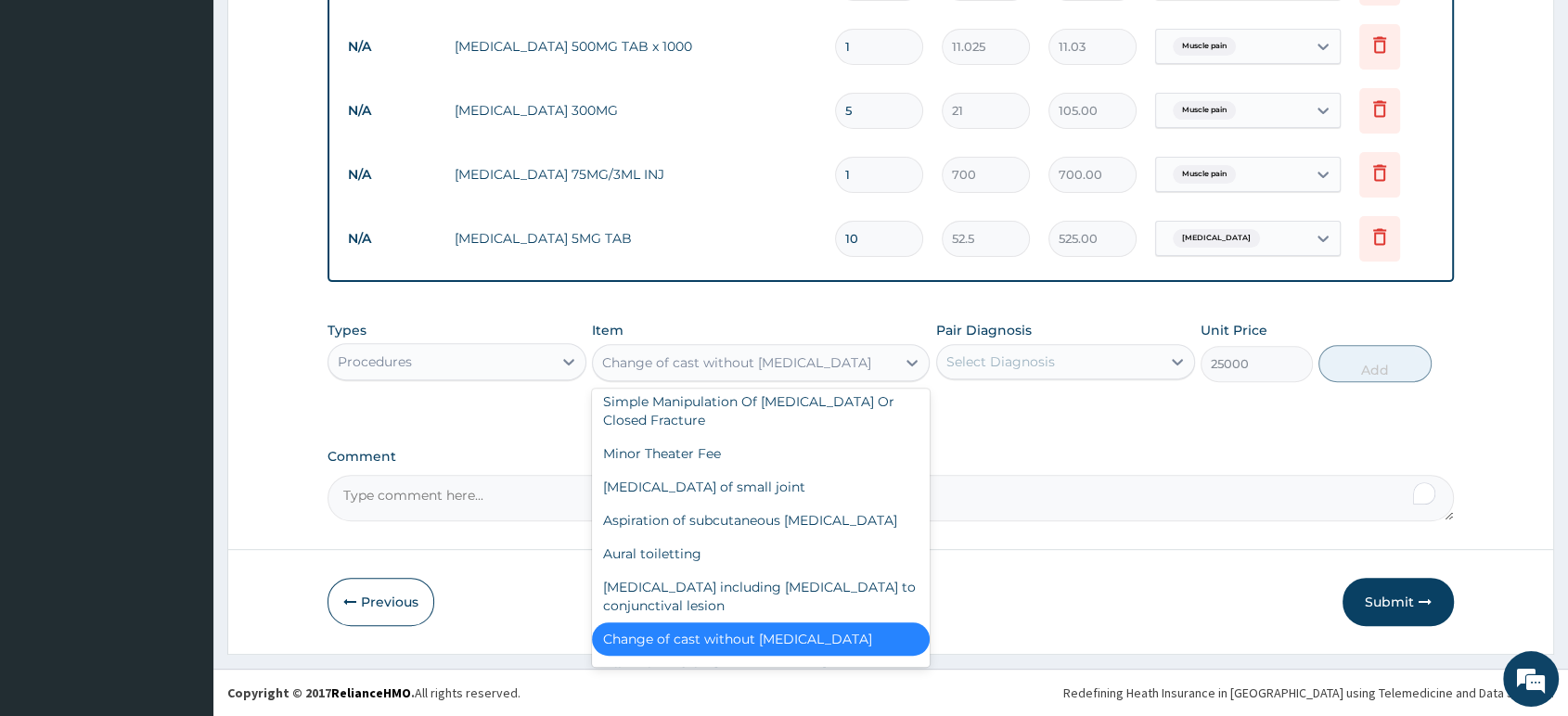
click at [955, 374] on div "Select Diagnosis" at bounding box center [1049, 362] width 223 height 29
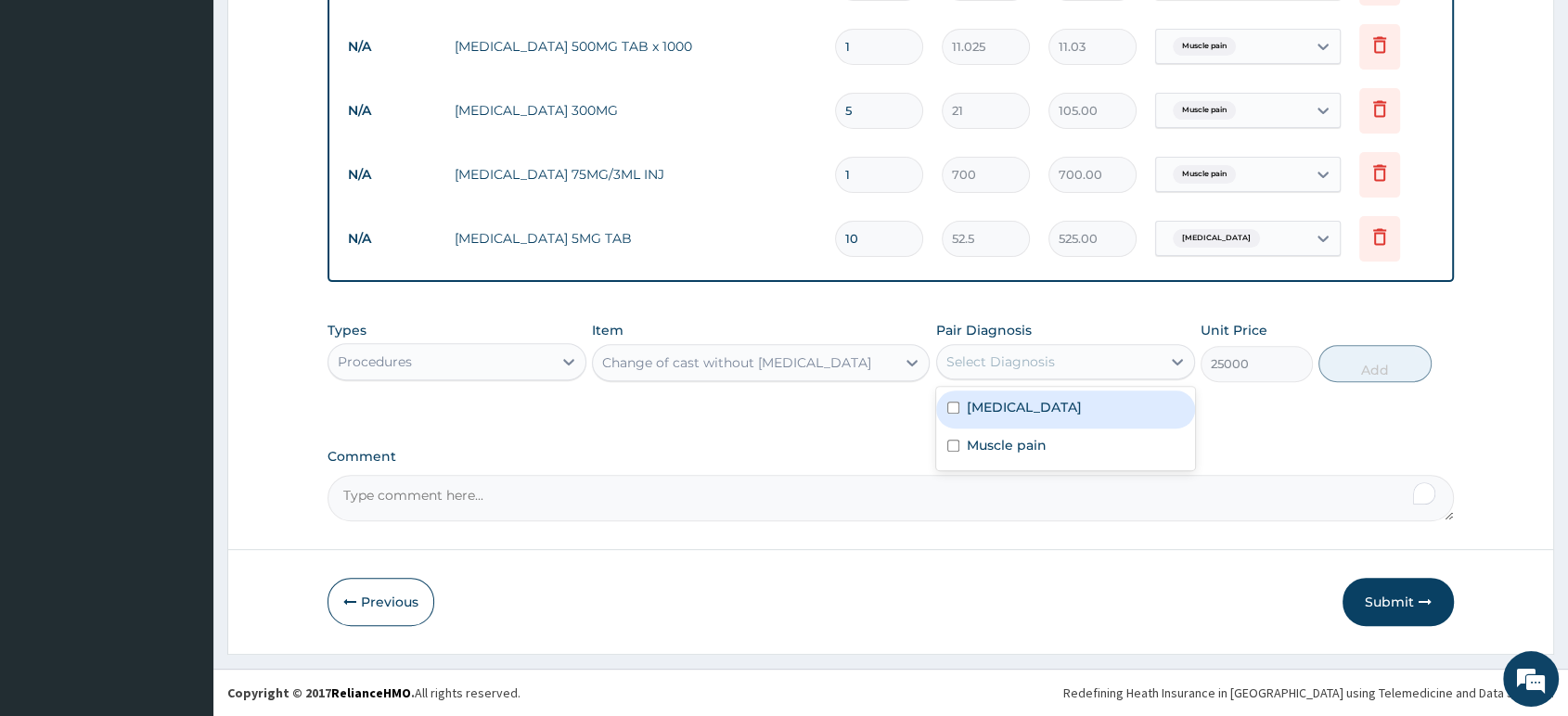
click at [765, 533] on form "Step 2 of 2 PA Code / Prescription Code Enter Code(Secondary Care Only) Encount…" at bounding box center [891, 82] width 1327 height 1145
click at [749, 510] on form "Step 2 of 2 PA Code / Prescription Code Enter Code(Secondary Care Only) Encount…" at bounding box center [891, 82] width 1327 height 1145
click at [1350, 389] on div "Types Procedures Item Change of cast without general anaesthetic Pair Diagnosis…" at bounding box center [891, 352] width 1127 height 80
click at [1567, 95] on html "R EL Toggle navigation Tachere Urhroro Tachere Urhroro - deltacrownhospital2013…" at bounding box center [784, 63] width 1568 height 1305
click at [59, 301] on aside "Tachere Urhroro Online My Menu Switch Providers Dashboard PA Code Claims Tariff…" at bounding box center [106, 63] width 214 height 1305
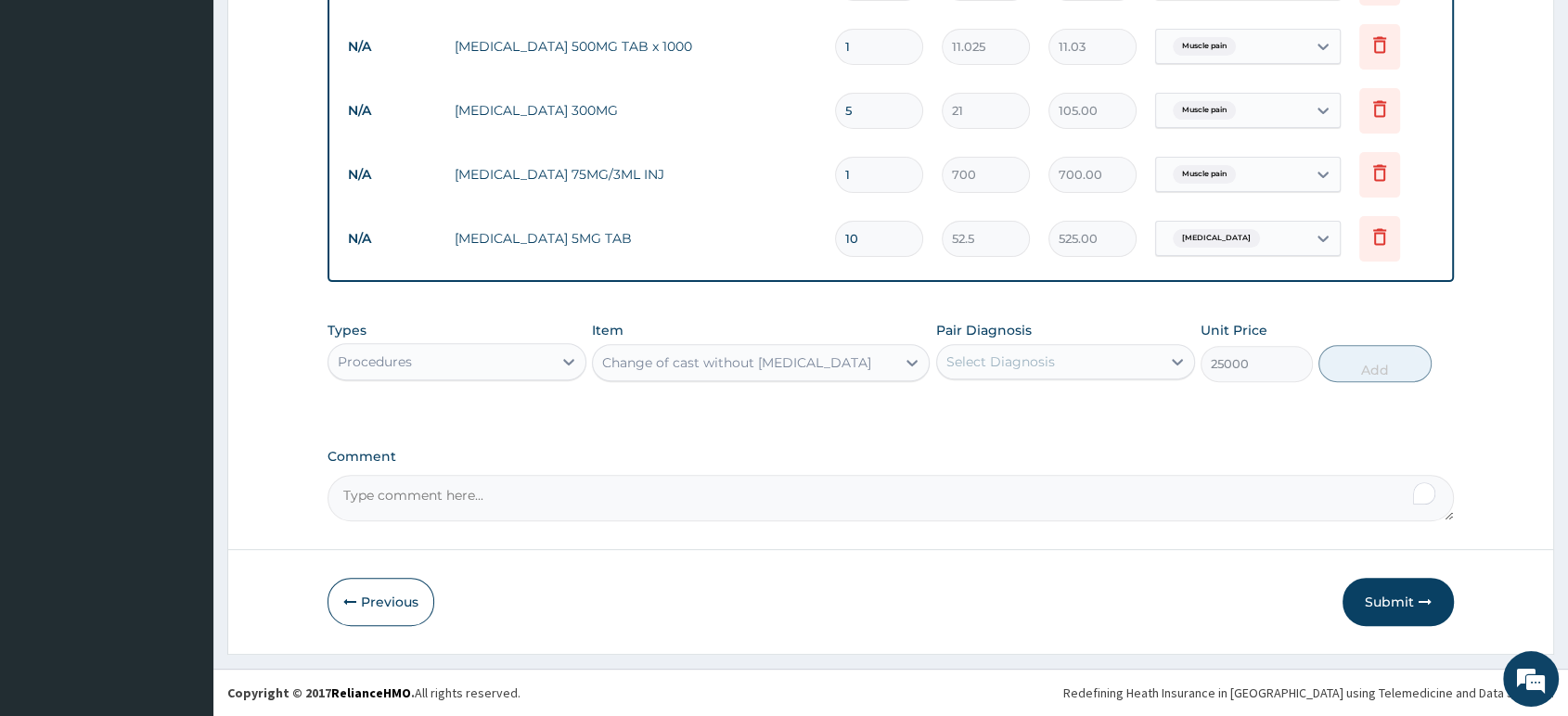
drag, startPoint x: 246, startPoint y: 298, endPoint x: 349, endPoint y: 308, distance: 103.5
click at [285, 299] on form "Step 2 of 2 PA Code / Prescription Code Enter Code(Secondary Care Only) Encount…" at bounding box center [891, 82] width 1327 height 1145
click at [659, 367] on div "Change of cast without general anaesthetic" at bounding box center [737, 362] width 269 height 19
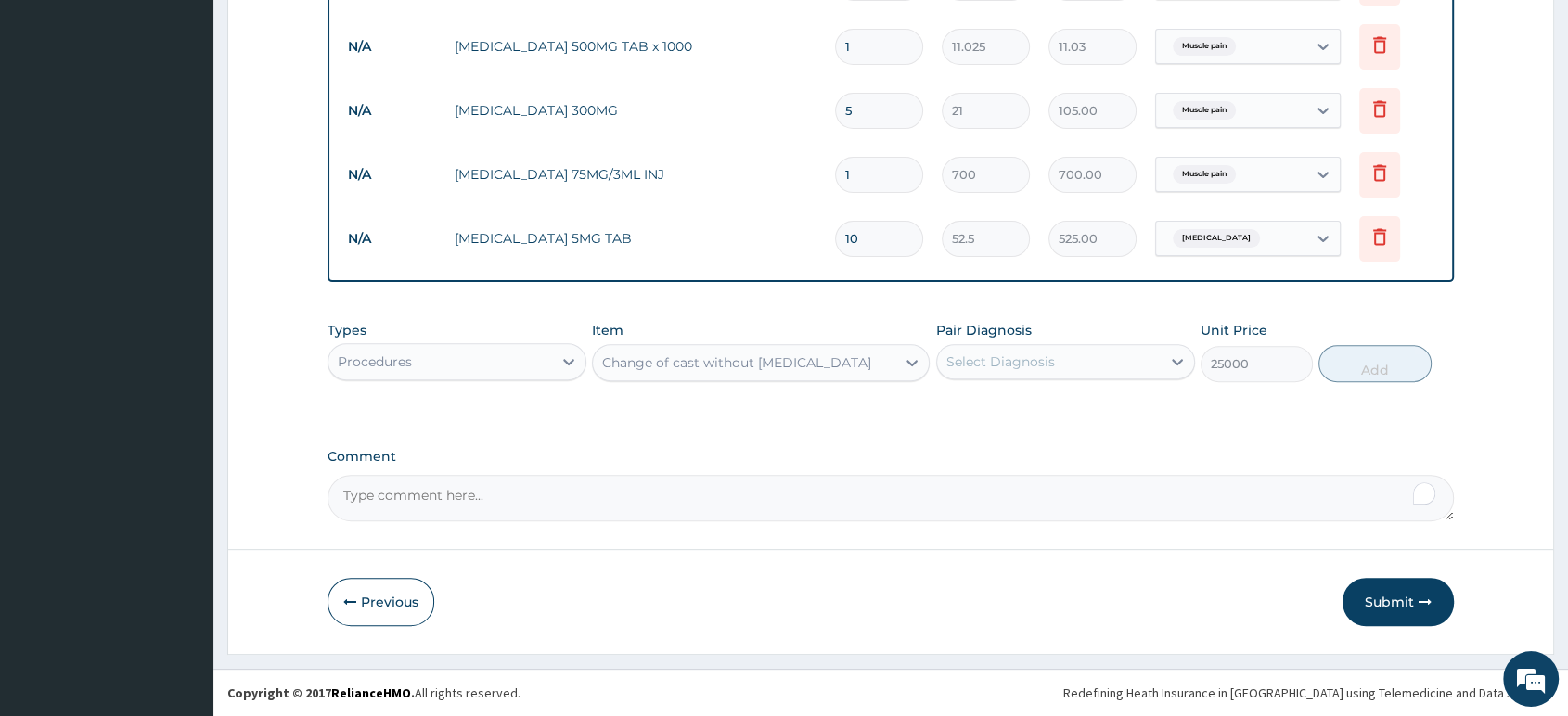
click at [1001, 361] on div "Select Diagnosis" at bounding box center [1000, 361] width 108 height 19
click at [895, 359] on div "Types Procedures Item Change of cast without general anaesthetic Pair Diagnosis…" at bounding box center [891, 352] width 1127 height 80
click at [1078, 357] on div "Select Diagnosis" at bounding box center [1049, 362] width 223 height 29
click at [871, 362] on div "Change of cast without general anaesthetic" at bounding box center [737, 362] width 269 height 19
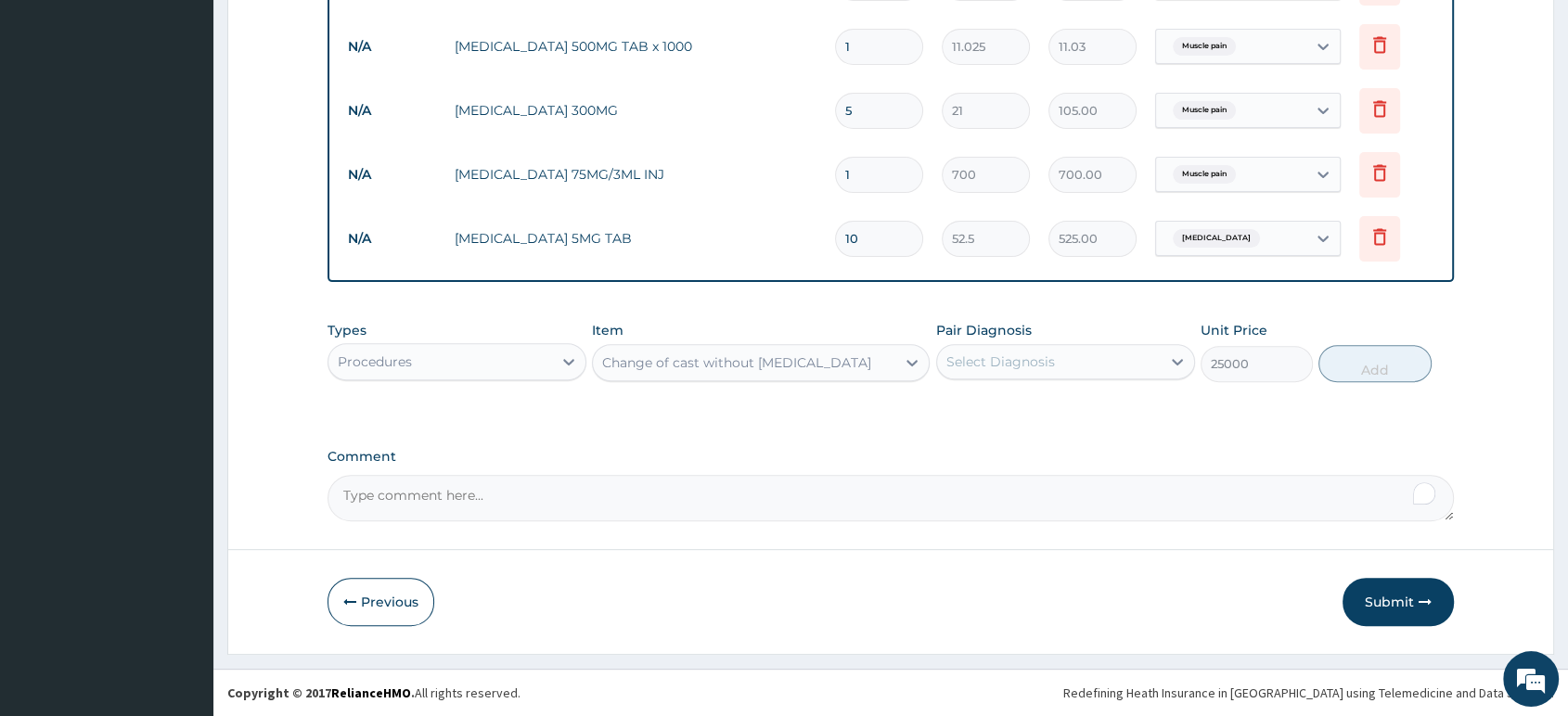
click at [871, 362] on div "Change of cast without general anaesthetic" at bounding box center [737, 362] width 269 height 19
drag, startPoint x: 1102, startPoint y: 362, endPoint x: 1197, endPoint y: 386, distance: 98.0
click at [1551, 362] on form "Step 2 of 2 PA Code / Prescription Code Enter Code(Secondary Care Only) Encount…" at bounding box center [891, 82] width 1327 height 1145
click at [1562, 690] on footer "Redefining Heath Insurance in Africa using Telemedicine and Data Science! Copyr…" at bounding box center [891, 693] width 1355 height 48
drag, startPoint x: 1185, startPoint y: 683, endPoint x: 1108, endPoint y: 690, distance: 77.3
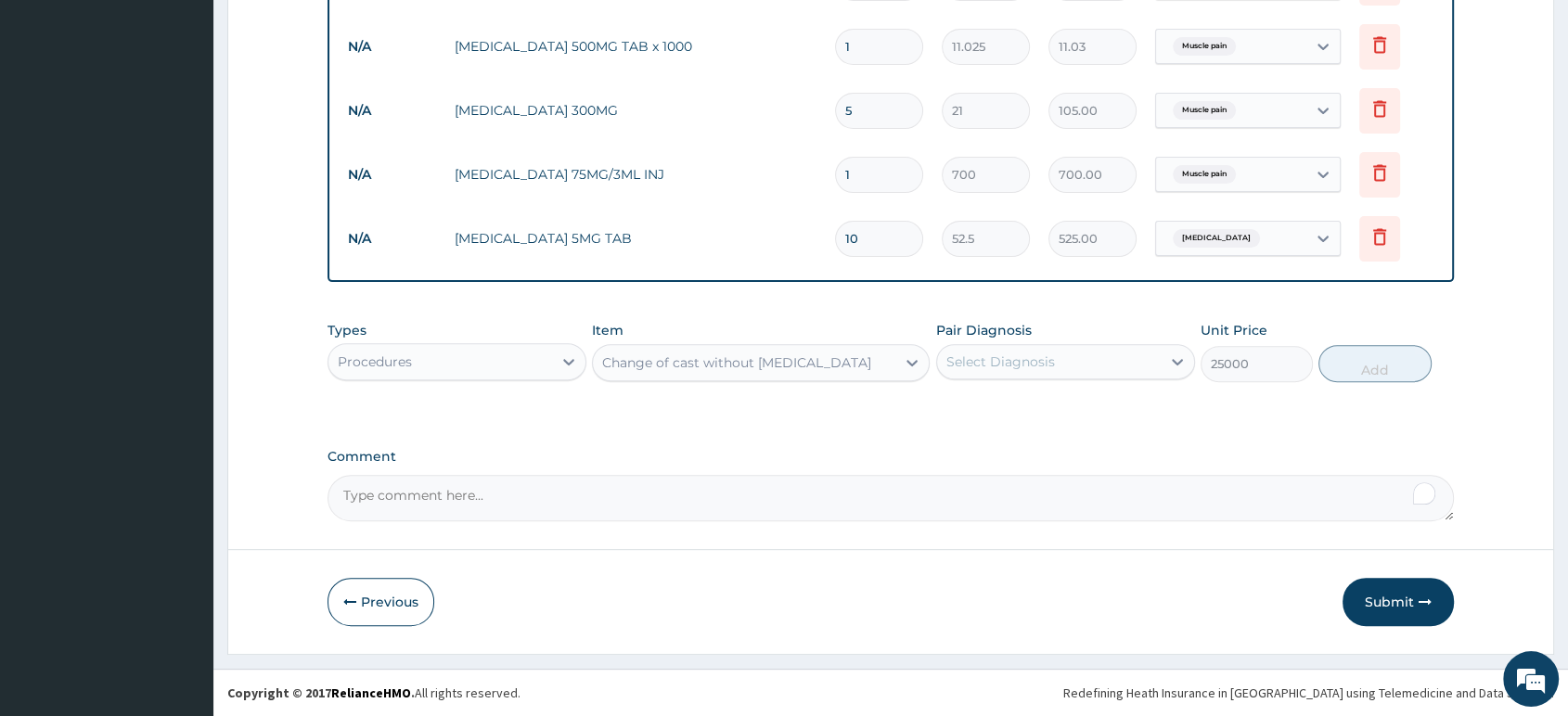
click at [1108, 690] on footer "Redefining Heath Insurance in Africa using Telemedicine and Data Science! Copyr…" at bounding box center [891, 693] width 1355 height 48
click at [1135, 688] on footer "Redefining Heath Insurance in Africa using Telemedicine and Data Science! Copyr…" at bounding box center [891, 693] width 1355 height 48
click at [1126, 688] on footer "Redefining Heath Insurance in Africa using Telemedicine and Data Science! Copyr…" at bounding box center [891, 693] width 1355 height 48
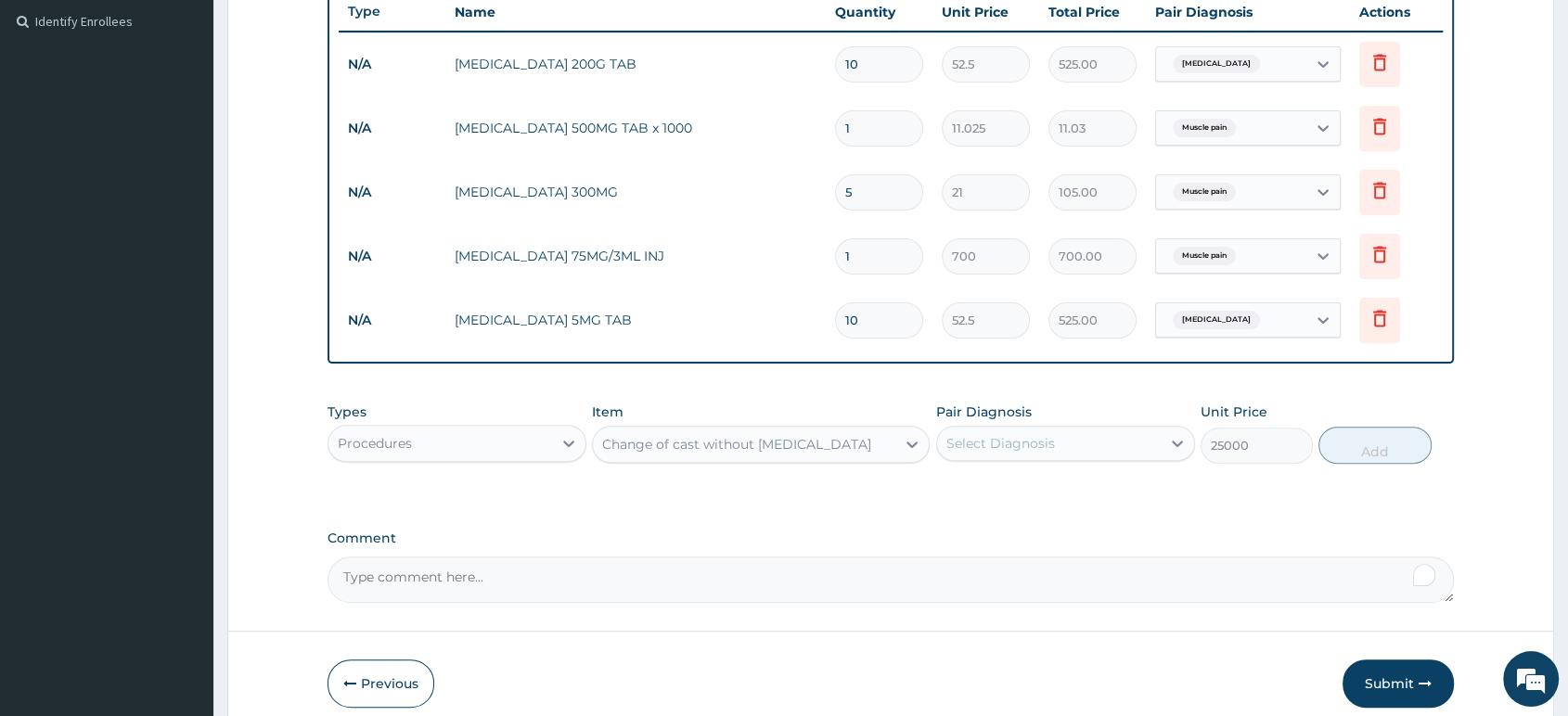
scroll to position [515, 0]
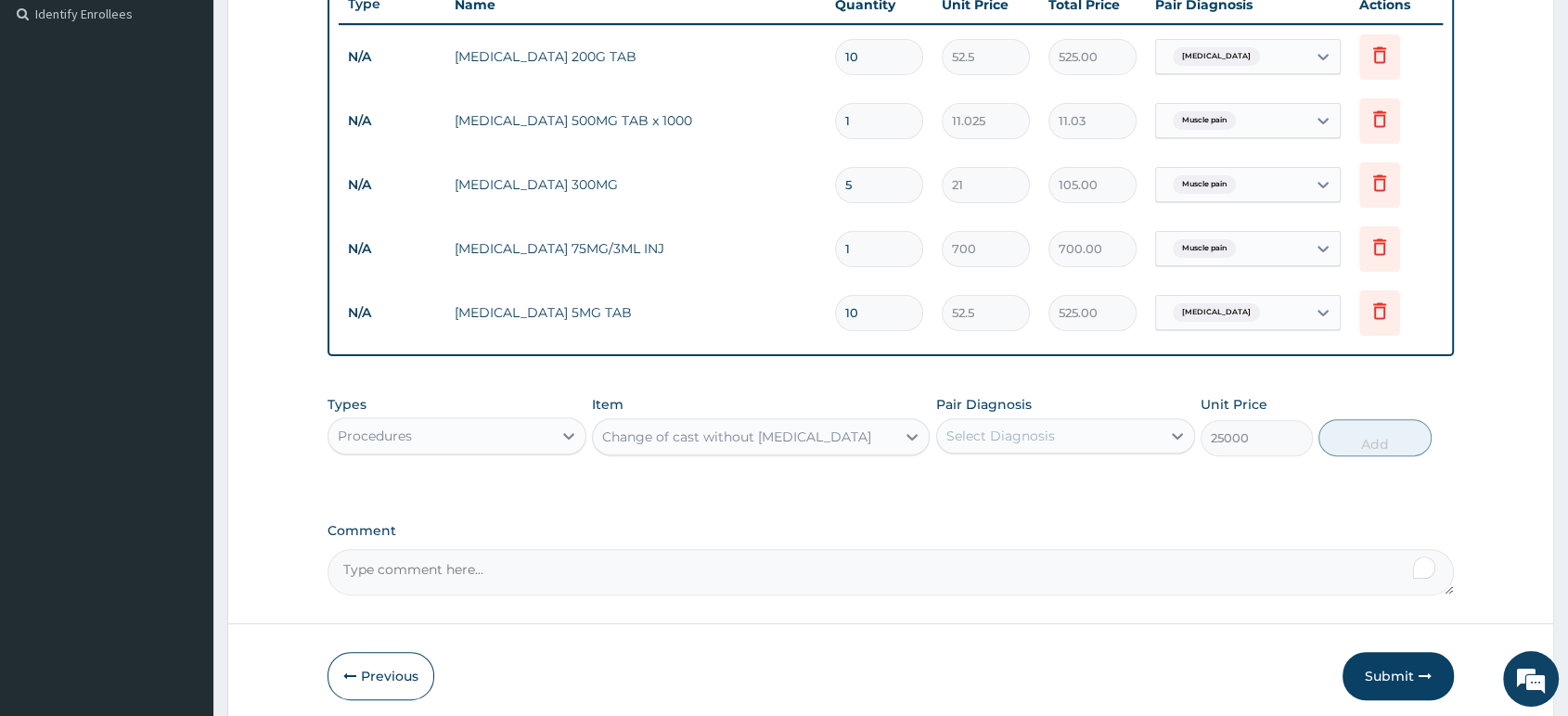
click at [1455, 643] on form "Step 2 of 2 PA Code / Prescription Code Enter Code(Secondary Care Only) Encount…" at bounding box center [891, 156] width 1327 height 1145
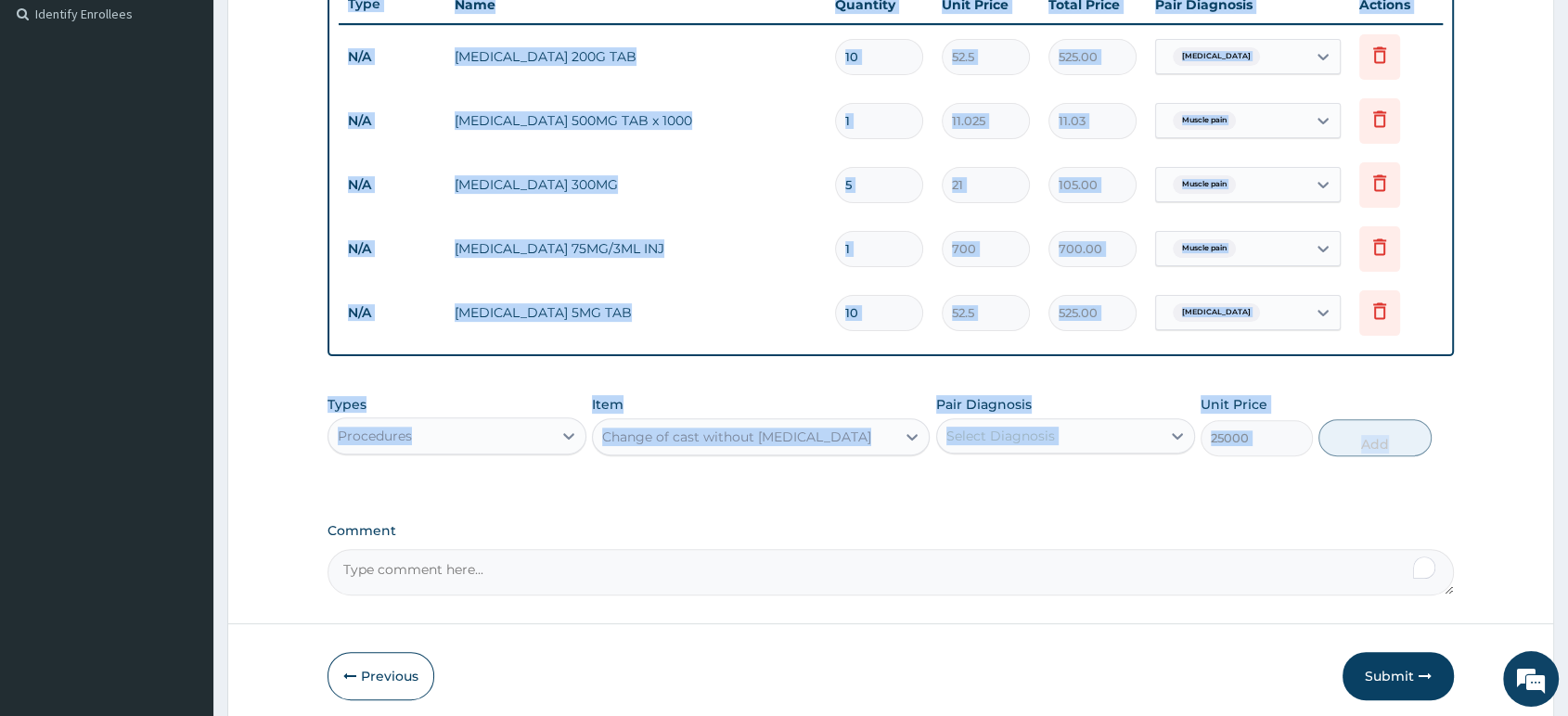
drag, startPoint x: 1476, startPoint y: 377, endPoint x: 1426, endPoint y: 407, distance: 58.3
click at [1420, 397] on form "Step 2 of 2 PA Code / Prescription Code Enter Code(Secondary Care Only) Encount…" at bounding box center [891, 156] width 1327 height 1145
click at [986, 502] on div "PA Code / Prescription Code Enter Code(Secondary Care Only) Encounter Date 14-0…" at bounding box center [891, 129] width 1127 height 934
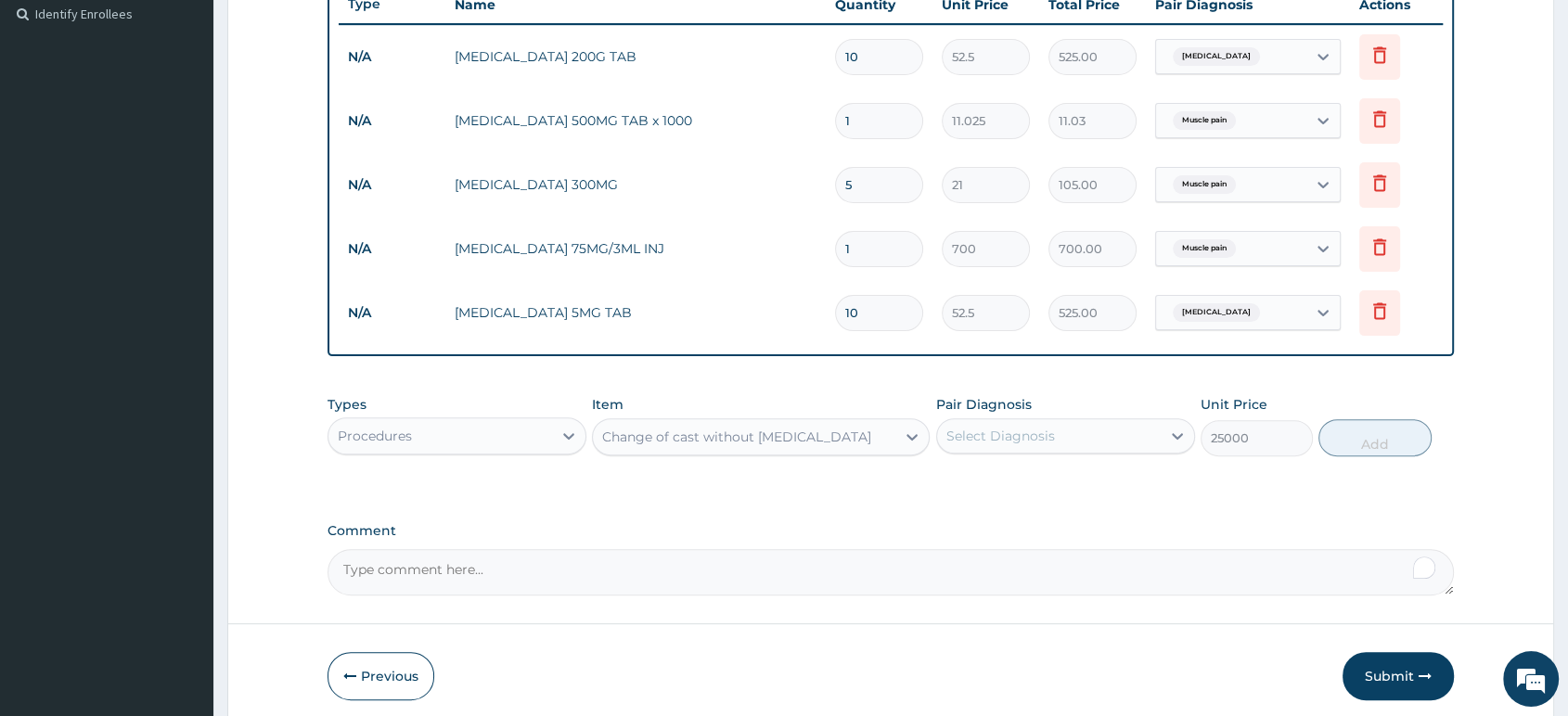
click at [869, 428] on div "Change of cast without general anaesthetic" at bounding box center [737, 436] width 269 height 19
click at [868, 433] on div "Change of cast without general anaesthetic" at bounding box center [737, 436] width 269 height 19
click at [700, 446] on div "Change of cast without general anaesthetic" at bounding box center [737, 436] width 269 height 19
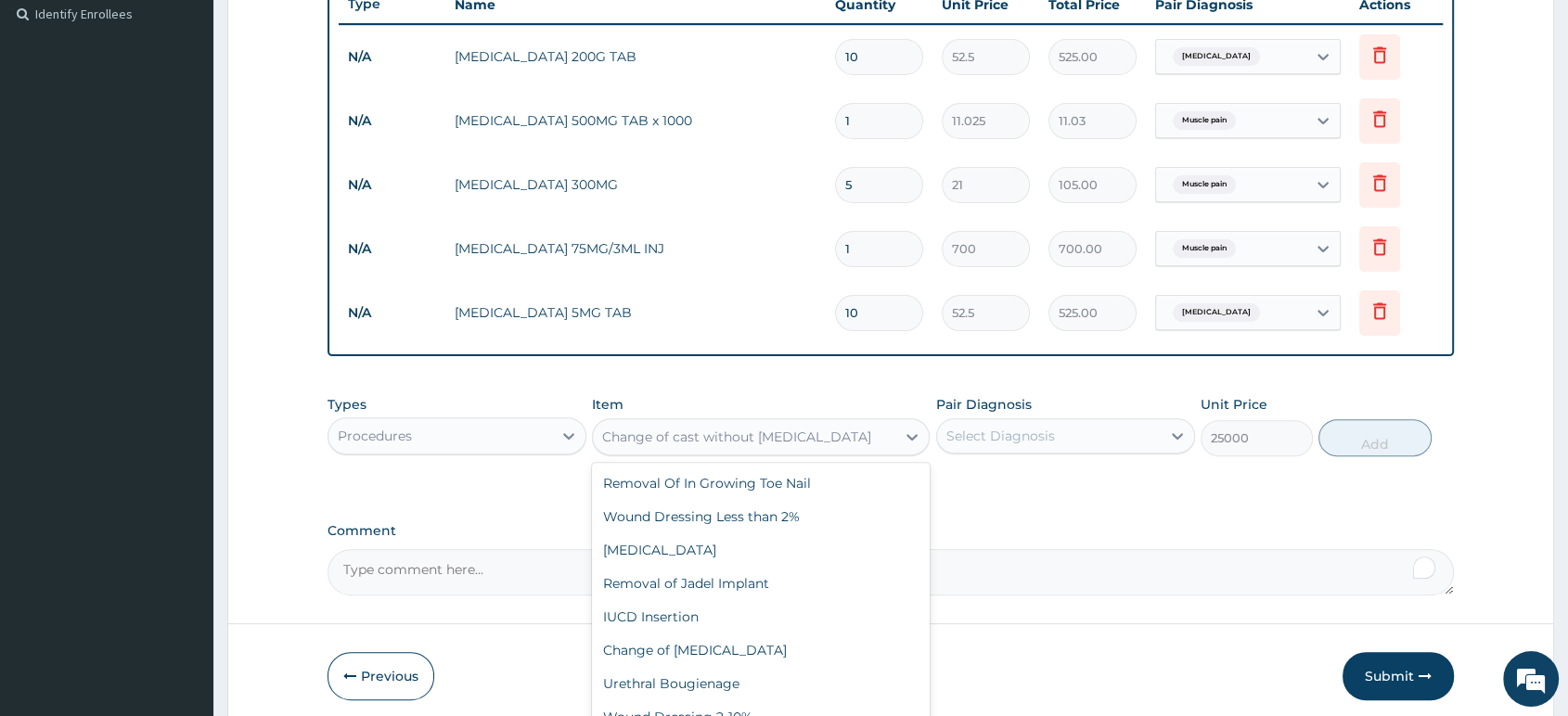
scroll to position [809, 0]
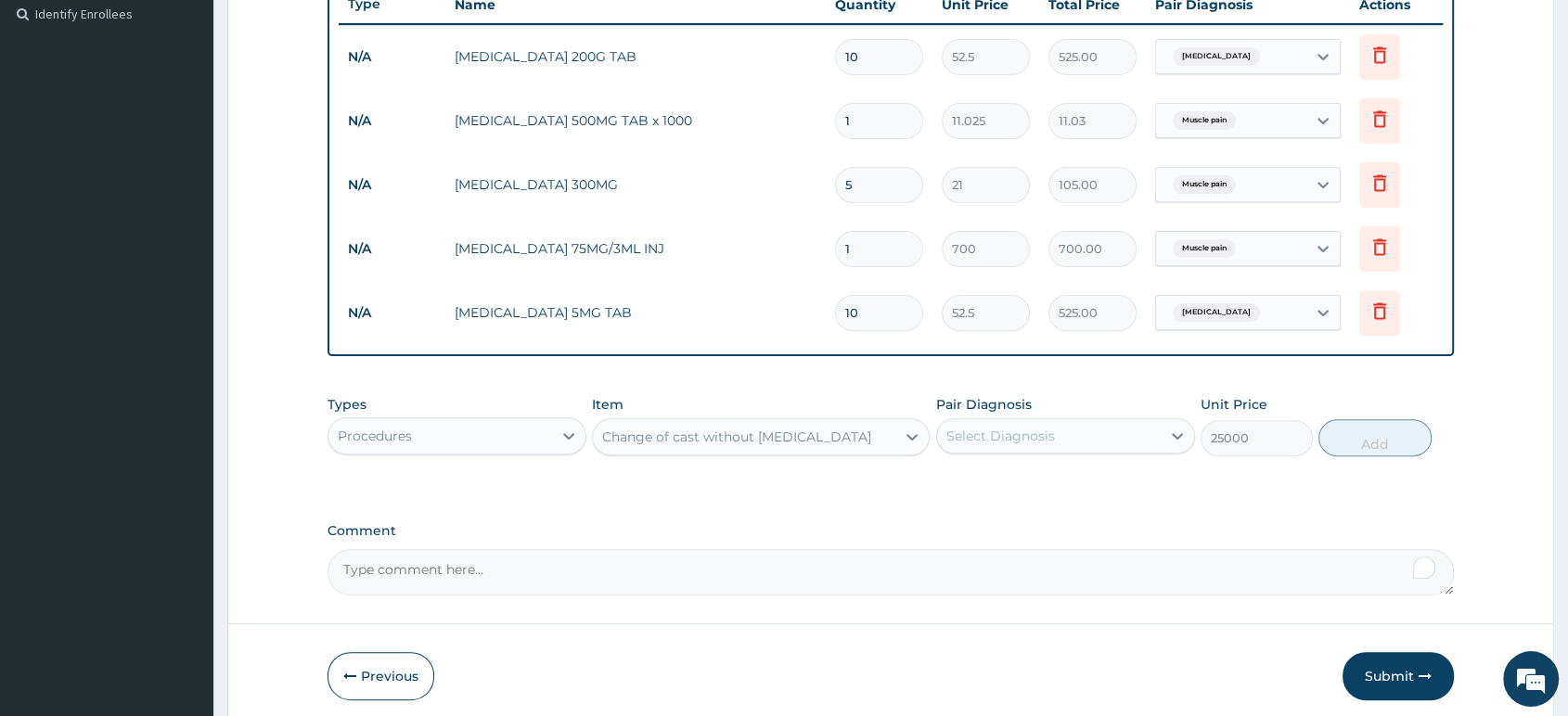
drag, startPoint x: 900, startPoint y: 444, endPoint x: 151, endPoint y: 453, distance: 749.1
click at [151, 453] on div "R EL Toggle navigation Tachere Urhroro Tachere Urhroro - deltacrownhospital2013…" at bounding box center [784, 138] width 1568 height 1305
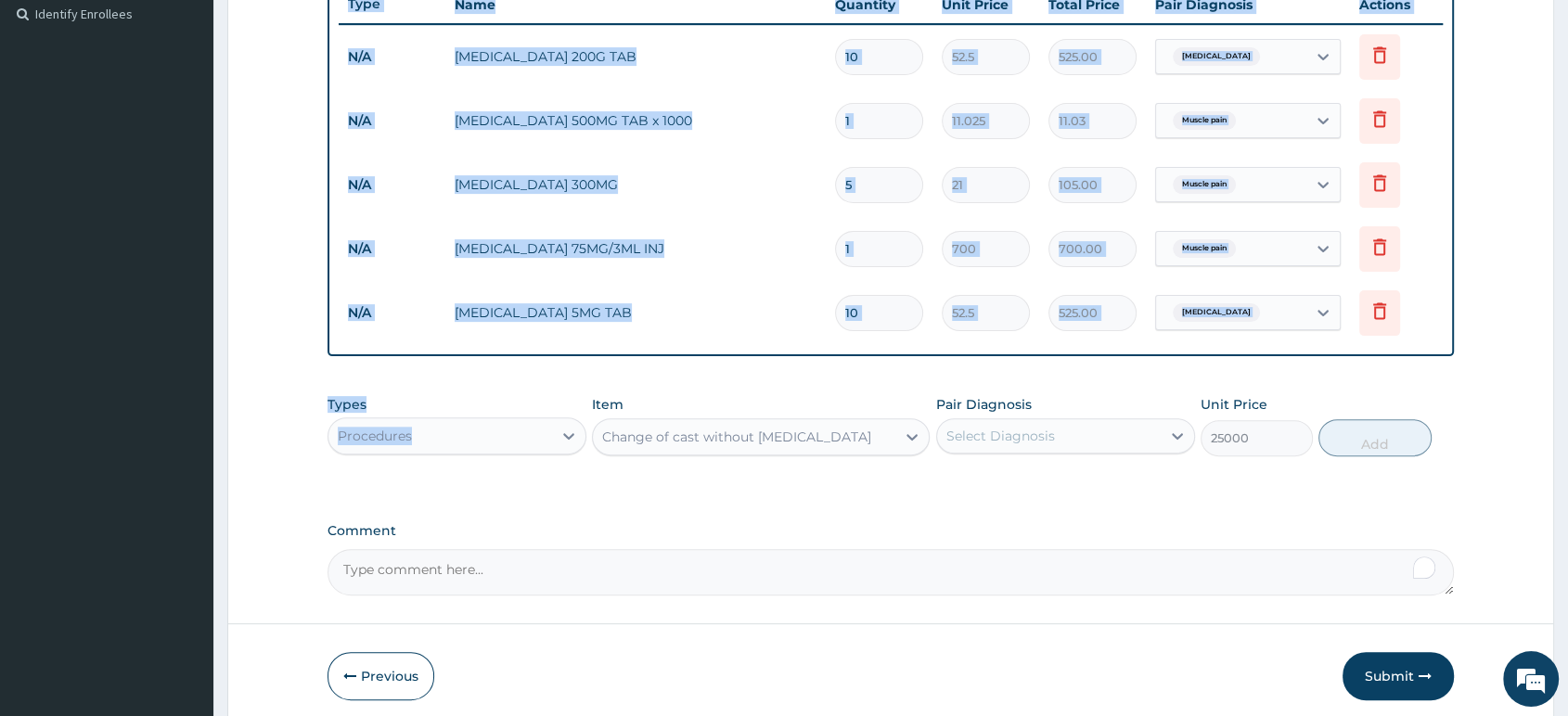
drag, startPoint x: 151, startPoint y: 453, endPoint x: 457, endPoint y: 453, distance: 306.0
click at [457, 453] on div "R EL Toggle navigation Tachere Urhroro Tachere Urhroro - deltacrownhospital2013…" at bounding box center [784, 138] width 1568 height 1305
click at [457, 453] on div "Procedures" at bounding box center [457, 436] width 259 height 37
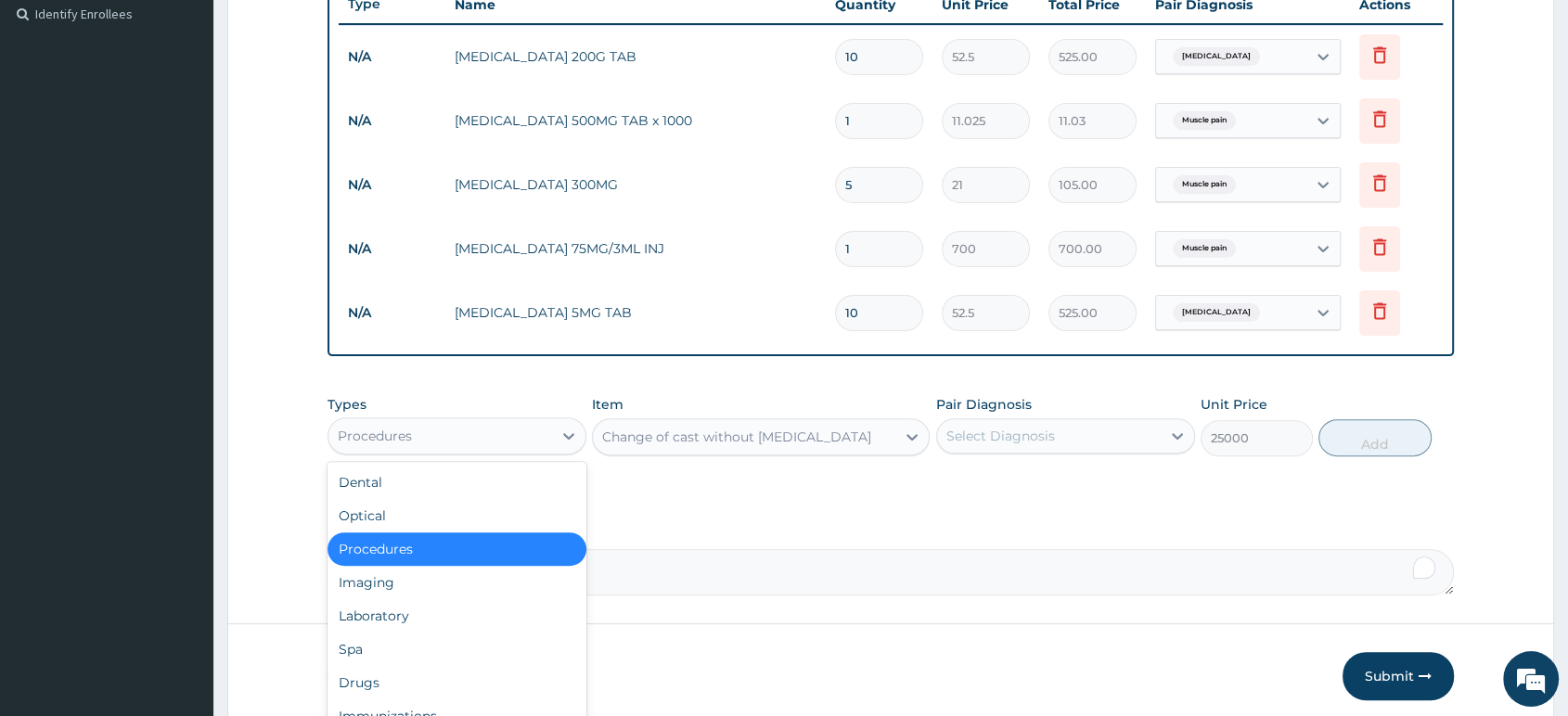
drag, startPoint x: 457, startPoint y: 453, endPoint x: 351, endPoint y: 453, distance: 106.0
click at [348, 453] on div "Procedures" at bounding box center [457, 436] width 259 height 37
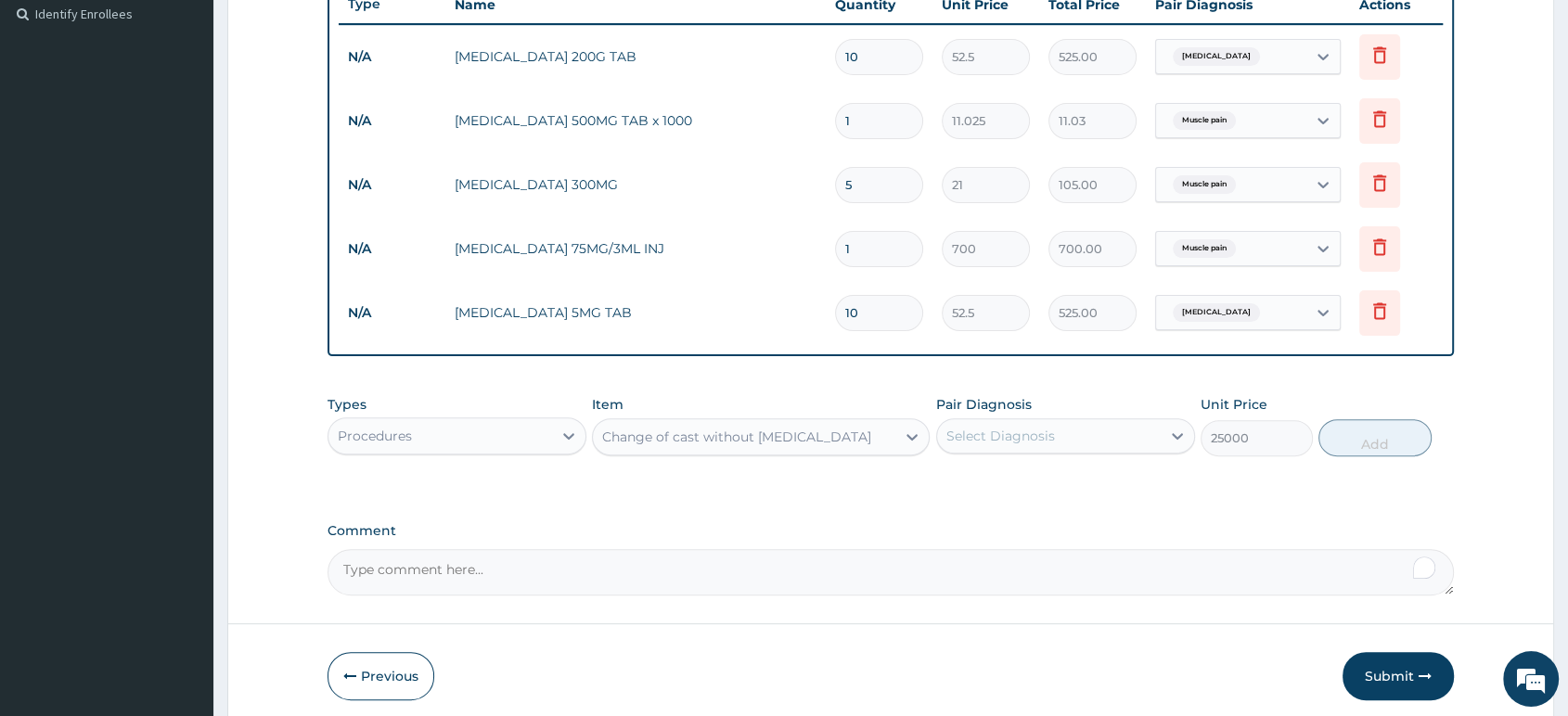
drag, startPoint x: 756, startPoint y: 510, endPoint x: 816, endPoint y: 481, distance: 66.6
click at [796, 493] on div "PA Code / Prescription Code Enter Code(Secondary Care Only) Encounter Date 14-0…" at bounding box center [891, 129] width 1127 height 934
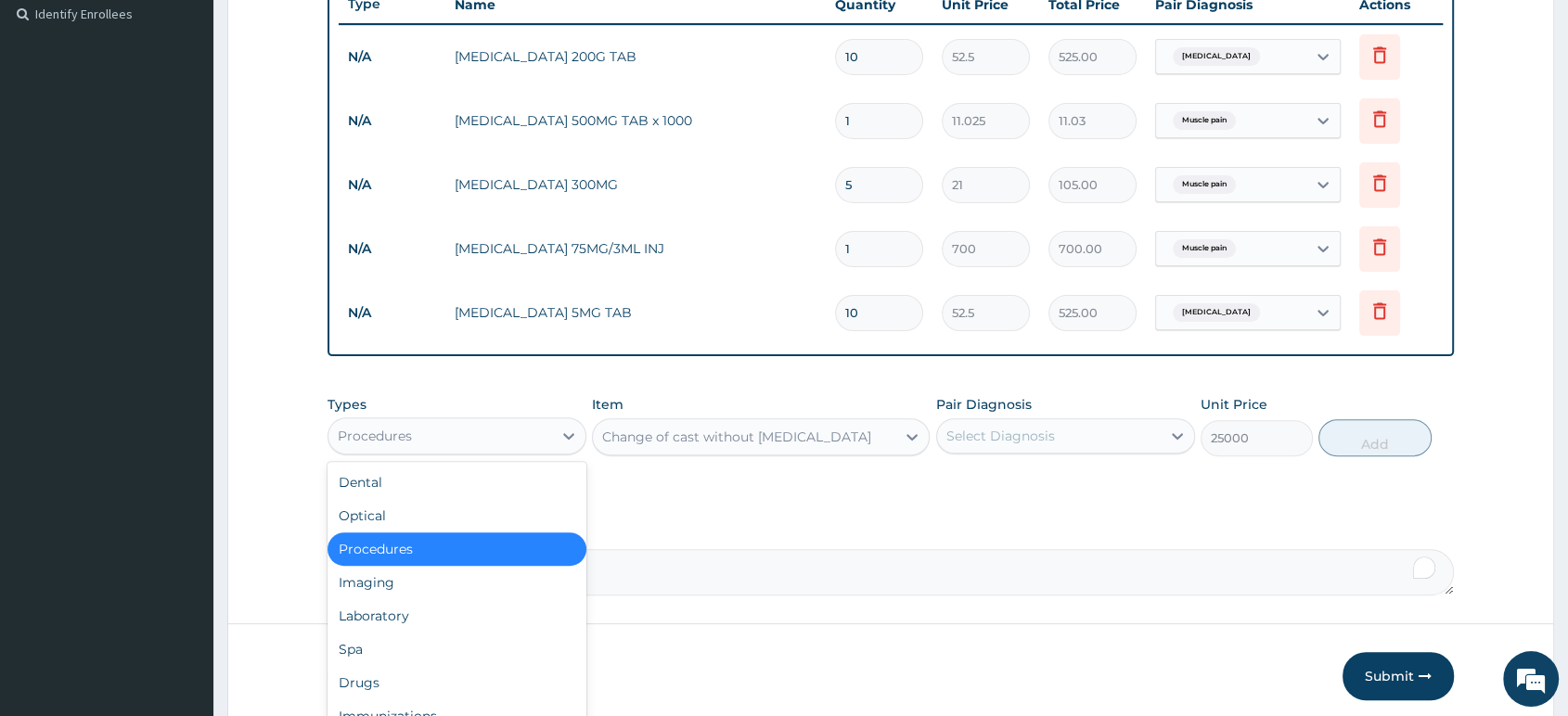
drag, startPoint x: 713, startPoint y: 431, endPoint x: 758, endPoint y: 436, distance: 45.3
click at [756, 436] on div "Types option Procedures, selected. option Procedures selected, 3 of 10. 10 resu…" at bounding box center [891, 426] width 1127 height 80
click at [865, 414] on div "Item Change of cast without general anaesthetic" at bounding box center [761, 425] width 338 height 61
click at [943, 389] on div "Types option Procedures, selected. option Procedures selected, 3 of 10. 10 resu…" at bounding box center [891, 426] width 1127 height 80
click at [901, 389] on div "Types option Procedures, selected. option Procedures selected, 3 of 10. 10 resu…" at bounding box center [891, 426] width 1127 height 80
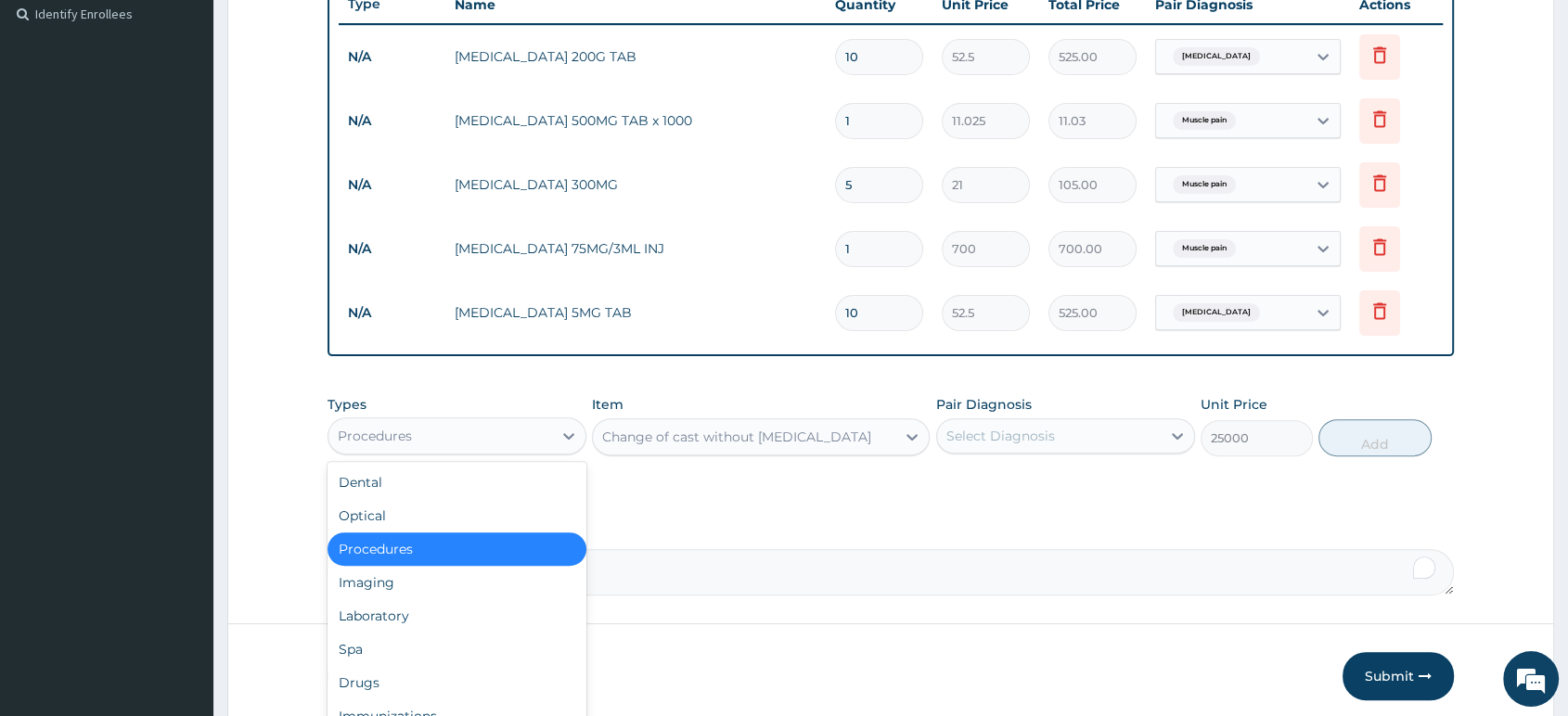
click at [901, 389] on div "Types option Procedures, selected. option Procedures selected, 3 of 10. 10 resu…" at bounding box center [891, 426] width 1127 height 80
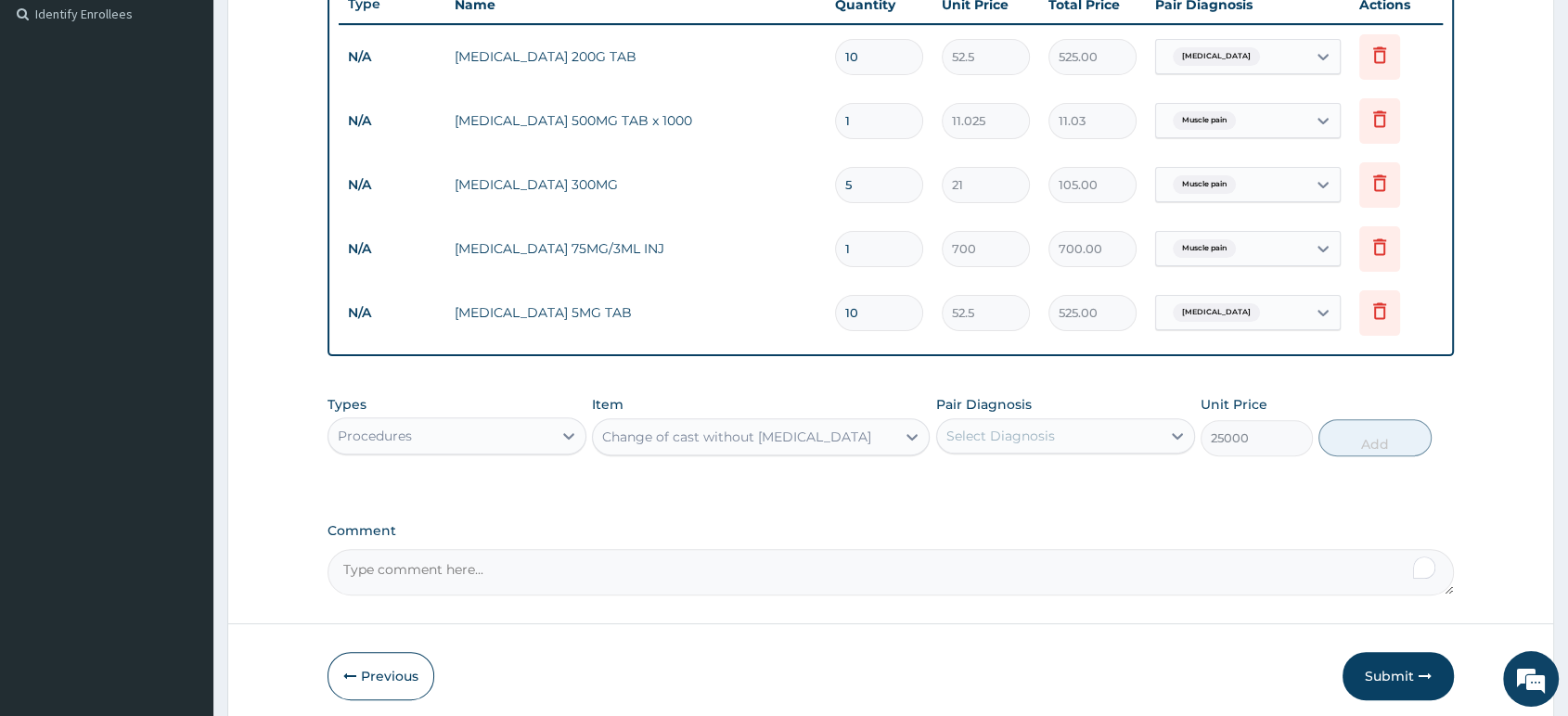
click at [1259, 393] on div "Types Procedures Item Change of cast without general anaesthetic Pair Diagnosis…" at bounding box center [891, 426] width 1127 height 80
click at [1260, 393] on div "Types Procedures Item Change of cast without general anaesthetic Pair Diagnosis…" at bounding box center [891, 426] width 1127 height 80
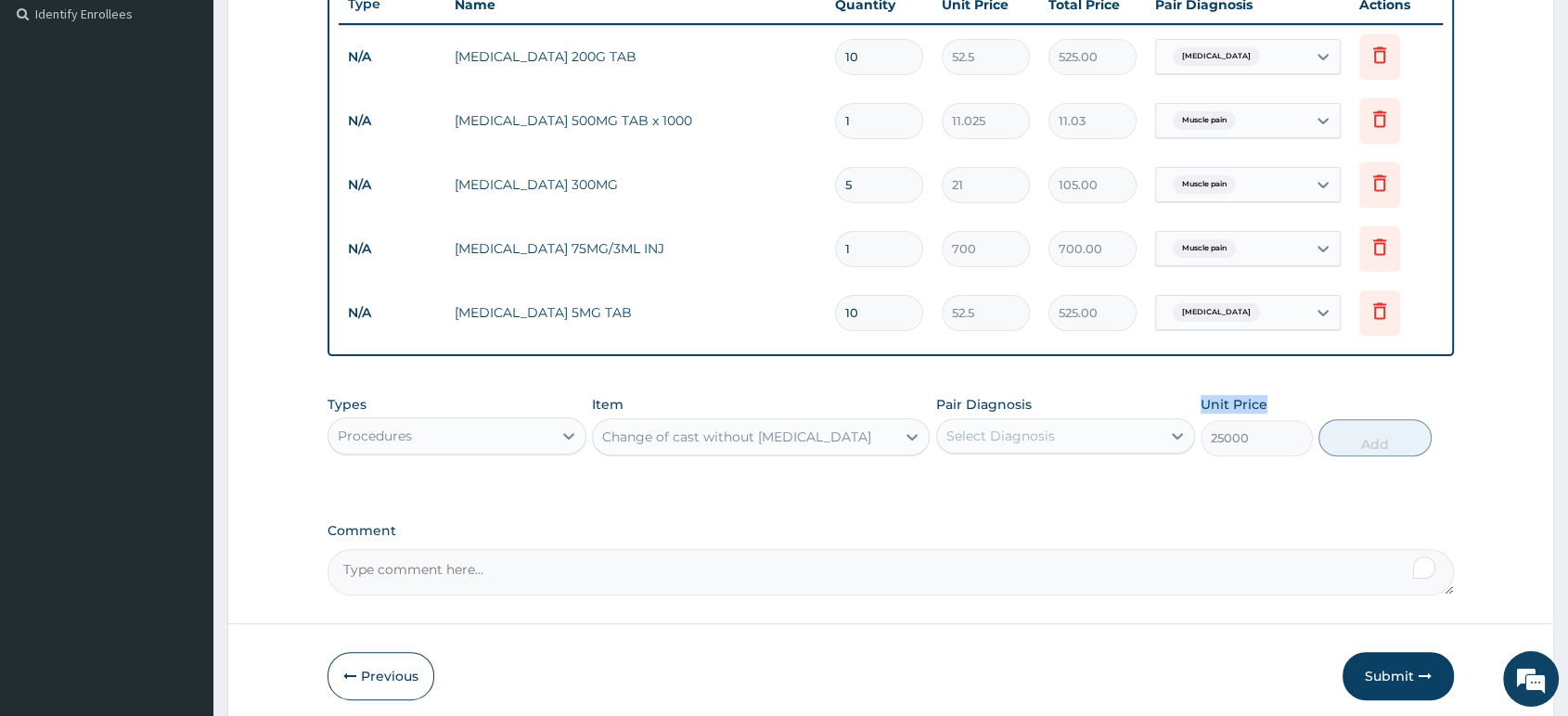
drag, startPoint x: 1260, startPoint y: 393, endPoint x: 1278, endPoint y: 393, distance: 18.0
click at [1278, 393] on div "Types Procedures Item Change of cast without general anaesthetic Pair Diagnosis…" at bounding box center [891, 426] width 1127 height 80
drag, startPoint x: 1278, startPoint y: 393, endPoint x: 1485, endPoint y: 399, distance: 207.1
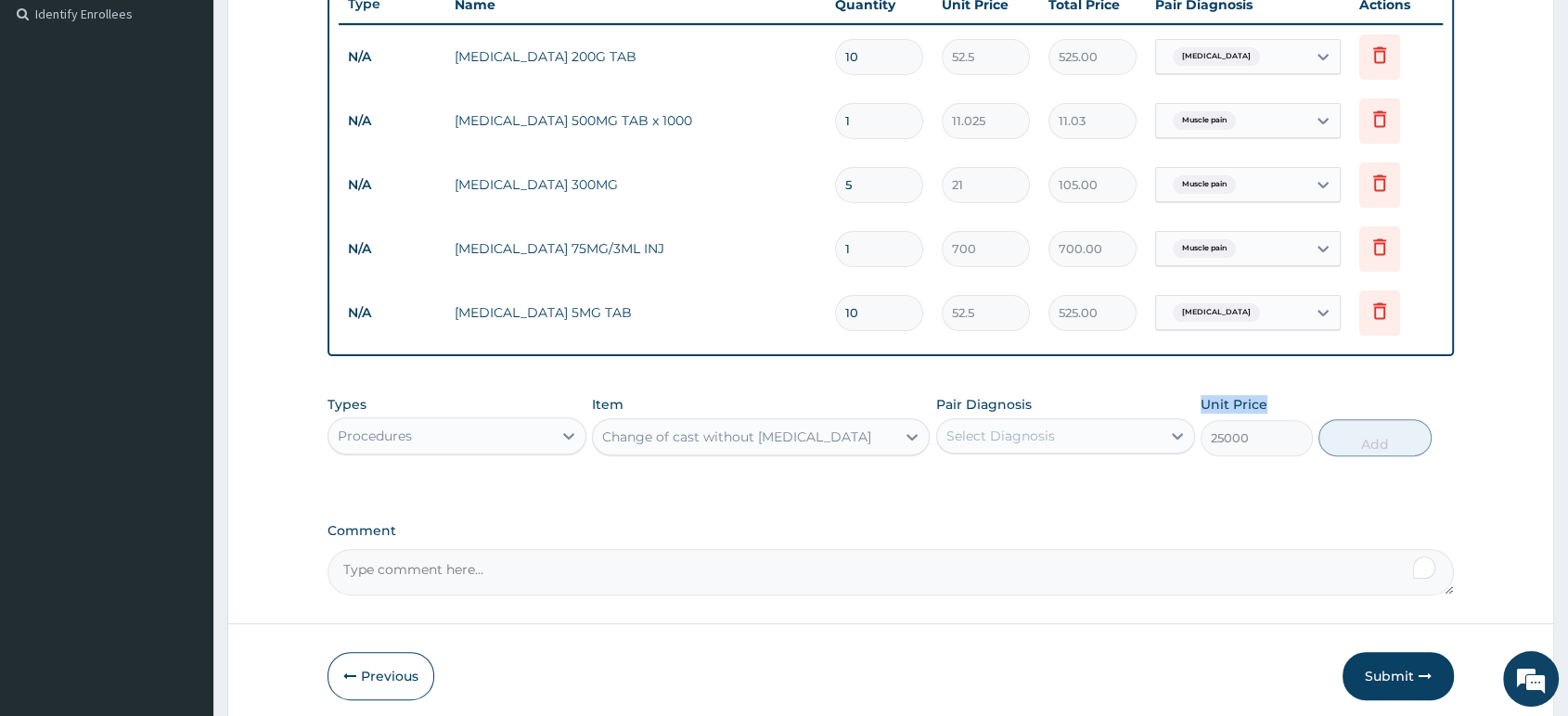
click at [1485, 399] on form "Step 2 of 2 PA Code / Prescription Code Enter Code(Secondary Care Only) Encount…" at bounding box center [891, 156] width 1327 height 1145
click at [1479, 399] on form "Step 2 of 2 PA Code / Prescription Code Enter Code(Secondary Care Only) Encount…" at bounding box center [891, 156] width 1327 height 1145
click at [846, 442] on div "Change of cast without general anaesthetic" at bounding box center [737, 436] width 269 height 19
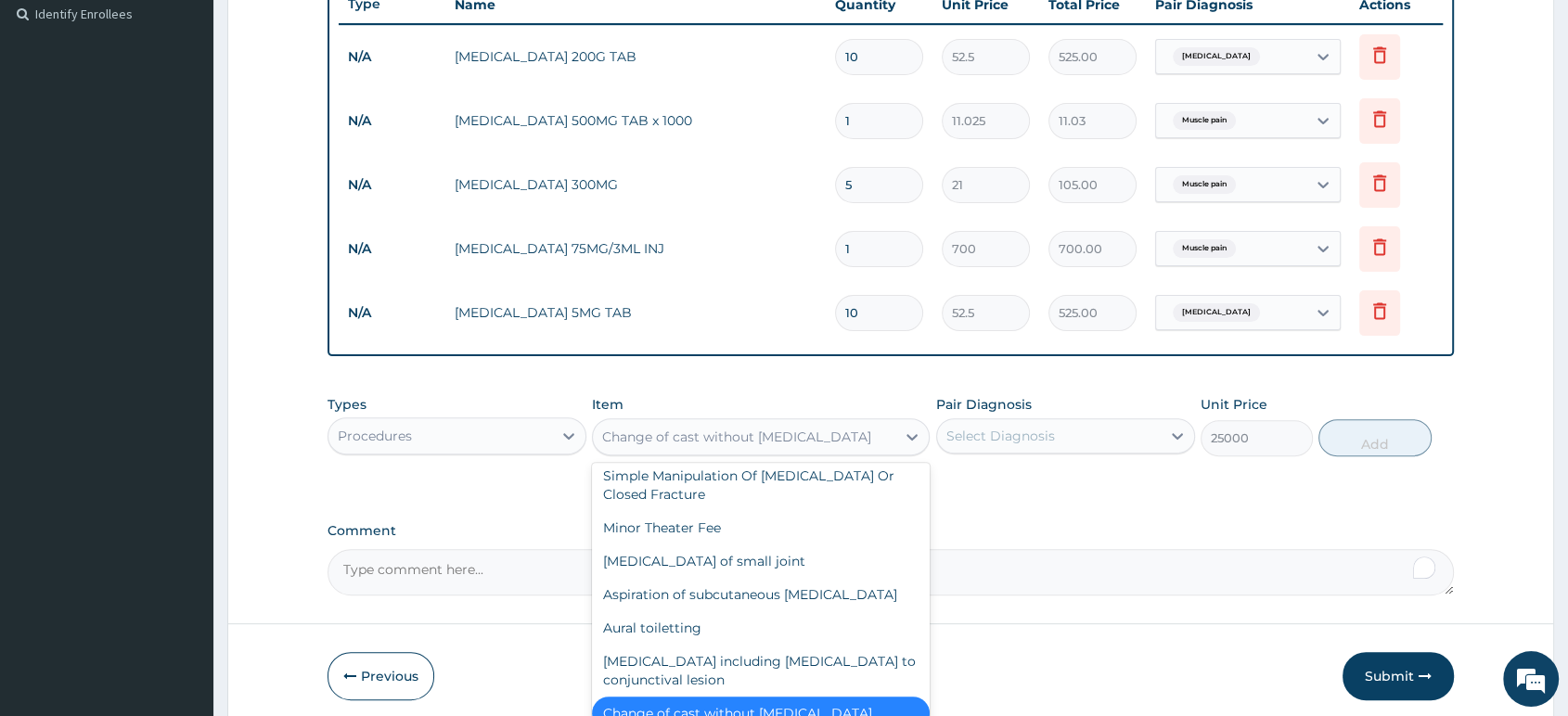
click at [1010, 442] on div "Select Diagnosis" at bounding box center [1000, 435] width 108 height 19
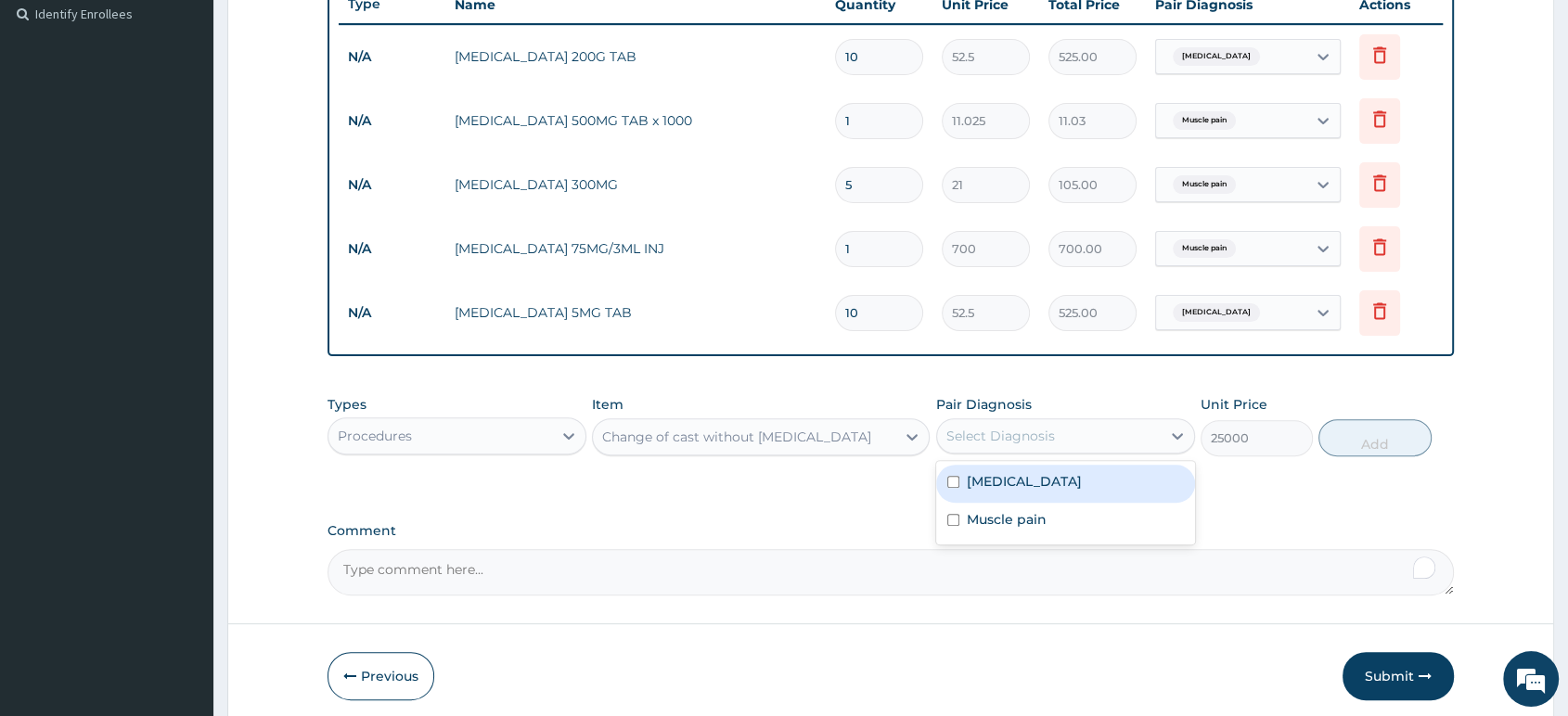
click at [1010, 442] on div "Select Diagnosis" at bounding box center [1000, 435] width 108 height 19
click at [1124, 442] on div "Select Diagnosis" at bounding box center [1049, 436] width 223 height 29
drag, startPoint x: 1023, startPoint y: 455, endPoint x: 941, endPoint y: 445, distance: 82.6
click at [1017, 454] on div "Select Diagnosis" at bounding box center [1065, 436] width 259 height 35
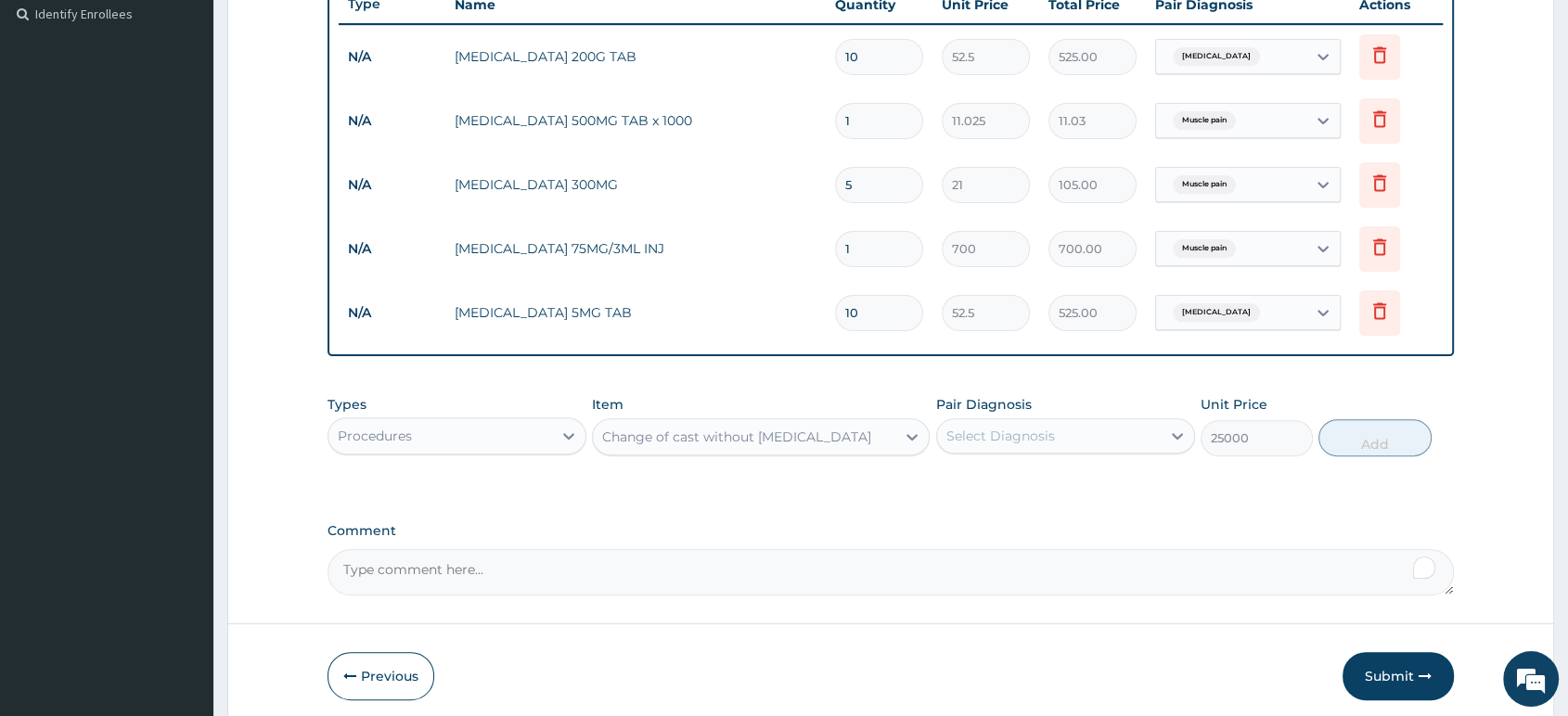
click at [1008, 454] on div "Select Diagnosis" at bounding box center [1065, 436] width 259 height 35
drag, startPoint x: 921, startPoint y: 444, endPoint x: 609, endPoint y: 447, distance: 312.0
click at [581, 447] on div "Types Procedures Item Change of cast without general anaesthetic Pair Diagnosis…" at bounding box center [891, 426] width 1127 height 80
click at [609, 446] on div "Change of cast without general anaesthetic" at bounding box center [737, 436] width 269 height 19
click at [809, 446] on div "Change of cast without general anaesthetic" at bounding box center [737, 436] width 269 height 19
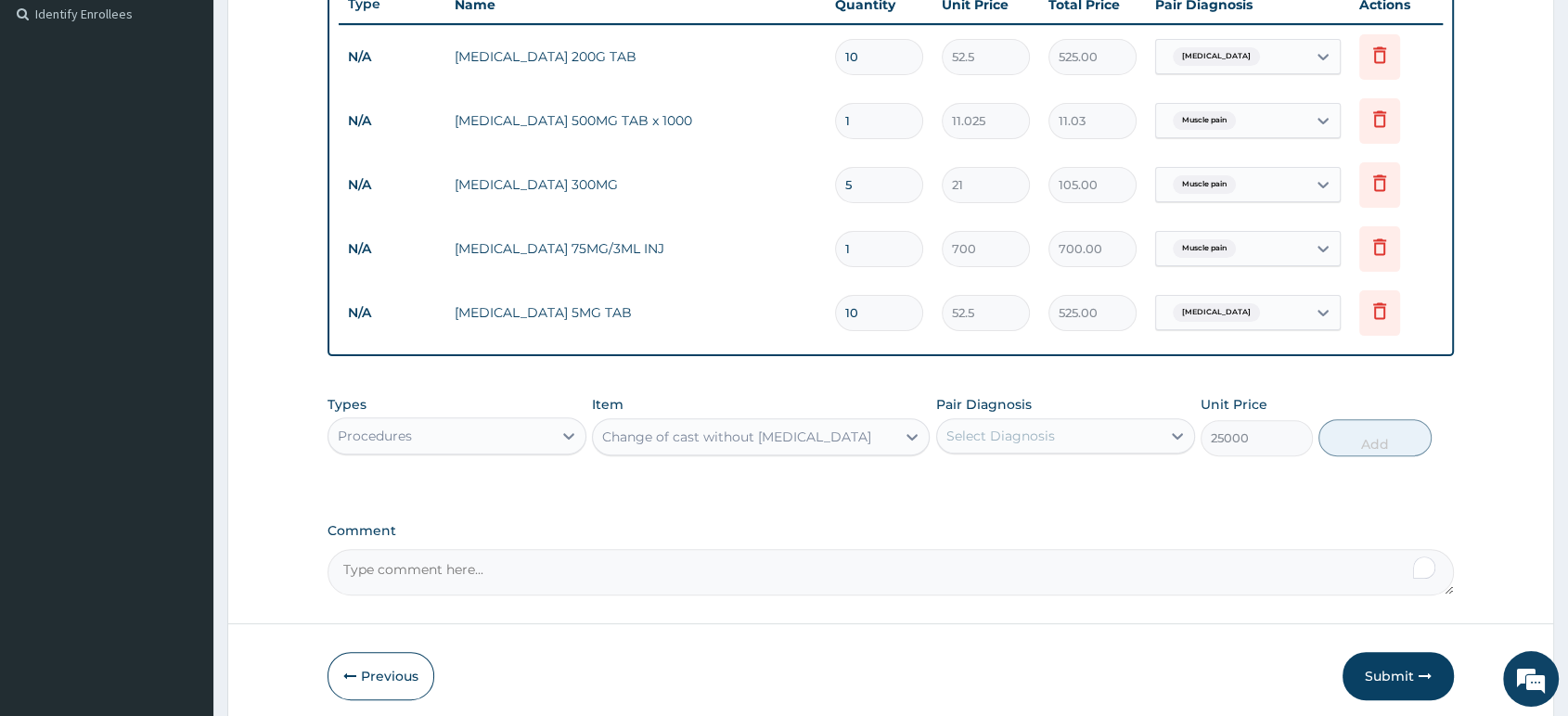
click at [809, 446] on div "Change of cast without general anaesthetic" at bounding box center [737, 436] width 269 height 19
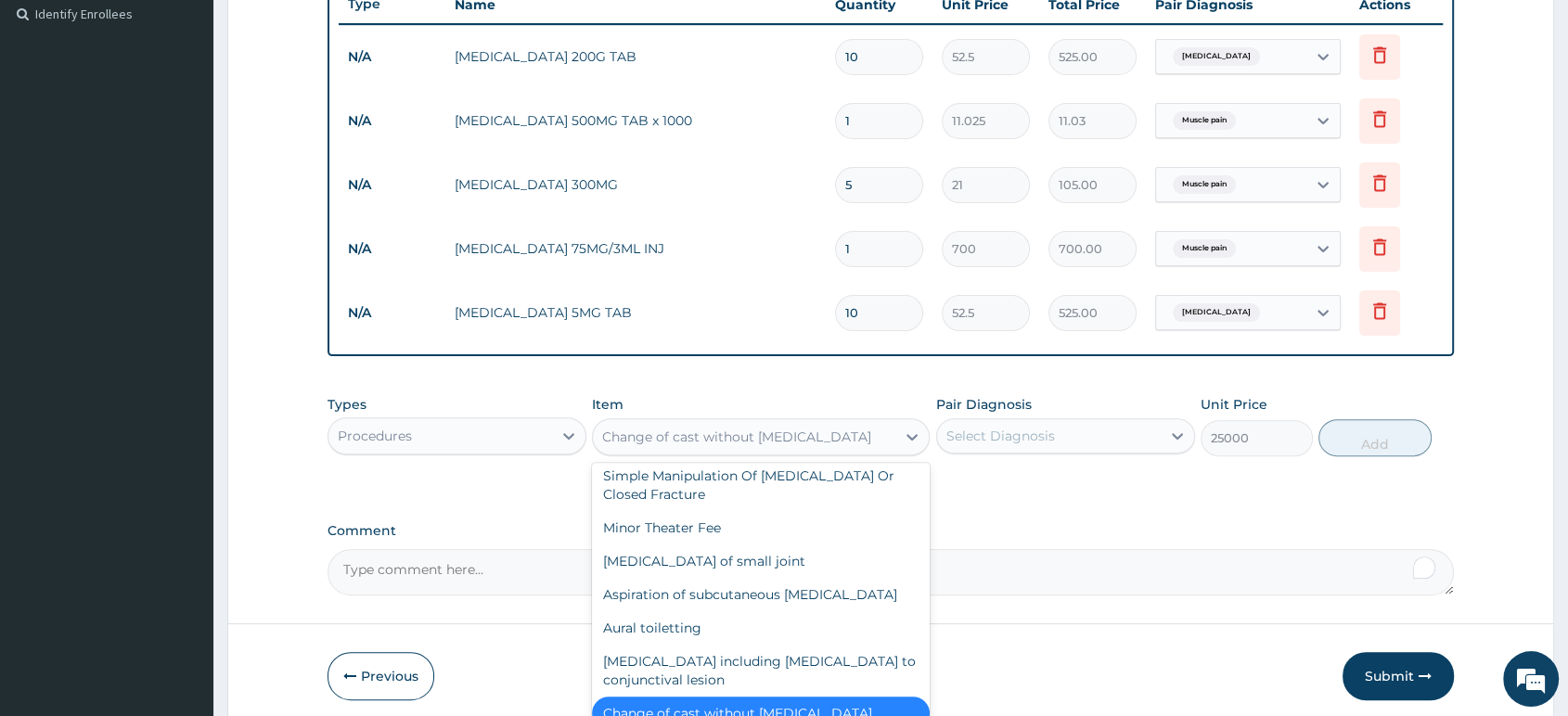
click at [809, 446] on div "Change of cast without general anaesthetic" at bounding box center [737, 436] width 269 height 19
click at [809, 450] on div "Change of cast without general anaesthetic" at bounding box center [744, 437] width 302 height 29
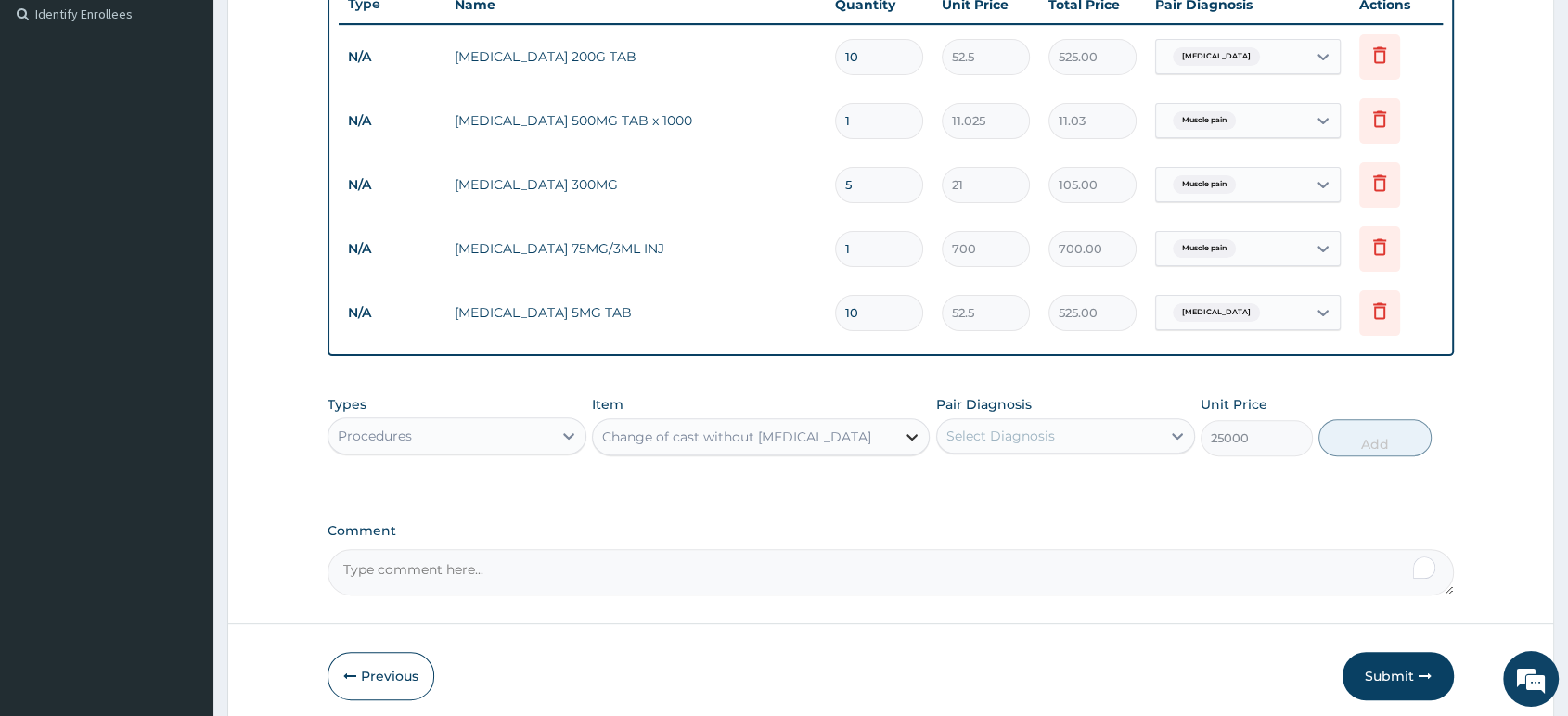
drag, startPoint x: 886, startPoint y: 450, endPoint x: 928, endPoint y: 450, distance: 42.0
click at [928, 450] on div "Change of cast without general anaesthetic" at bounding box center [761, 437] width 338 height 37
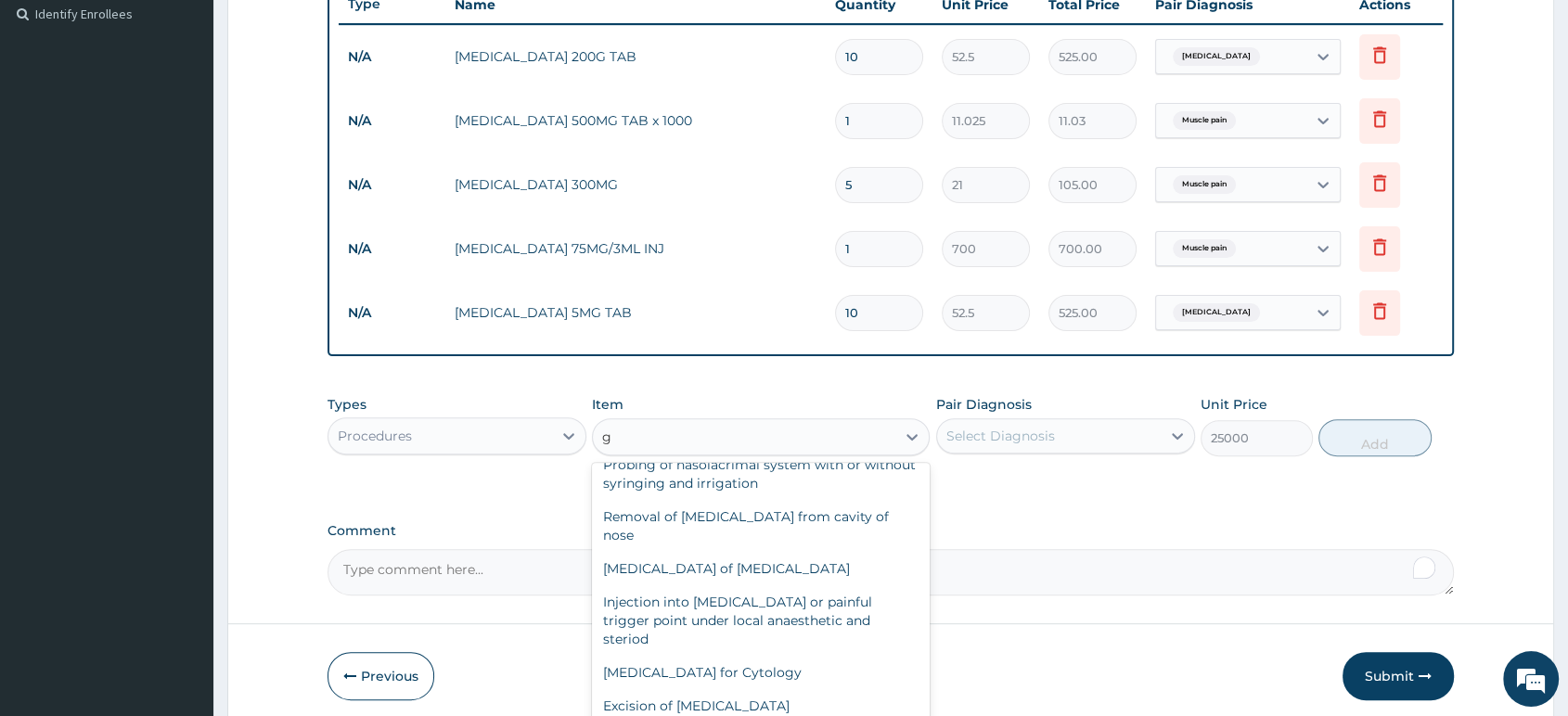
scroll to position [290, 0]
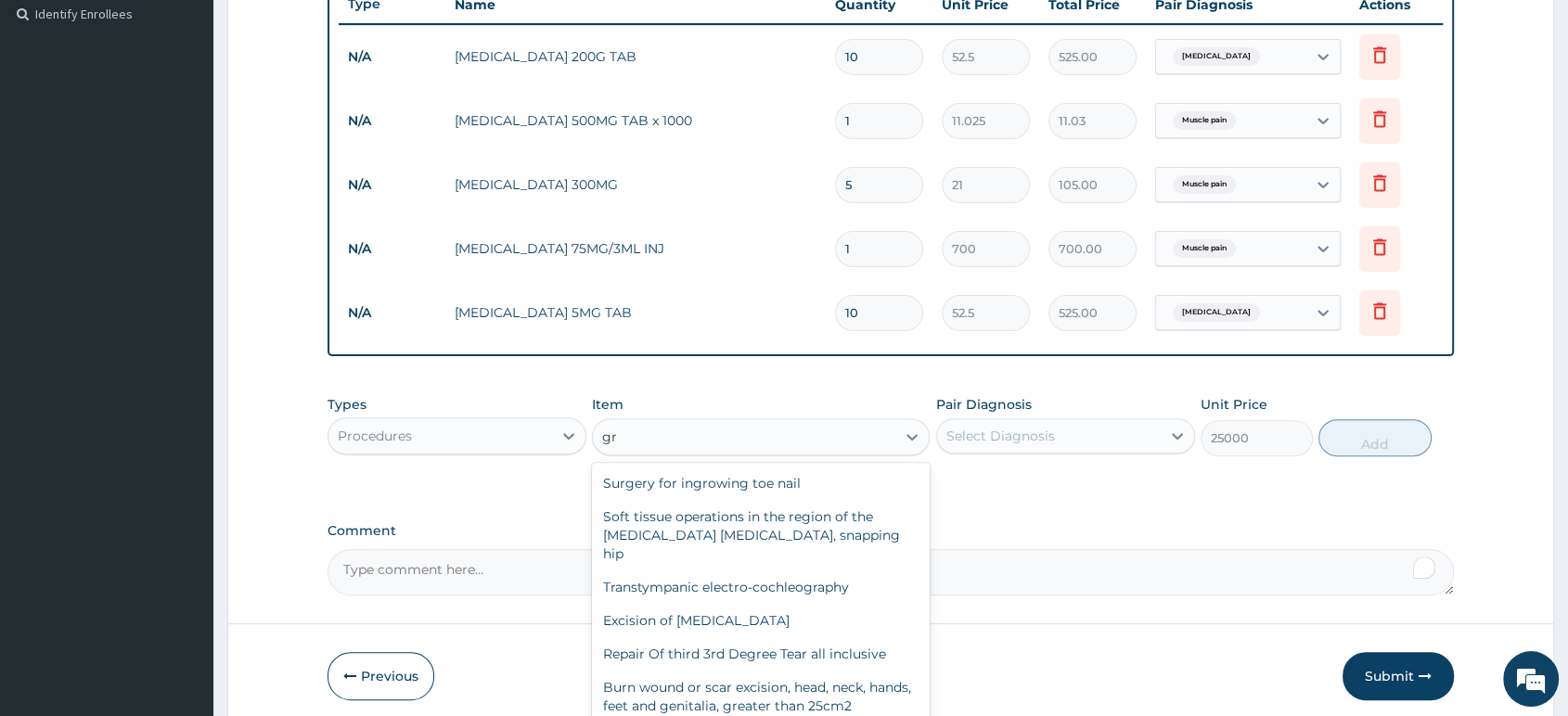
type input "gr"
click at [319, 447] on form "Step 2 of 2 PA Code / Prescription Code Enter Code(Secondary Care Only) Encount…" at bounding box center [891, 156] width 1327 height 1145
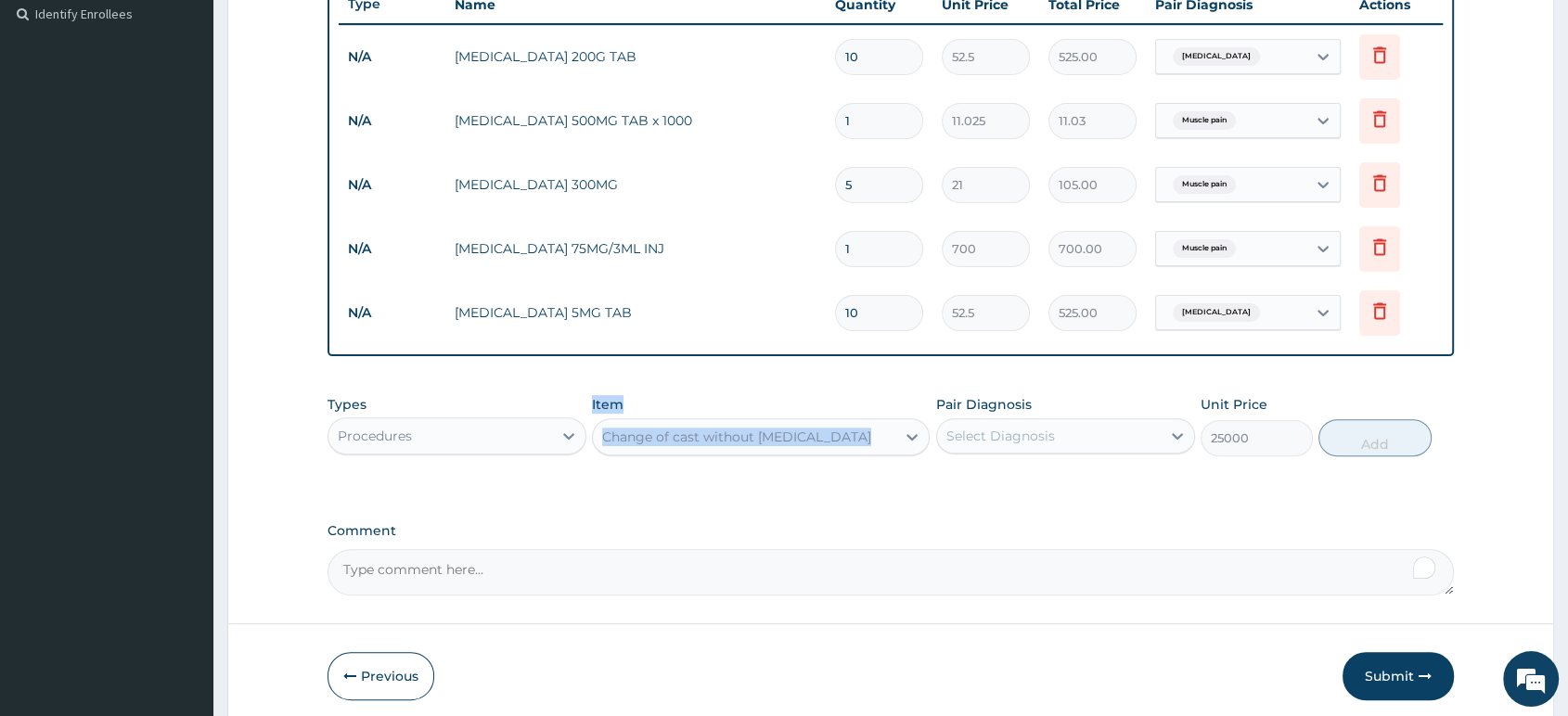
click at [46, 458] on div "R EL Toggle navigation Tachere Urhroro Tachere Urhroro - deltacrownhospital2013…" at bounding box center [784, 138] width 1568 height 1305
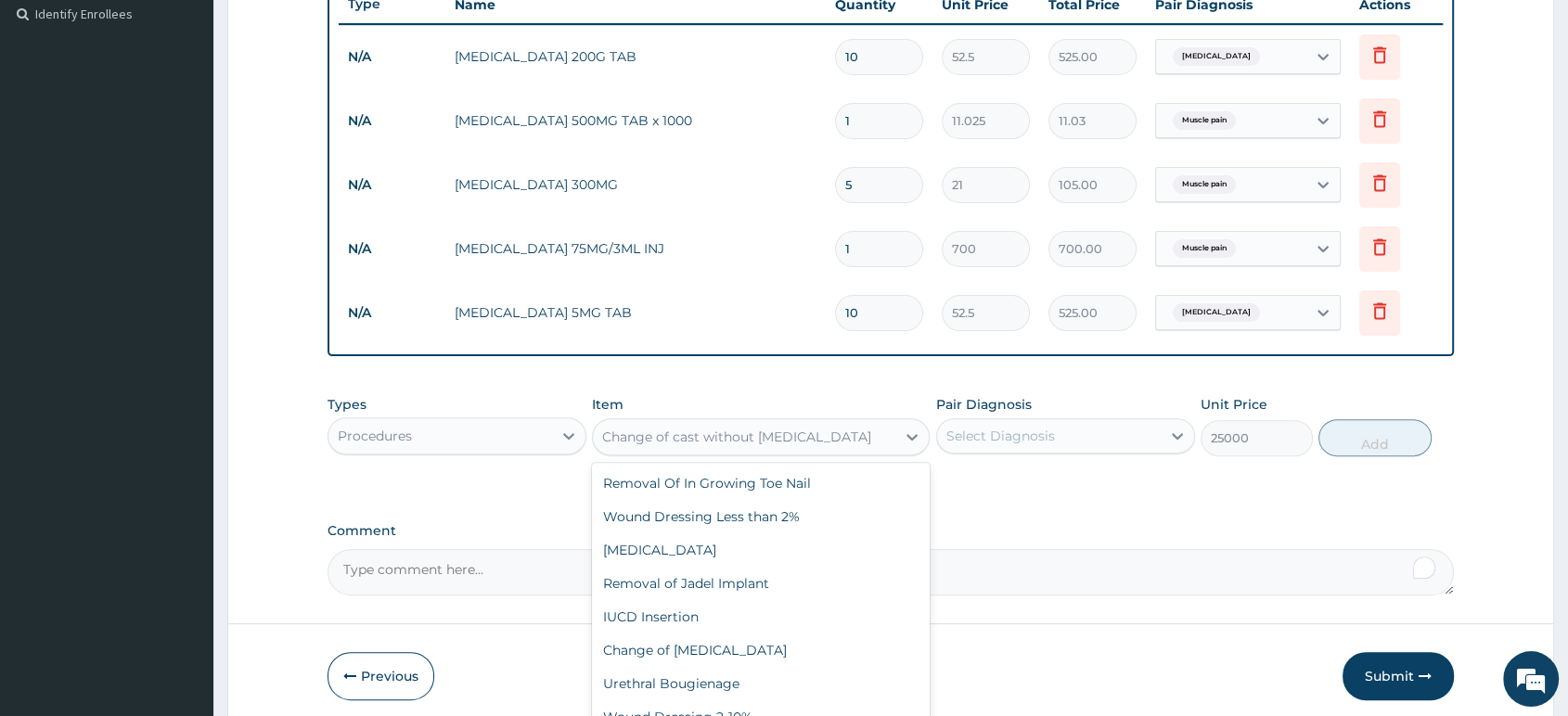
scroll to position [809, 0]
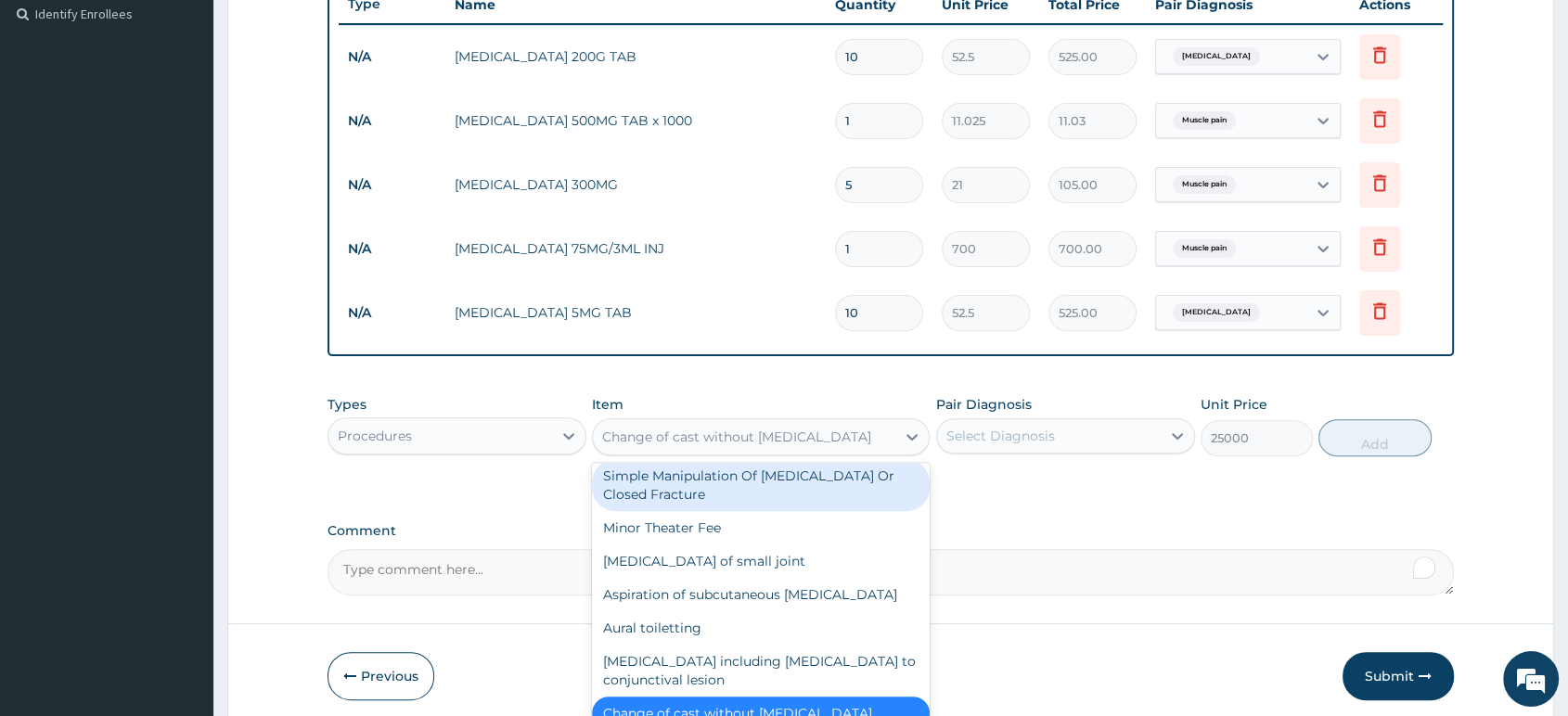
click at [1215, 462] on div "Types Procedures Item option Change of cast without general anaesthetic, select…" at bounding box center [891, 426] width 1127 height 80
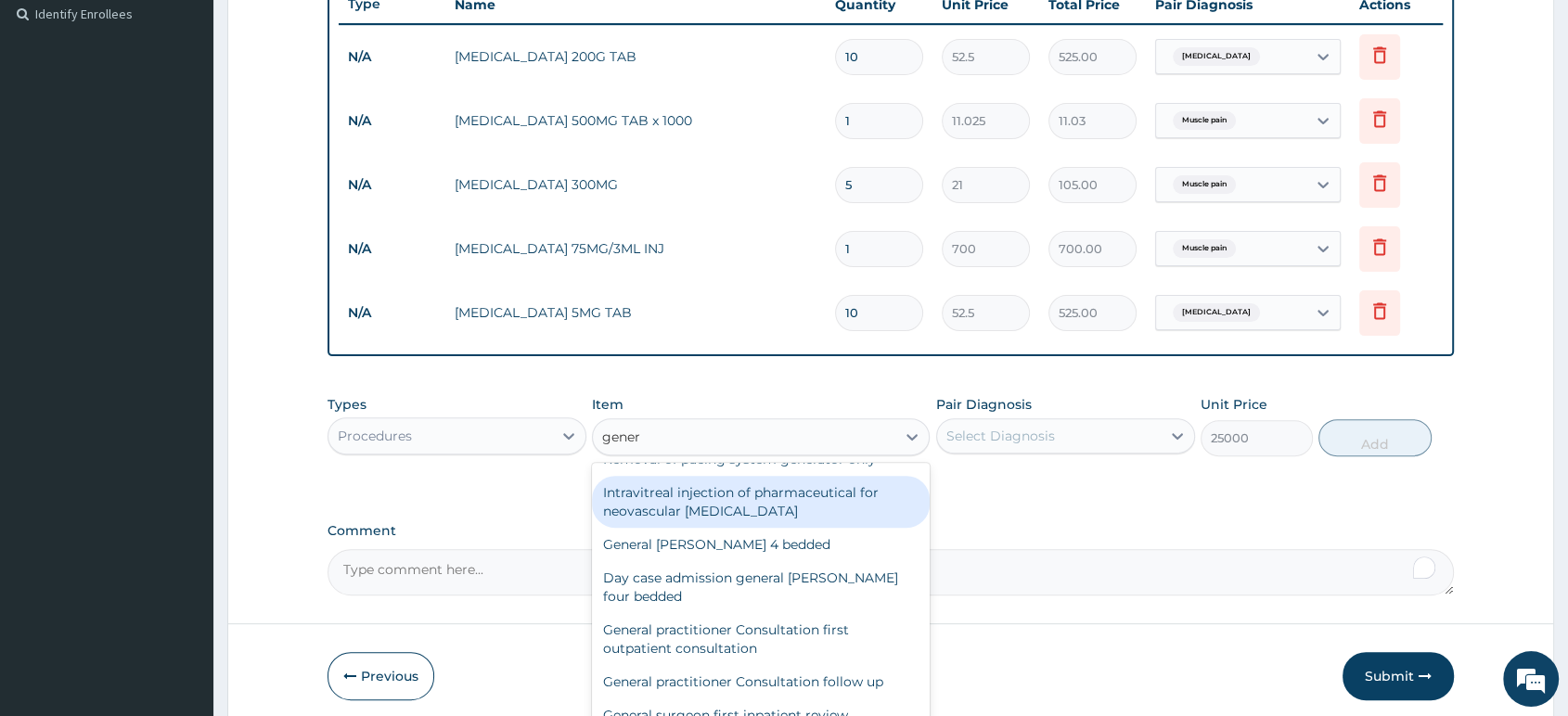
scroll to position [206, 0]
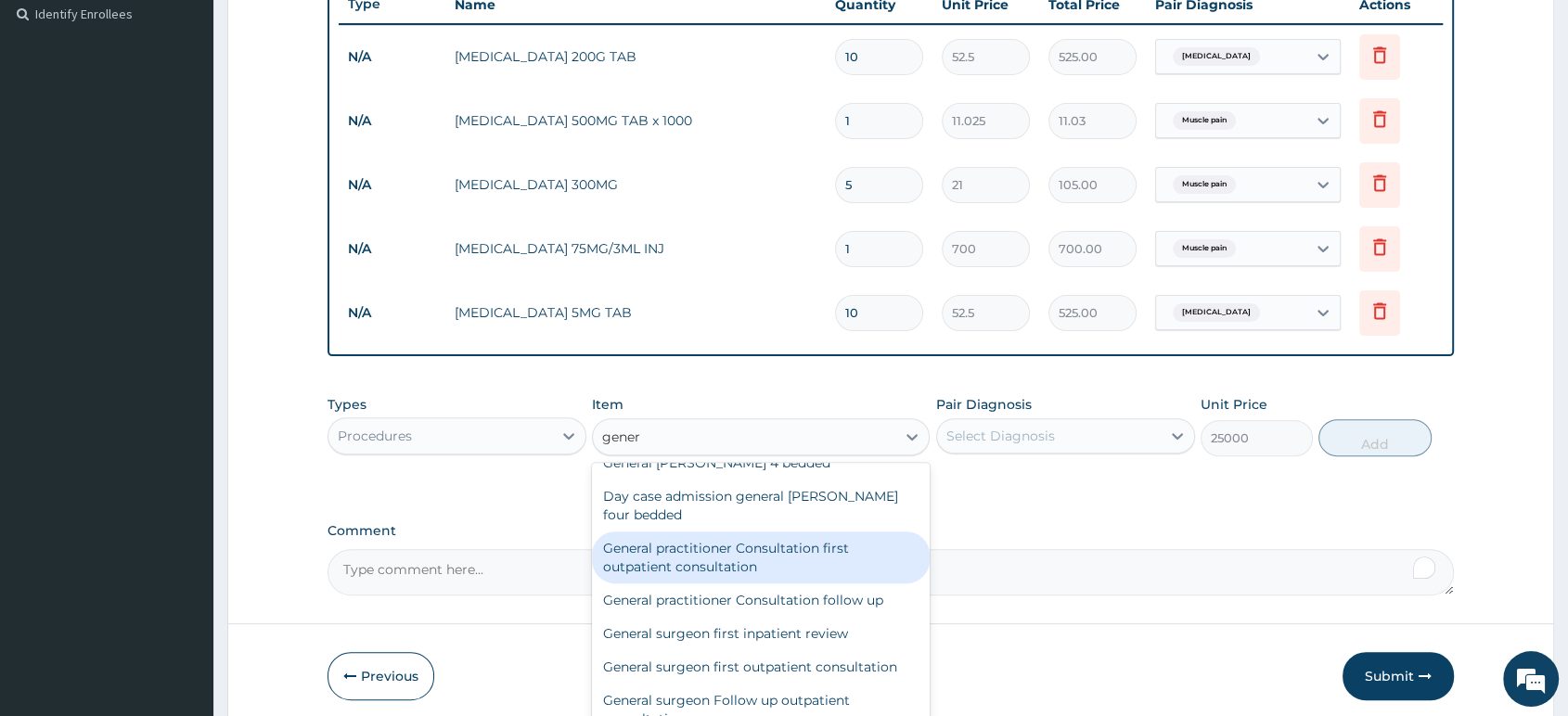
type input "gener"
click at [1041, 582] on textarea "Comment" at bounding box center [891, 573] width 1127 height 47
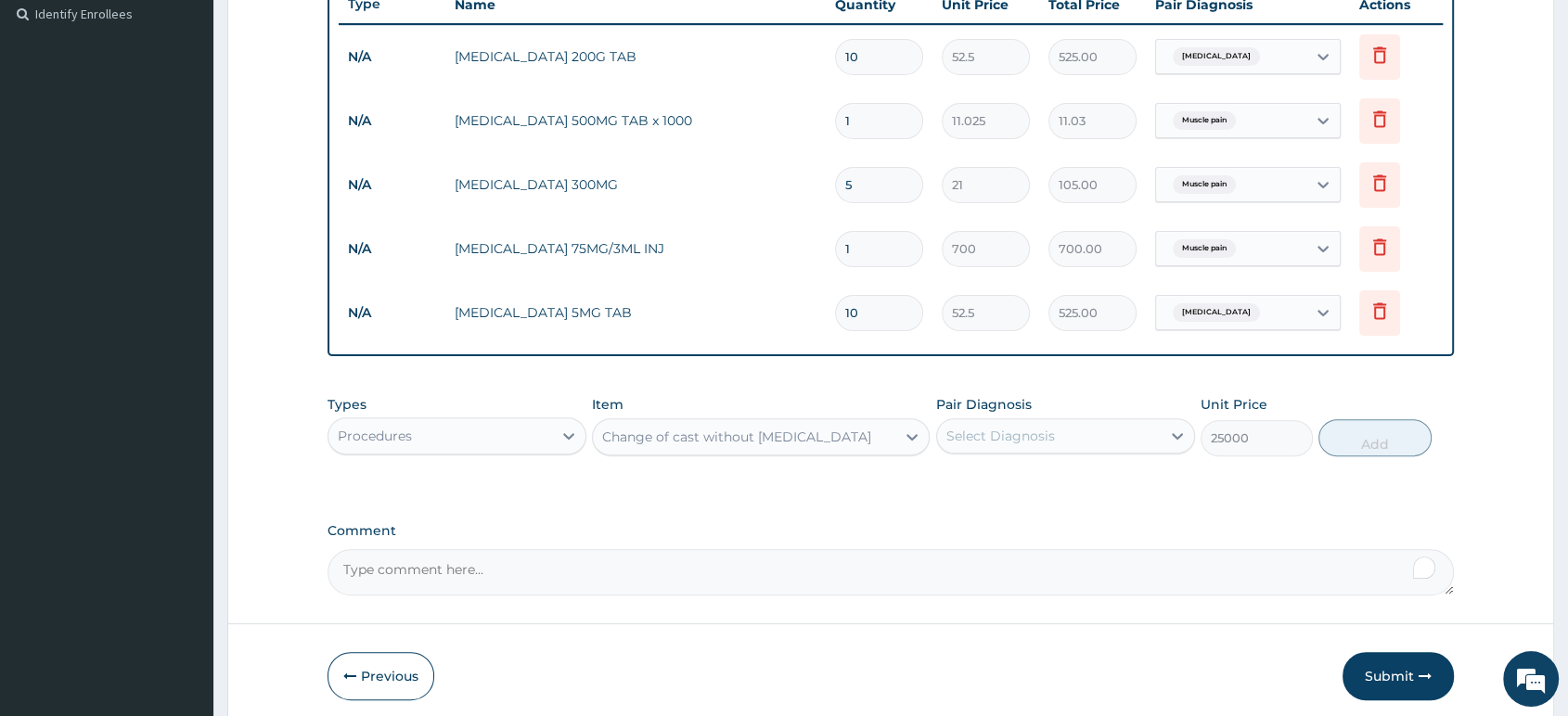
drag, startPoint x: 943, startPoint y: 446, endPoint x: 877, endPoint y: 446, distance: 66.0
click at [937, 446] on div "Select Diagnosis" at bounding box center [1065, 436] width 259 height 35
click at [886, 447] on div "Change of cast without general anaesthetic" at bounding box center [761, 437] width 338 height 37
click at [814, 446] on div "Change of cast without general anaesthetic" at bounding box center [737, 436] width 269 height 19
click at [848, 446] on div "Change of cast without general anaesthetic" at bounding box center [737, 436] width 269 height 19
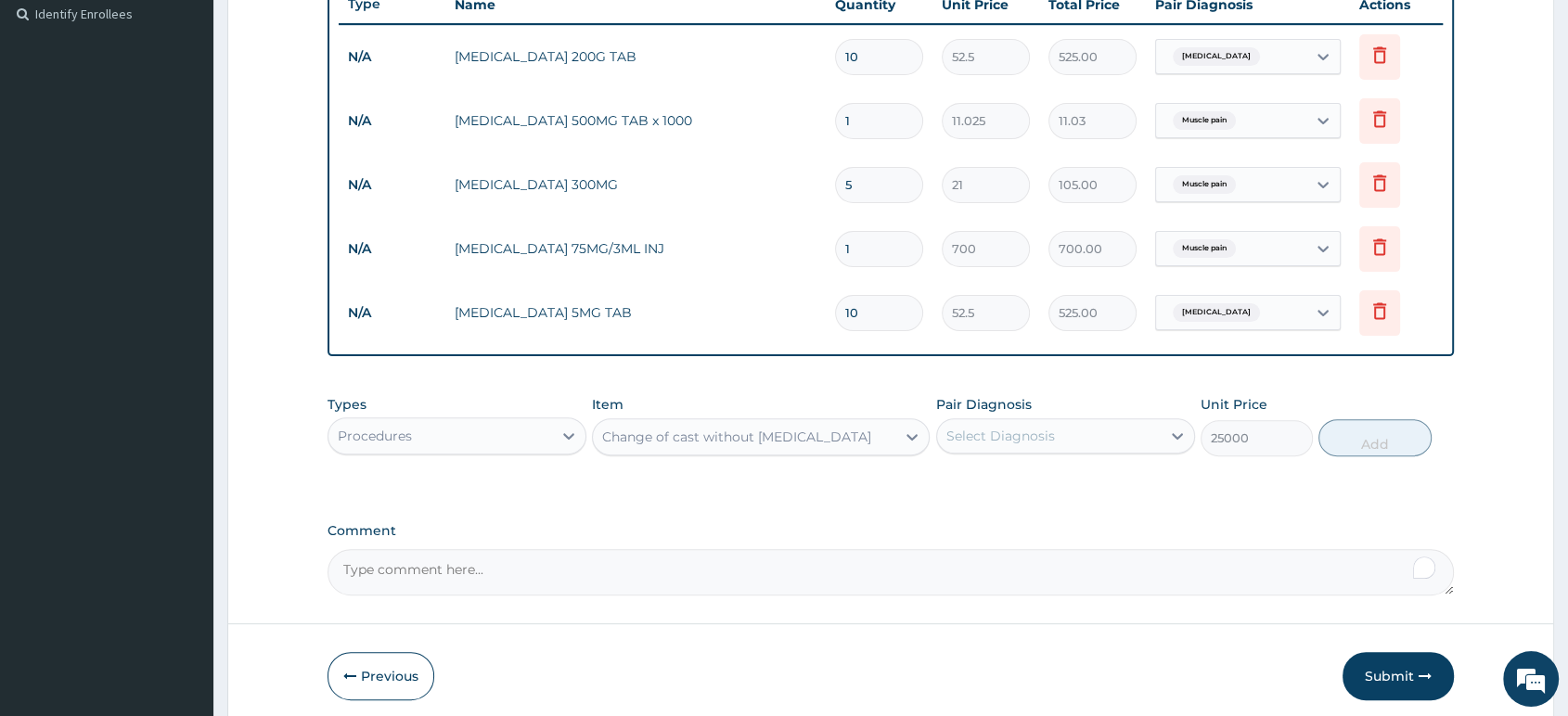
click at [871, 446] on div "Change of cast without general anaesthetic" at bounding box center [737, 436] width 269 height 19
click at [658, 456] on div "Change of cast without general anaesthetic" at bounding box center [761, 437] width 338 height 37
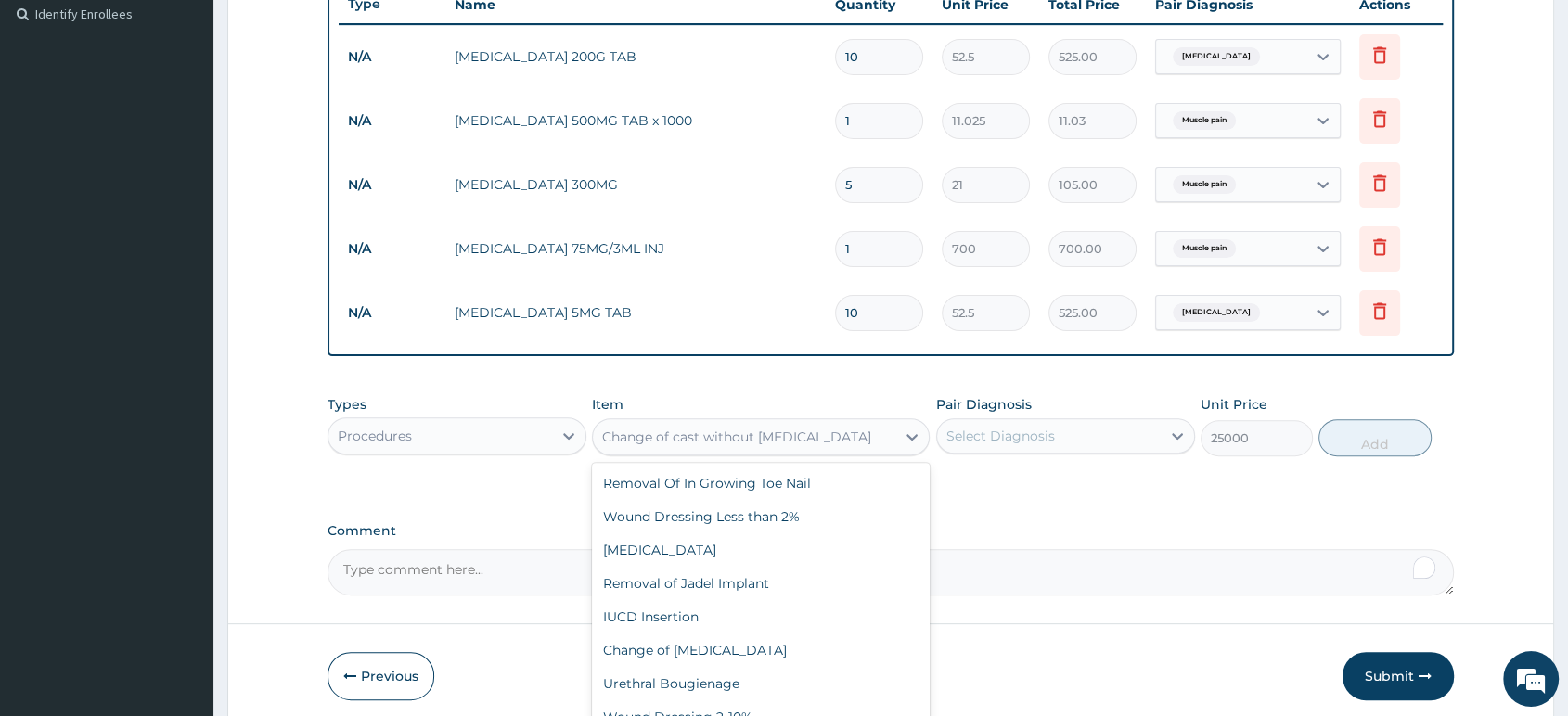
scroll to position [809, 0]
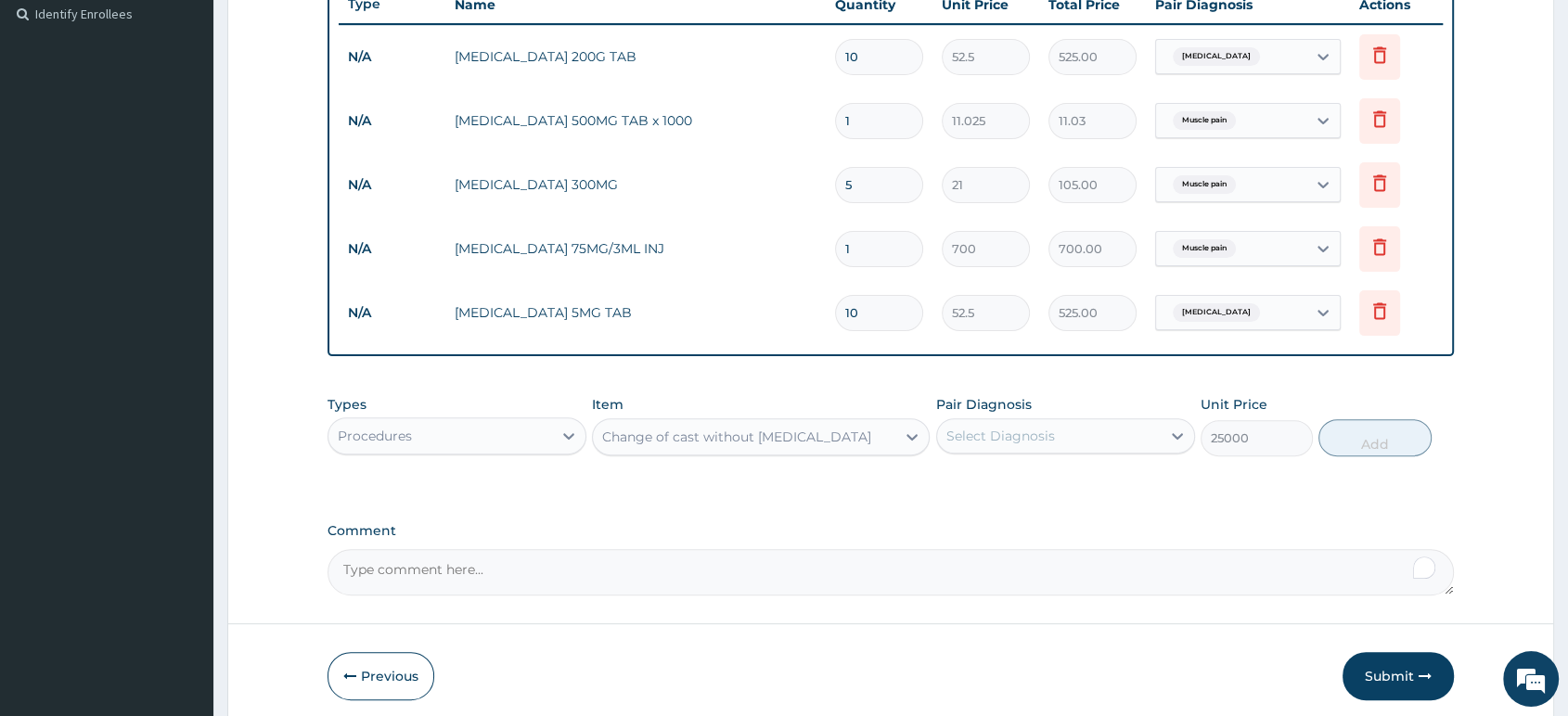
drag, startPoint x: 354, startPoint y: 460, endPoint x: 493, endPoint y: 461, distance: 139.0
click at [493, 461] on div "Types Procedures Item Change of cast without general anaesthetic Pair Diagnosis…" at bounding box center [891, 426] width 1127 height 80
click at [493, 464] on div "Types Procedures Item Change of cast without general anaesthetic Pair Diagnosis…" at bounding box center [891, 426] width 1127 height 80
click at [1098, 384] on div "PA Code / Prescription Code Enter Code(Secondary Care Only) Encounter Date 14-0…" at bounding box center [891, 129] width 1127 height 934
drag, startPoint x: 1098, startPoint y: 384, endPoint x: 1116, endPoint y: 384, distance: 18.0
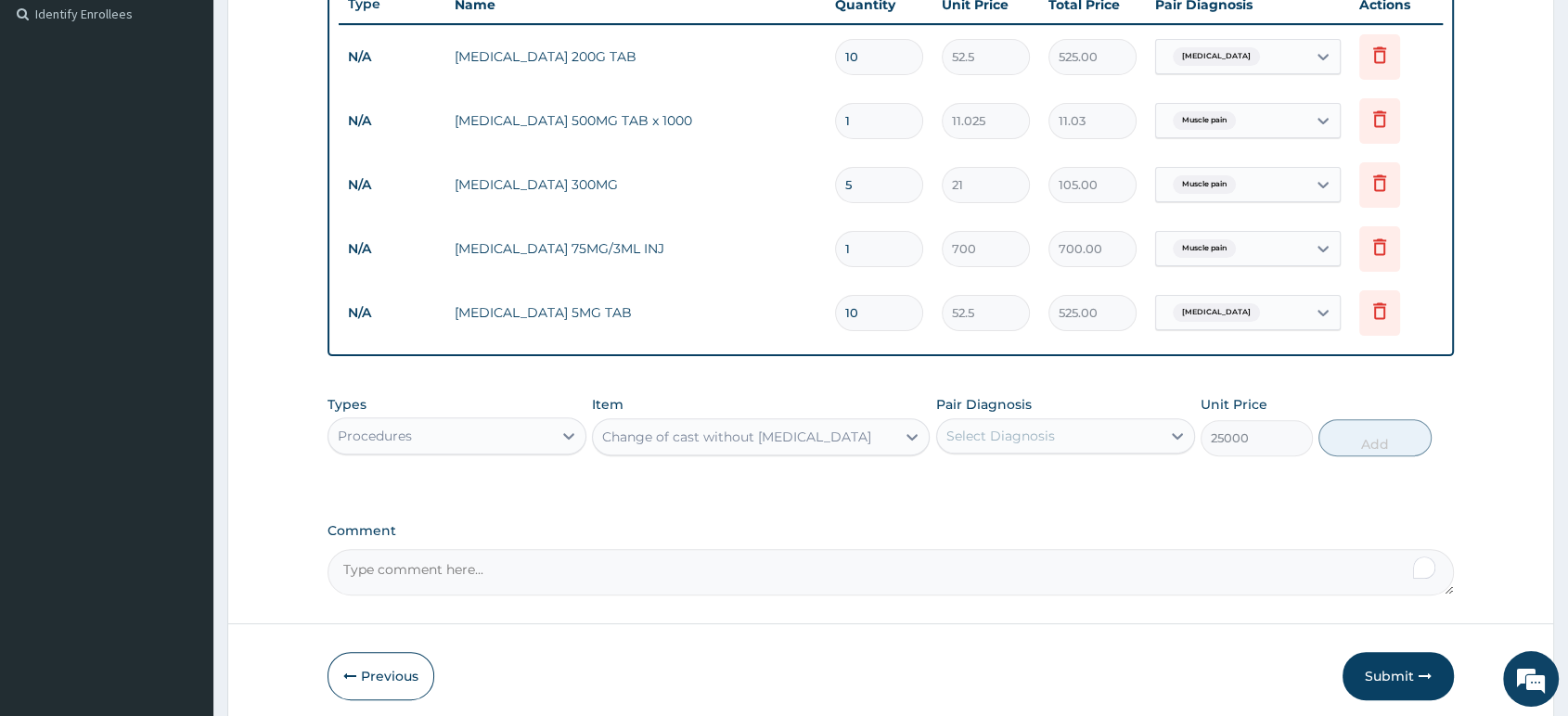
click at [1116, 384] on div "PA Code / Prescription Code Enter Code(Secondary Care Only) Encounter Date 14-0…" at bounding box center [891, 129] width 1127 height 934
click at [707, 451] on div "Change of cast without general anaesthetic" at bounding box center [744, 437] width 302 height 29
drag, startPoint x: 749, startPoint y: 402, endPoint x: 936, endPoint y: 464, distance: 197.0
click at [936, 464] on div "Types Procedures Item Change of cast without general anaesthetic Pair Diagnosis…" at bounding box center [891, 426] width 1127 height 80
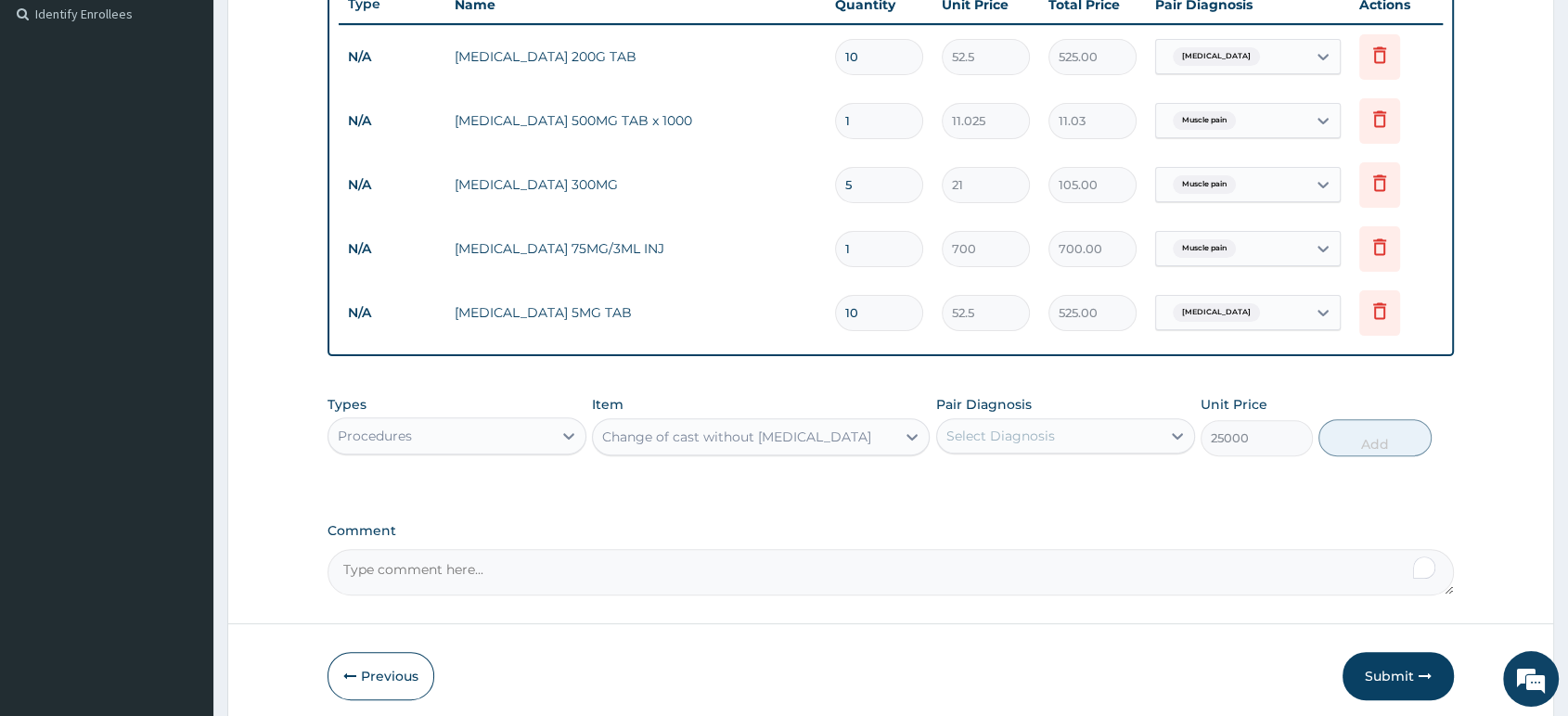
click at [867, 440] on div "Change of cast without general anaesthetic" at bounding box center [737, 436] width 269 height 19
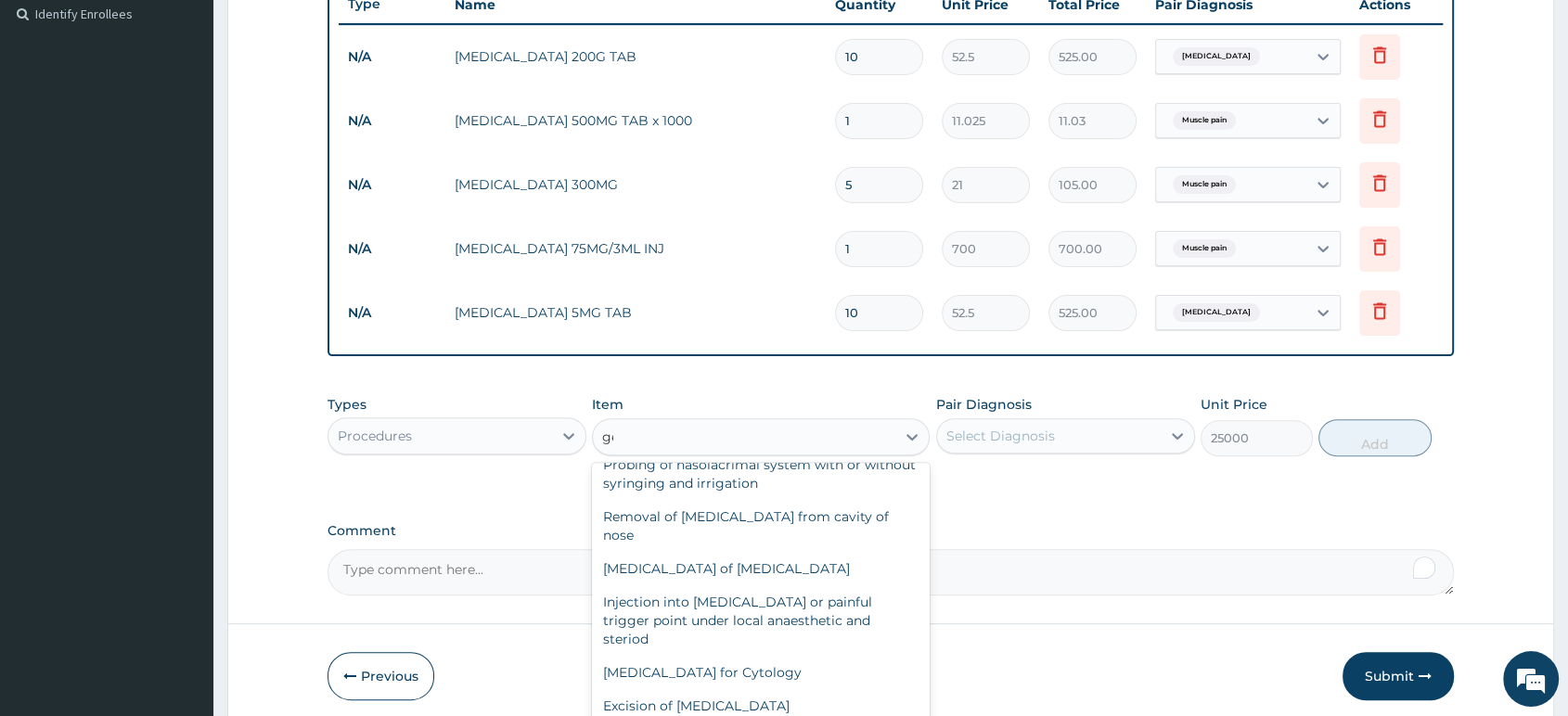
scroll to position [0, 0]
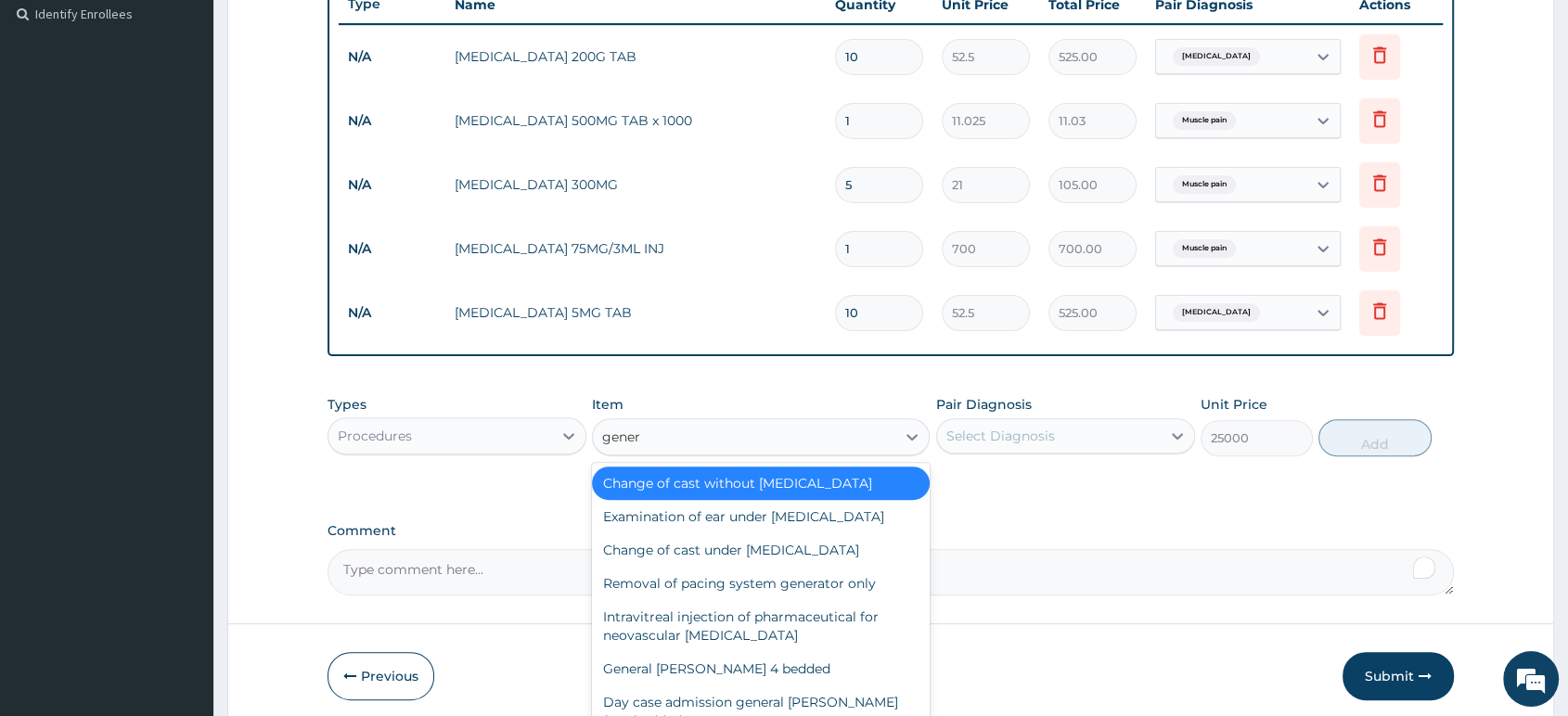
type input "genera"
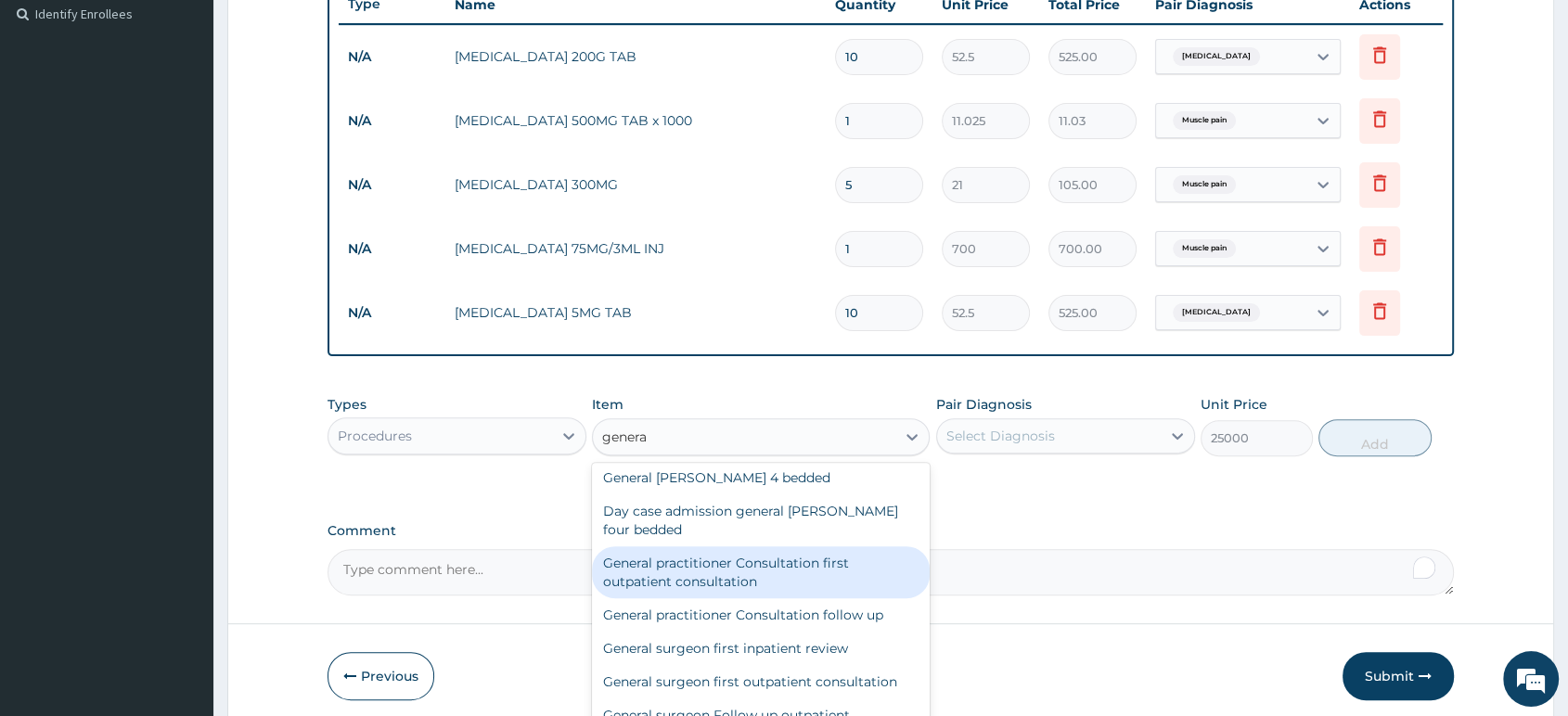
scroll to position [206, 0]
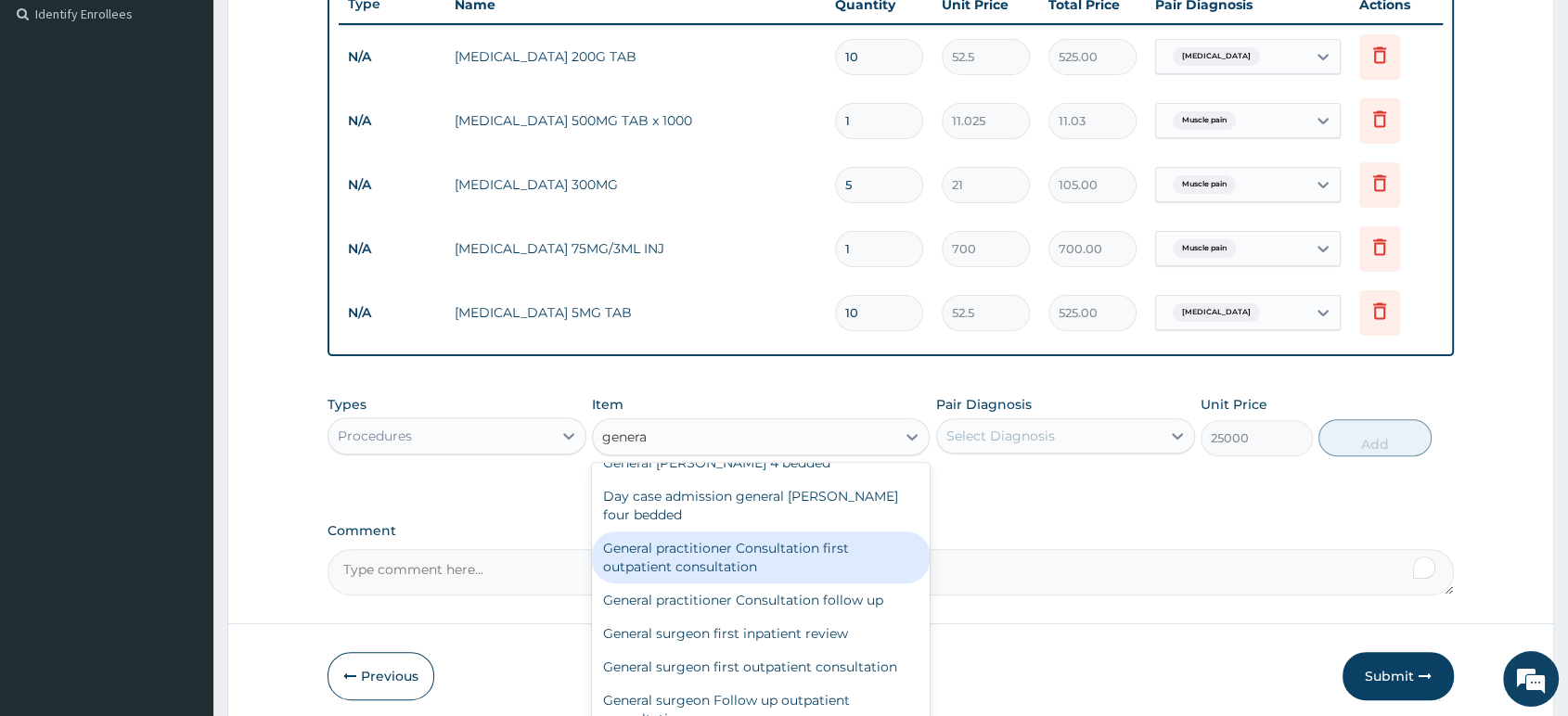
click at [787, 583] on div "General practitioner Consultation first outpatient consultation" at bounding box center [761, 557] width 338 height 52
type input "2500"
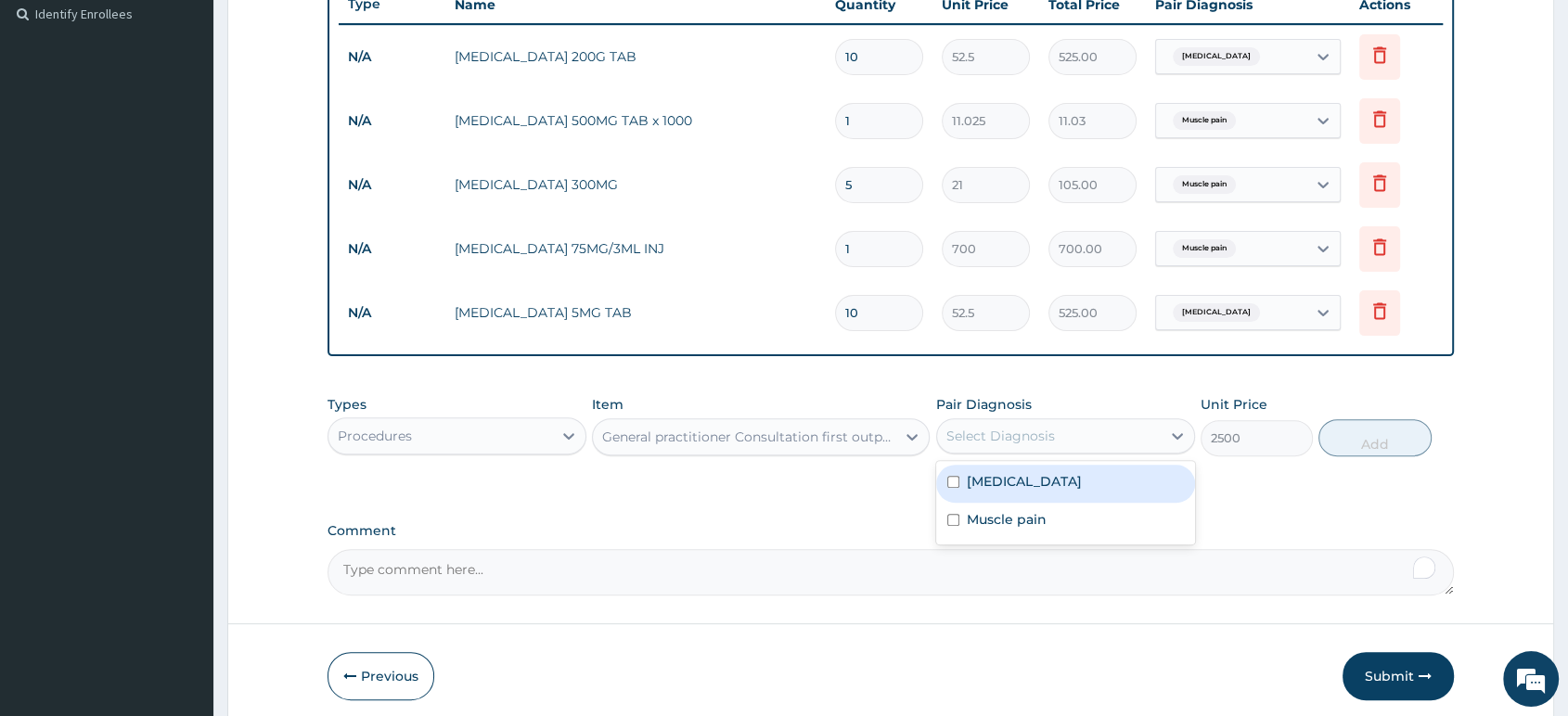
click at [1032, 432] on div "Select Diagnosis" at bounding box center [1000, 435] width 108 height 19
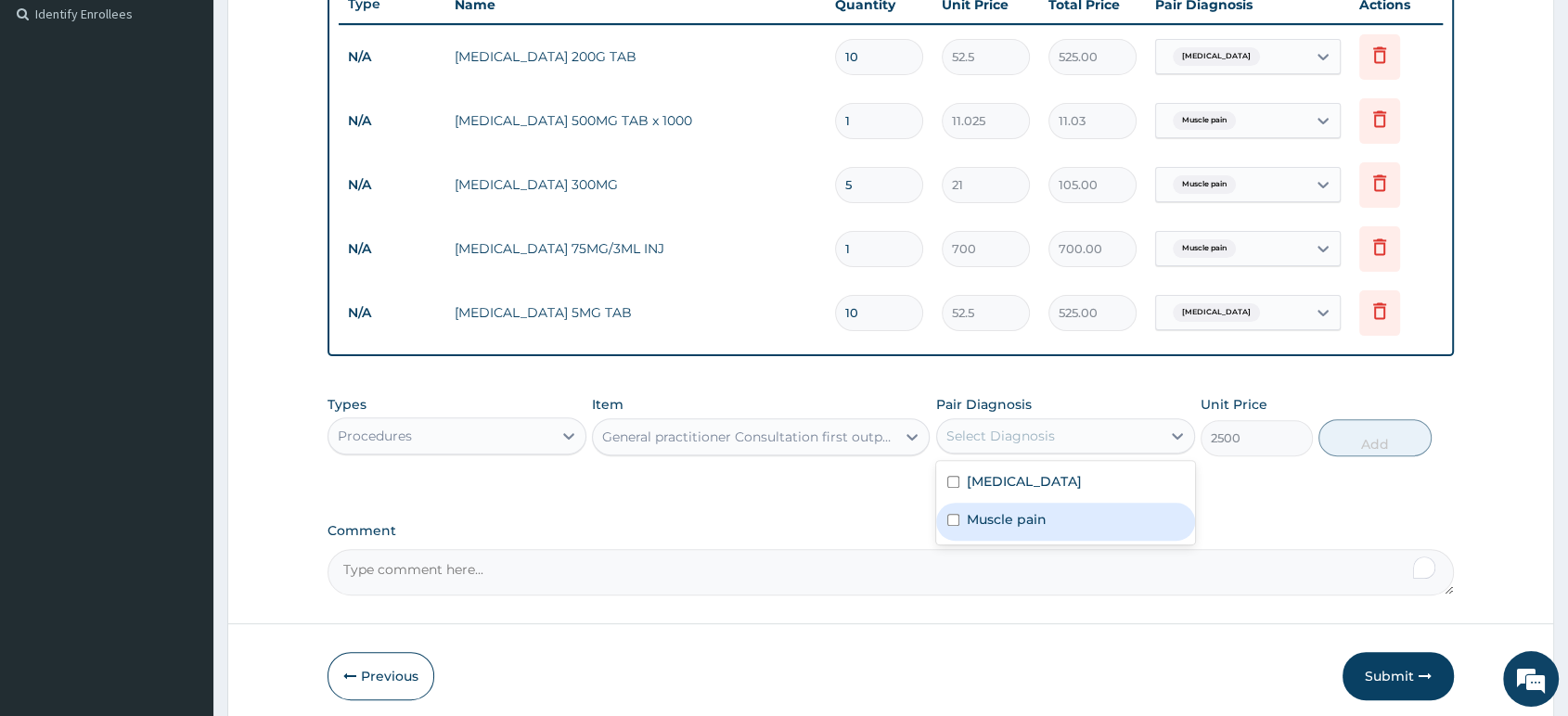
click at [1010, 526] on label "Muscle pain" at bounding box center [1007, 519] width 80 height 19
checkbox input "true"
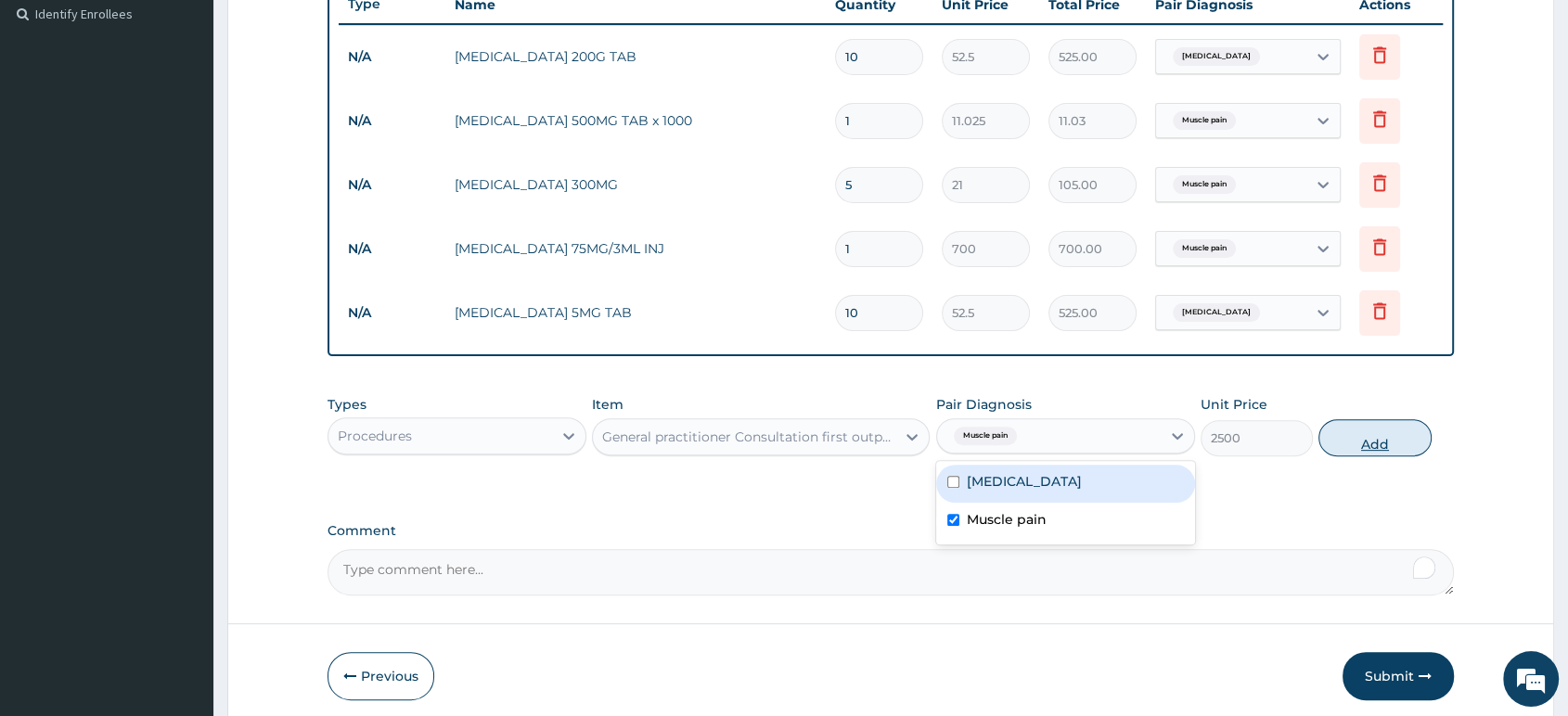
click at [1376, 442] on button "Add" at bounding box center [1374, 438] width 112 height 37
type input "0"
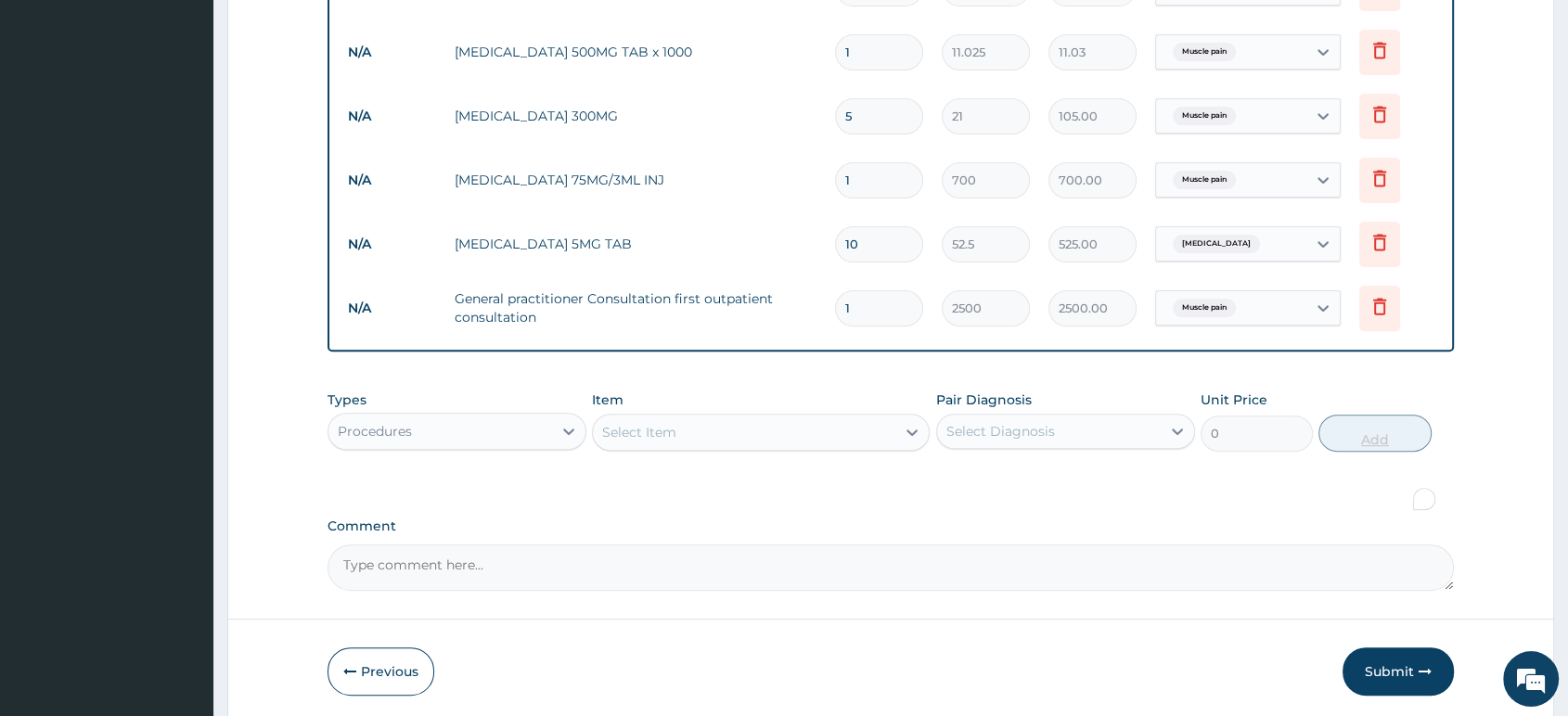
scroll to position [655, 0]
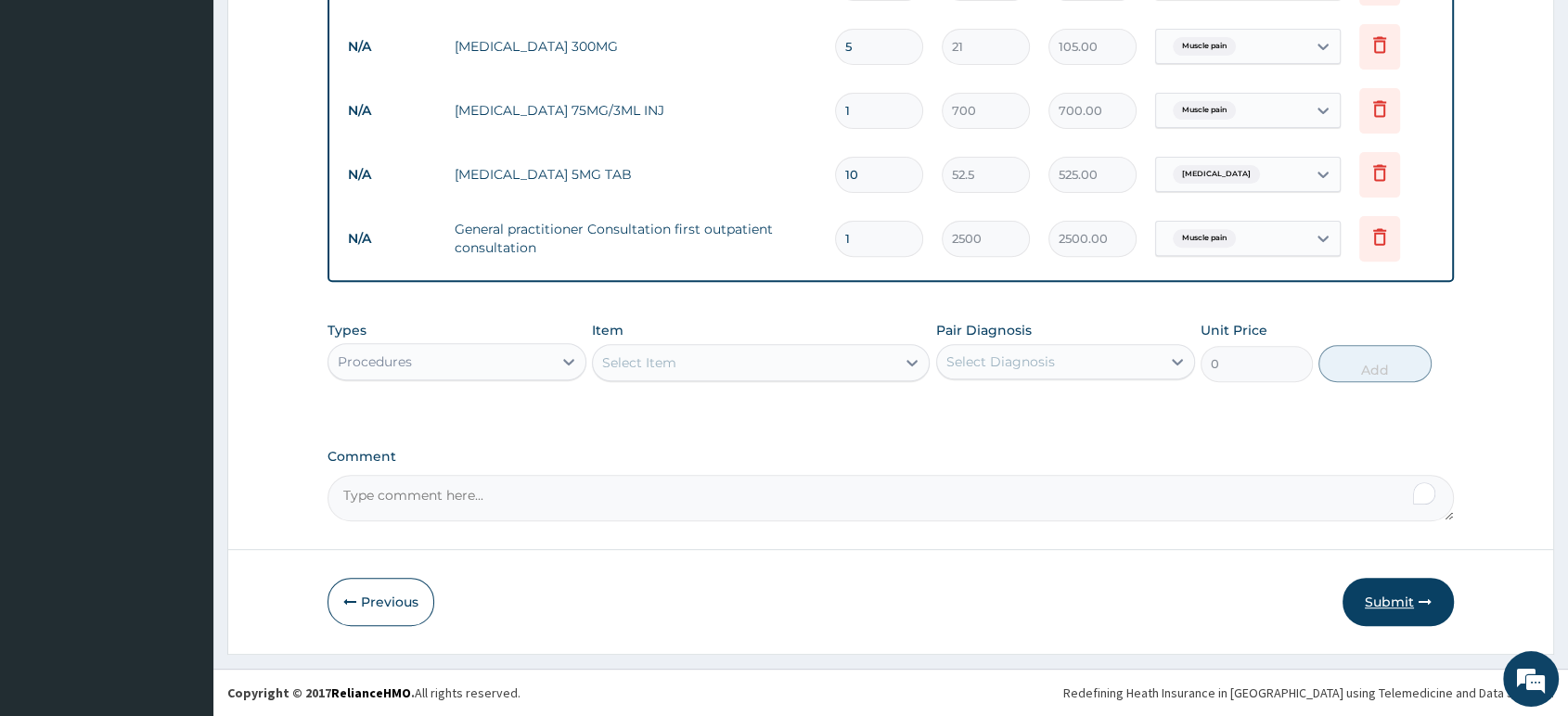
click at [1391, 608] on button "Submit" at bounding box center [1398, 602] width 111 height 48
